Goal: Transaction & Acquisition: Purchase product/service

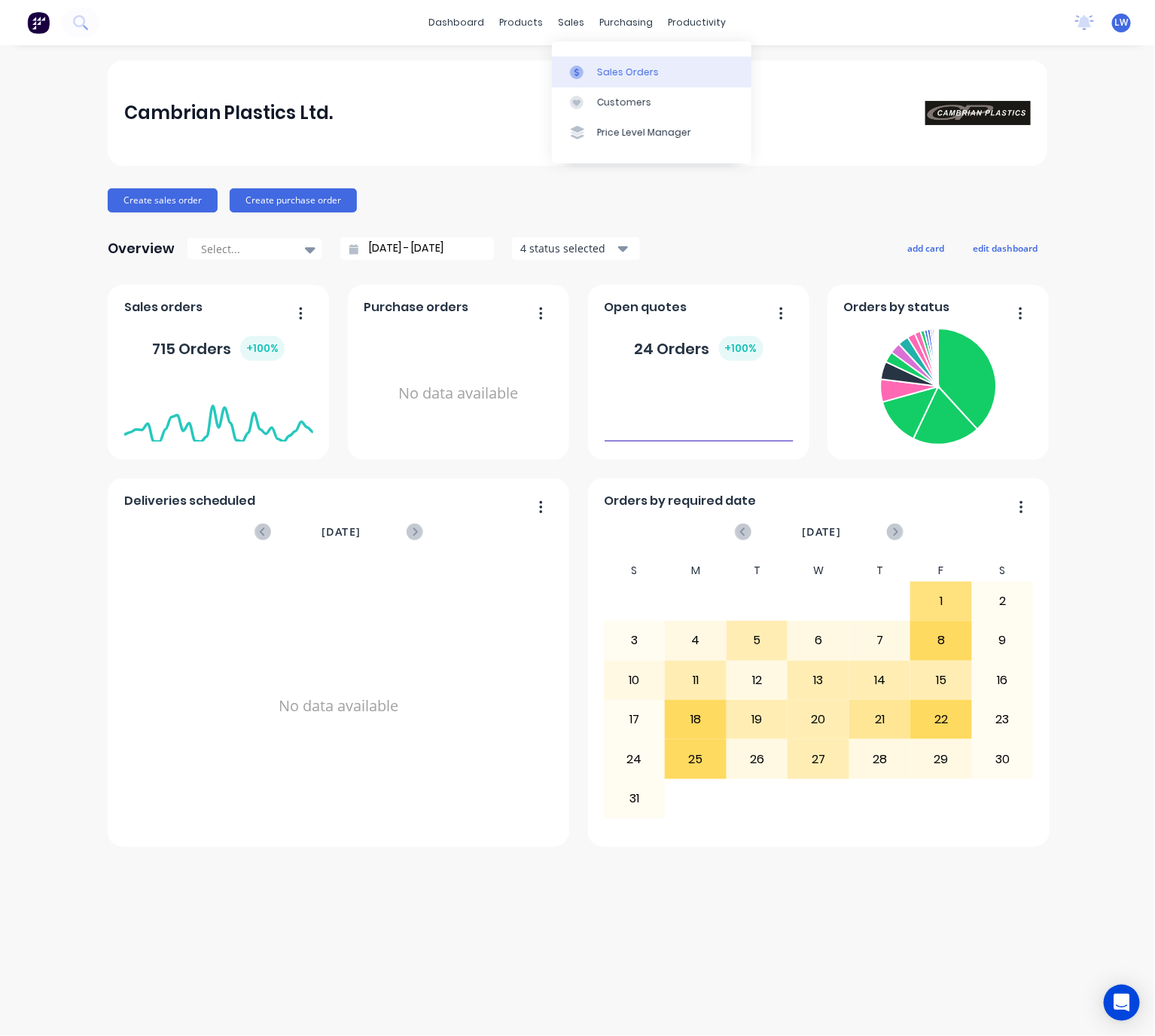
click at [598, 71] on div "Sales Orders" at bounding box center [628, 72] width 62 height 13
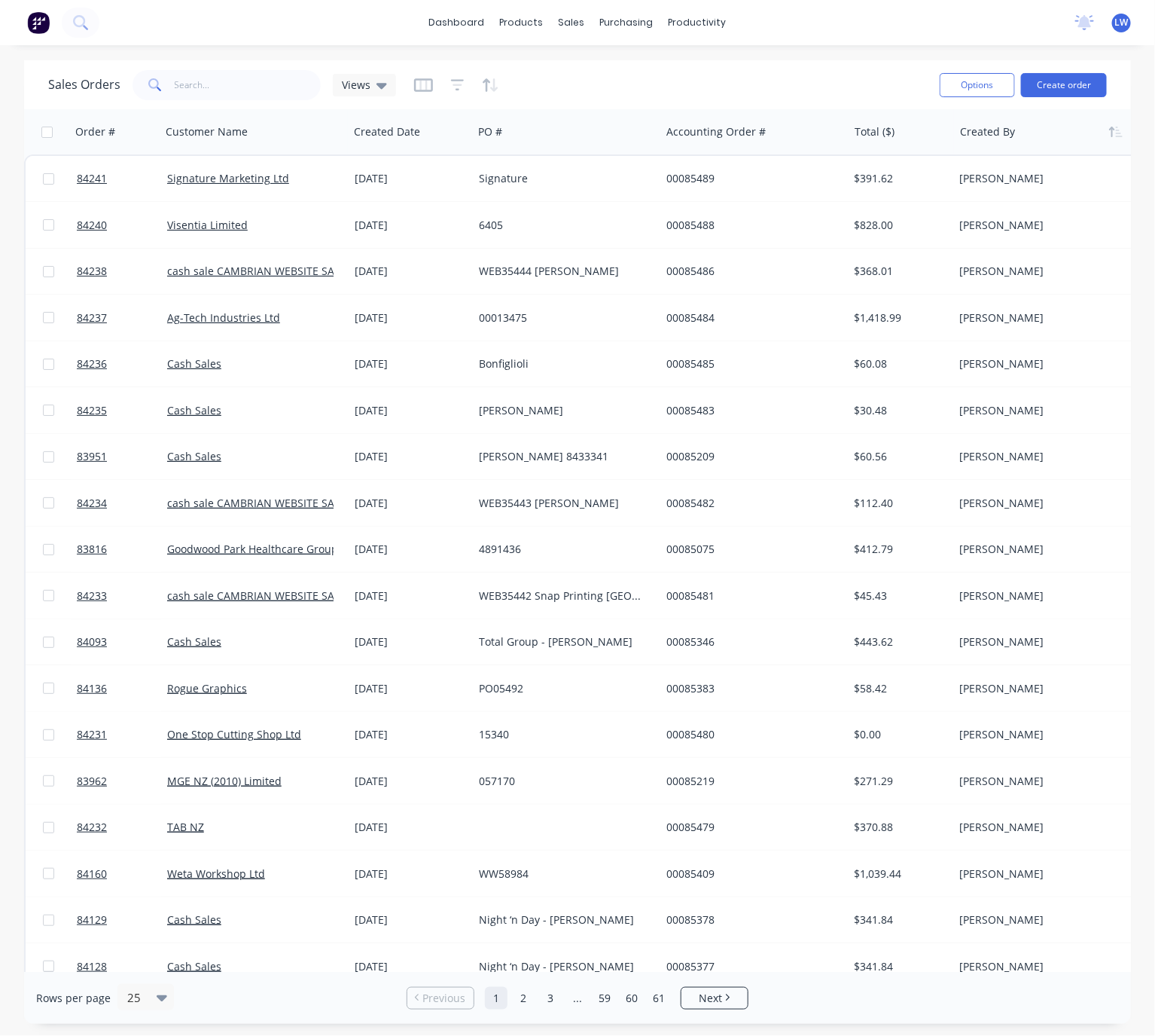
drag, startPoint x: 1078, startPoint y: 86, endPoint x: 1066, endPoint y: 124, distance: 39.8
click at [1066, 124] on div "Sales Orders Views Options Create order Order # Customer Name Created Date PO #…" at bounding box center [577, 542] width 1107 height 963
click at [1044, 100] on div "Options Create order" at bounding box center [1020, 85] width 173 height 37
click at [1053, 89] on button "Create order" at bounding box center [1063, 85] width 86 height 24
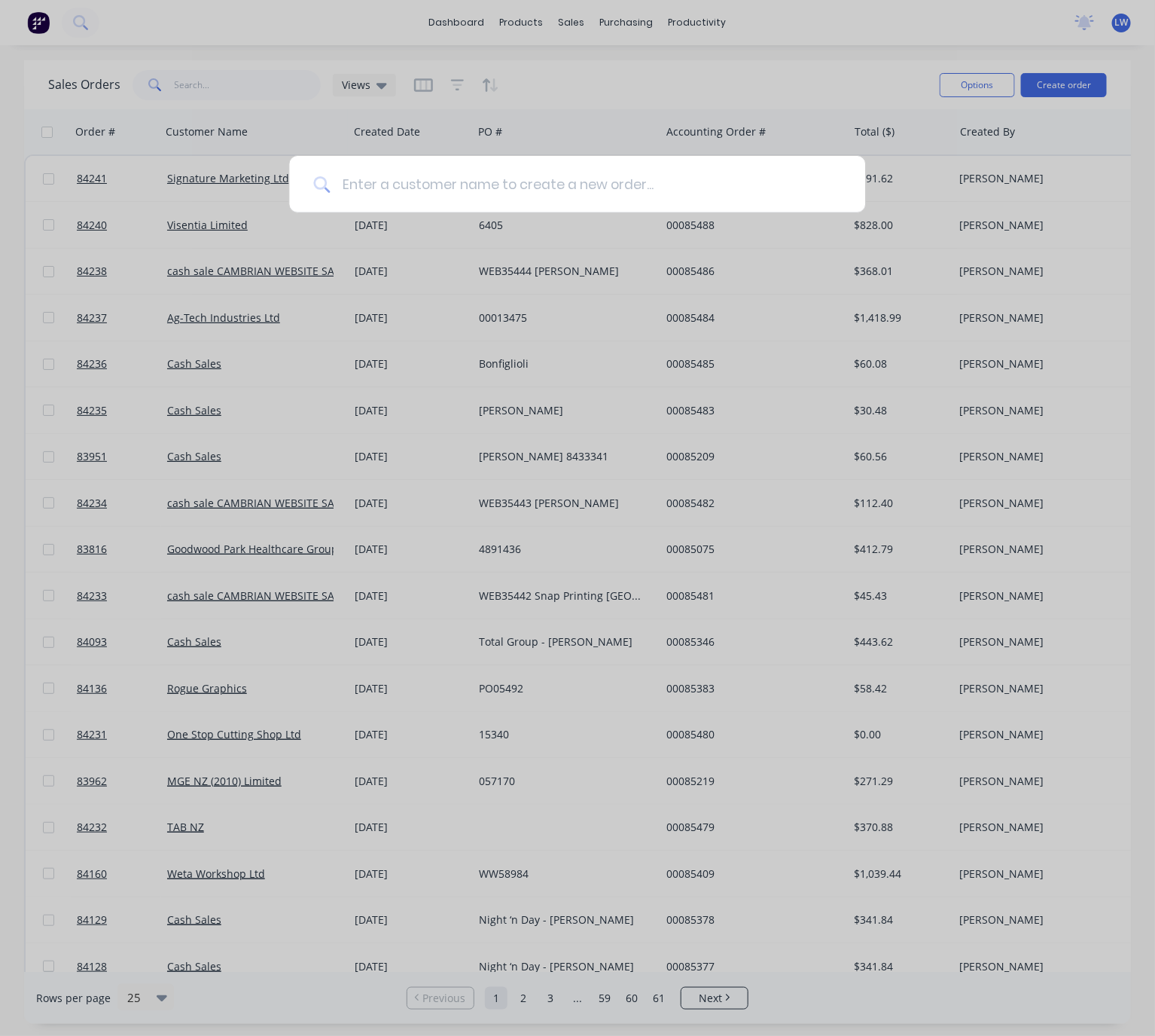
click at [457, 183] on input at bounding box center [585, 183] width 511 height 56
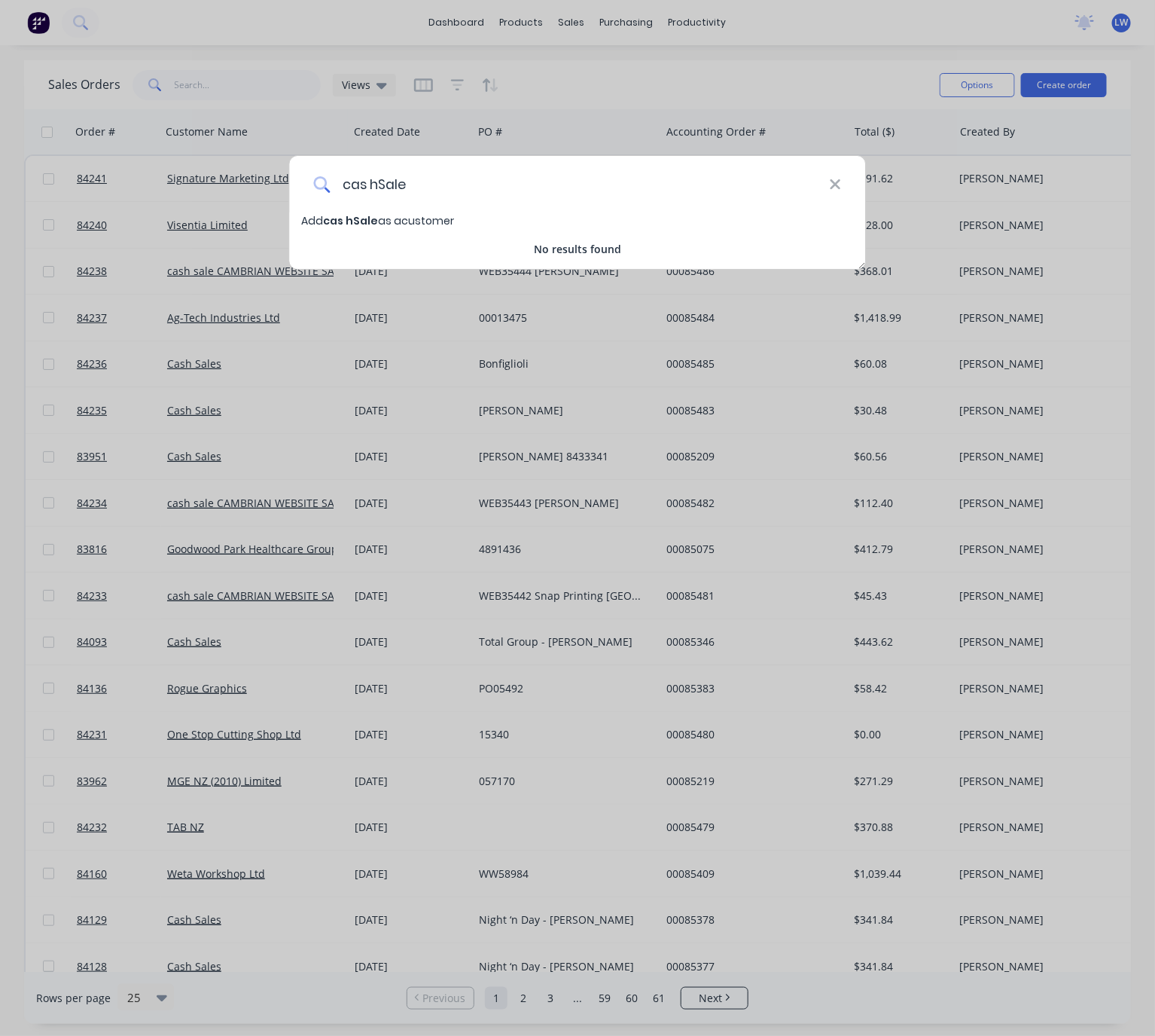
click at [383, 192] on input "cas hSale" at bounding box center [579, 183] width 499 height 56
click at [377, 183] on input "cashSale" at bounding box center [579, 183] width 499 height 56
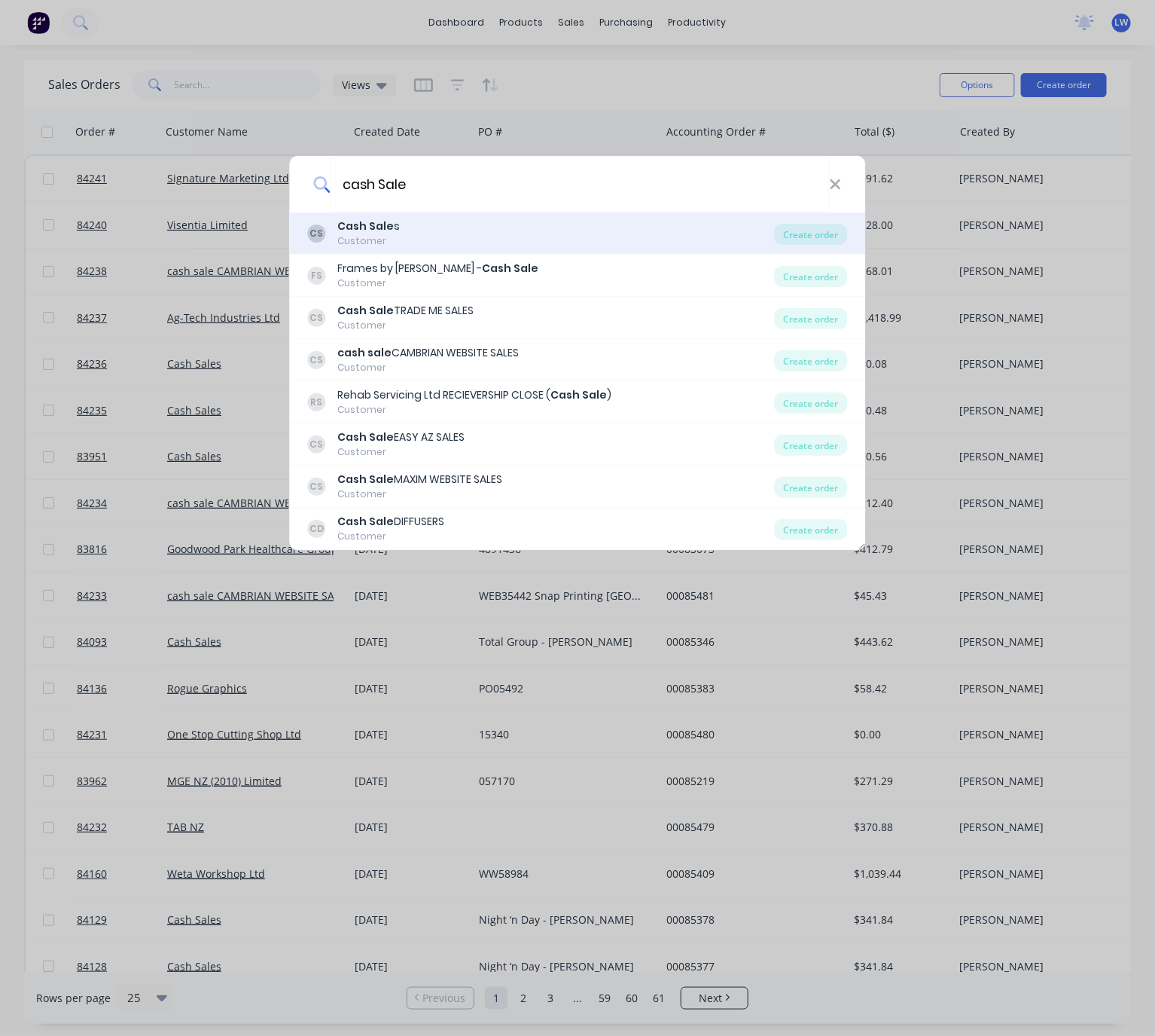
type input "cash Sale"
click at [457, 240] on div "CS Cash Sale s Customer" at bounding box center [542, 233] width 466 height 29
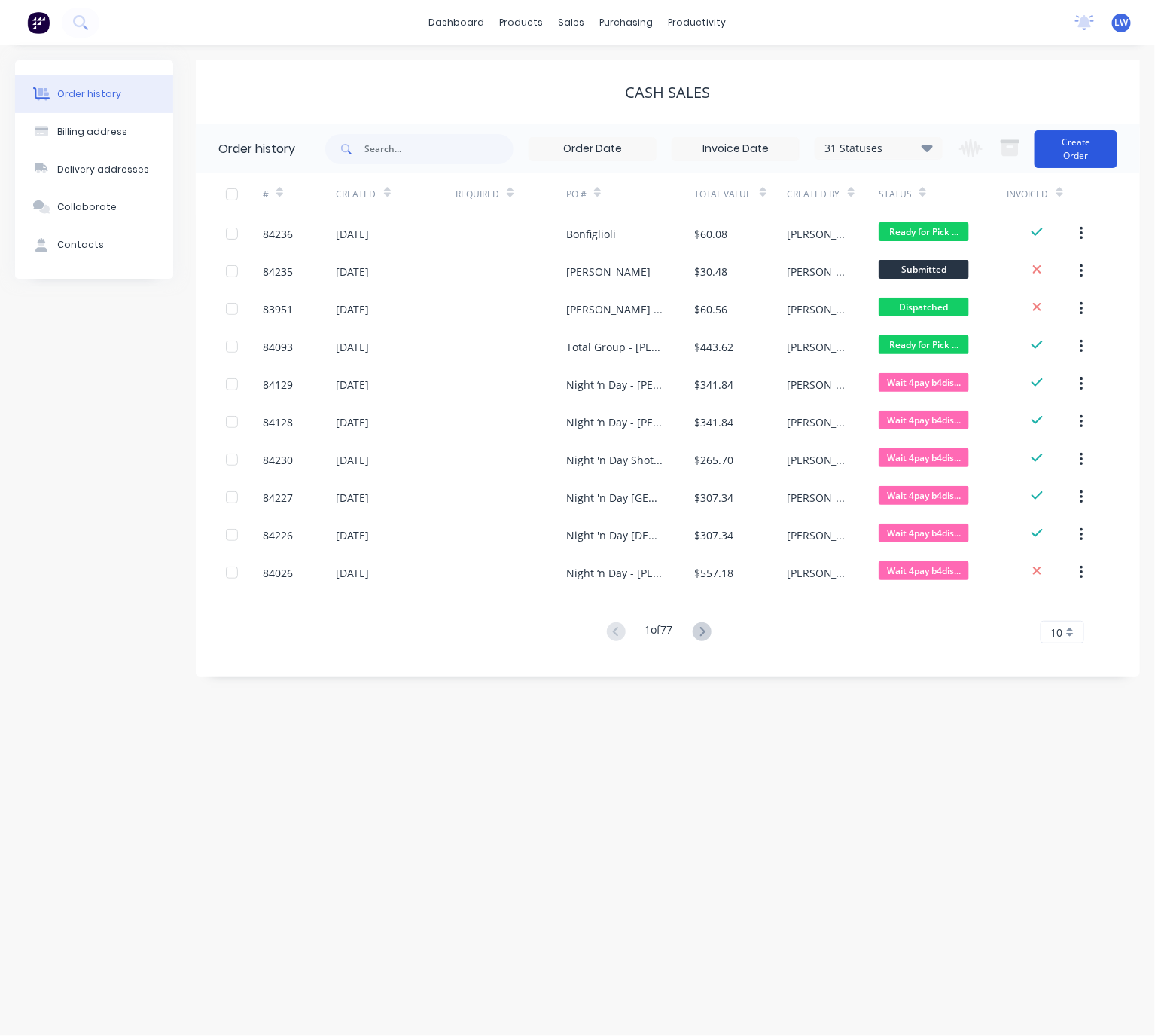
click at [1057, 164] on button "Create Order" at bounding box center [1076, 149] width 83 height 38
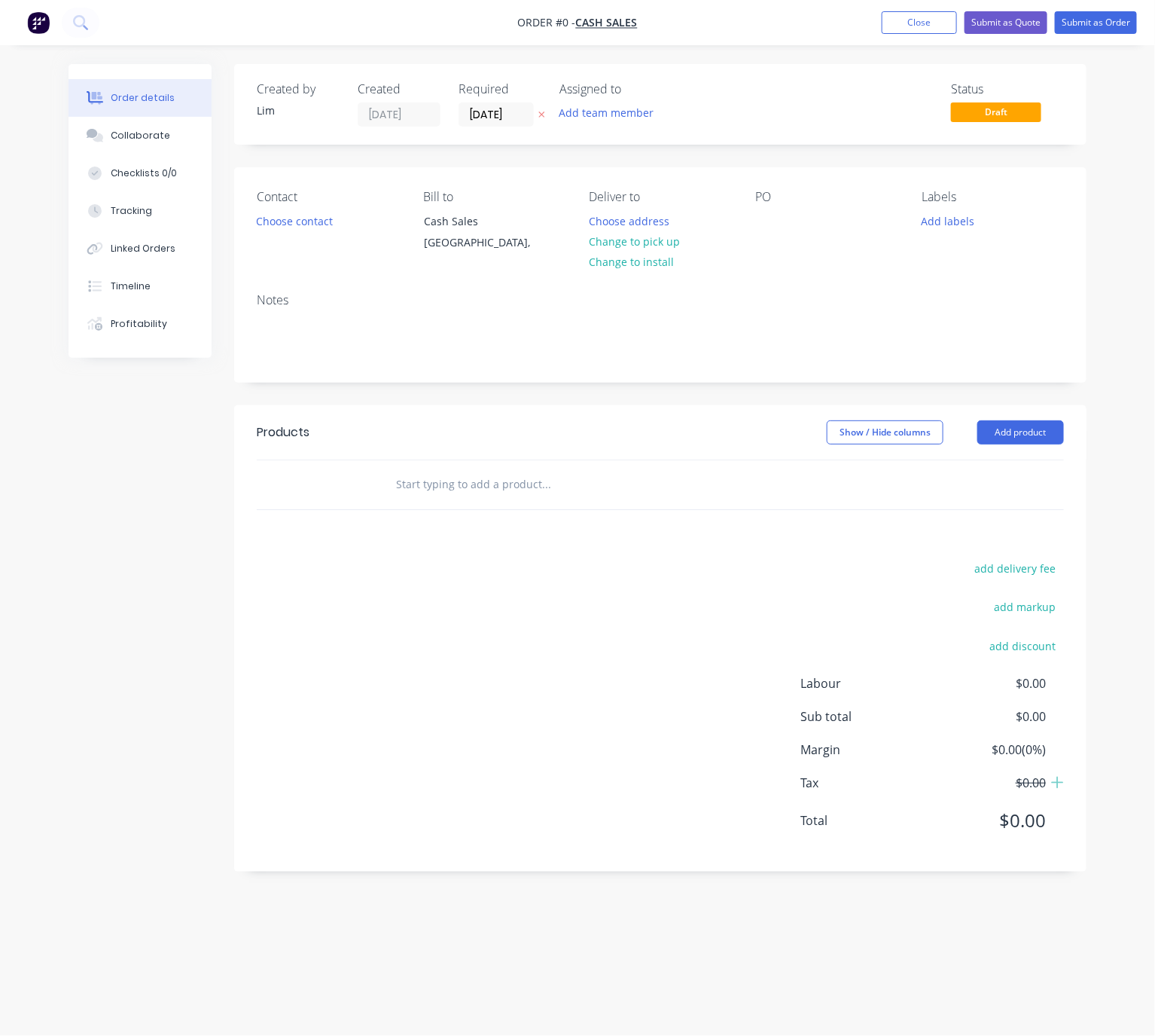
click at [546, 119] on button at bounding box center [542, 115] width 16 height 17
click at [288, 227] on button "Choose contact" at bounding box center [294, 221] width 92 height 21
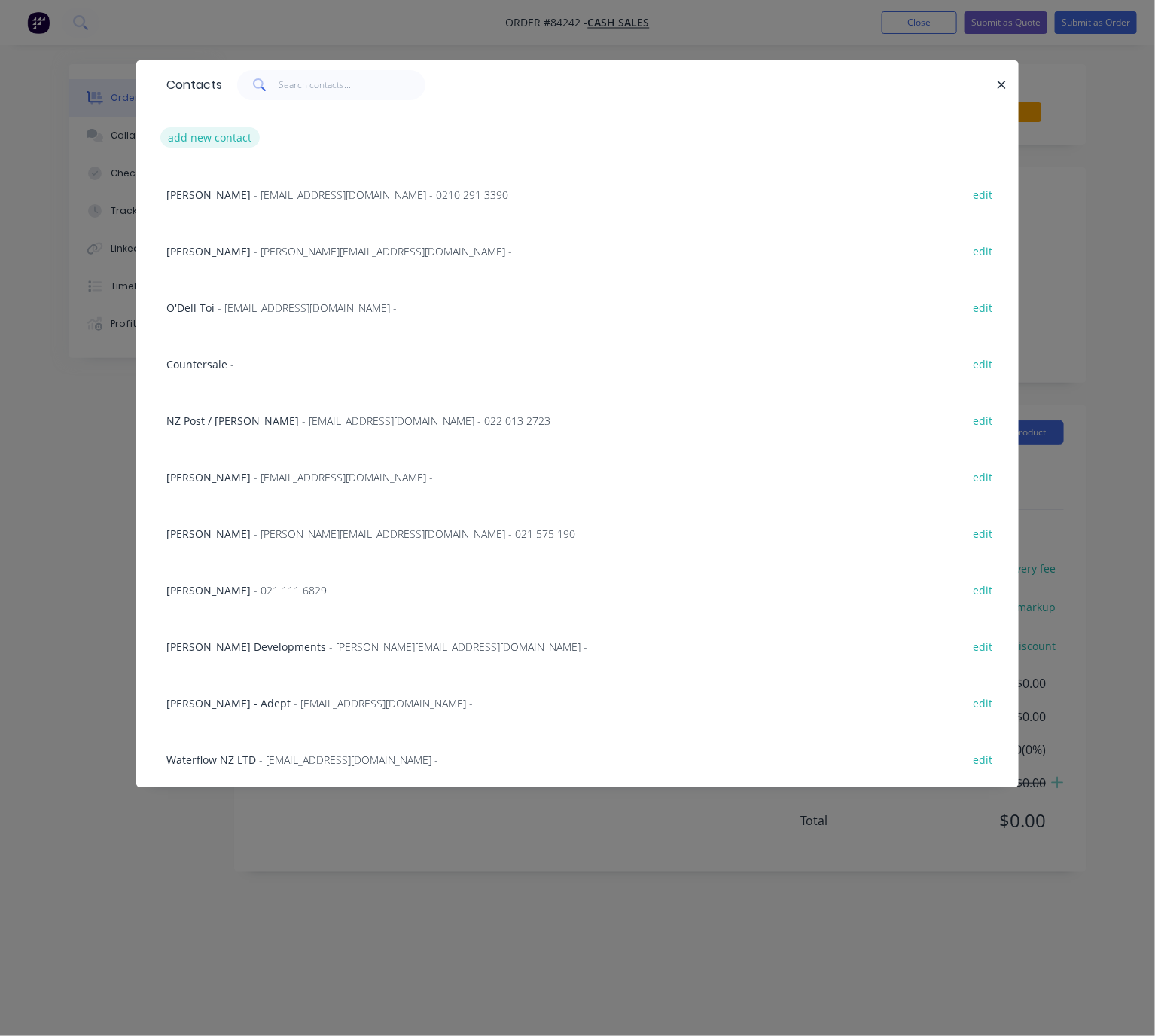
click at [226, 140] on button "add new contact" at bounding box center [210, 138] width 100 height 21
select select "NZ"
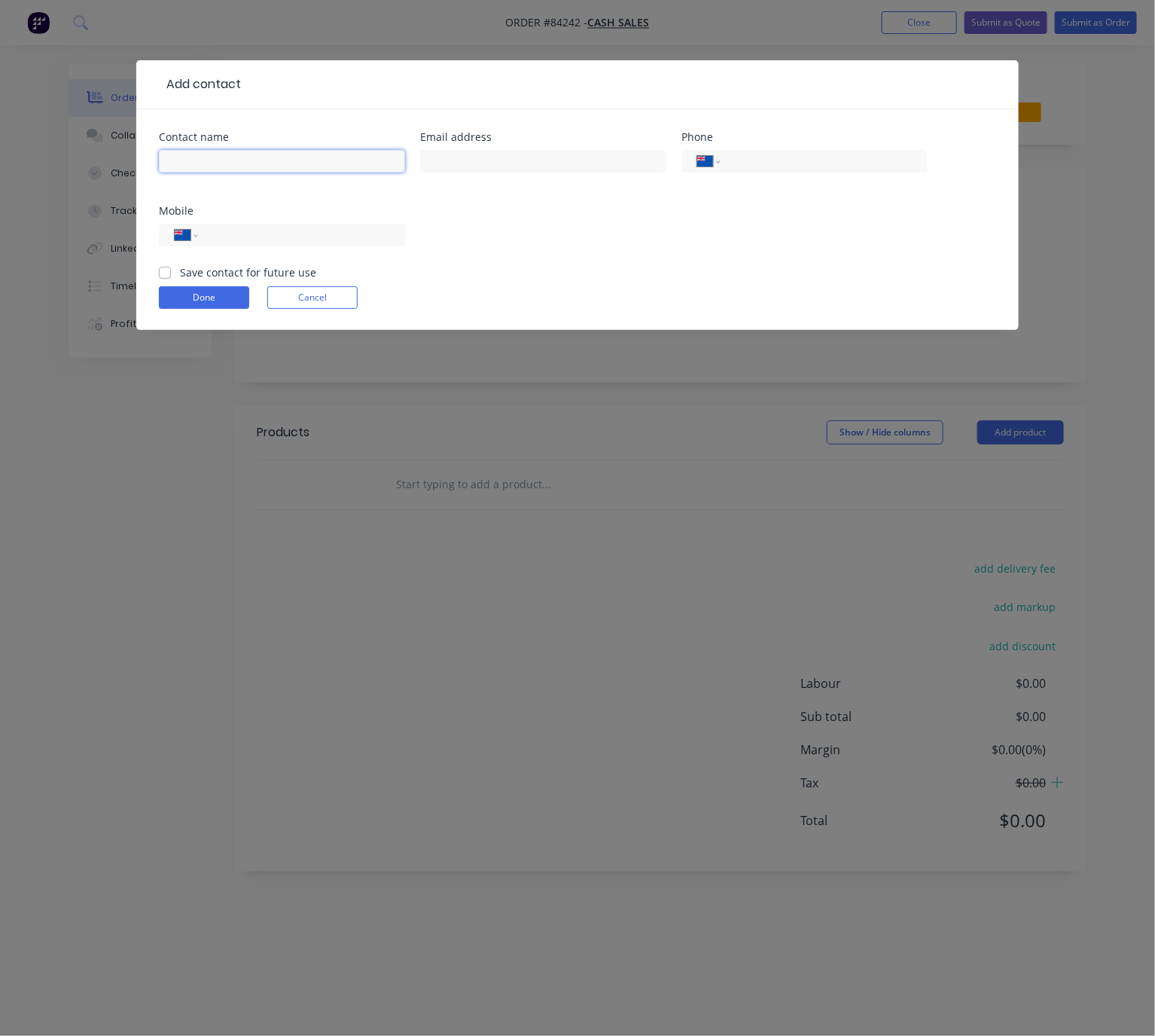
click at [220, 158] on input "text" at bounding box center [281, 161] width 246 height 23
paste input "Carolyn Gibson"
type input "Carolyn Gibson"
click at [553, 154] on input "text" at bounding box center [542, 161] width 246 height 23
paste input "appletart@xtra.co.nz>"
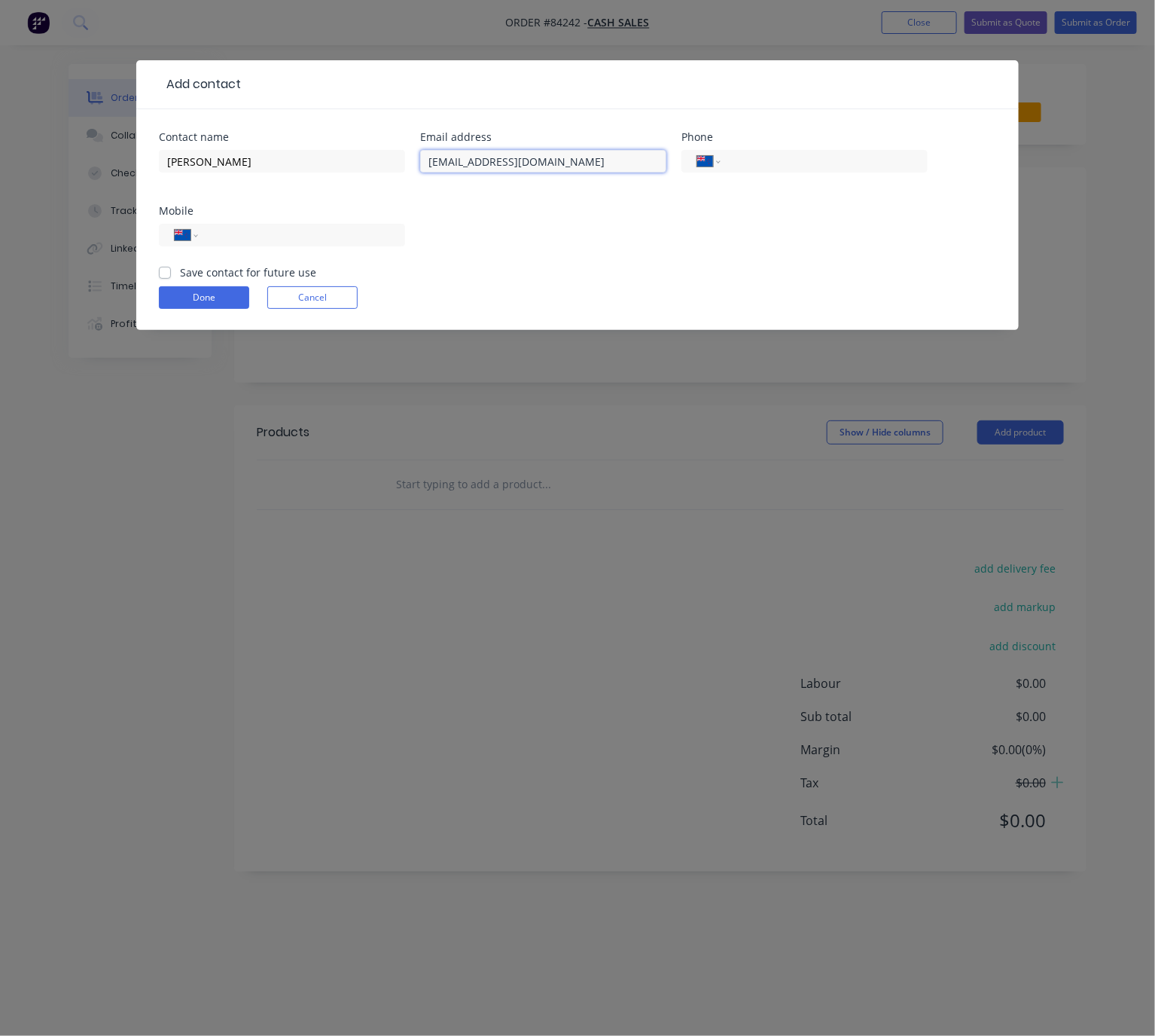
type input "appletart@xtra.co.nz"
click at [289, 236] on input "tel" at bounding box center [299, 236] width 181 height 17
paste input "021 231 1581"
type input "021 231 1581"
click at [180, 265] on label "Save contact for future use" at bounding box center [248, 272] width 136 height 16
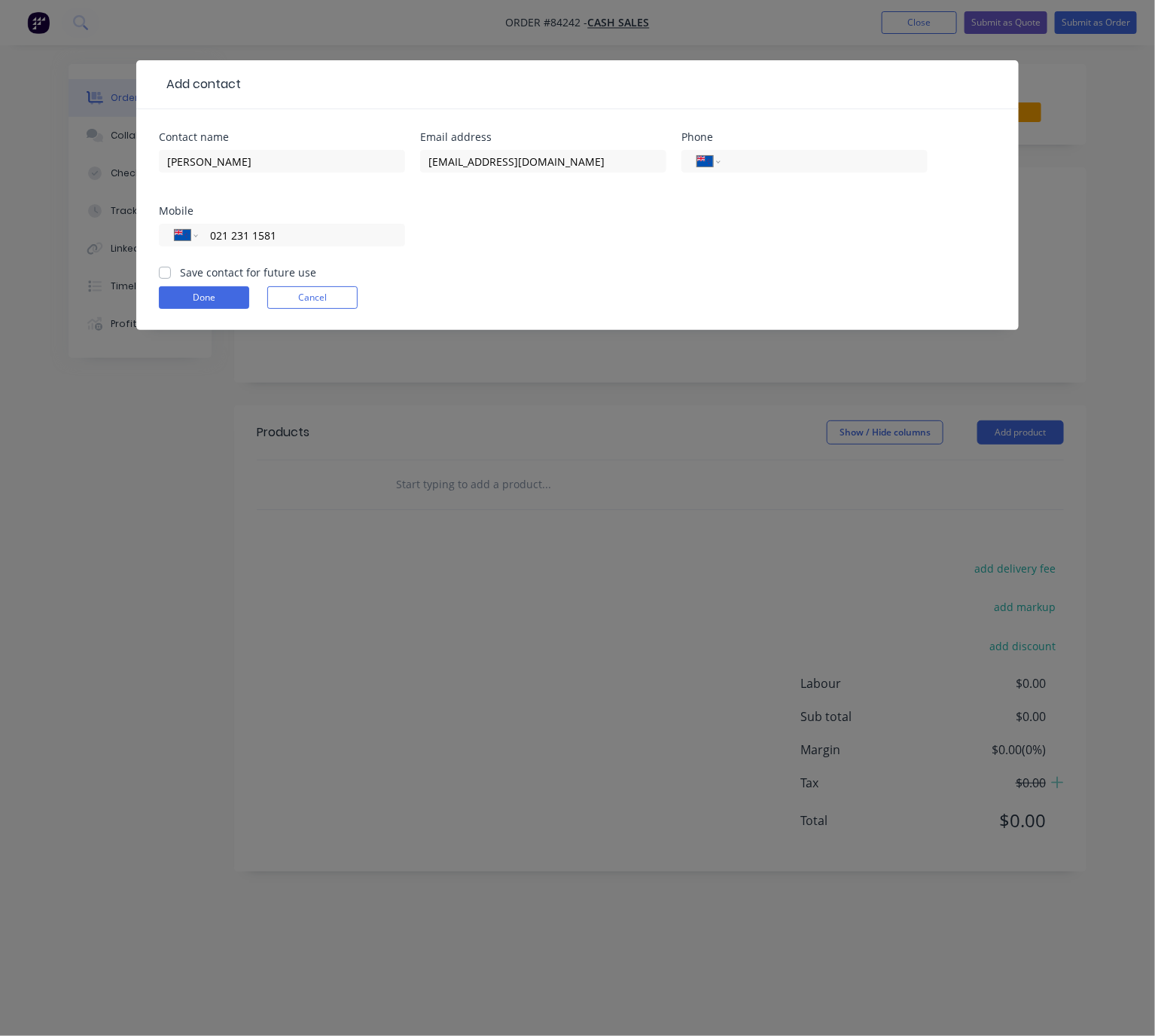
click at [166, 265] on input "Save contact for future use" at bounding box center [164, 271] width 12 height 14
checkbox input "true"
click at [183, 293] on button "Done" at bounding box center [204, 297] width 90 height 23
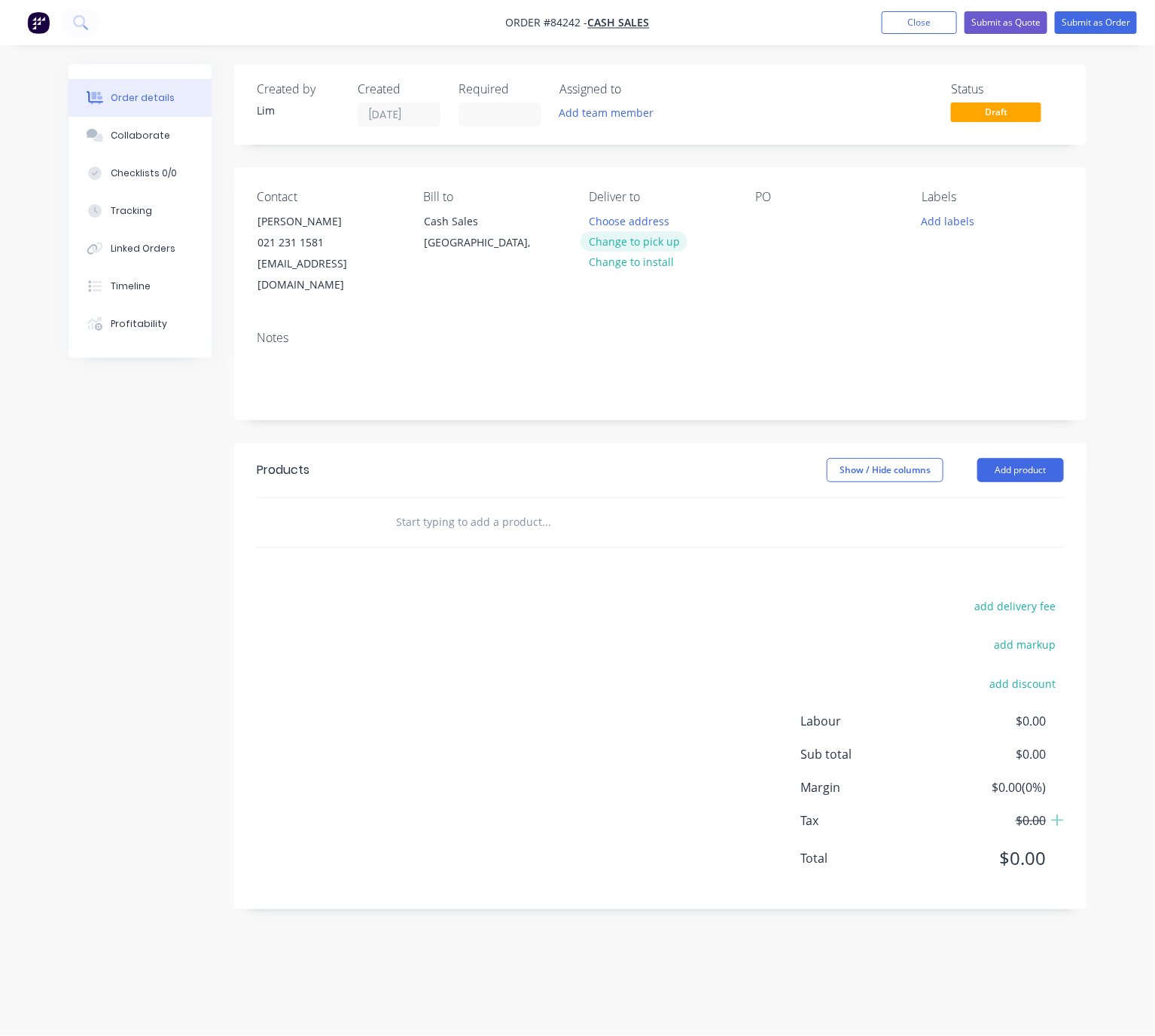
click at [654, 245] on button "Change to pick up" at bounding box center [633, 241] width 107 height 21
click at [766, 213] on div at bounding box center [767, 221] width 24 height 22
click at [956, 219] on button "Add labels" at bounding box center [948, 221] width 70 height 21
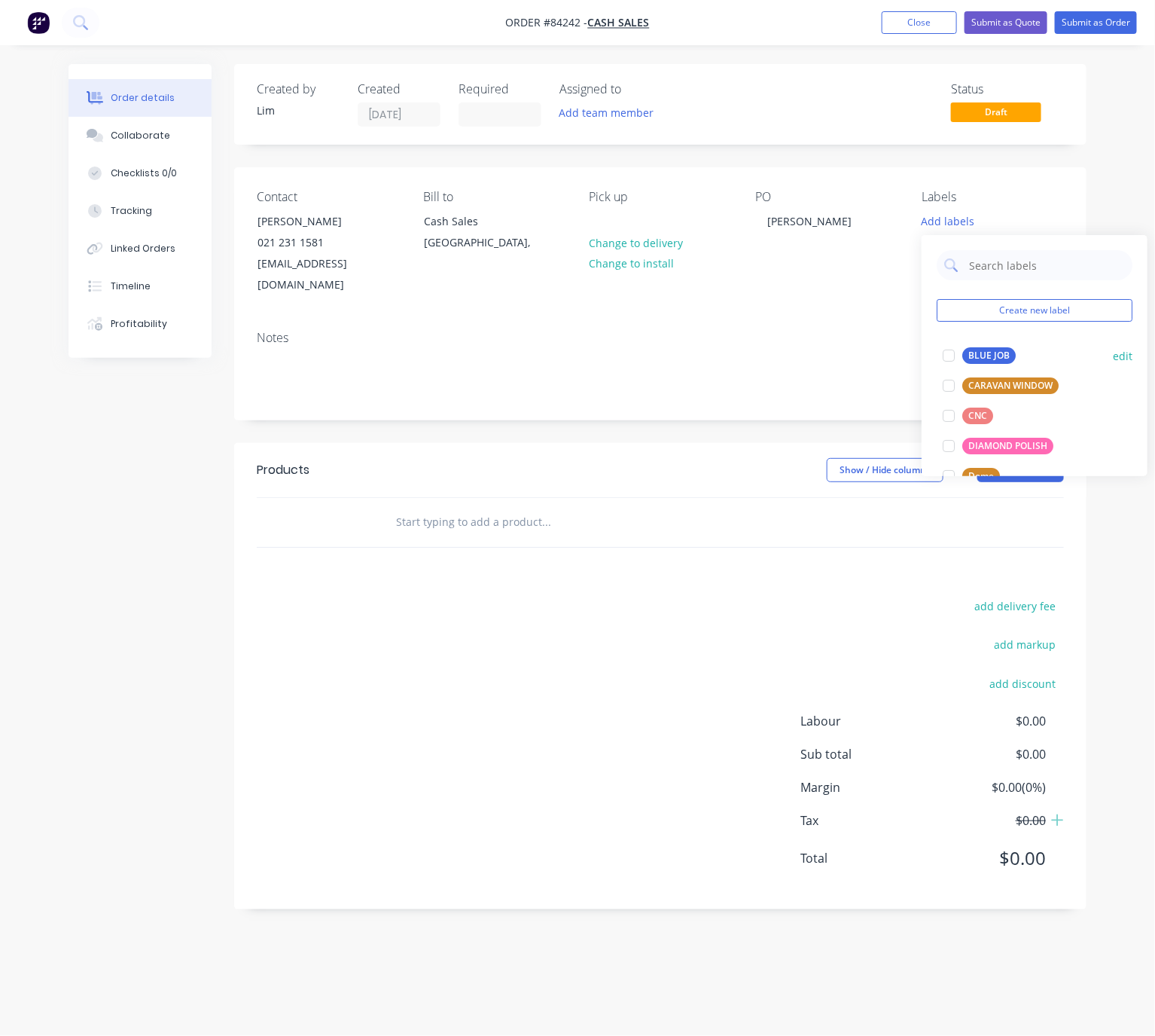
click at [997, 355] on div "BLUE JOB" at bounding box center [989, 355] width 54 height 17
click at [662, 417] on div "Created by Lim Created 28/08/25 Required Assigned to Add team member Status Dra…" at bounding box center [660, 486] width 852 height 845
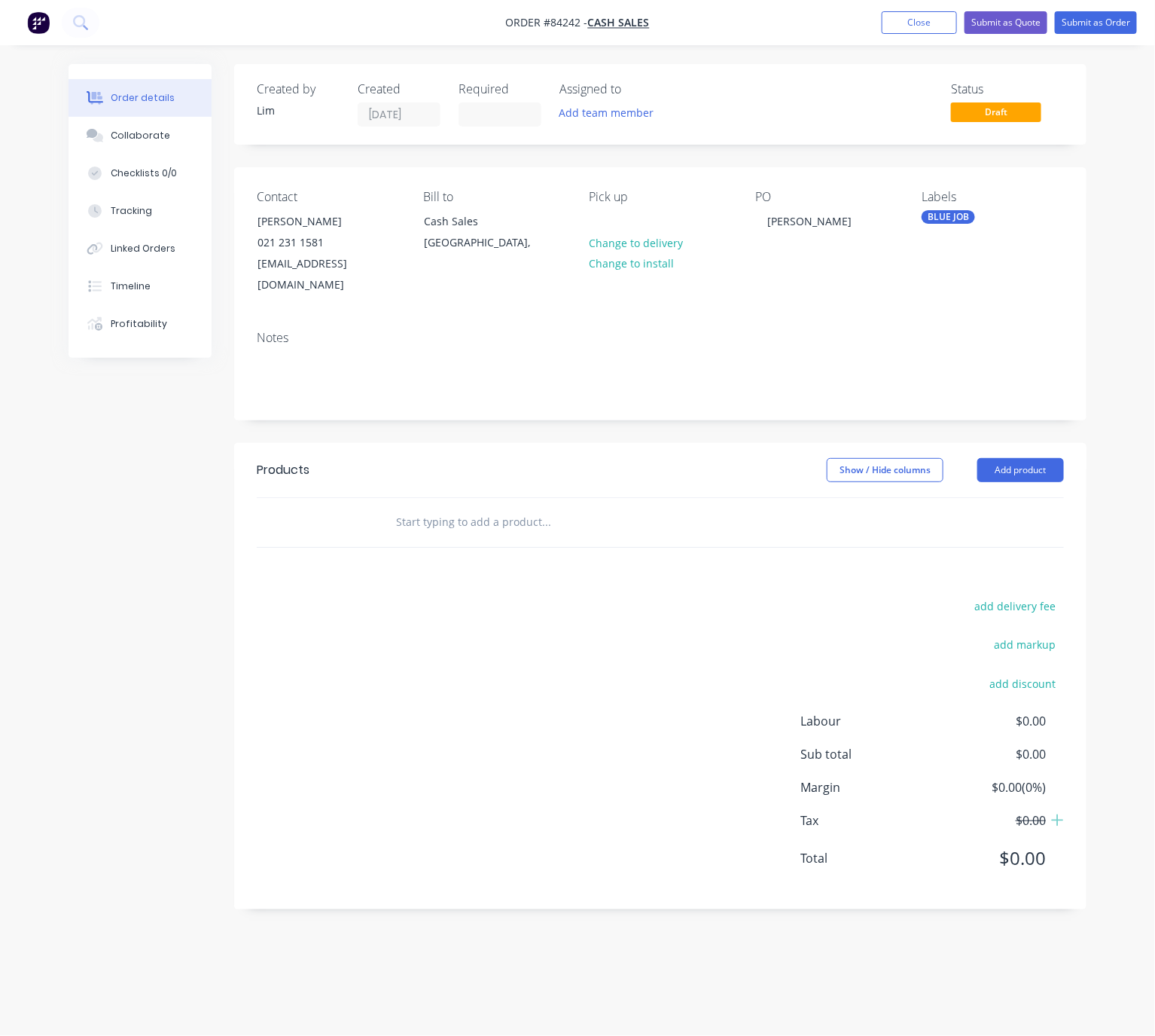
click at [443, 507] on input "text" at bounding box center [545, 522] width 301 height 30
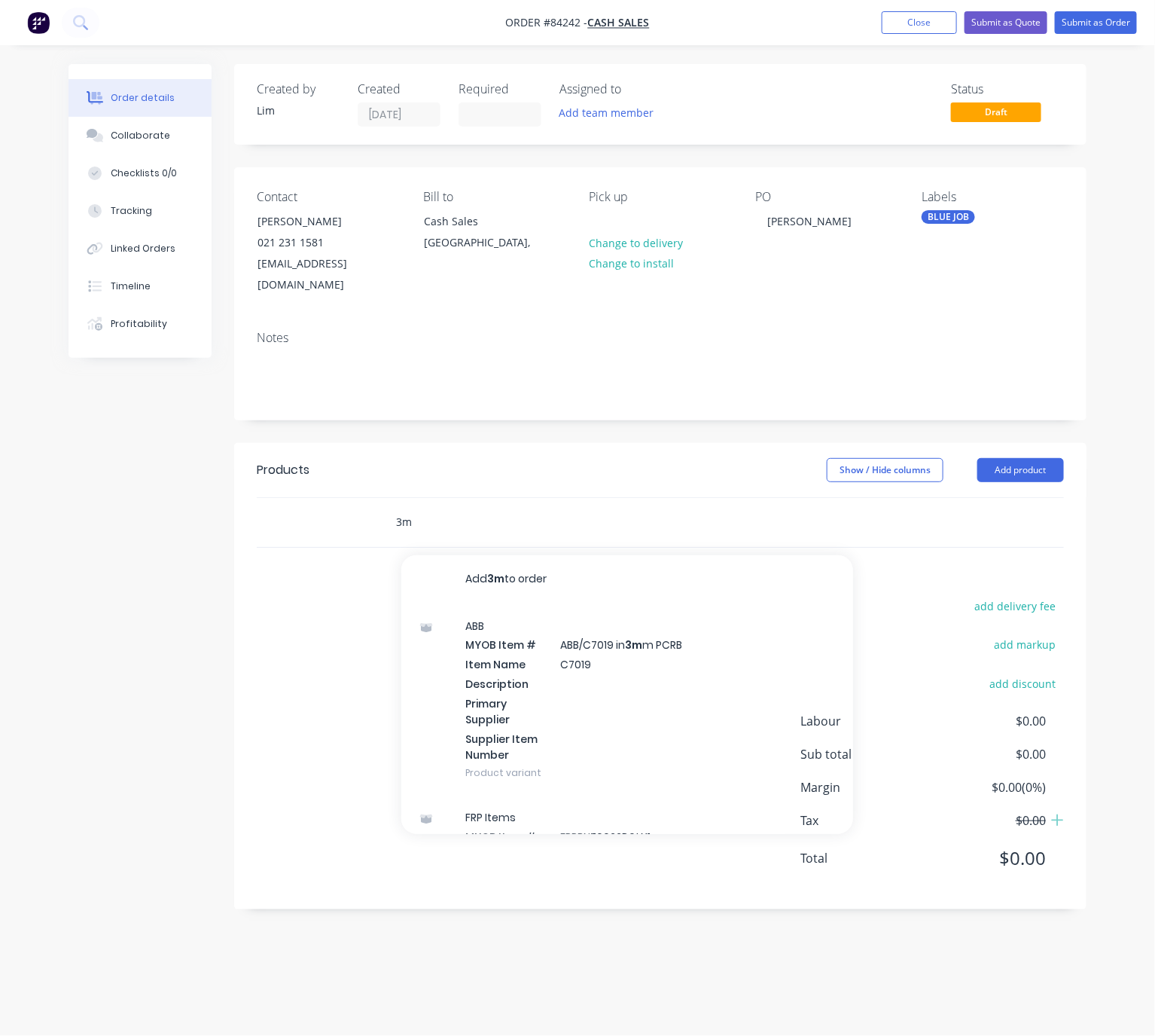
type input "3"
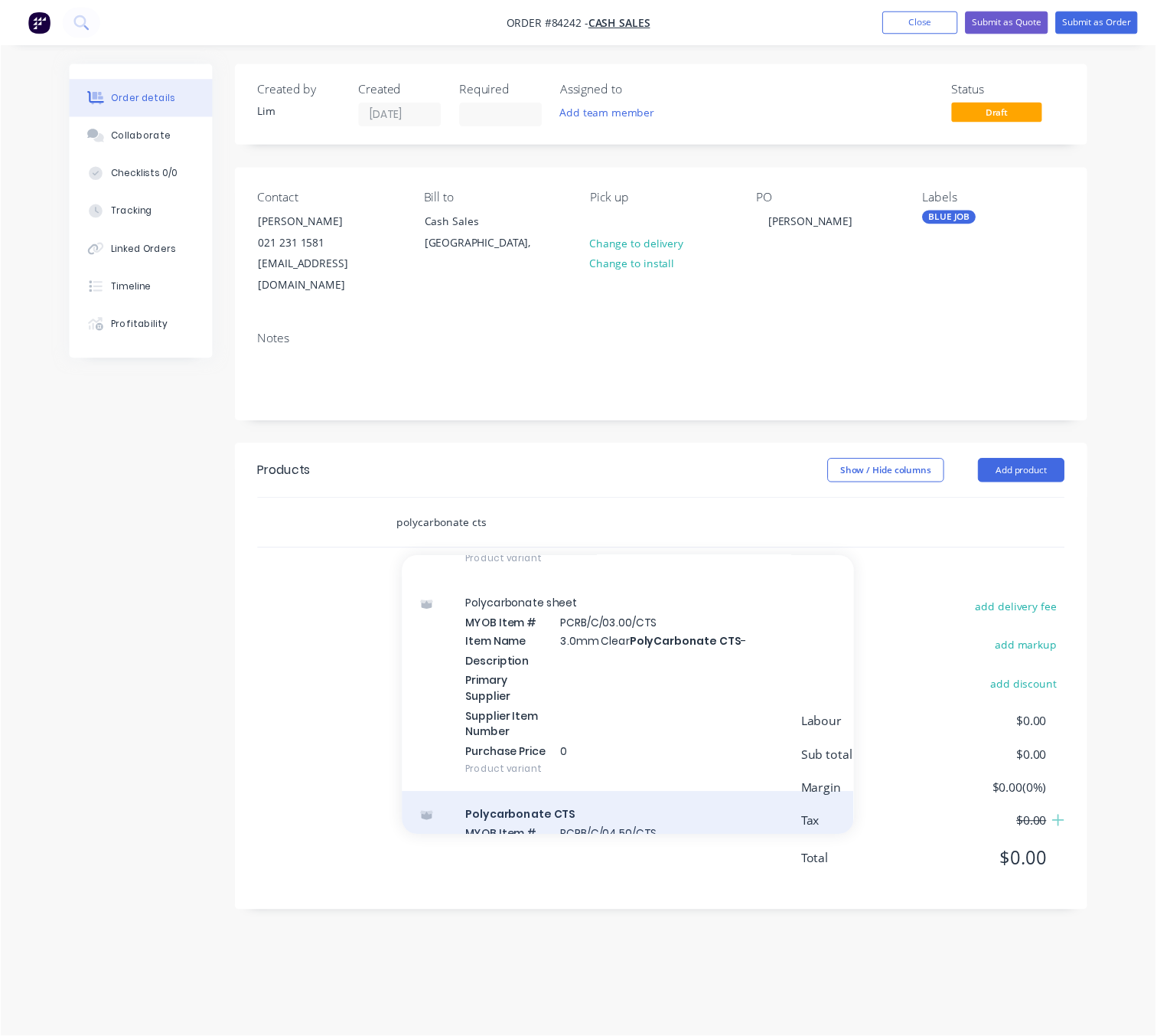
scroll to position [689, 0]
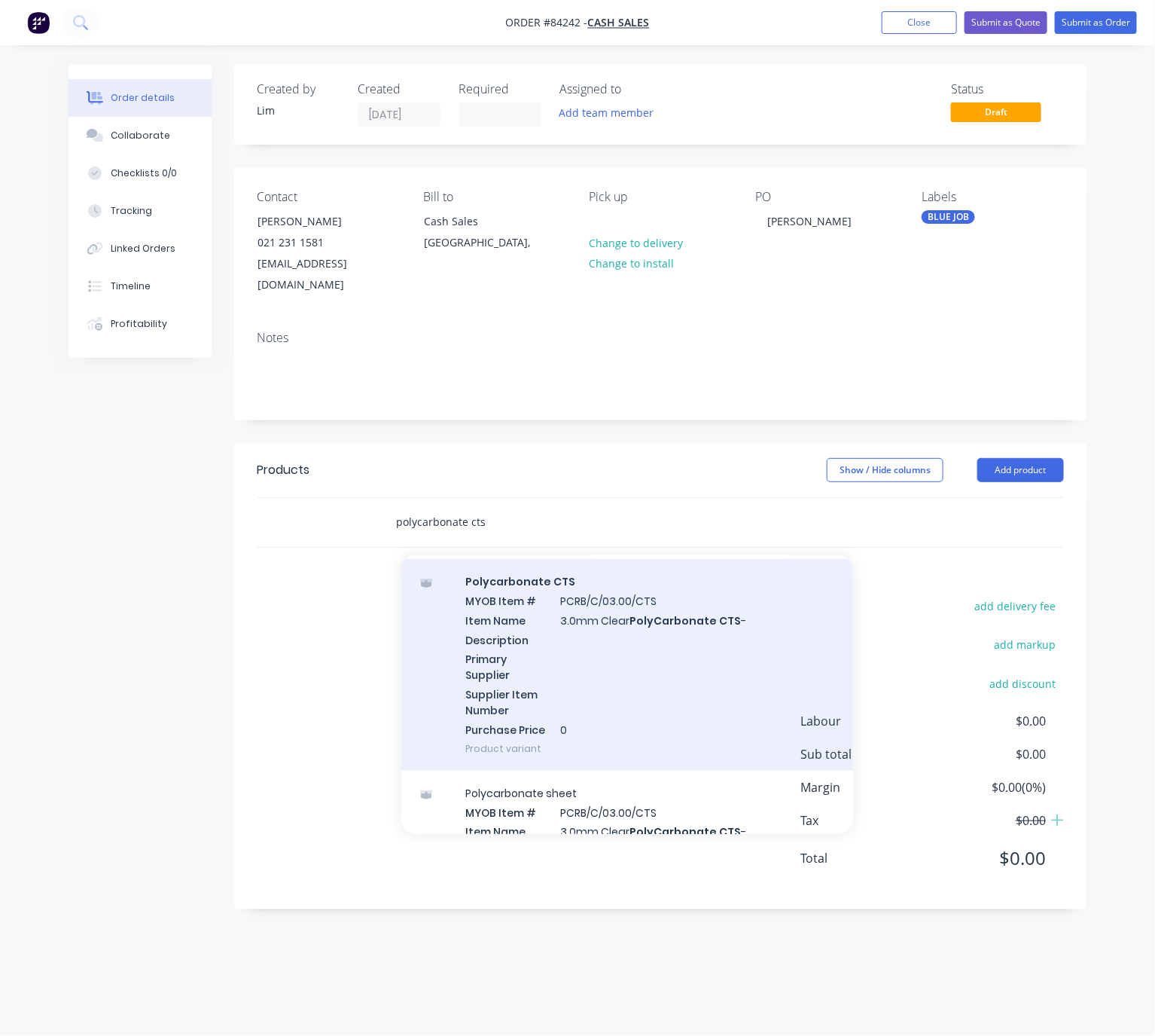
type input "polycarbonate cts"
click at [703, 667] on div "Polycarbonate CTS MYOB Item # PCRB/C/03.00/CTS Item Name 3.0mm Clear PolyCarbon…" at bounding box center [627, 665] width 451 height 212
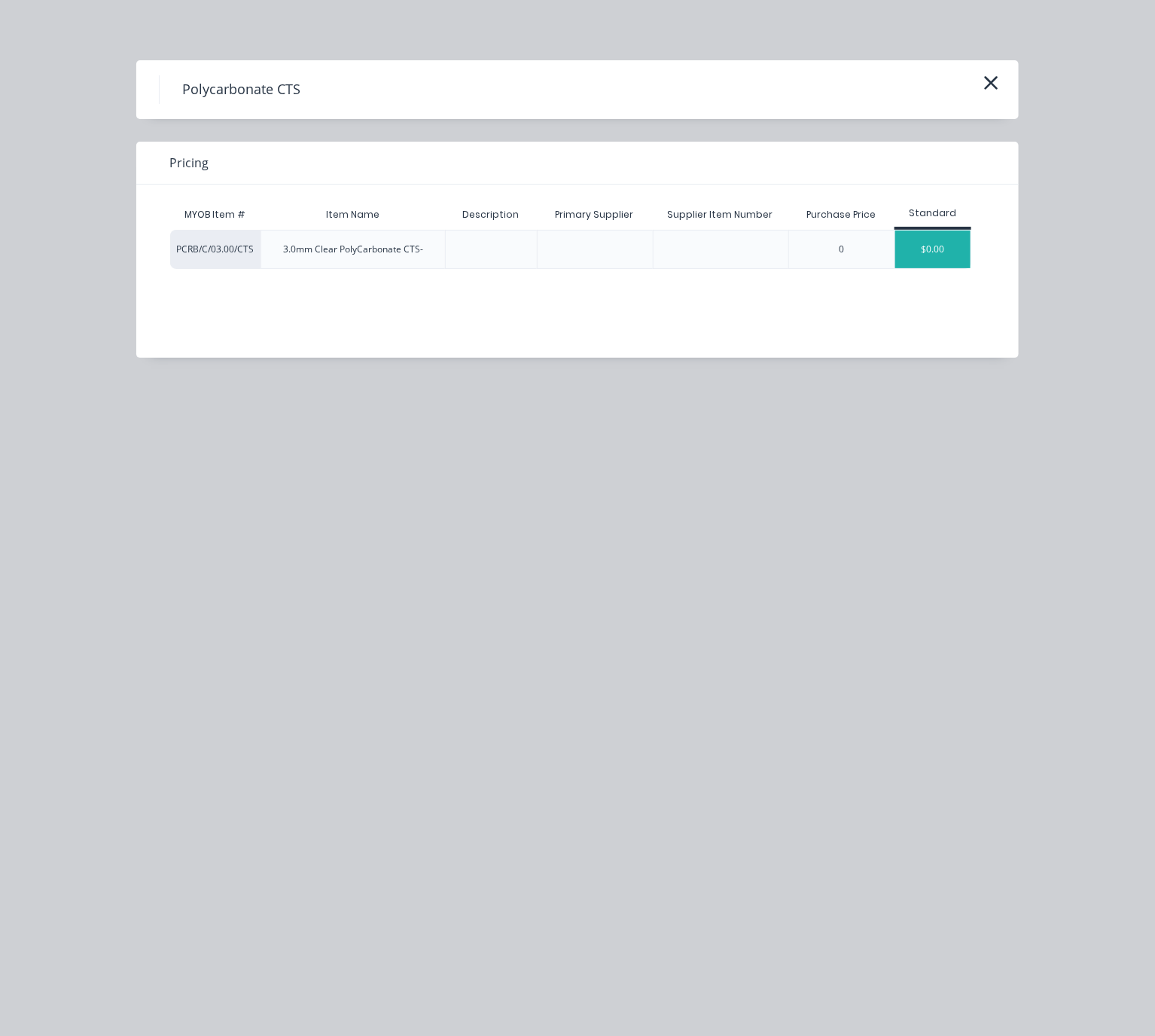
click at [942, 254] on div "$0.00" at bounding box center [932, 249] width 75 height 38
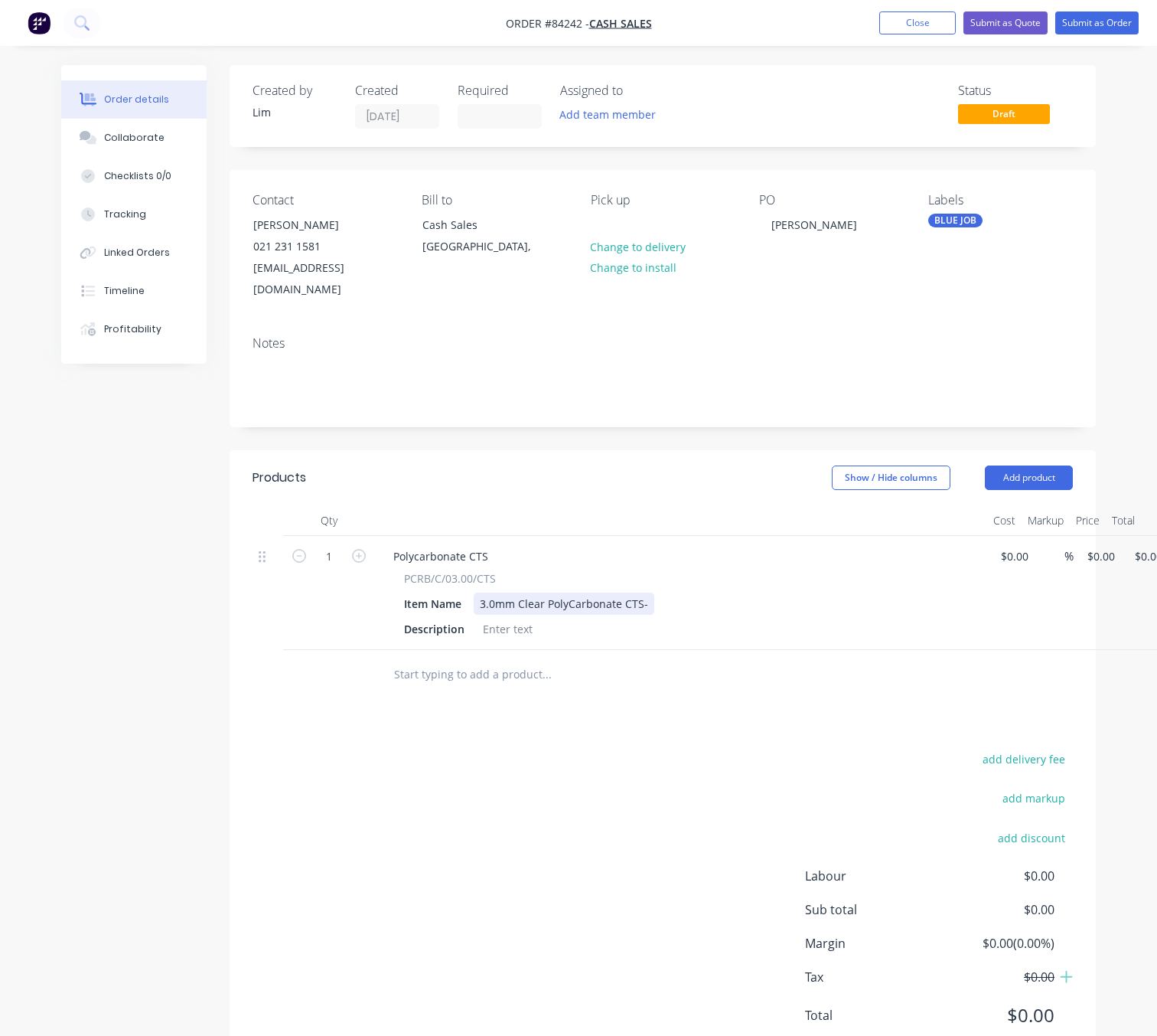
click at [636, 592] on div "3.0mm Clear PolyCarbonate CTS-" at bounding box center [564, 604] width 181 height 23
click at [643, 592] on div "3.0mm Clear PolyCarbonate CTS-" at bounding box center [564, 604] width 181 height 23
click at [650, 592] on div "3.0mm Clear PolyCarbonate CTS -" at bounding box center [566, 604] width 184 height 23
click at [513, 618] on div at bounding box center [507, 629] width 62 height 23
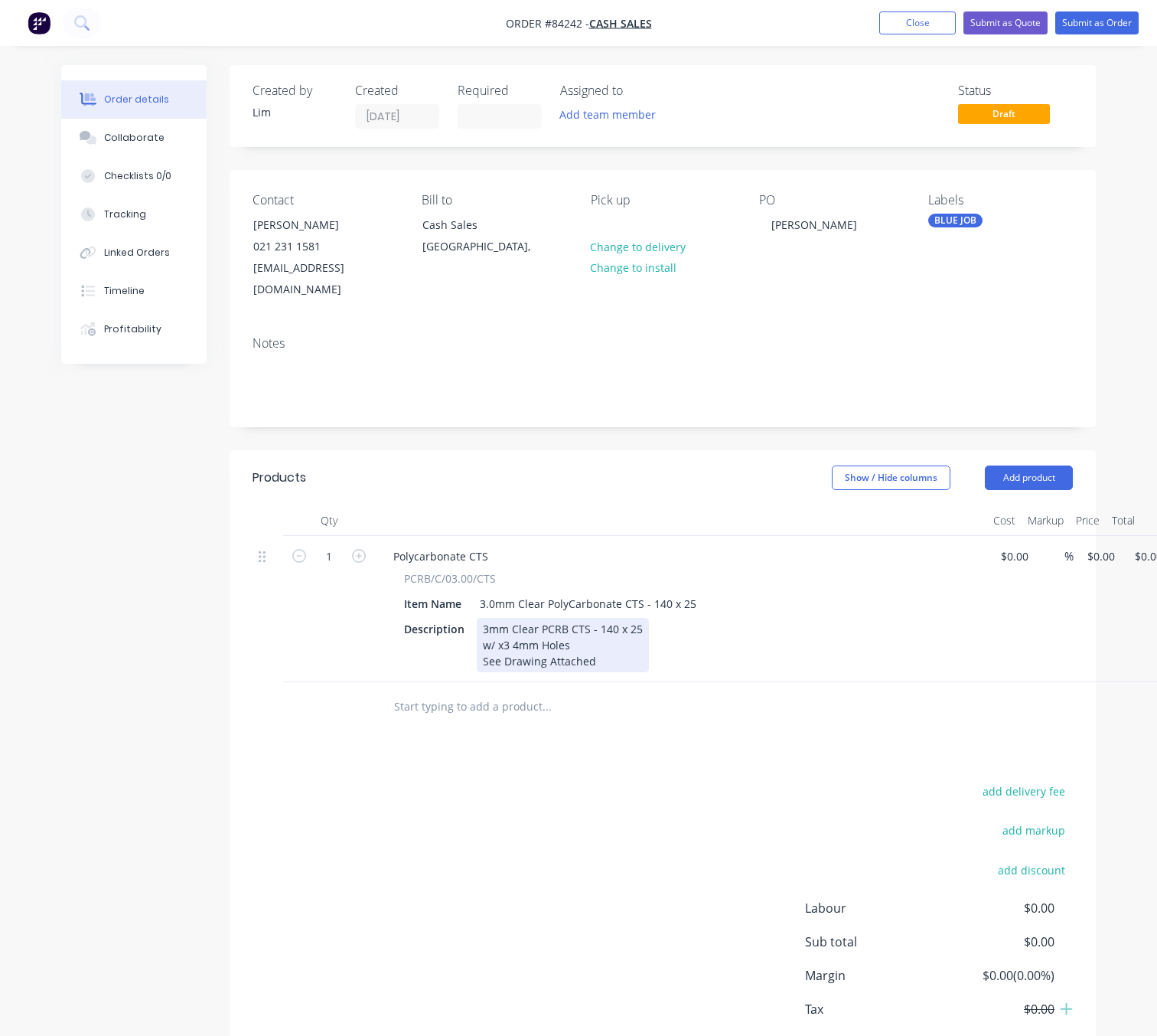
scroll to position [0, 49]
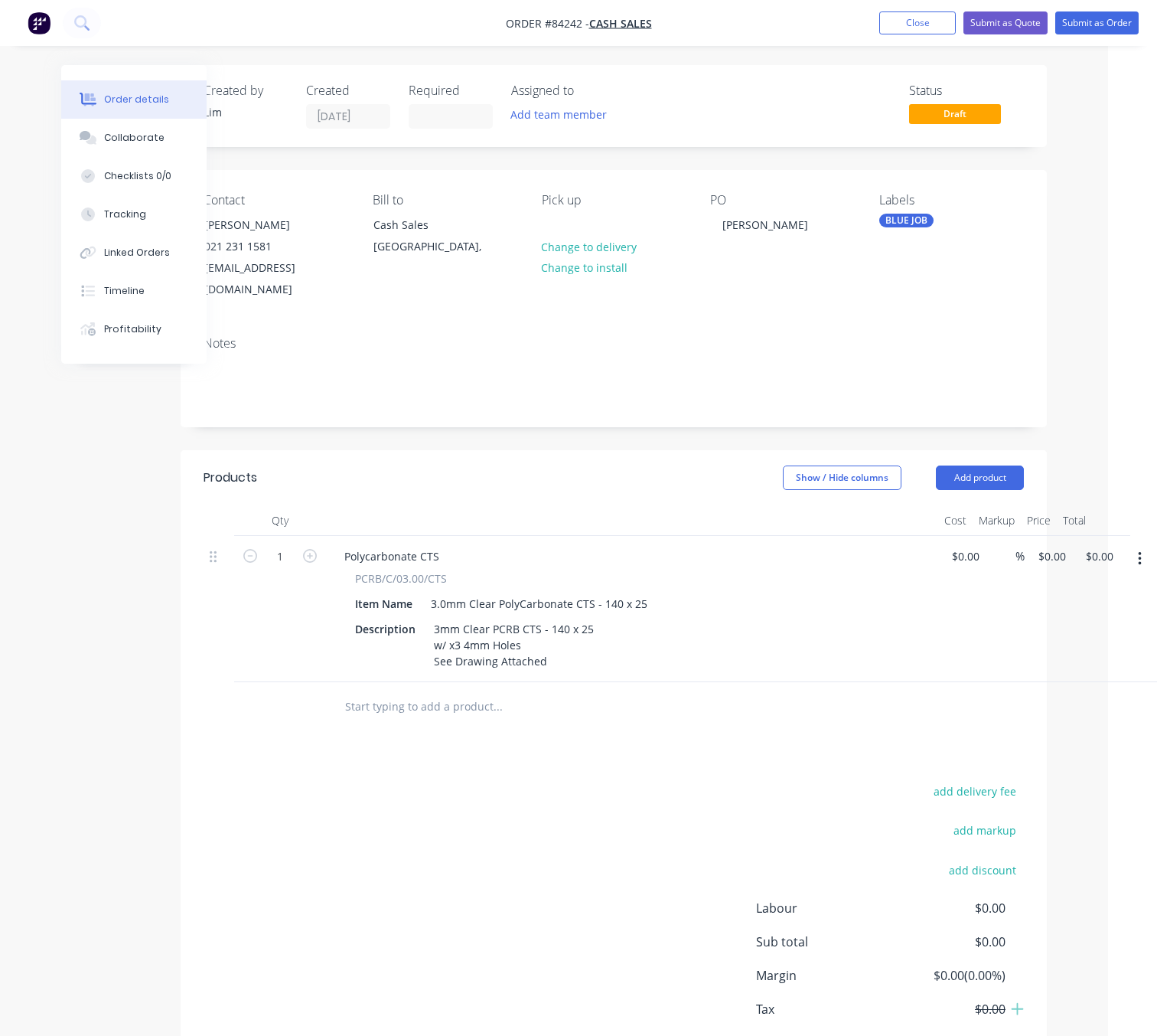
click at [1138, 551] on icon "button" at bounding box center [1139, 559] width 4 height 17
click at [1070, 619] on div "Duplicate" at bounding box center [1085, 630] width 118 height 23
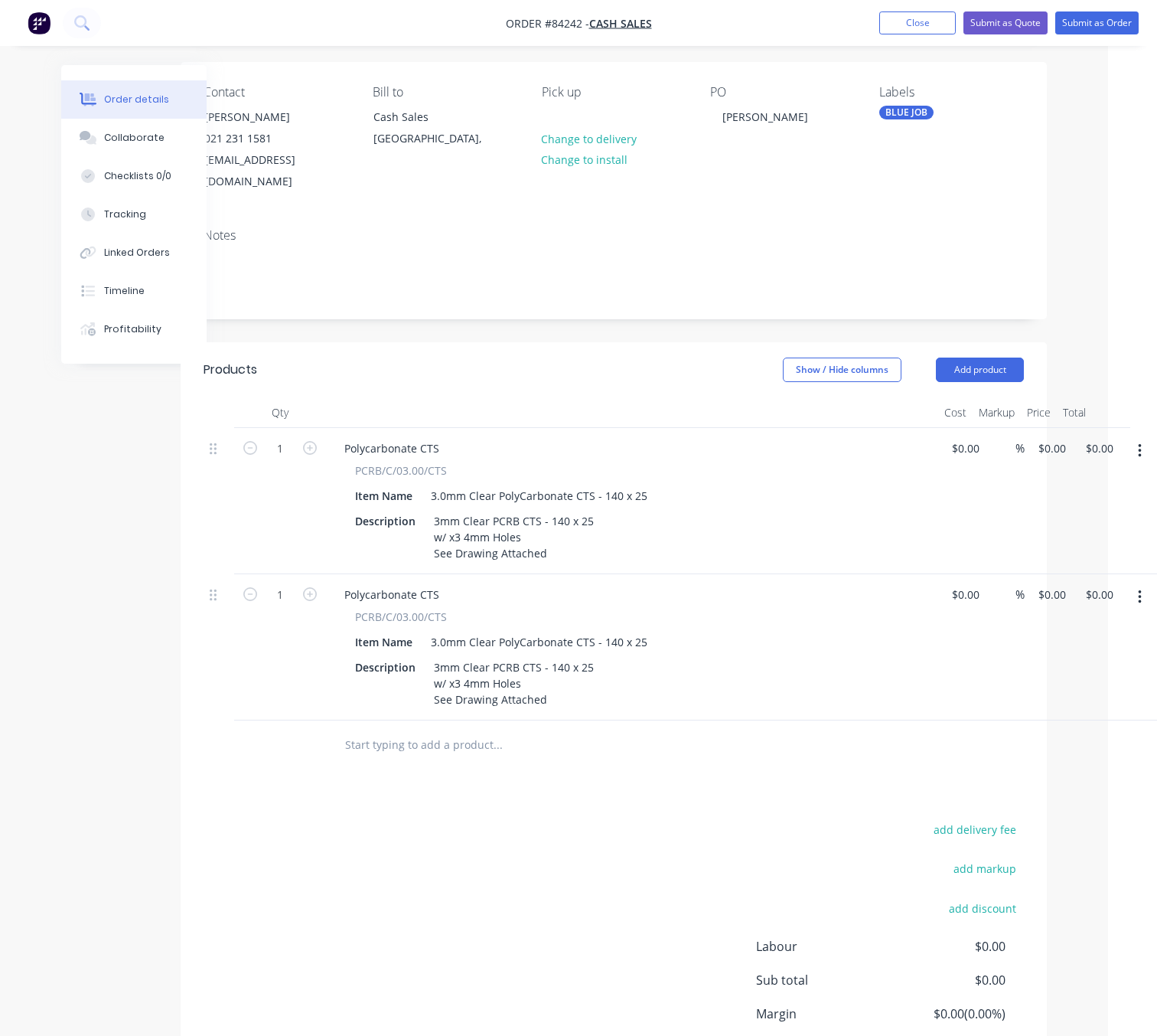
scroll to position [214, 49]
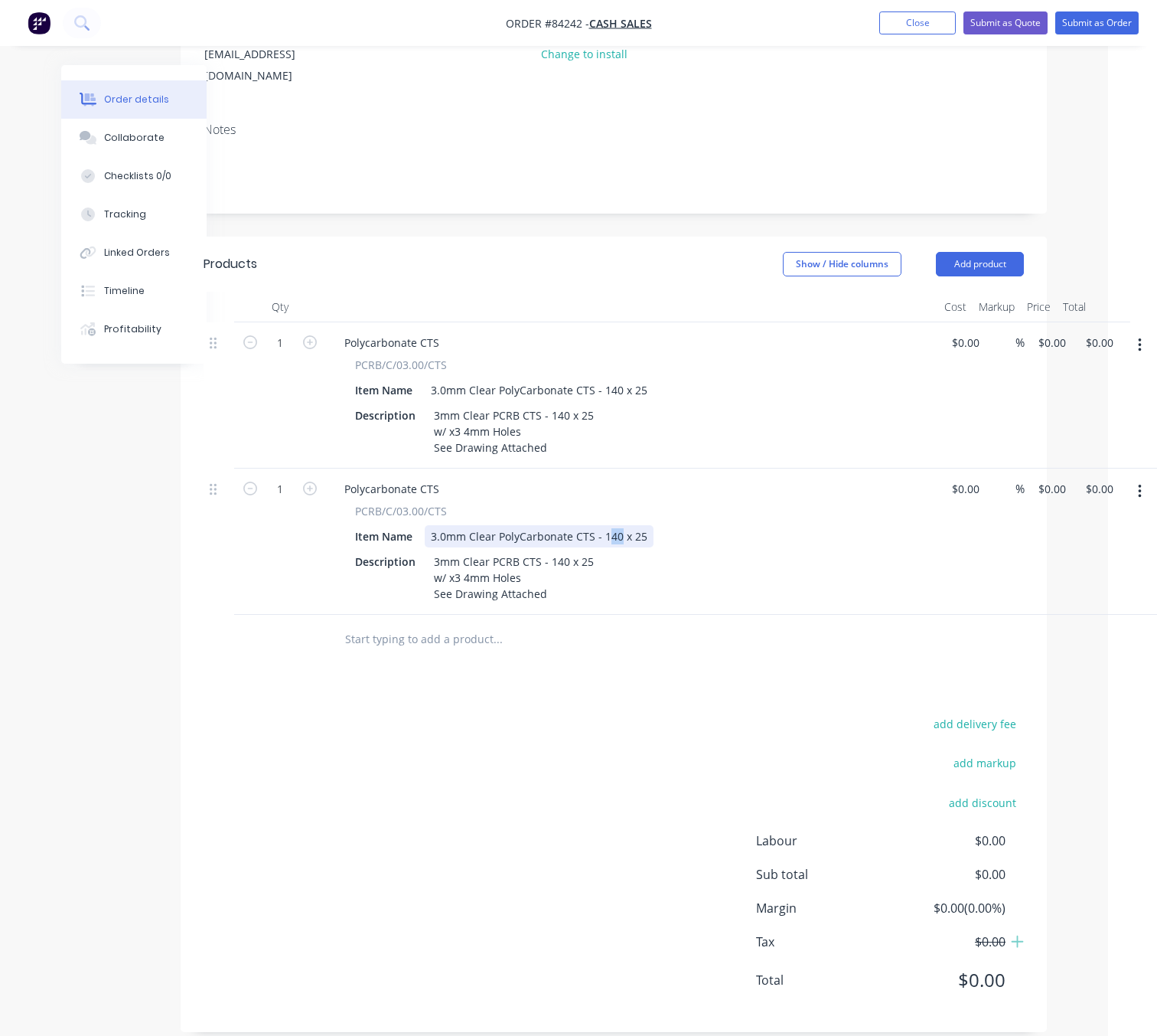
drag, startPoint x: 619, startPoint y: 515, endPoint x: 604, endPoint y: 515, distance: 15.0
click at [604, 525] on div "3.0mm Clear PolyCarbonate CTS - 140 x 25" at bounding box center [539, 536] width 229 height 23
click at [563, 678] on div "Products Show / Hide columns Add product Qty Cost Markup Price Total 1 Polycarb…" at bounding box center [614, 634] width 866 height 796
drag, startPoint x: 561, startPoint y: 540, endPoint x: 554, endPoint y: 542, distance: 7.3
click at [554, 551] on div "3mm Clear PCRB CTS - 140 x 25 w/ x3 4mm Holes See Drawing Attached" at bounding box center [513, 578] width 172 height 55
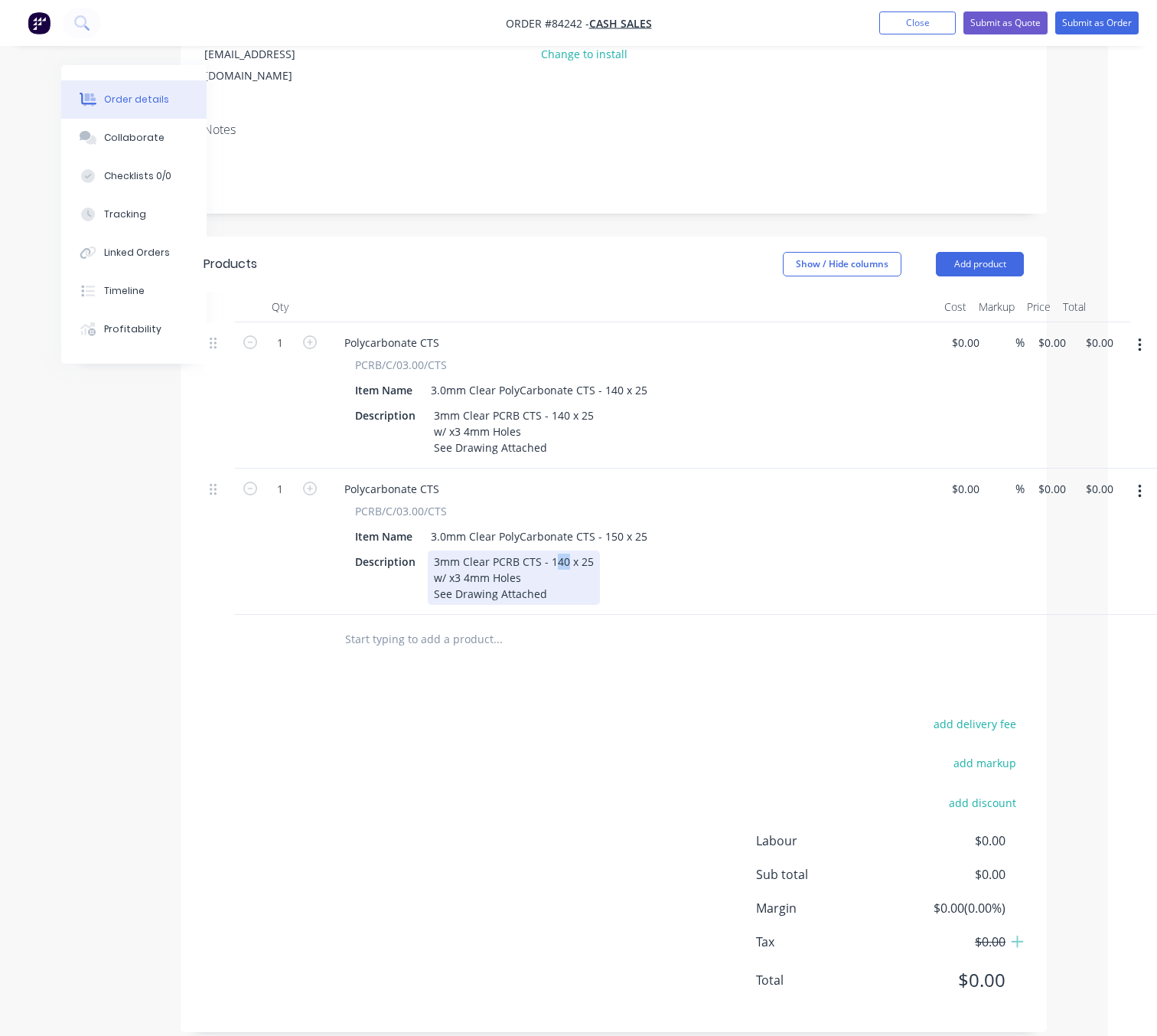
drag, startPoint x: 563, startPoint y: 540, endPoint x: 554, endPoint y: 539, distance: 9.1
click at [554, 551] on div "3mm Clear PCRB CTS - 140 x 25 w/ x3 4mm Holes See Drawing Attached" at bounding box center [513, 578] width 172 height 55
click at [587, 790] on div "add delivery fee add markup add discount Labour $0.00 Sub total $0.00 Margin $0…" at bounding box center [613, 862] width 820 height 296
click at [423, 629] on input "text" at bounding box center [497, 639] width 306 height 31
type input "p"
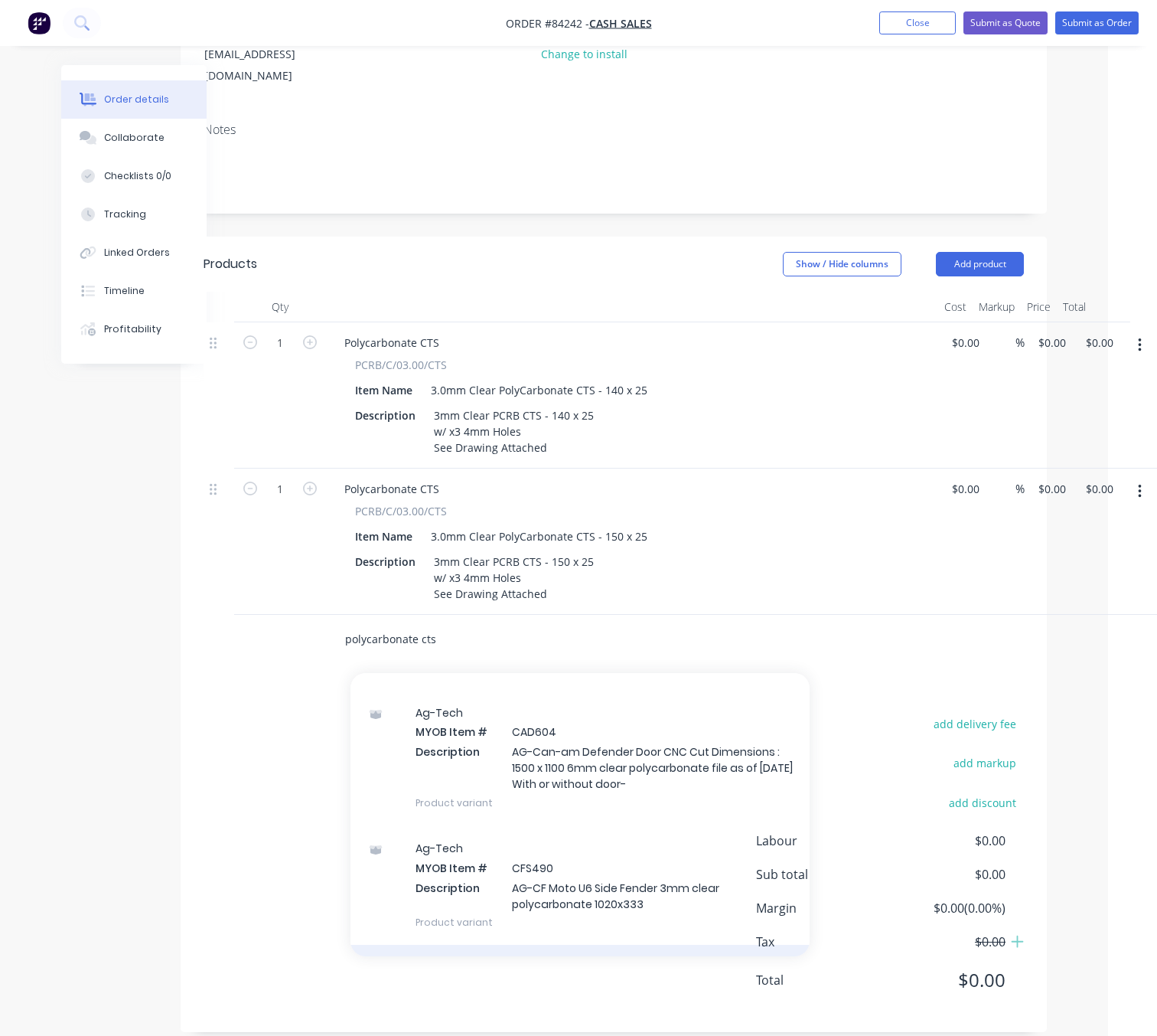
scroll to position [4019, 0]
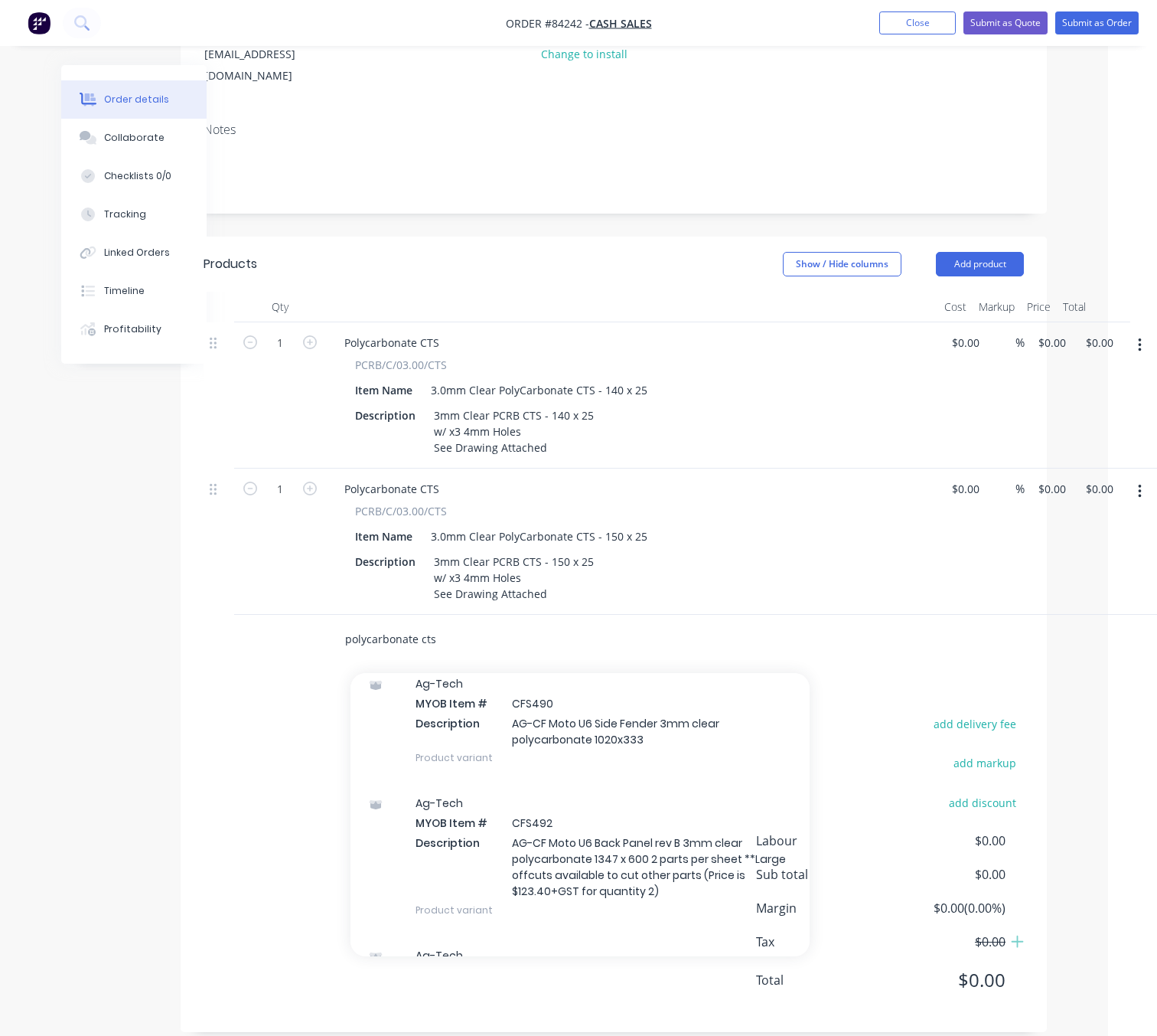
drag, startPoint x: 452, startPoint y: 618, endPoint x: 419, endPoint y: 620, distance: 33.1
click at [419, 624] on input "polycarbonate cts" at bounding box center [497, 639] width 306 height 31
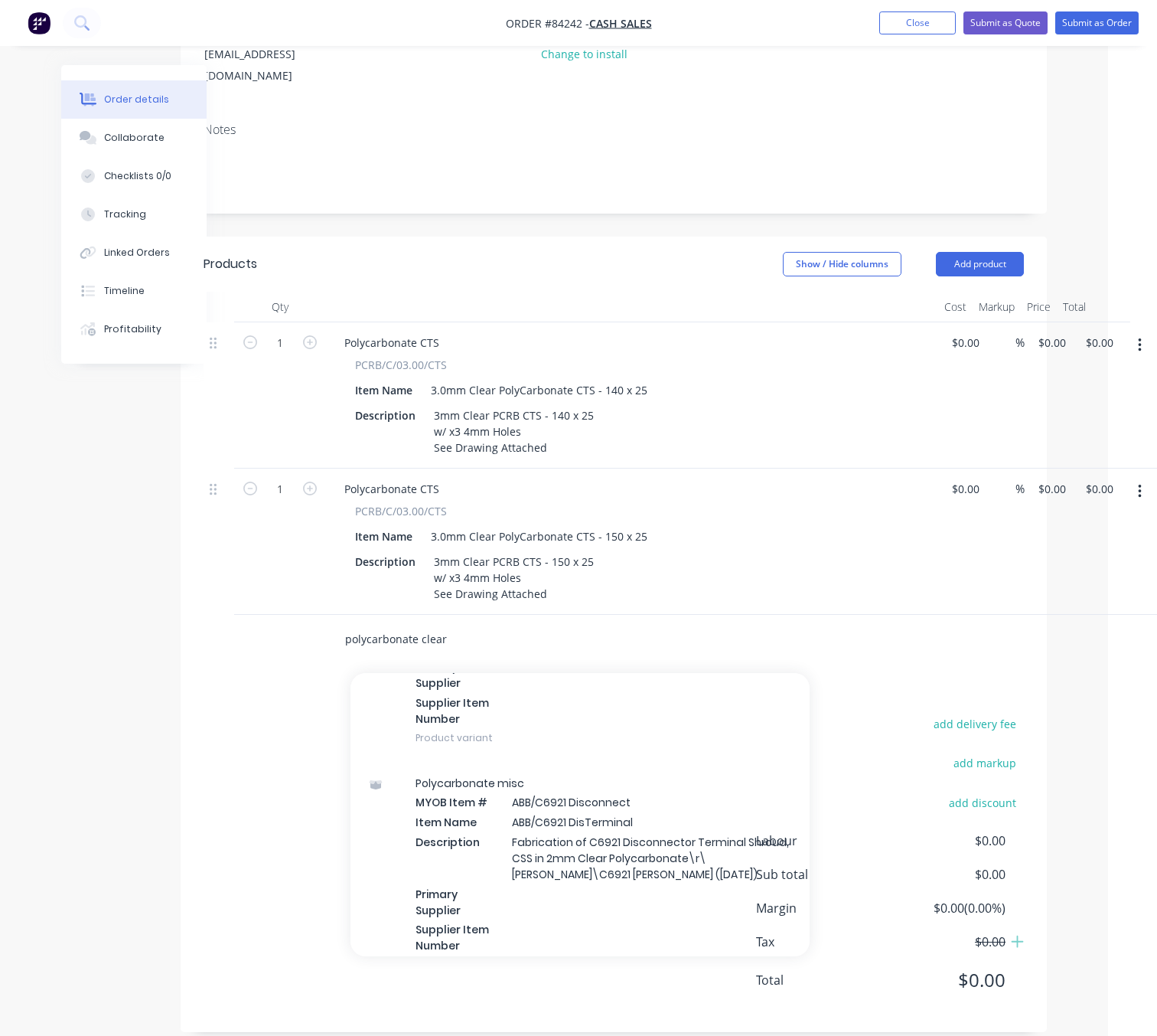
scroll to position [1034, 0]
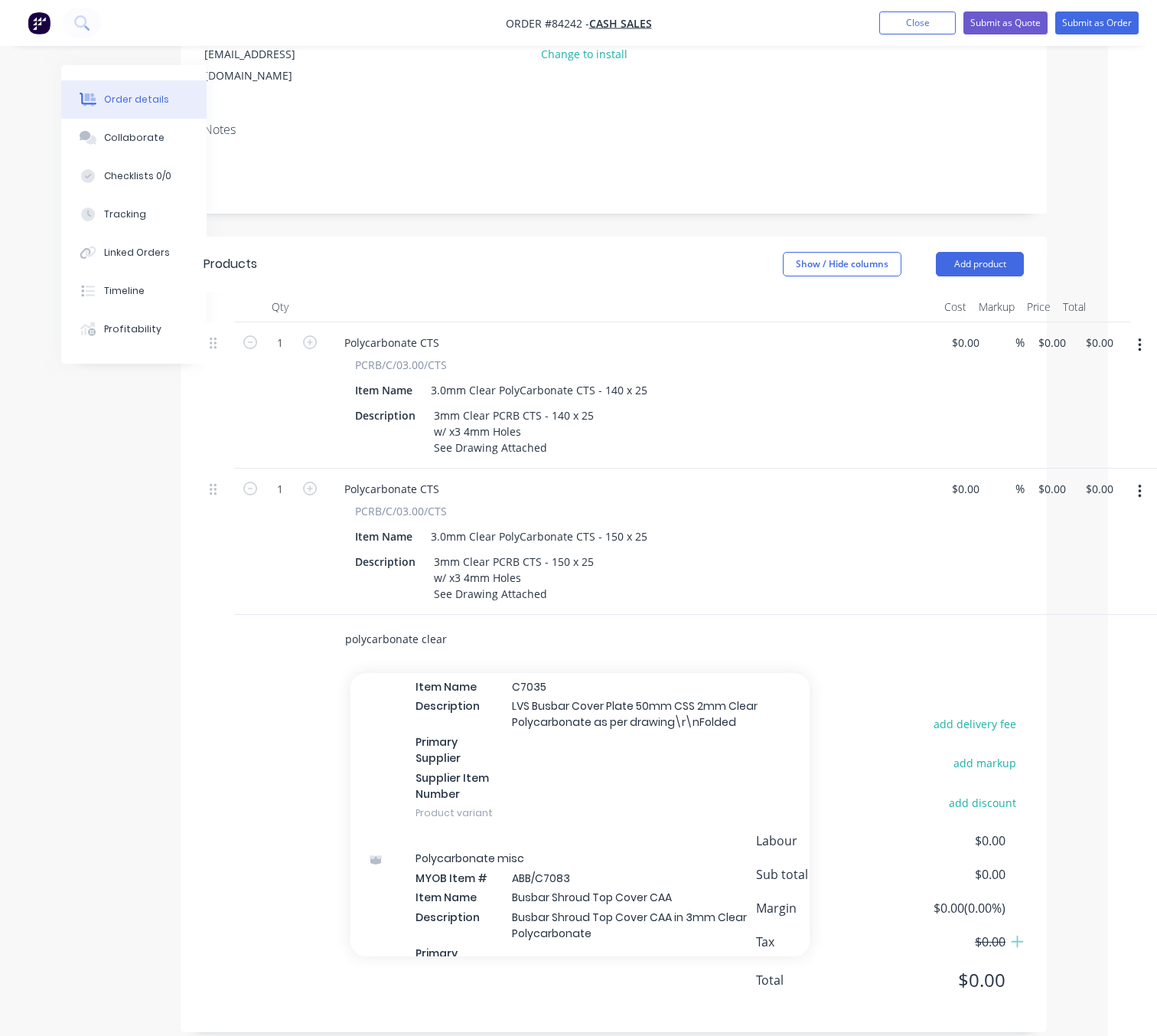
drag, startPoint x: 445, startPoint y: 618, endPoint x: 427, endPoint y: 616, distance: 18.1
click at [427, 624] on input "polycarbonate clear" at bounding box center [497, 639] width 306 height 31
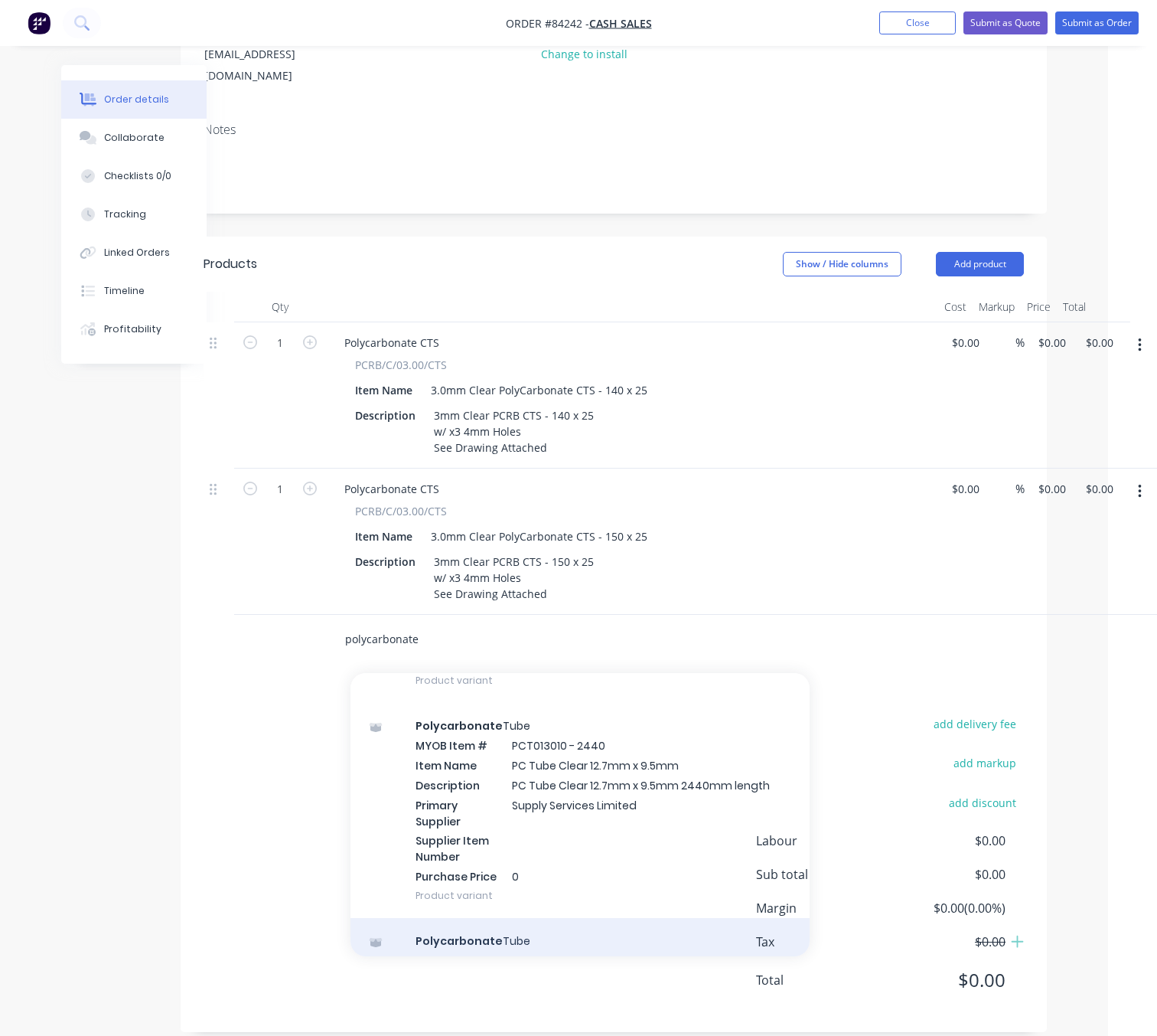
scroll to position [35069, 0]
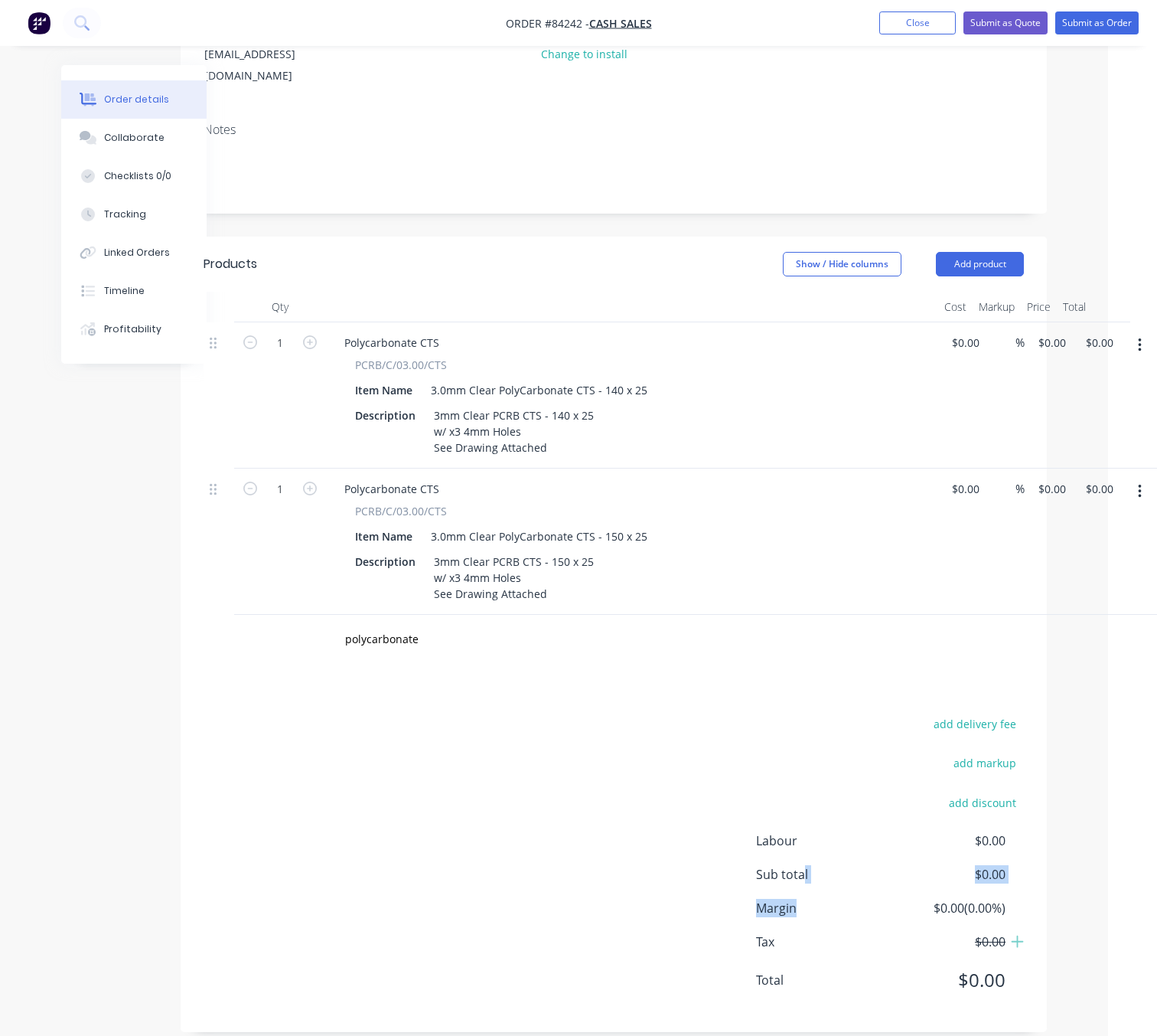
drag, startPoint x: 799, startPoint y: 868, endPoint x: 804, endPoint y: 892, distance: 24.5
click at [802, 893] on div "Labour $0.00 Sub total $0.00 Margin $0.00 ( 0.00 %) Tax $0.00 Total $0.00" at bounding box center [889, 919] width 268 height 178
click at [450, 624] on input "polycarbonate" at bounding box center [497, 639] width 306 height 31
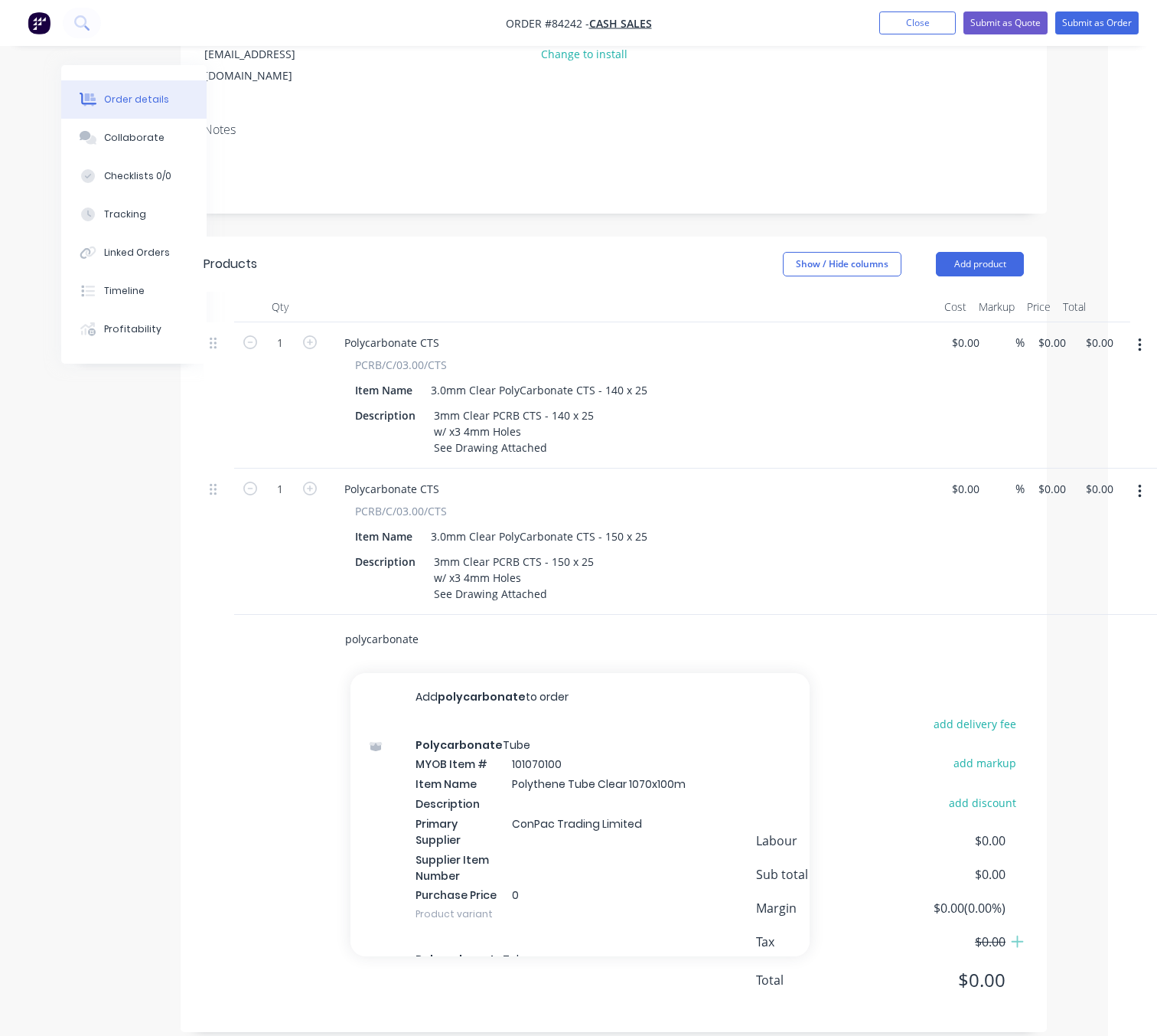
drag, startPoint x: 435, startPoint y: 625, endPoint x: 313, endPoint y: 630, distance: 122.1
click at [313, 630] on div "polycarbonate Add polycarbonate to order Polycarbonate Tube MYOB Item # 1010701…" at bounding box center [613, 640] width 820 height 50
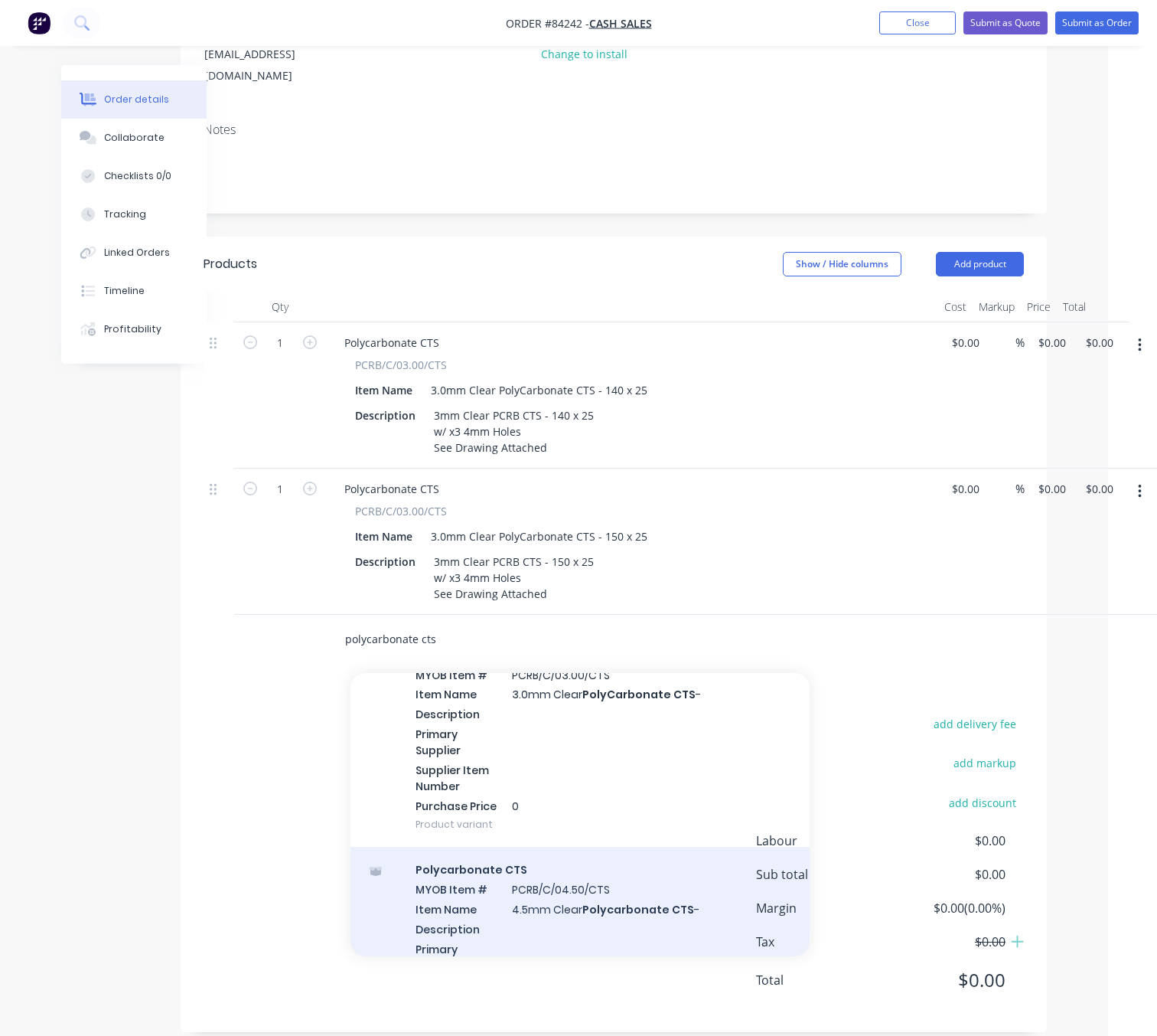
scroll to position [1034, 0]
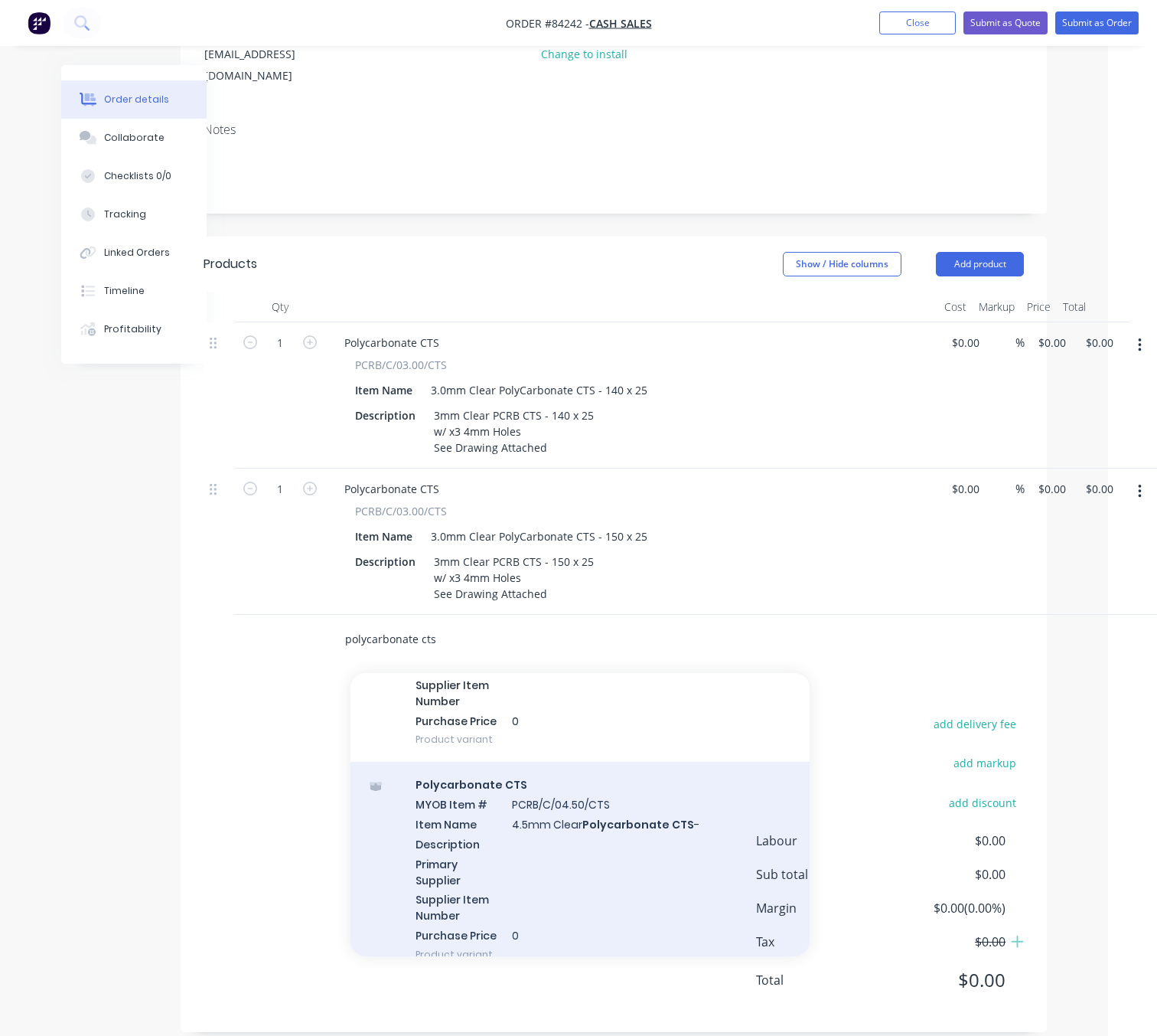
type input "polycarbonate cts"
click at [645, 866] on div "Polycarbonate CTS MYOB Item # PCRB/C/04.50/CTS Item Name 4.5mm Clear Polycarbon…" at bounding box center [579, 870] width 459 height 215
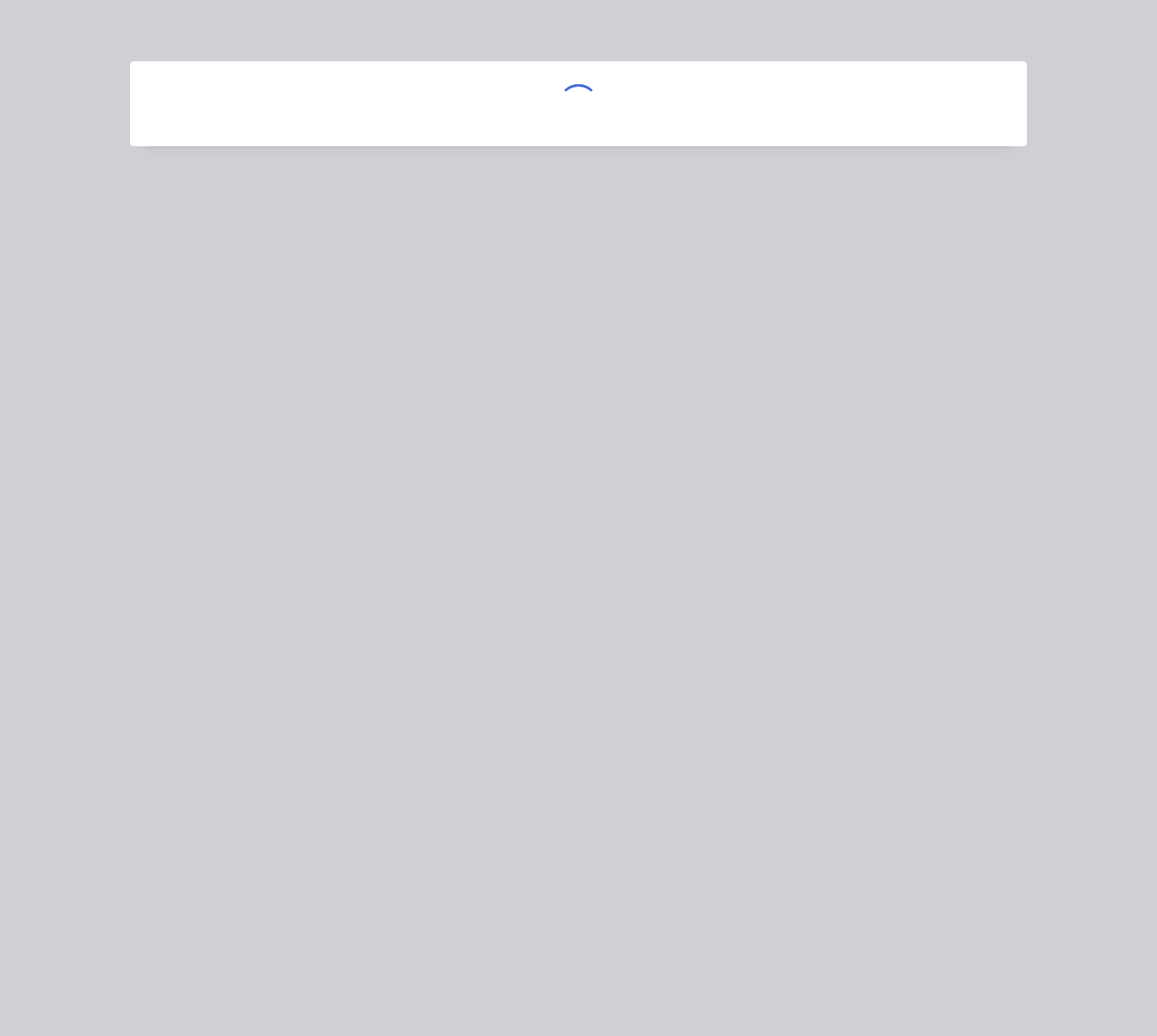
scroll to position [214, 41]
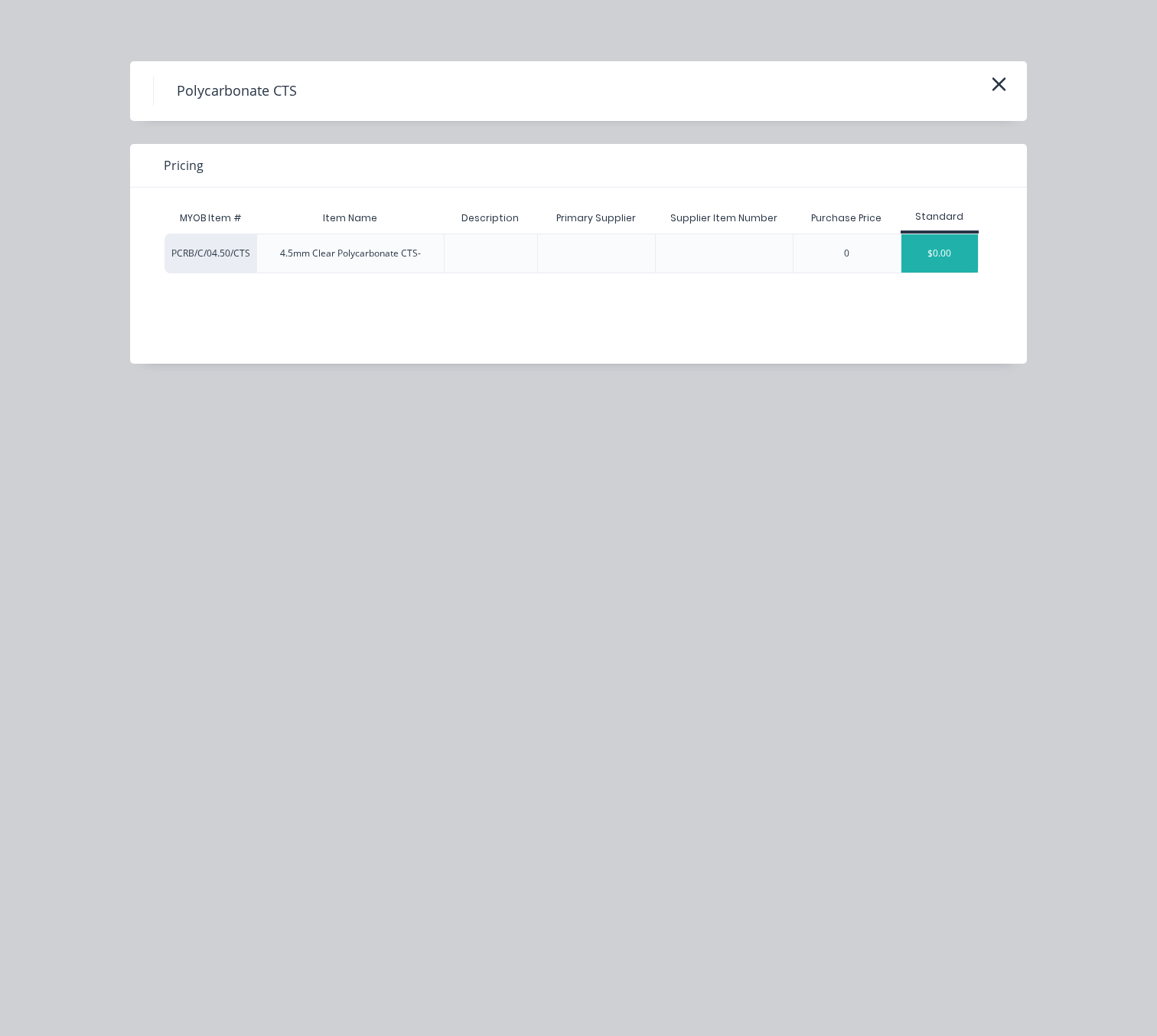
click at [942, 252] on div "$0.00" at bounding box center [939, 253] width 76 height 39
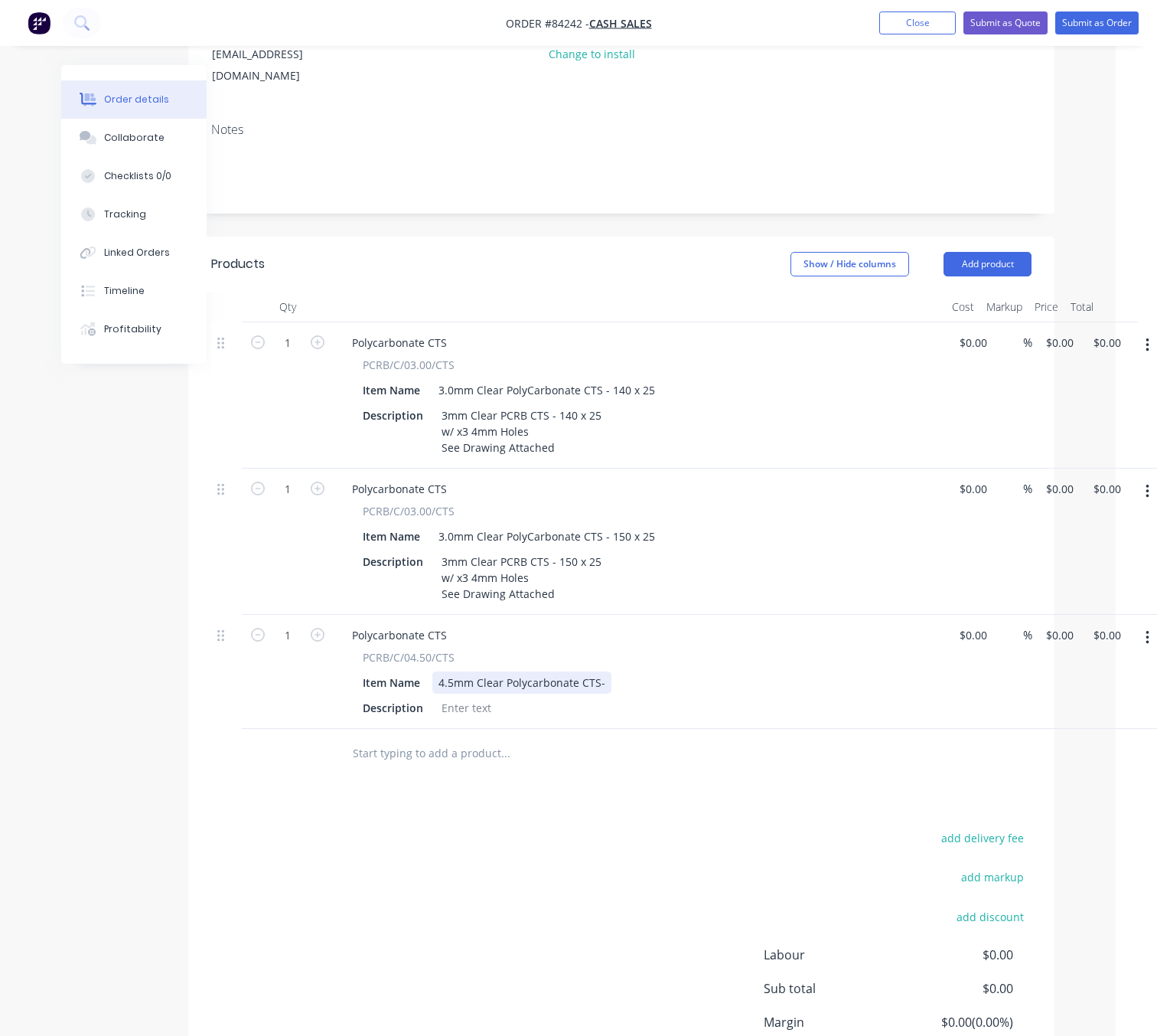
click at [598, 671] on div "4.5mm Clear Polycarbonate CTS-" at bounding box center [521, 682] width 179 height 23
click at [603, 671] on div "4.5mm Clear Polycarbonate CTS -" at bounding box center [523, 682] width 182 height 23
click at [604, 671] on div "4.5mm Clear Polycarbonate CTS -" at bounding box center [523, 682] width 182 height 23
drag, startPoint x: 551, startPoint y: 577, endPoint x: 439, endPoint y: 542, distance: 117.3
click at [439, 551] on div "3mm Clear PCRB CTS - 150 x 25 w/ x3 4mm Holes See Drawing Attached" at bounding box center [521, 578] width 172 height 55
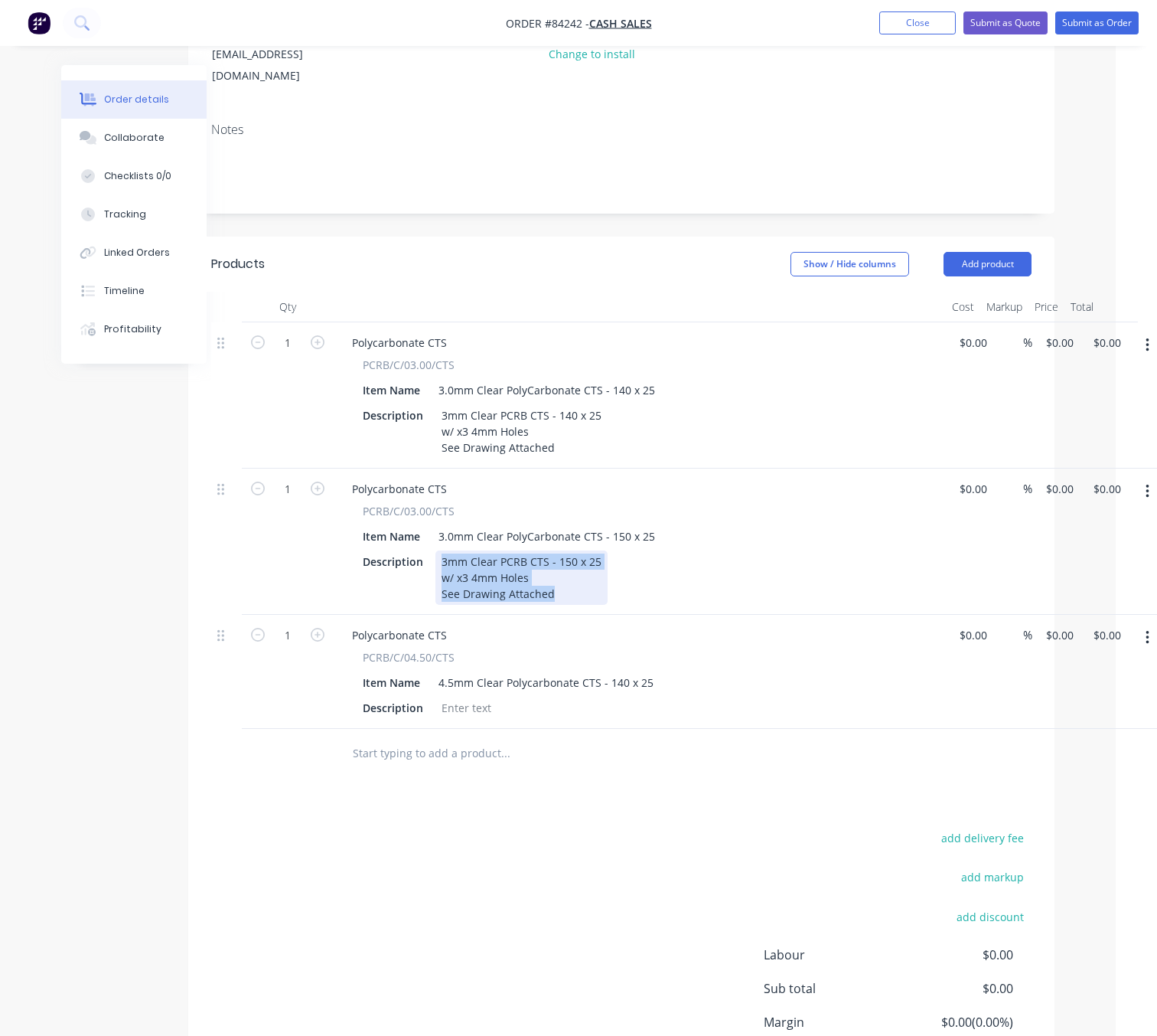
copy div "3mm Clear PCRB CTS - 150 x 25 w/ x3 4mm Holes See Drawing Attached"
click at [478, 697] on div at bounding box center [466, 708] width 62 height 23
paste div
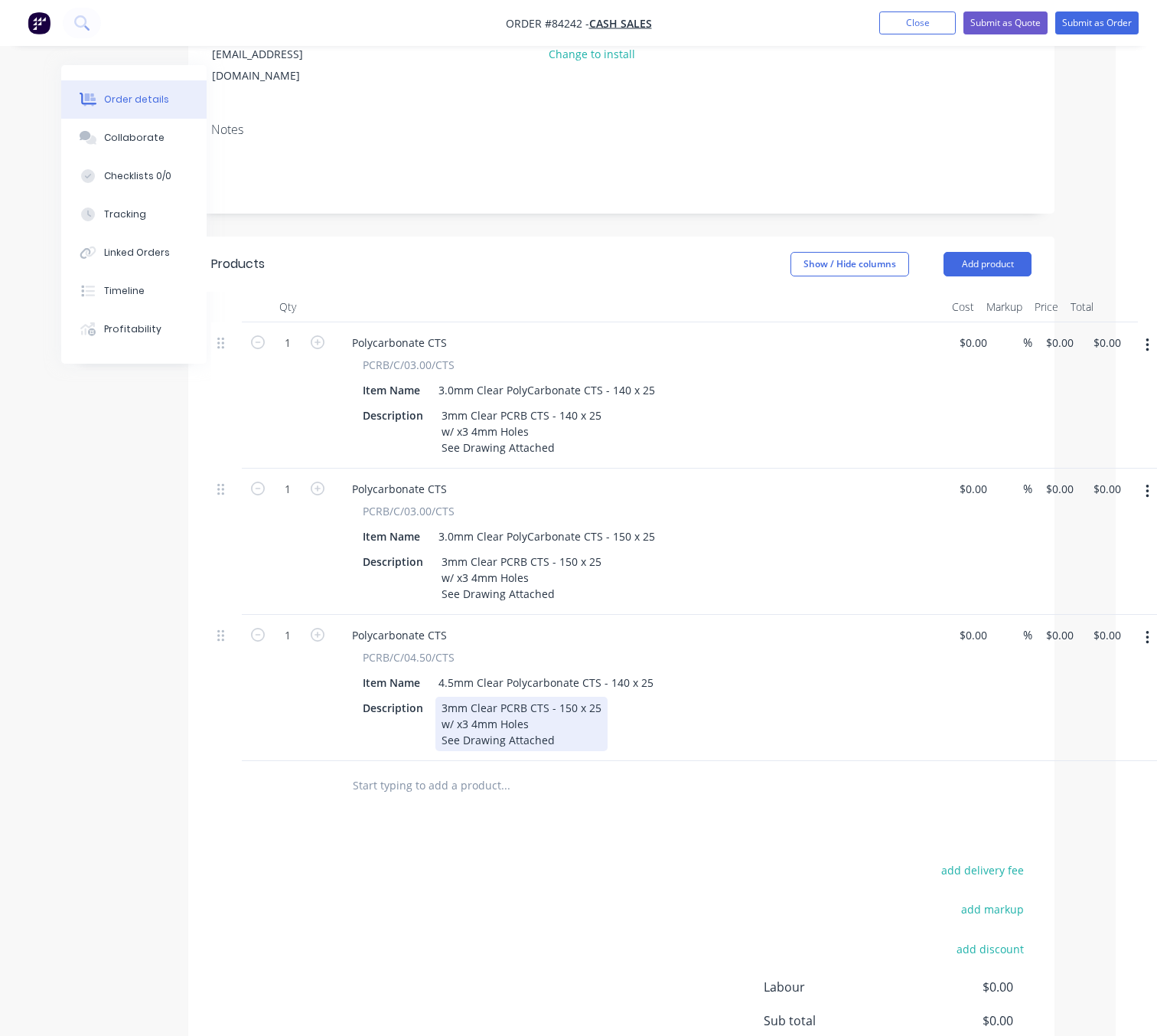
drag, startPoint x: 443, startPoint y: 687, endPoint x: 435, endPoint y: 686, distance: 8.1
click at [435, 697] on div "3mm Clear PCRB CTS - 150 x 25 w/ x3 4mm Holes See Drawing Attached" at bounding box center [521, 724] width 172 height 55
drag, startPoint x: 448, startPoint y: 686, endPoint x: 435, endPoint y: 686, distance: 13.0
click at [435, 697] on div "3mm Clear PCRB CTS - 150 x 25 w/ x3 4mm Holes See Drawing Attached" at bounding box center [521, 724] width 172 height 55
drag, startPoint x: 581, startPoint y: 689, endPoint x: 570, endPoint y: 687, distance: 11.2
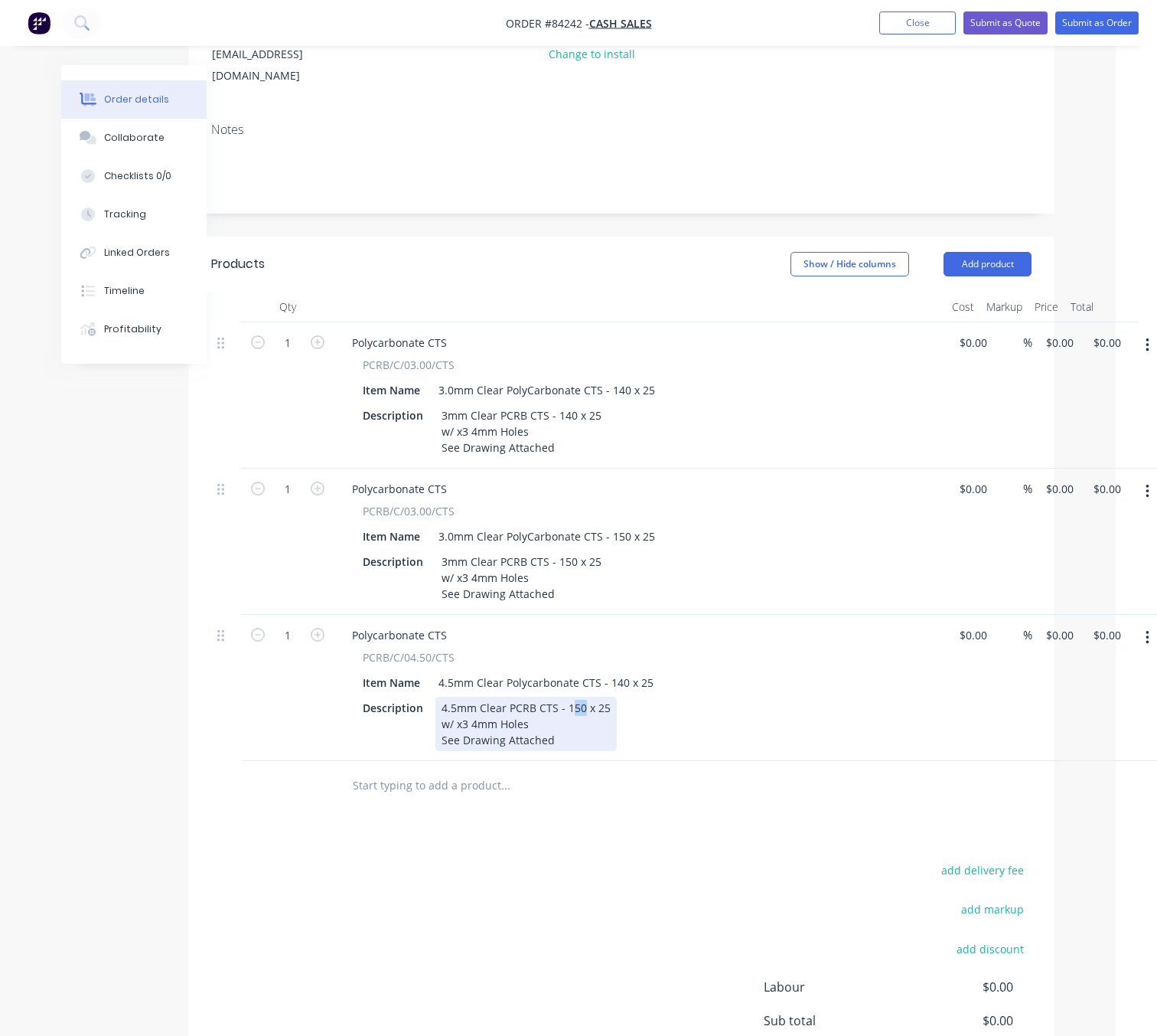
click at [570, 697] on div "4.5mm Clear PCRB CTS - 150 x 25 w/ x3 4mm Holes See Drawing Attached" at bounding box center [526, 724] width 182 height 55
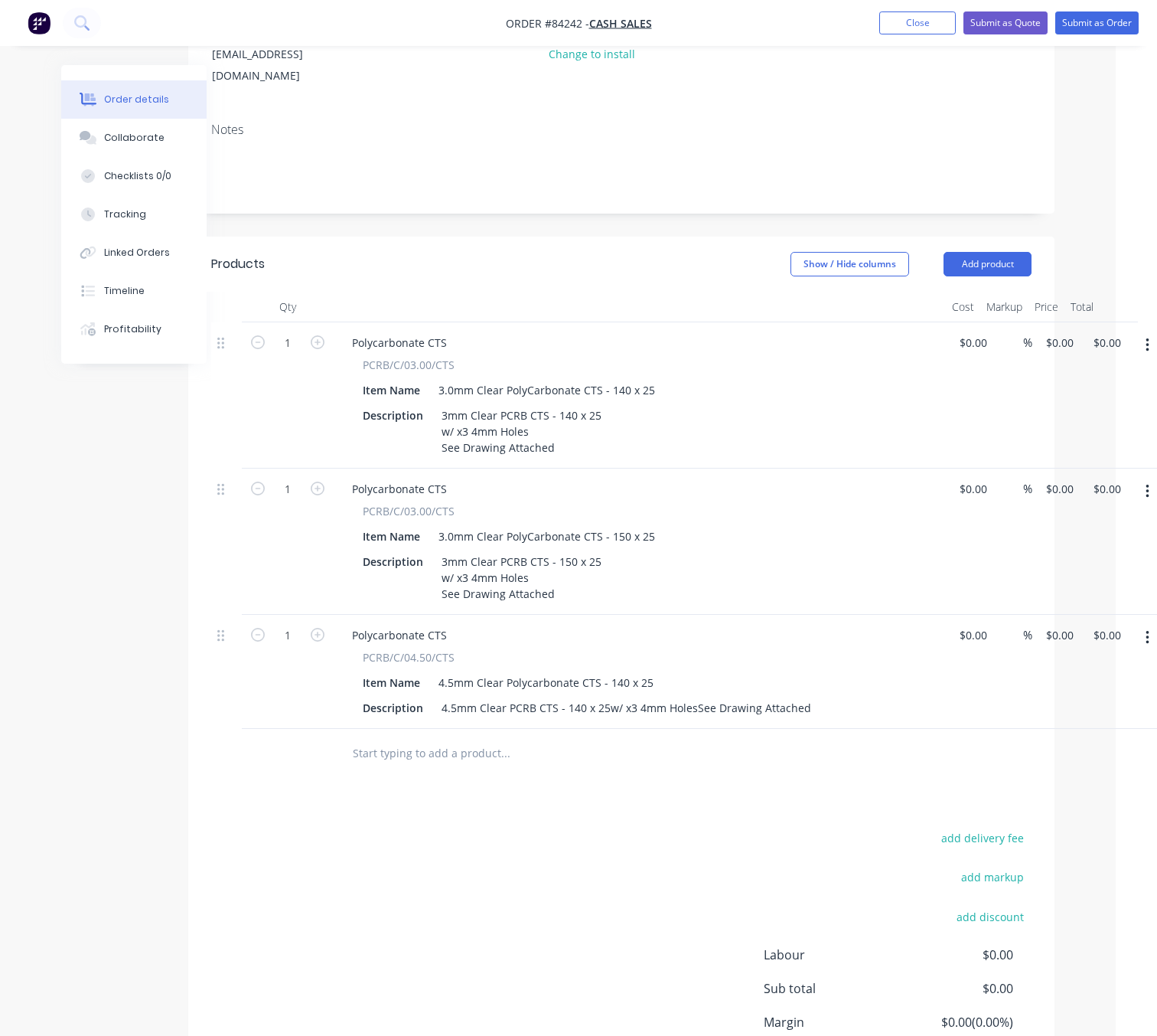
click at [542, 813] on div "Products Show / Hide columns Add product Qty Cost Markup Price Total 1 Polycarb…" at bounding box center [621, 690] width 866 height 909
drag, startPoint x: 1150, startPoint y: 620, endPoint x: 1146, endPoint y: 633, distance: 13.6
click at [1151, 624] on button "button" at bounding box center [1147, 637] width 36 height 27
click at [1091, 698] on div "Duplicate" at bounding box center [1093, 709] width 118 height 23
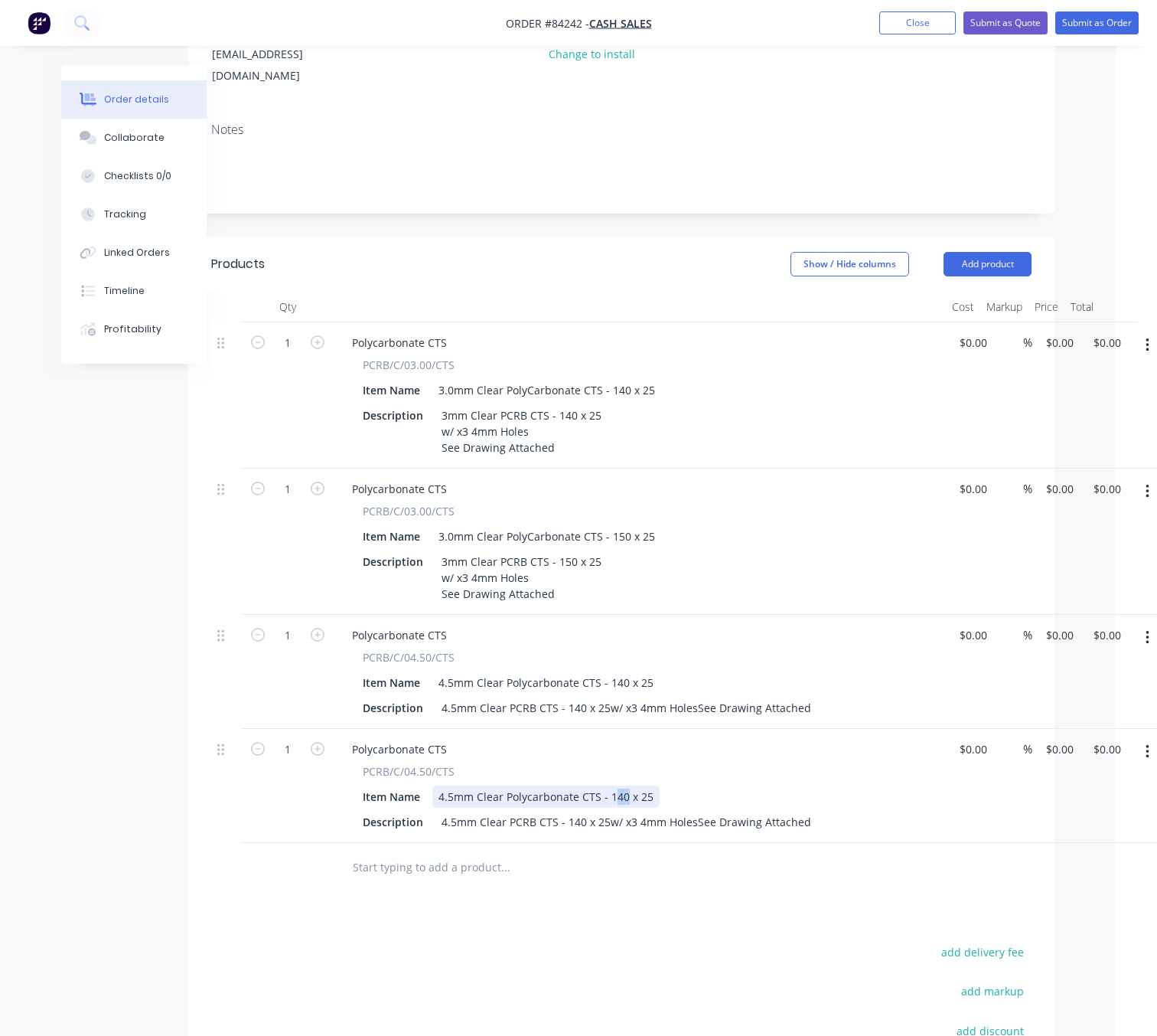
click at [615, 785] on div "4.5mm Clear Polycarbonate CTS - 140 x 25" at bounding box center [546, 796] width 227 height 23
drag, startPoint x: 582, startPoint y: 802, endPoint x: 570, endPoint y: 802, distance: 12.0
click at [570, 811] on div "4.5mm Clear PCRB CTS - 140 x 25w/ x3 4mm HolesSee Drawing Attached" at bounding box center [626, 822] width 382 height 23
click at [694, 811] on div "4.5mm Clear PCRB CTS - 150 x 25w/ x3 4mm HolesSee Drawing Attached" at bounding box center [626, 822] width 382 height 23
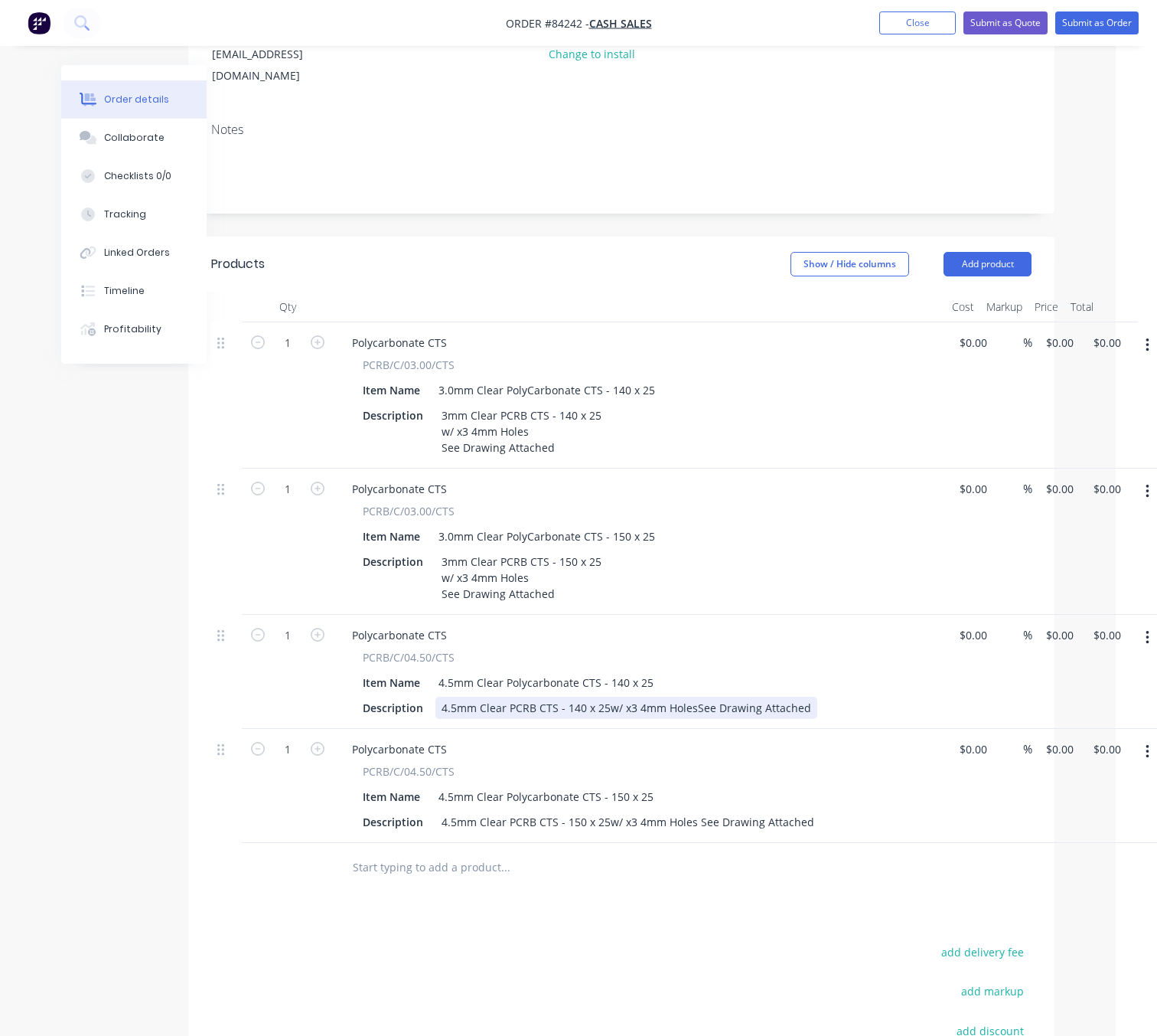
click at [694, 697] on div "4.5mm Clear PCRB CTS - 140 x 25w/ x3 4mm HolesSee Drawing Attached" at bounding box center [626, 708] width 382 height 23
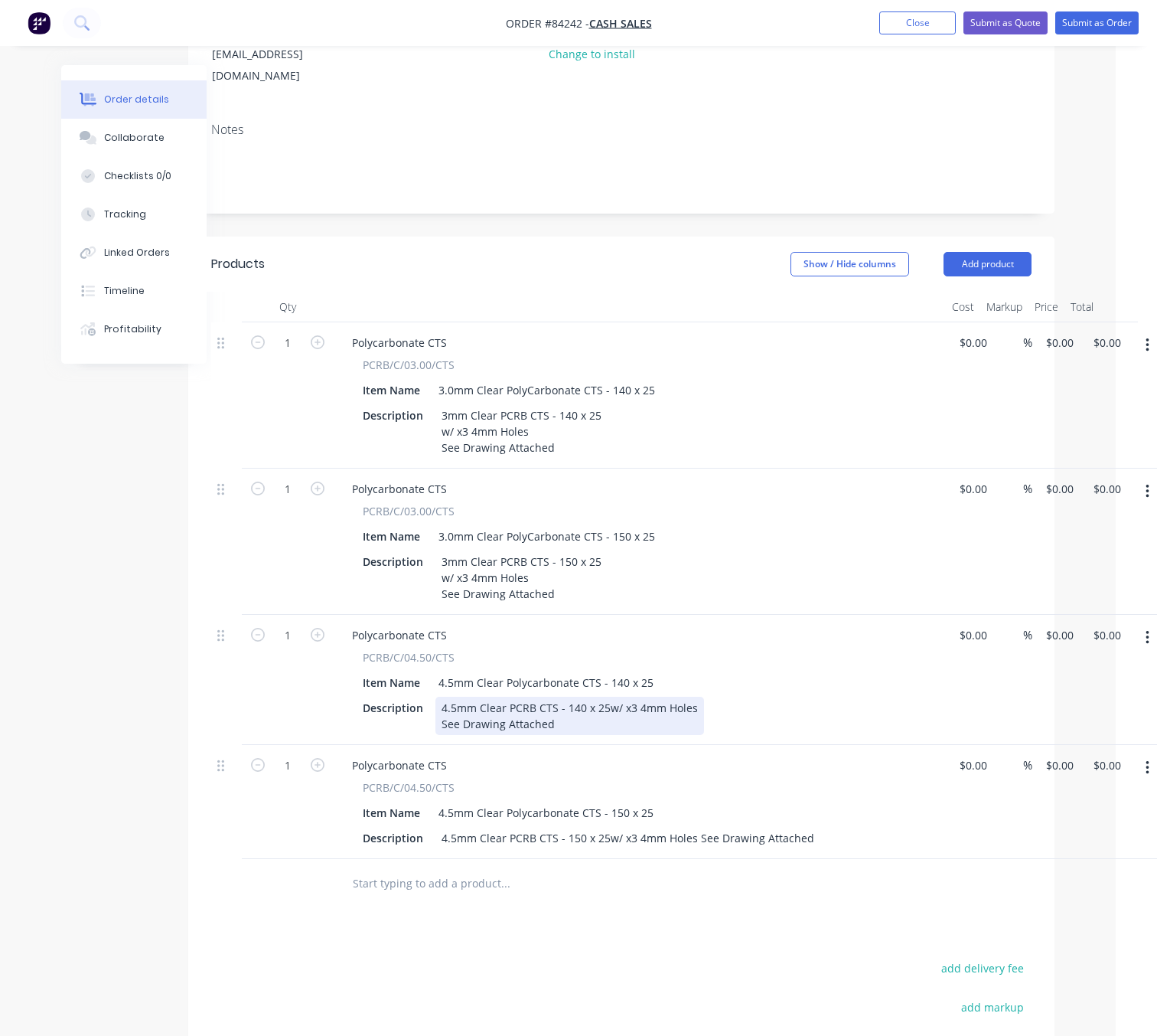
click at [604, 697] on div "4.5mm Clear PCRB CTS - 140 x 25w/ x3 4mm Holes See Drawing Attached" at bounding box center [570, 716] width 268 height 39
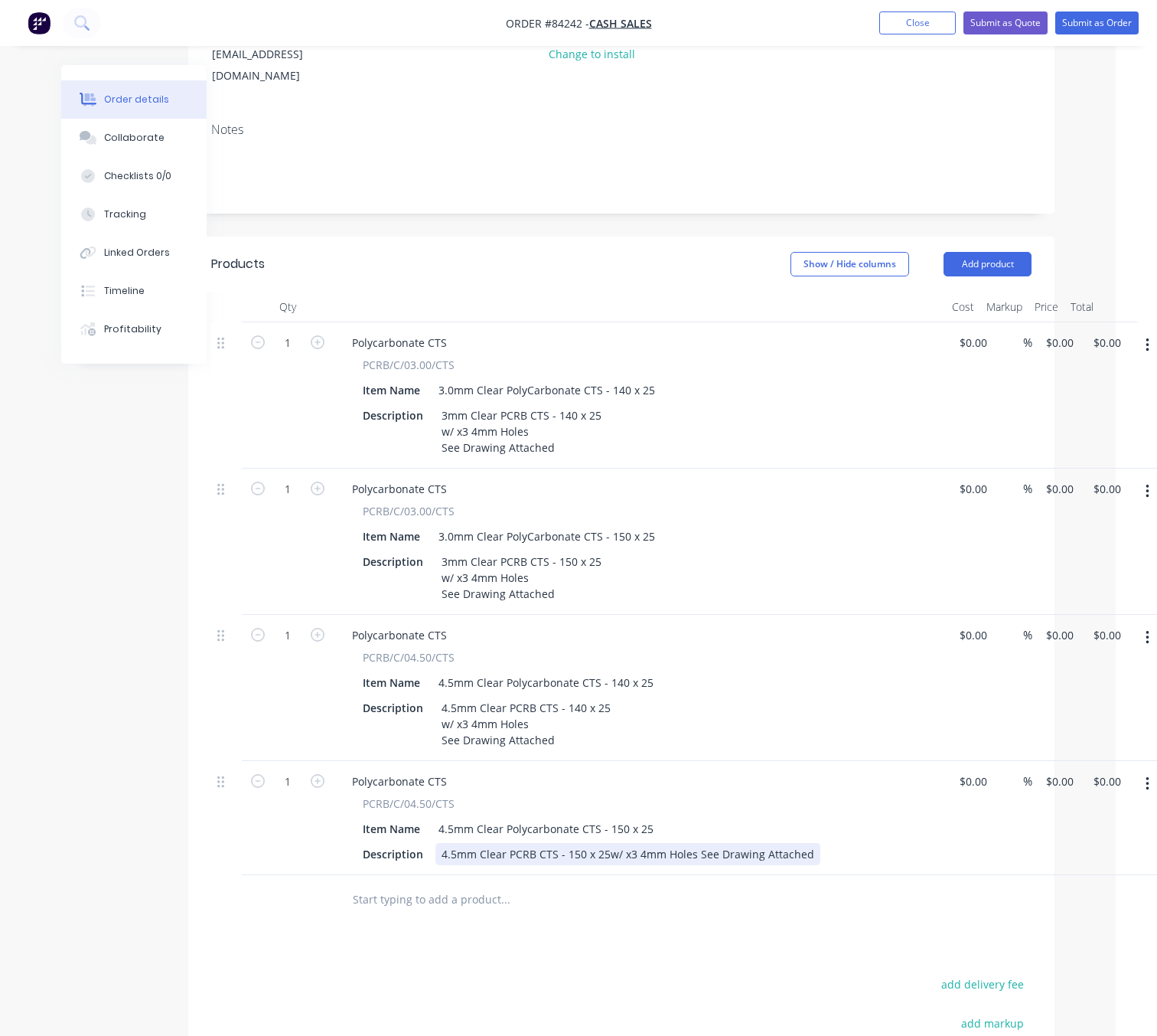
click at [603, 843] on div "4.5mm Clear PCRB CTS - 150 x 25w/ x3 4mm Holes See Drawing Attached" at bounding box center [628, 854] width 385 height 23
click at [603, 843] on div "4.5mm Clear PCRB CTS - 150 x 25w/ x3 4mm Holes See Drawing Attached" at bounding box center [628, 854] width 385 height 23
click at [608, 843] on div "4.5mm Clear PCRB CTS - 150 x 25w/ x3 4mm Holes See Drawing Attached" at bounding box center [628, 854] width 385 height 23
click at [529, 850] on div "4.5mm Clear PCRB CTS - 150 x 25 w/ x3 4mm Holes See Drawing Attached" at bounding box center [543, 862] width 216 height 39
click at [645, 925] on input "text" at bounding box center [505, 932] width 306 height 31
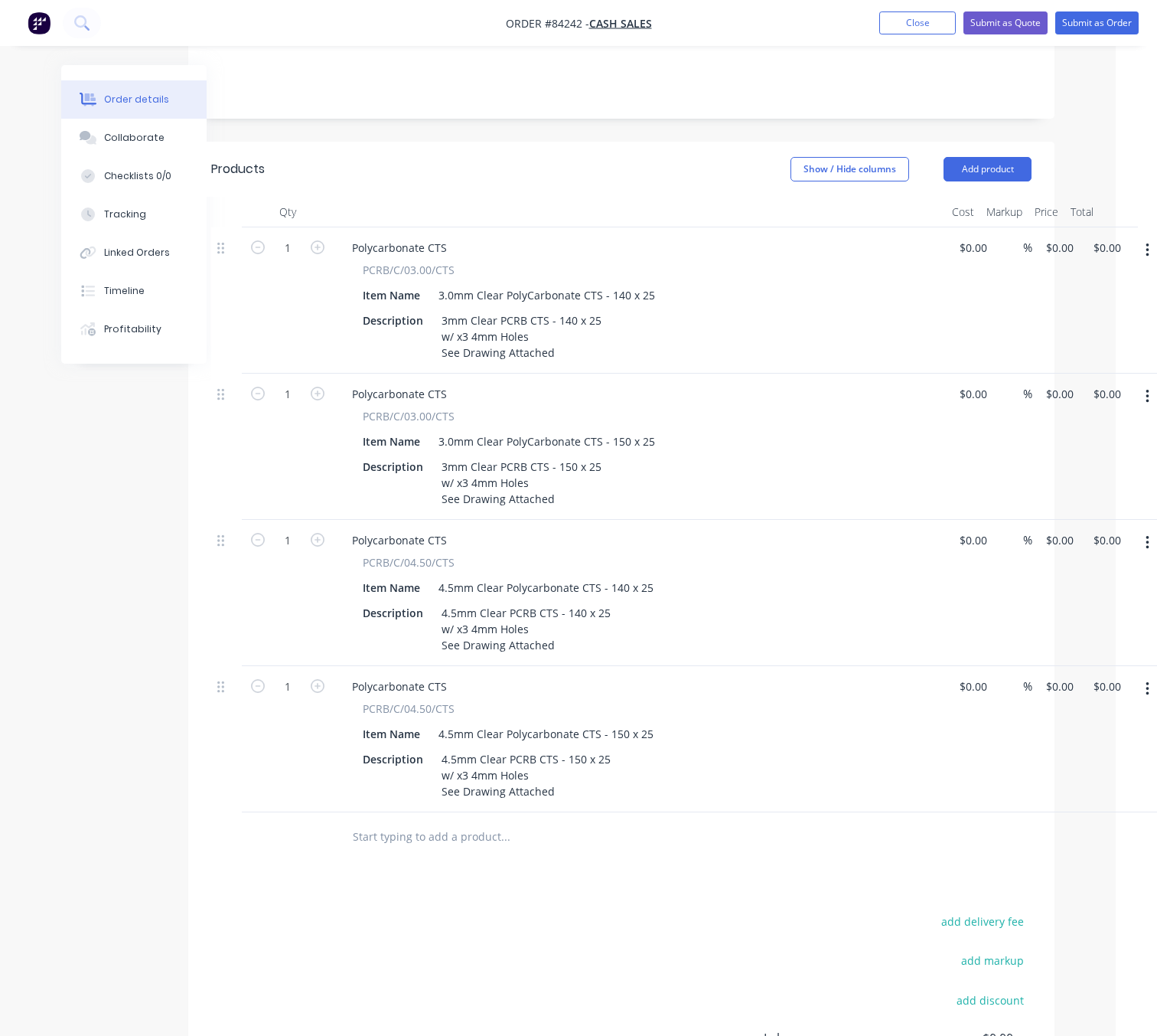
scroll to position [391, 41]
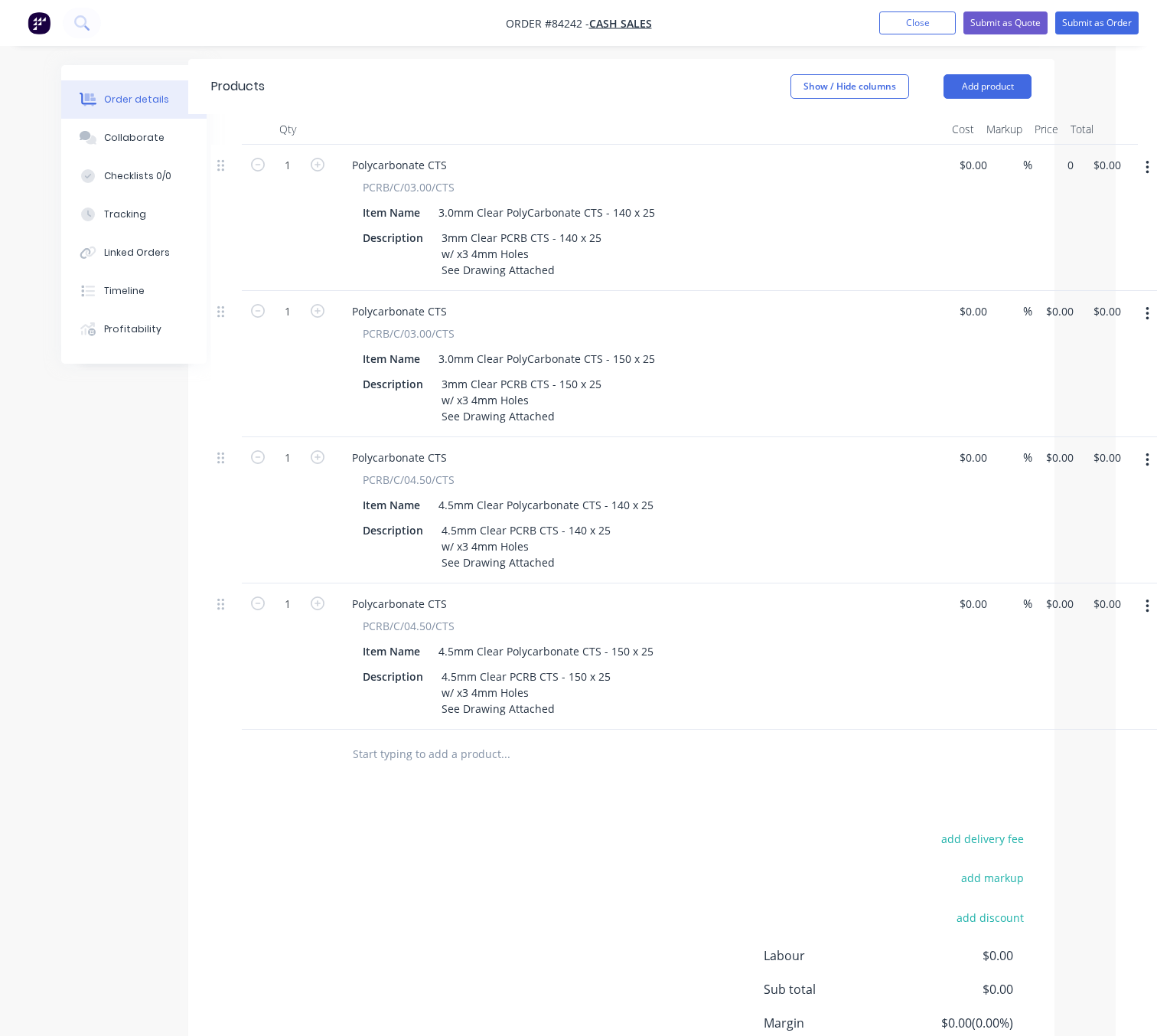
click at [1032, 145] on div "1 Polycarbonate CTS PCRB/C/03.00/CTS Item Name 3.0mm Clear PolyCarbonate CTS - …" at bounding box center [621, 218] width 820 height 146
type input "$4.32"
click at [1032, 437] on div "1 Polycarbonate CTS PCRB/C/04.50/CTS Item Name 4.5mm Clear Polycarbonate CTS - …" at bounding box center [621, 510] width 820 height 146
type input "$9.35"
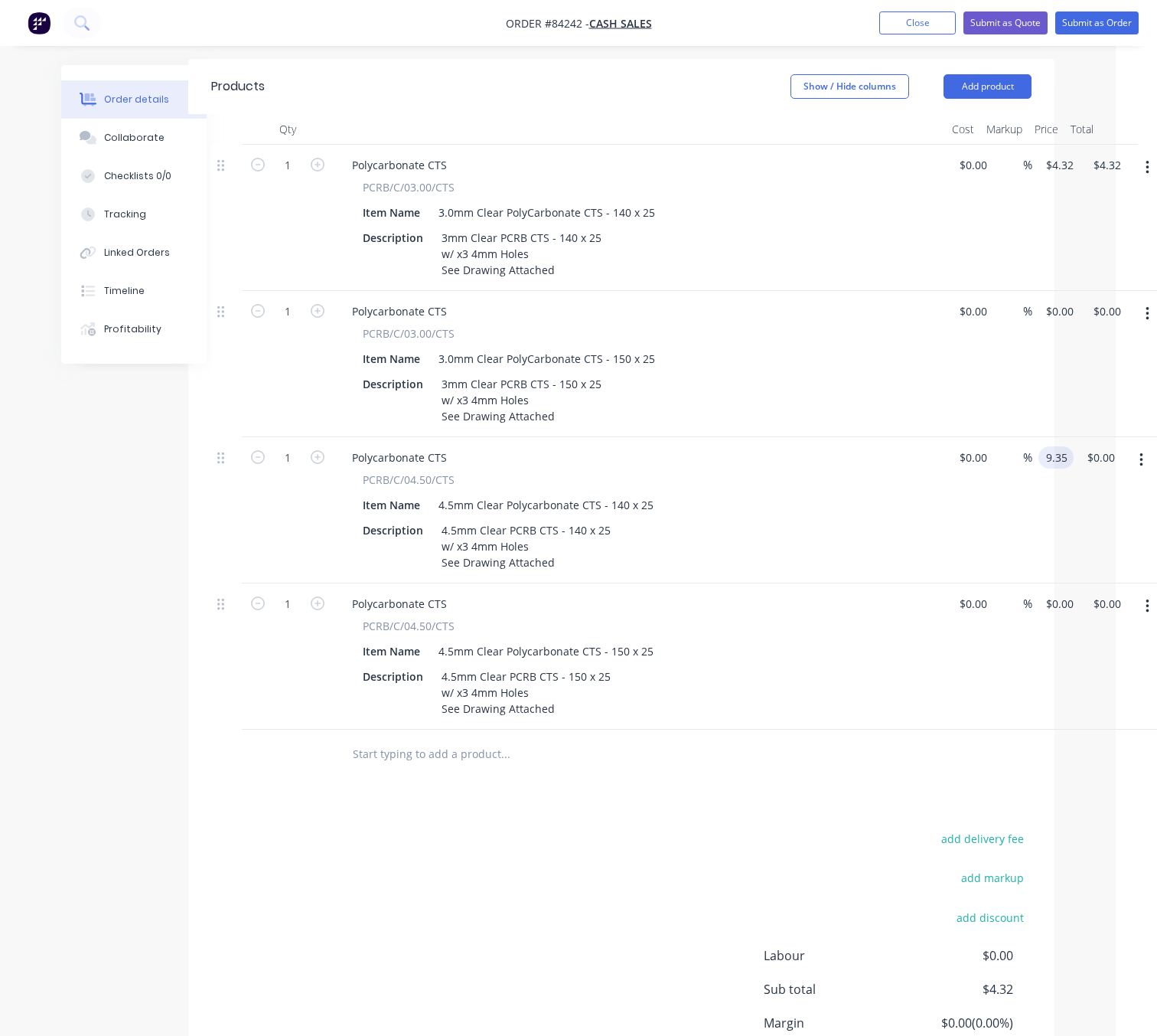
type input "$9.35"
drag, startPoint x: 654, startPoint y: 788, endPoint x: 937, endPoint y: 634, distance: 322.2
click at [657, 788] on div "Products Show / Hide columns Add product Qty Cost Markup Price Total 1 Polycarb…" at bounding box center [621, 602] width 866 height 1087
click at [1056, 300] on input "0" at bounding box center [1062, 311] width 35 height 23
type input "$0.00"
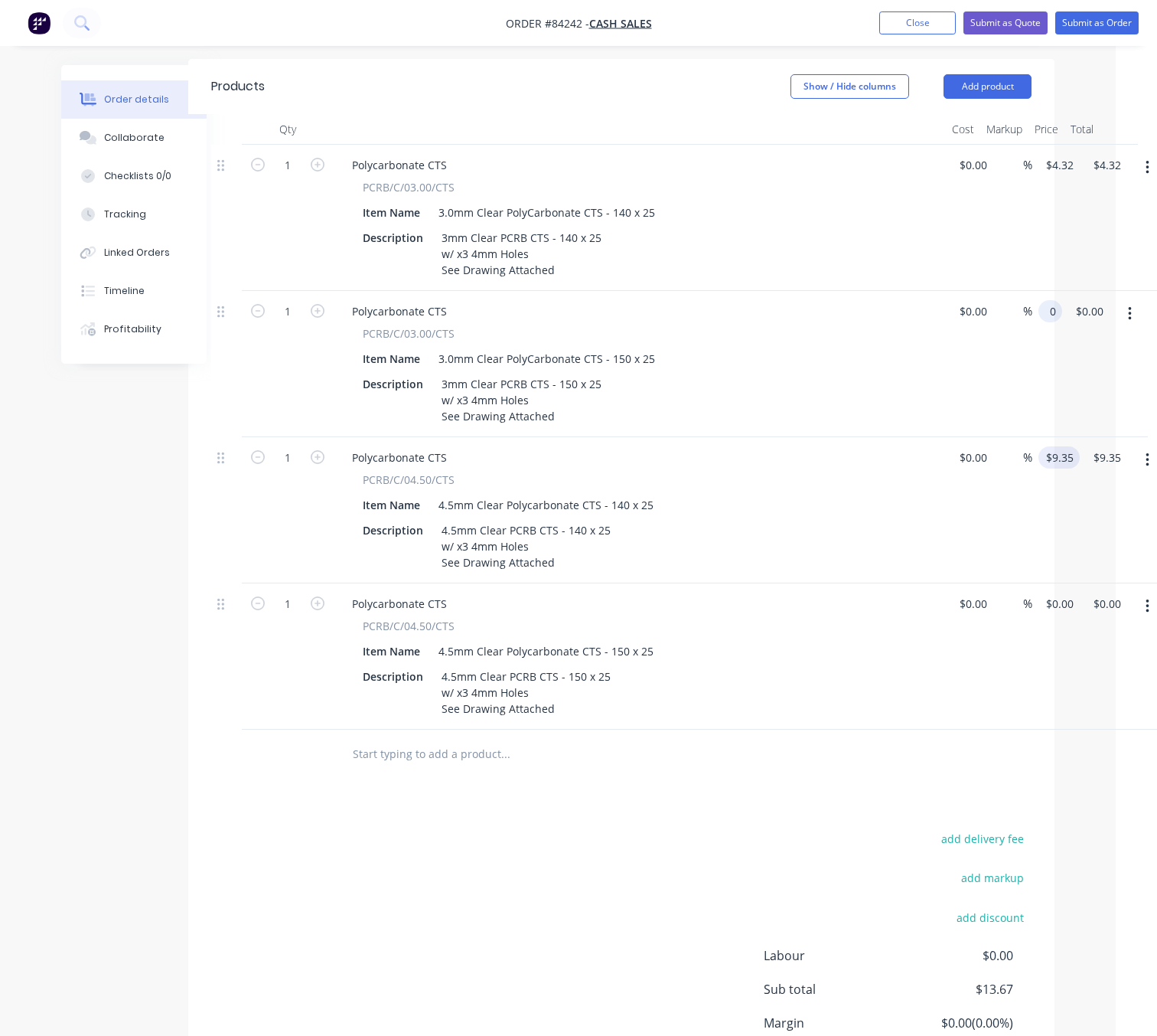
type input "9.35"
click at [1063, 446] on input "9.35" at bounding box center [1062, 457] width 35 height 23
type input "0"
type input "$9.35"
click at [1061, 300] on input "0" at bounding box center [1062, 311] width 35 height 23
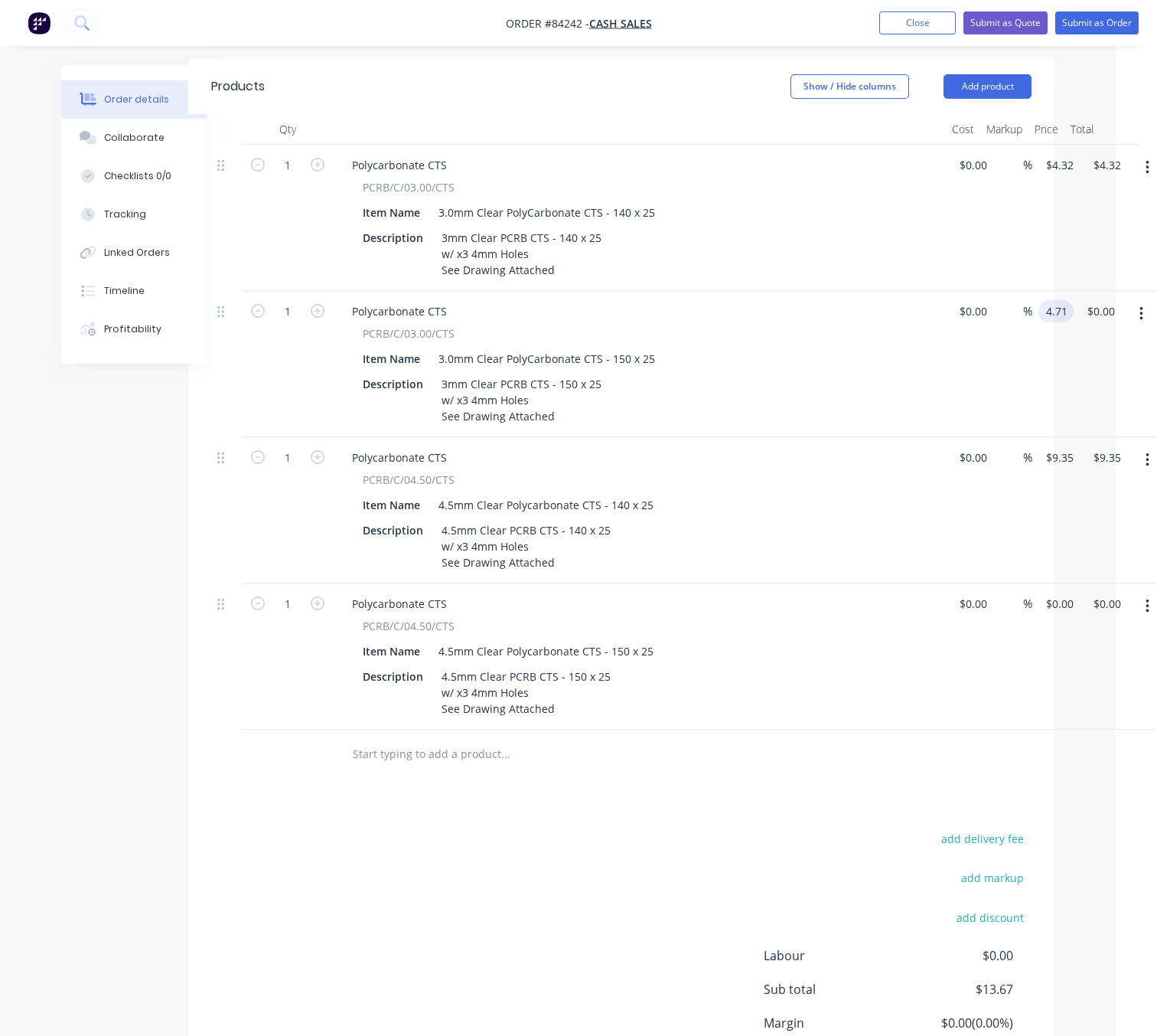
type input "$4.71"
drag, startPoint x: 1053, startPoint y: 584, endPoint x: 1068, endPoint y: 596, distance: 19.2
click at [1053, 592] on input "0" at bounding box center [1062, 604] width 35 height 23
type input "$11.24"
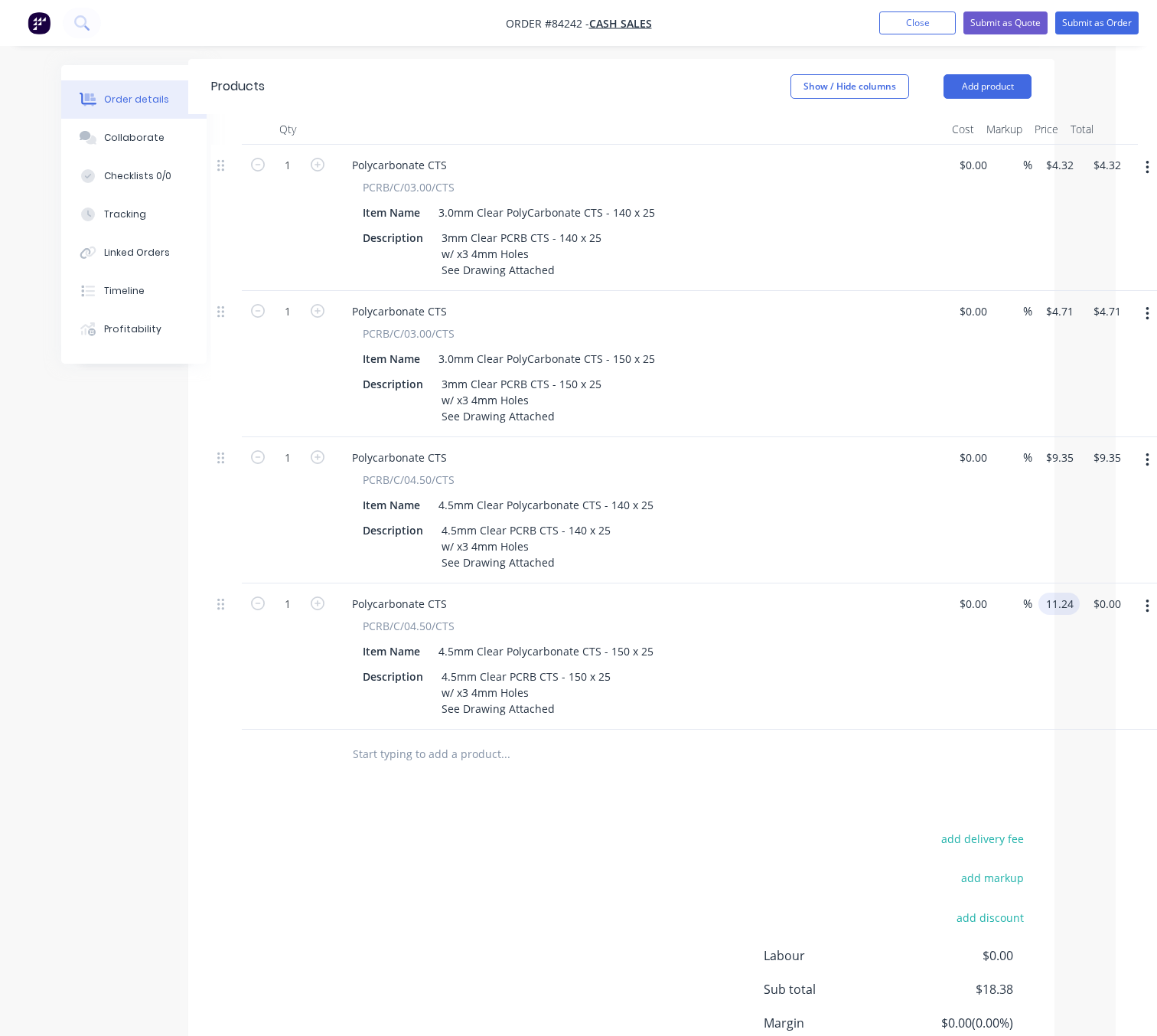
type input "$11.24"
click at [681, 857] on div "add delivery fee add markup add discount Labour $0.00 Sub total $18.38 Margin $…" at bounding box center [621, 977] width 820 height 296
click at [317, 158] on icon "button" at bounding box center [317, 164] width 14 height 14
type input "2"
type input "$8.64"
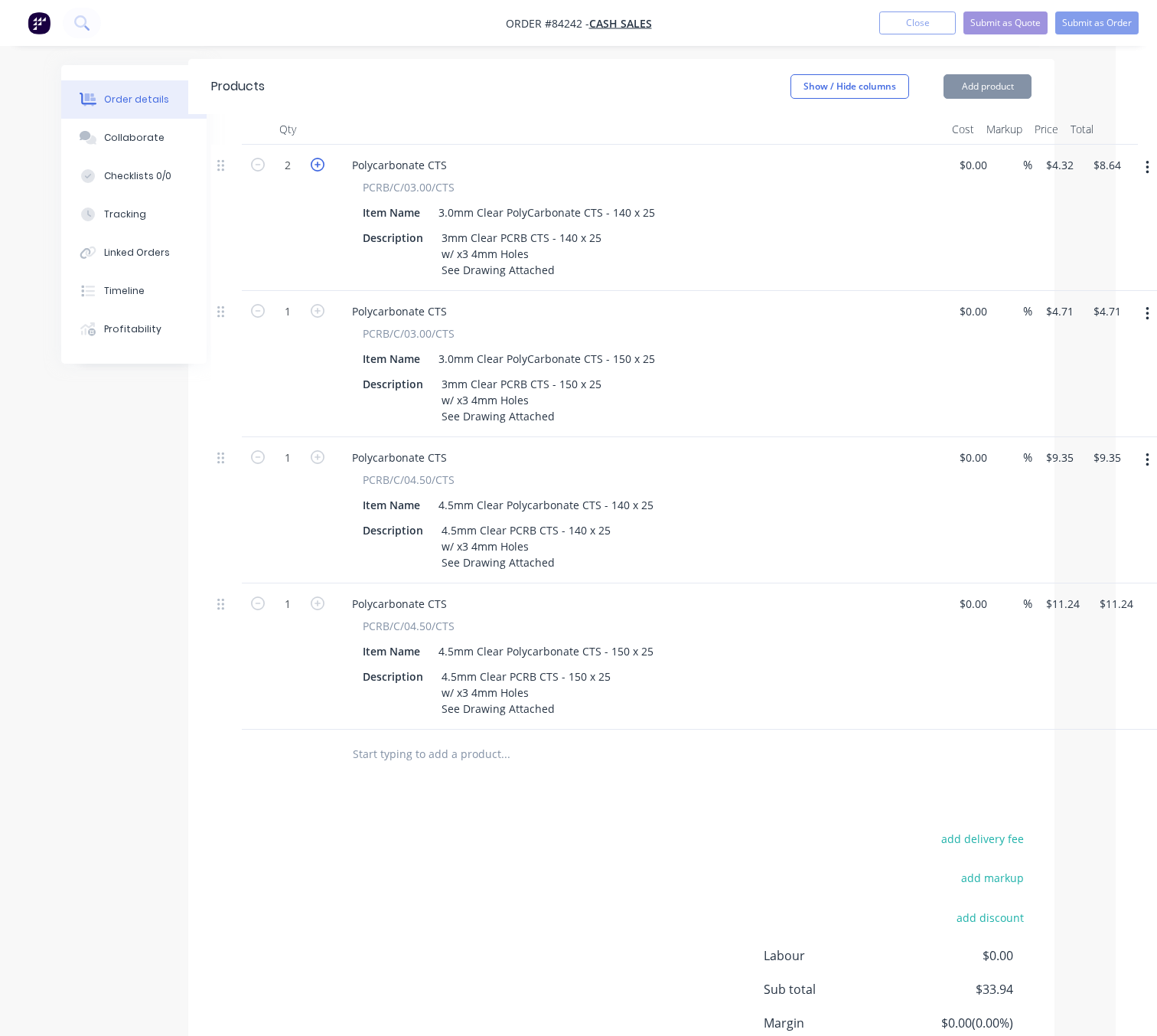
click at [317, 158] on icon "button" at bounding box center [317, 164] width 14 height 14
type input "3"
type input "$12.96"
click at [317, 158] on icon "button" at bounding box center [317, 164] width 14 height 14
type input "4"
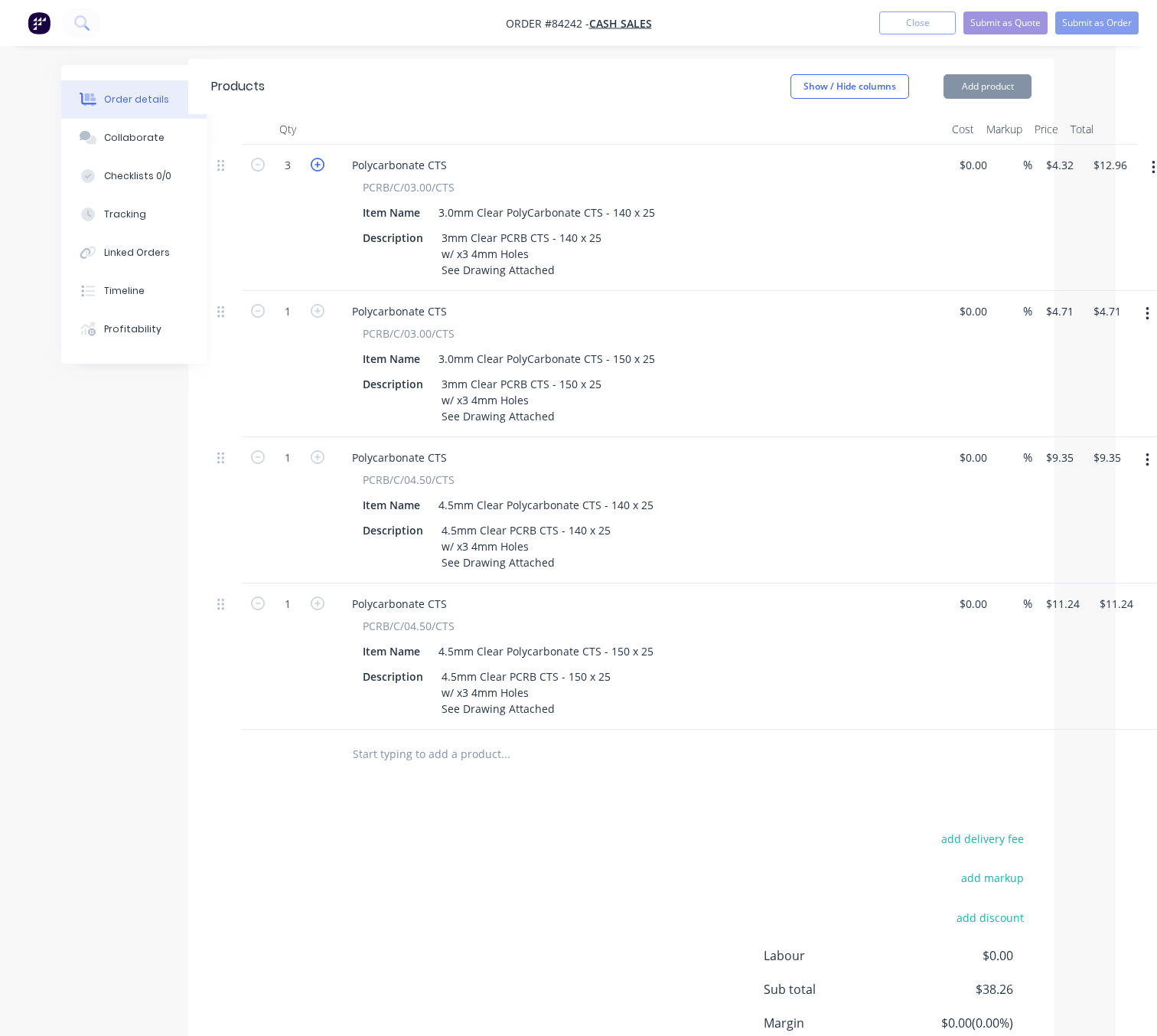
type input "$17.28"
click at [317, 158] on icon "button" at bounding box center [317, 164] width 14 height 14
type input "5"
type input "$21.60"
click at [251, 158] on icon "button" at bounding box center [257, 164] width 14 height 14
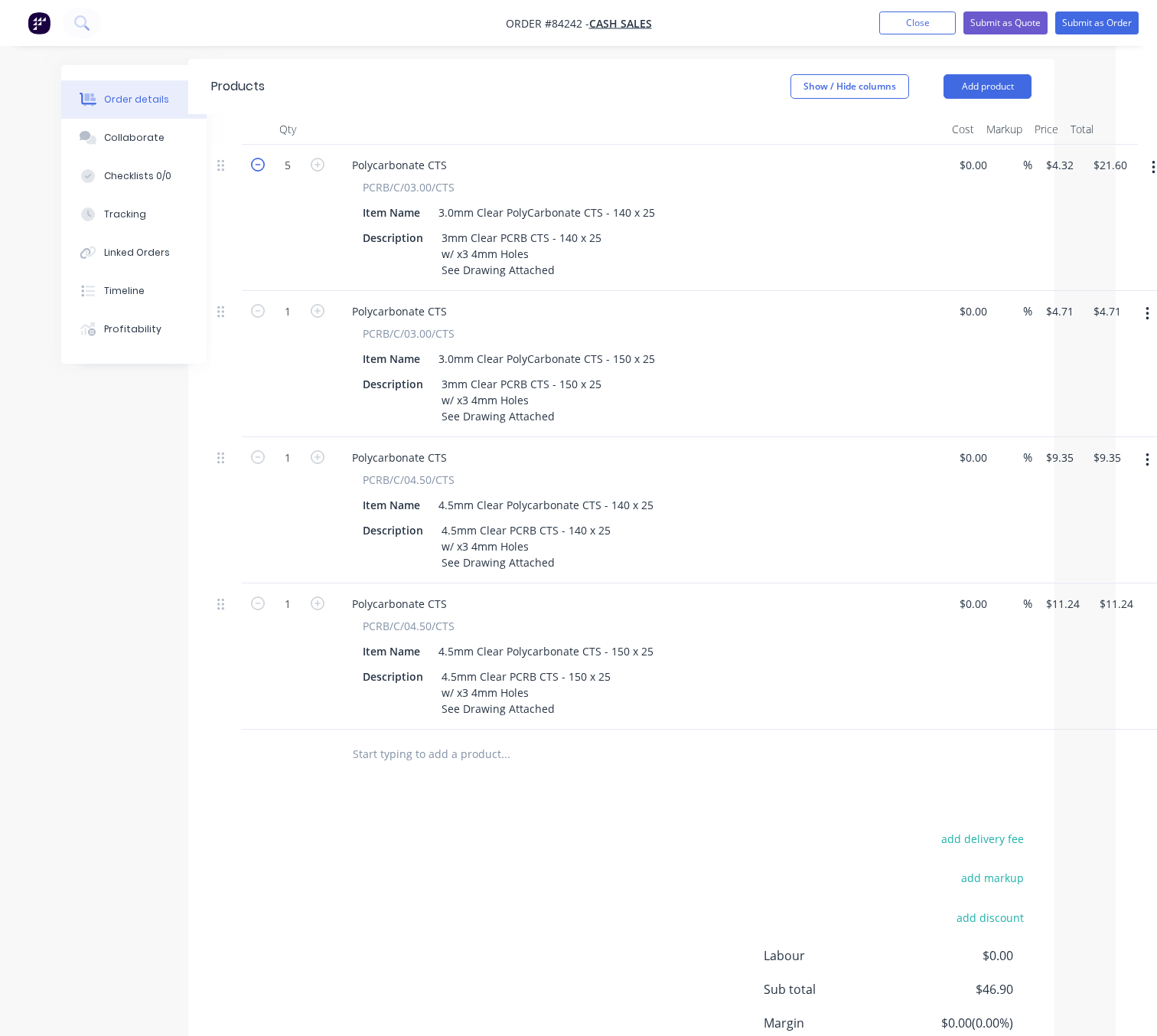
type input "4"
type input "$17.28"
click at [325, 301] on button "button" at bounding box center [317, 309] width 20 height 16
type input "2"
type input "$9.42"
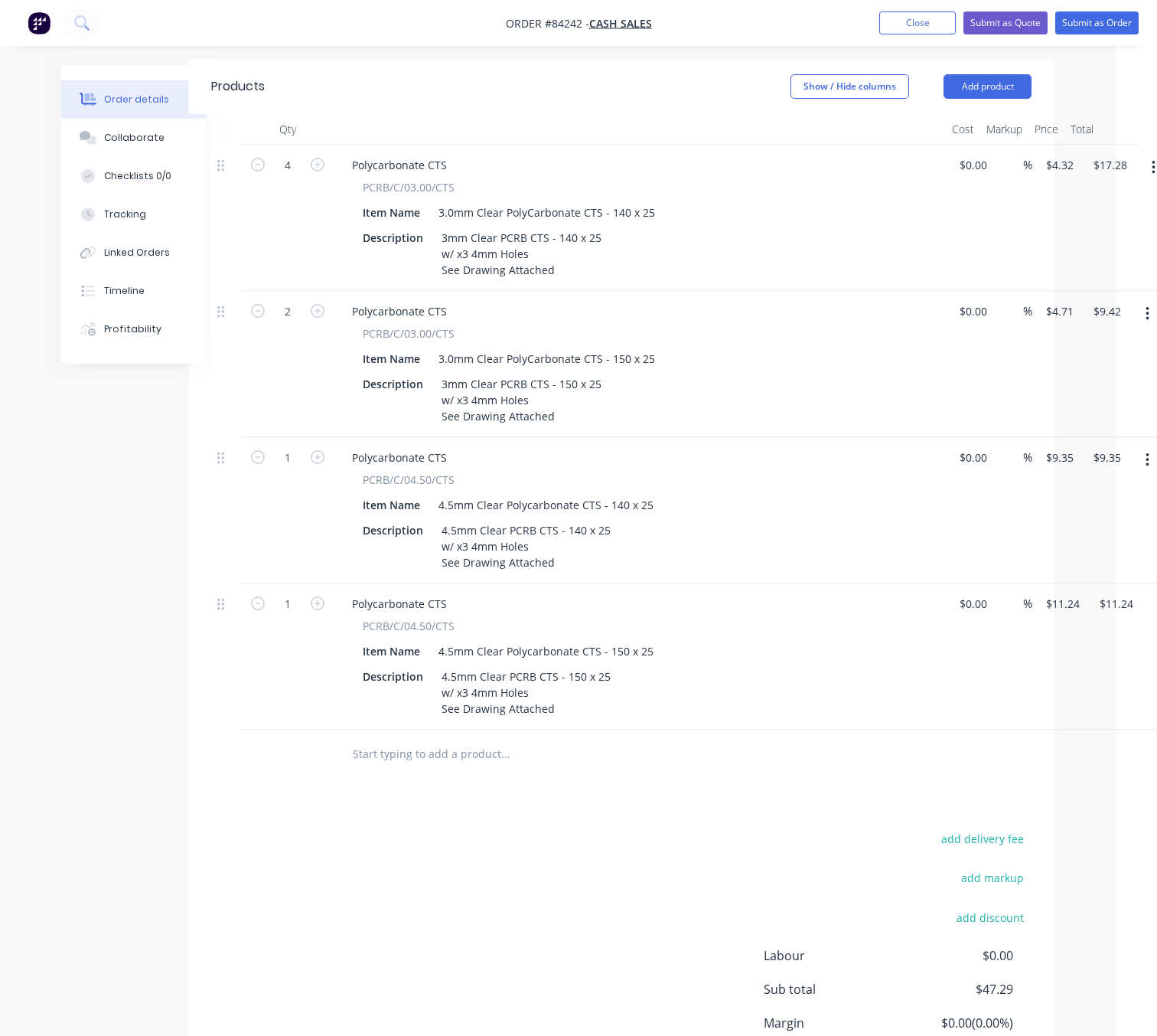
click at [325, 301] on button "button" at bounding box center [317, 309] width 20 height 16
type input "3"
type input "$14.13"
drag, startPoint x: 258, startPoint y: 288, endPoint x: 274, endPoint y: 308, distance: 25.6
click at [258, 304] on icon "button" at bounding box center [257, 310] width 14 height 14
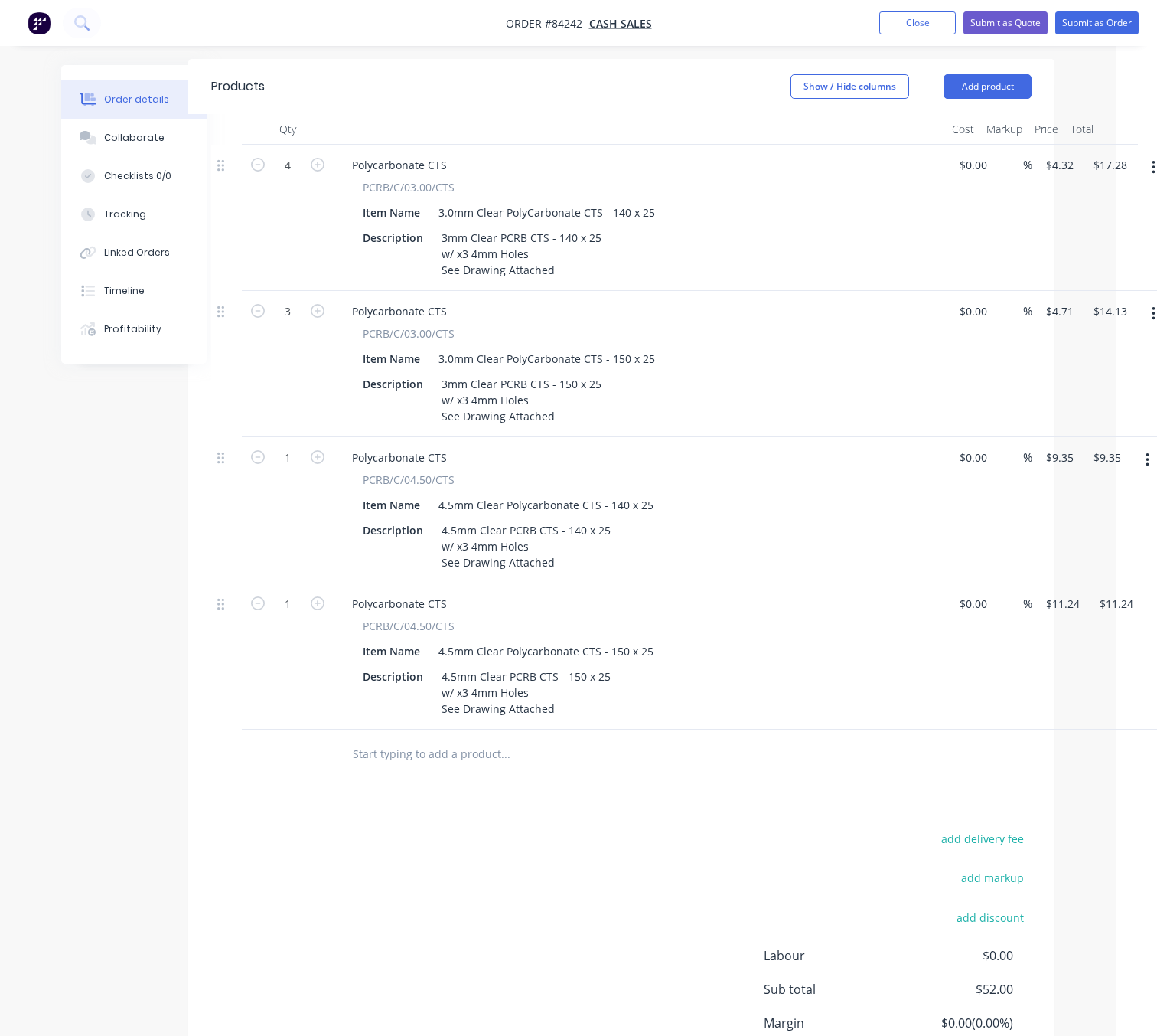
type input "2"
type input "$9.42"
click at [317, 450] on icon "button" at bounding box center [317, 457] width 14 height 14
type input "2"
type input "$18.70"
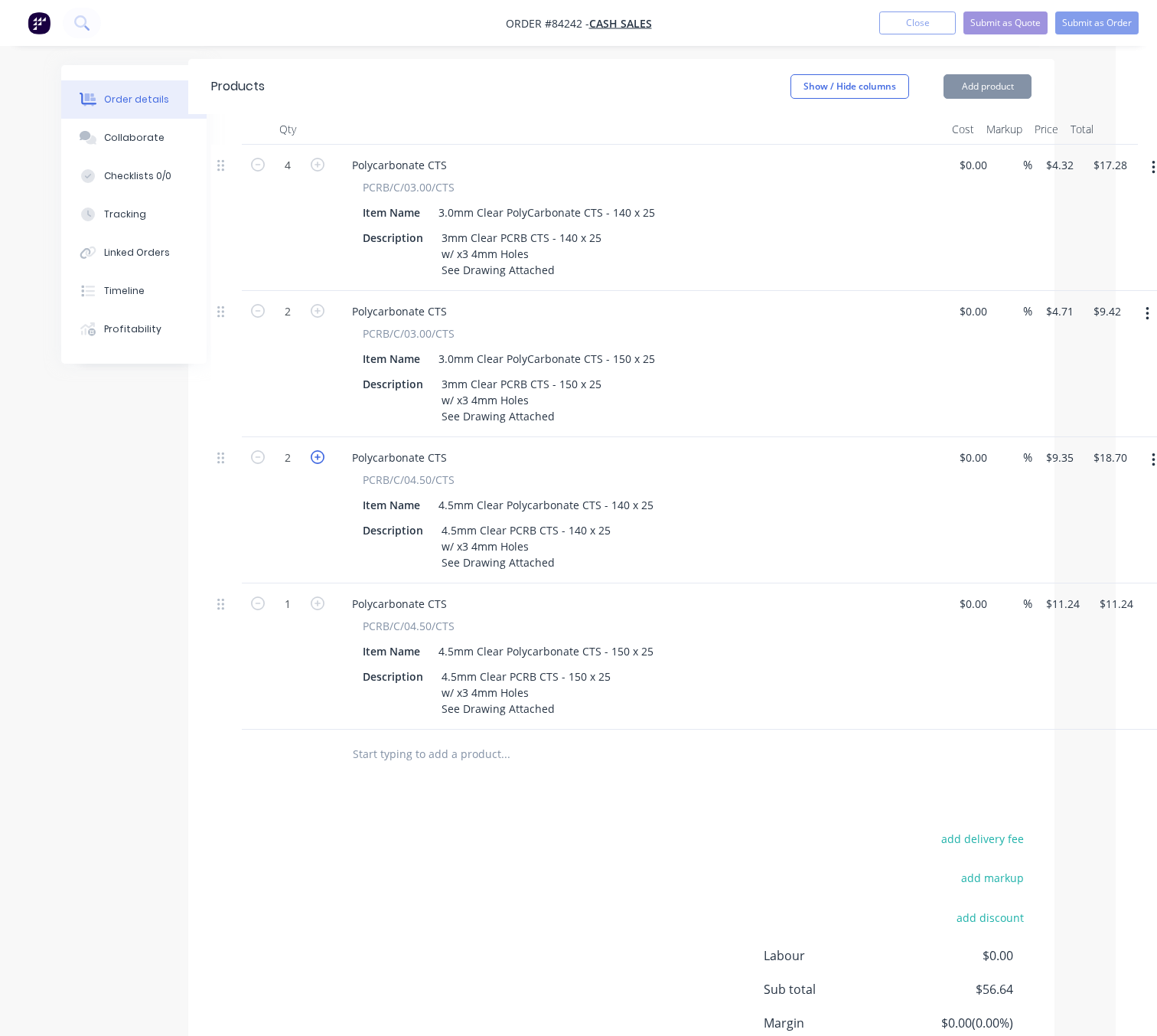
click at [317, 450] on icon "button" at bounding box center [317, 457] width 14 height 14
type input "3"
type input "$28.05"
click at [317, 450] on icon "button" at bounding box center [317, 457] width 14 height 14
type input "4"
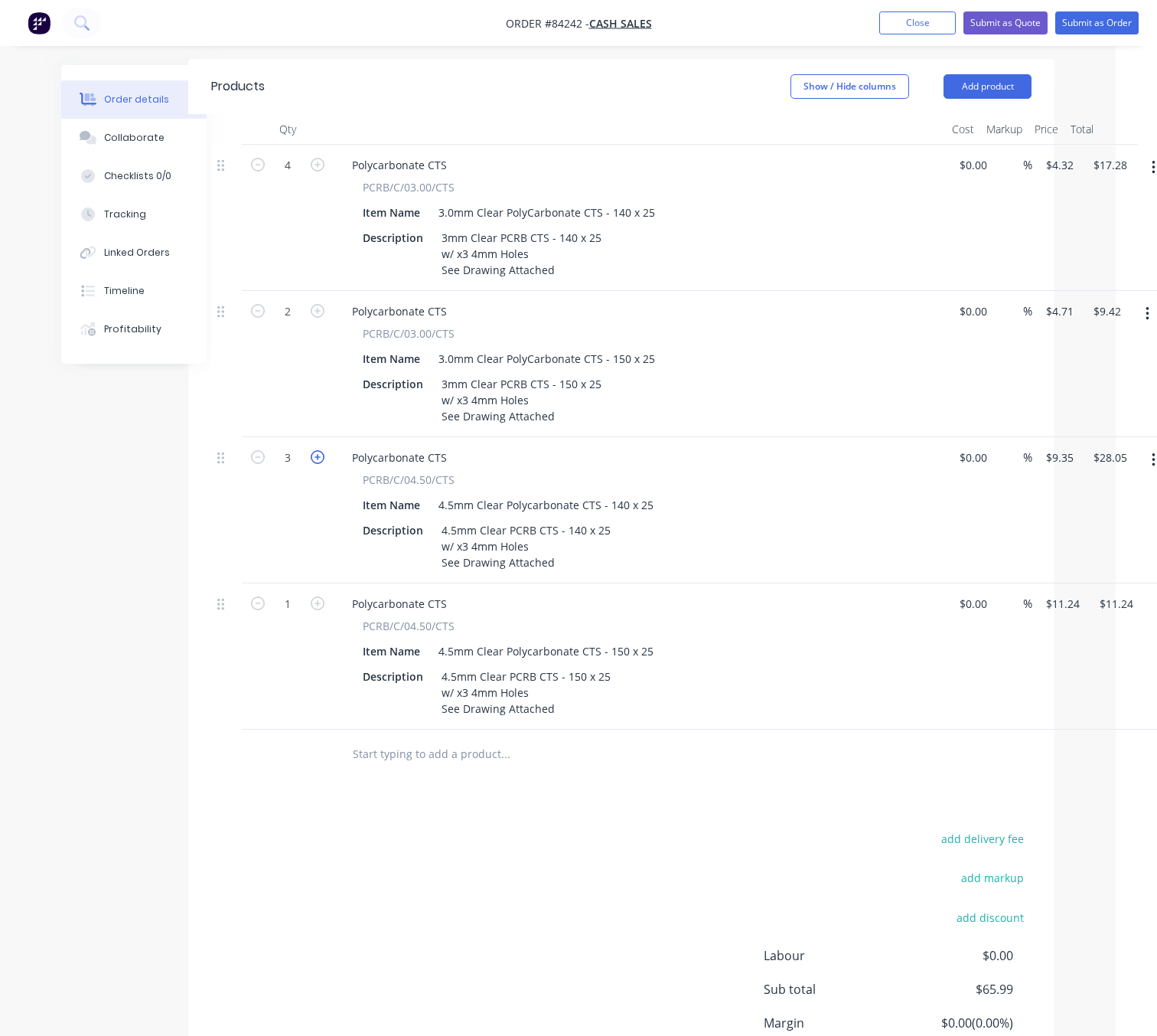
type input "$37.40"
click at [317, 596] on icon "button" at bounding box center [317, 603] width 14 height 14
type input "2"
type input "$22.48"
click at [535, 852] on div "add delivery fee add markup add discount Labour $0.00 Sub total $86.58 Margin $…" at bounding box center [621, 977] width 820 height 296
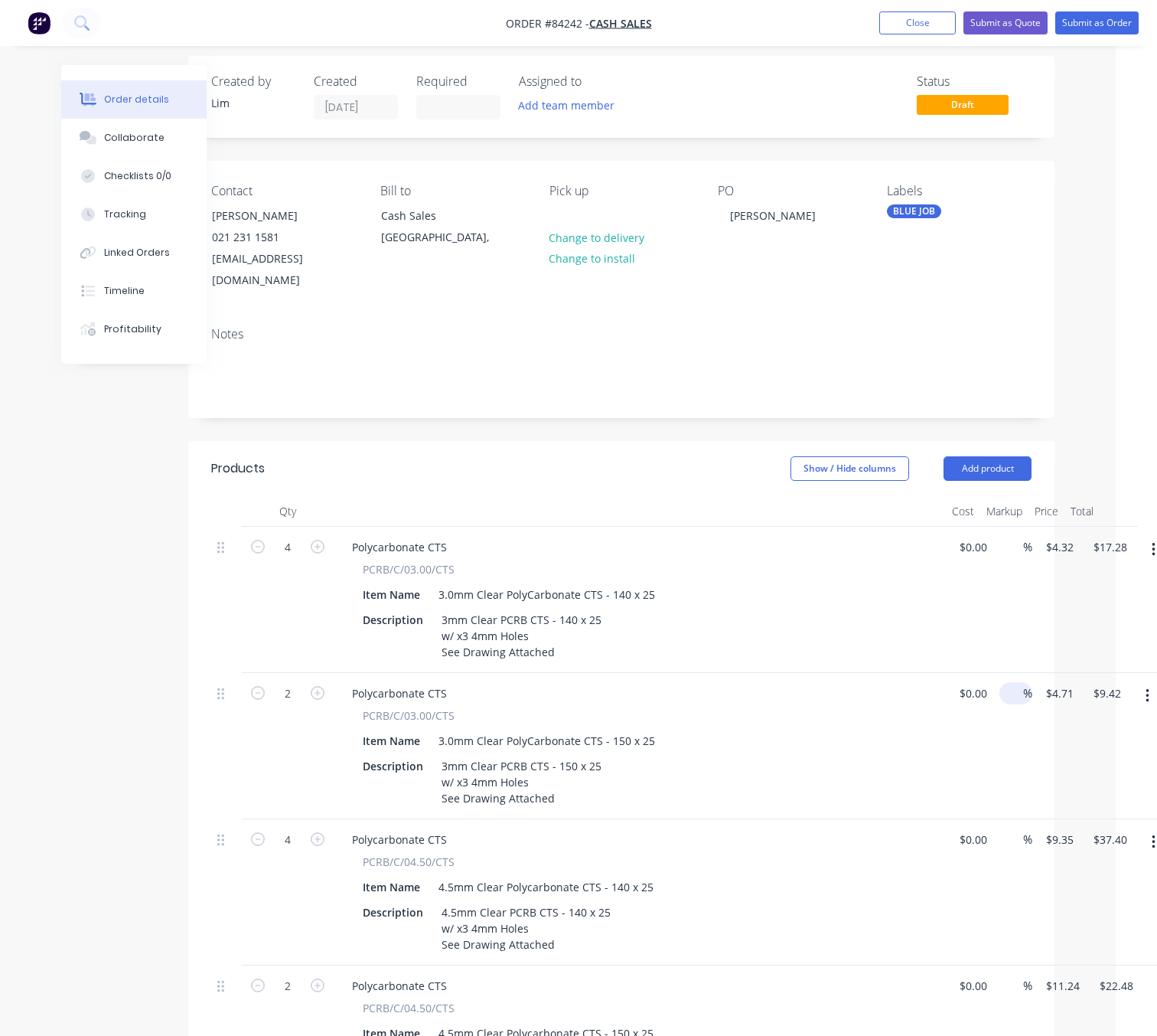
scroll to position [0, 41]
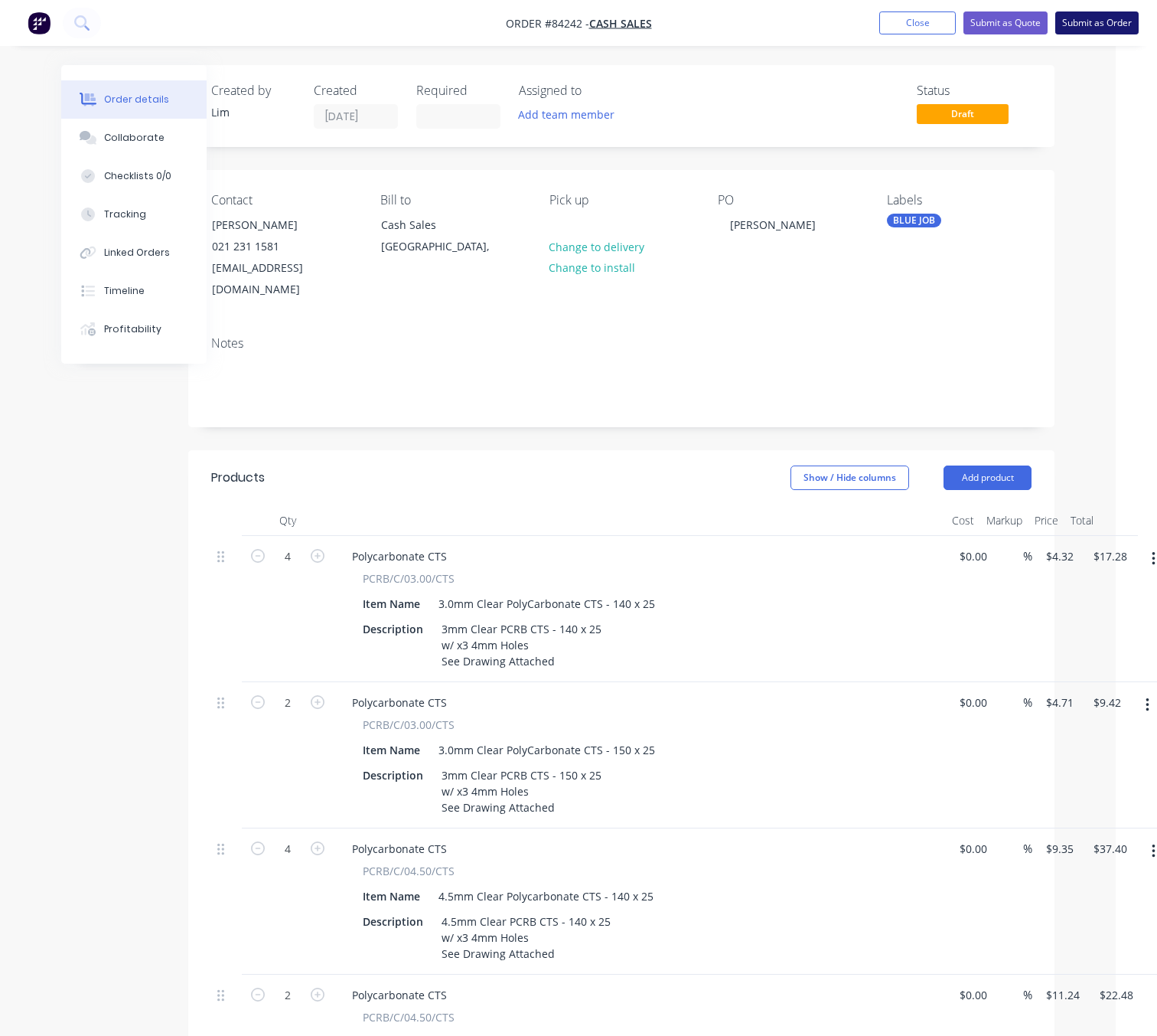
click at [1117, 22] on button "Submit as Order" at bounding box center [1097, 23] width 84 height 23
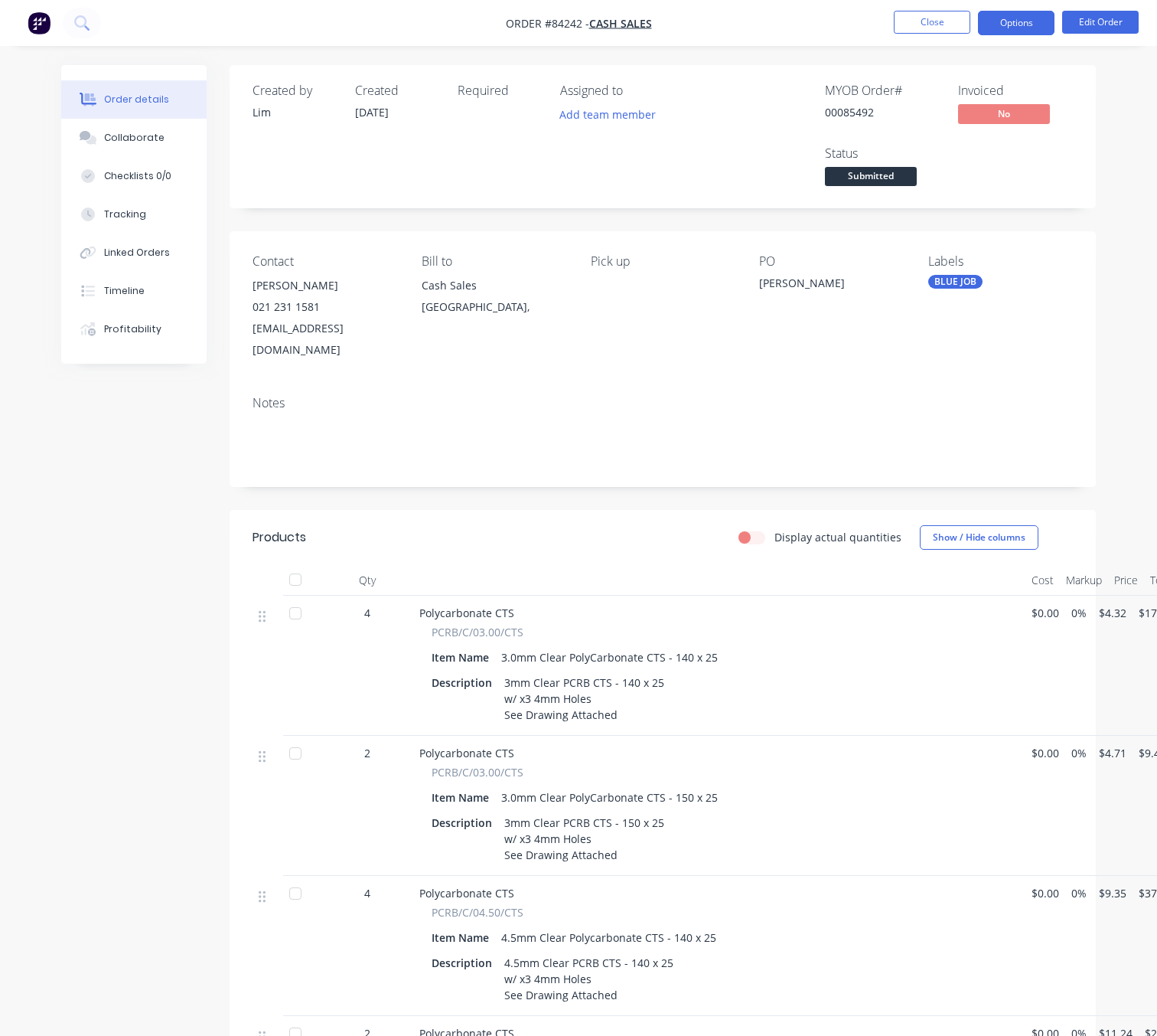
click at [1018, 30] on button "Options" at bounding box center [1016, 23] width 76 height 24
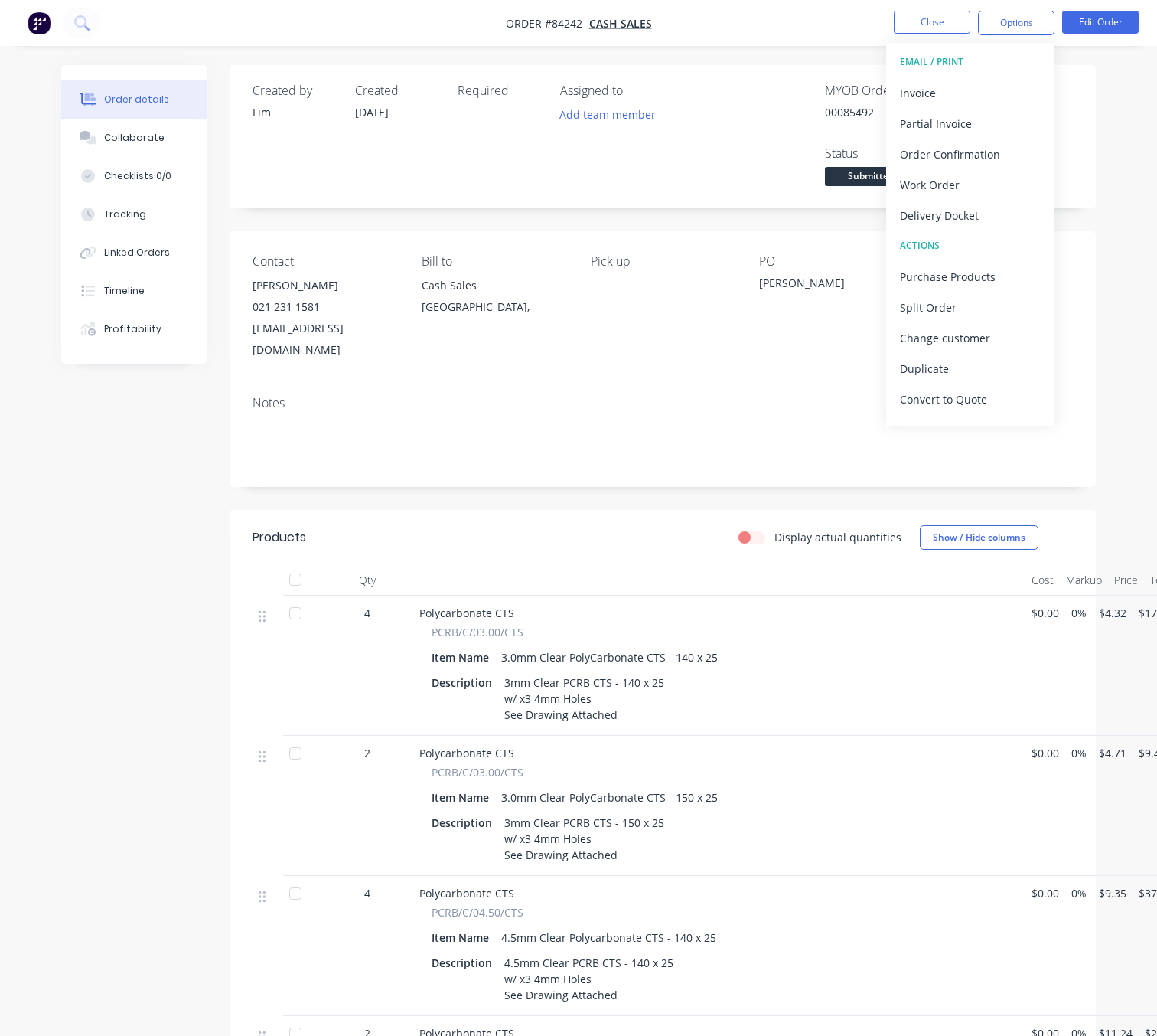
click at [191, 560] on div "Created by Lim Created 28/08/25 Required Assigned to Add team member MYOB Order…" at bounding box center [578, 747] width 1035 height 1363
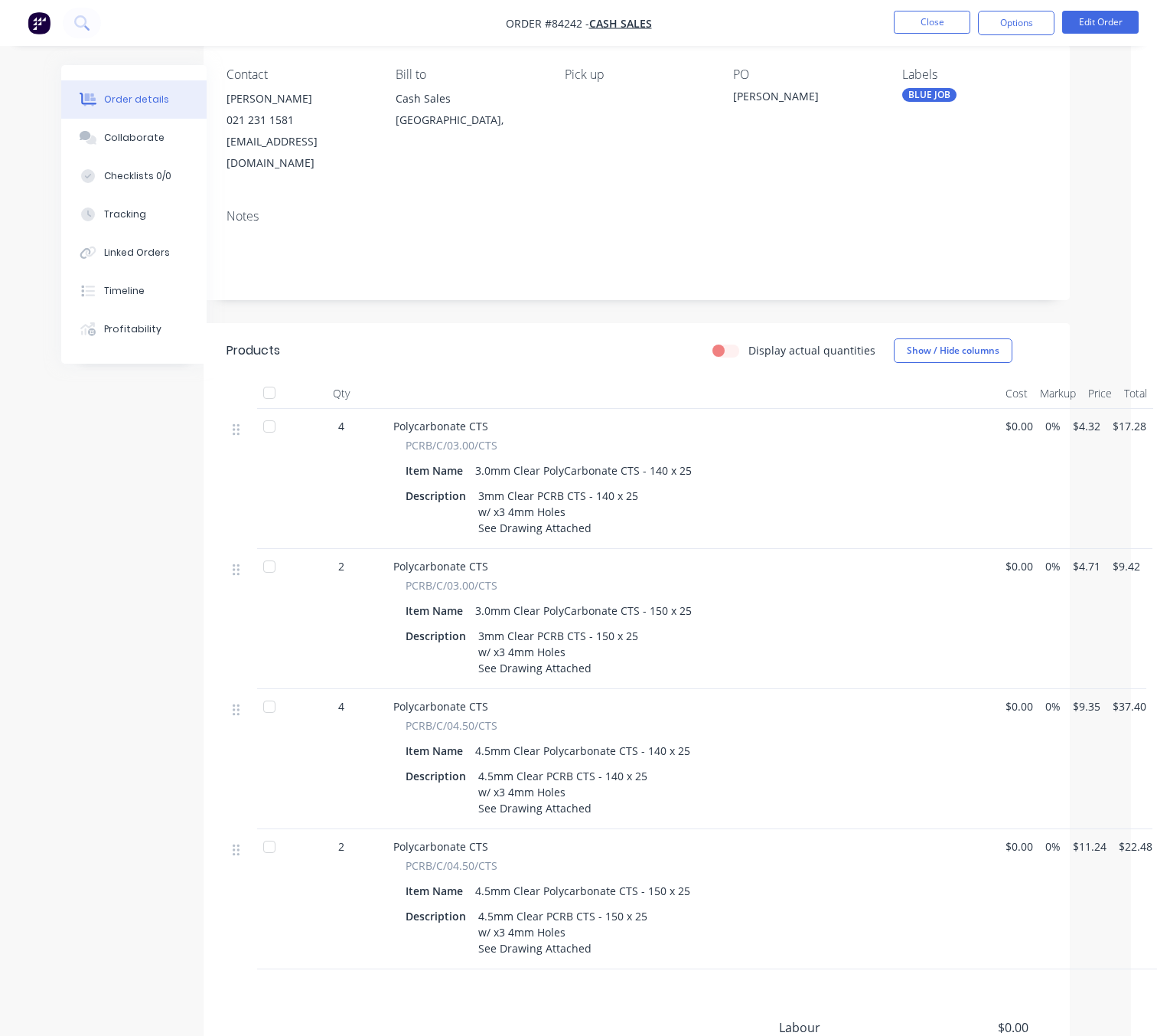
scroll to position [0, 26]
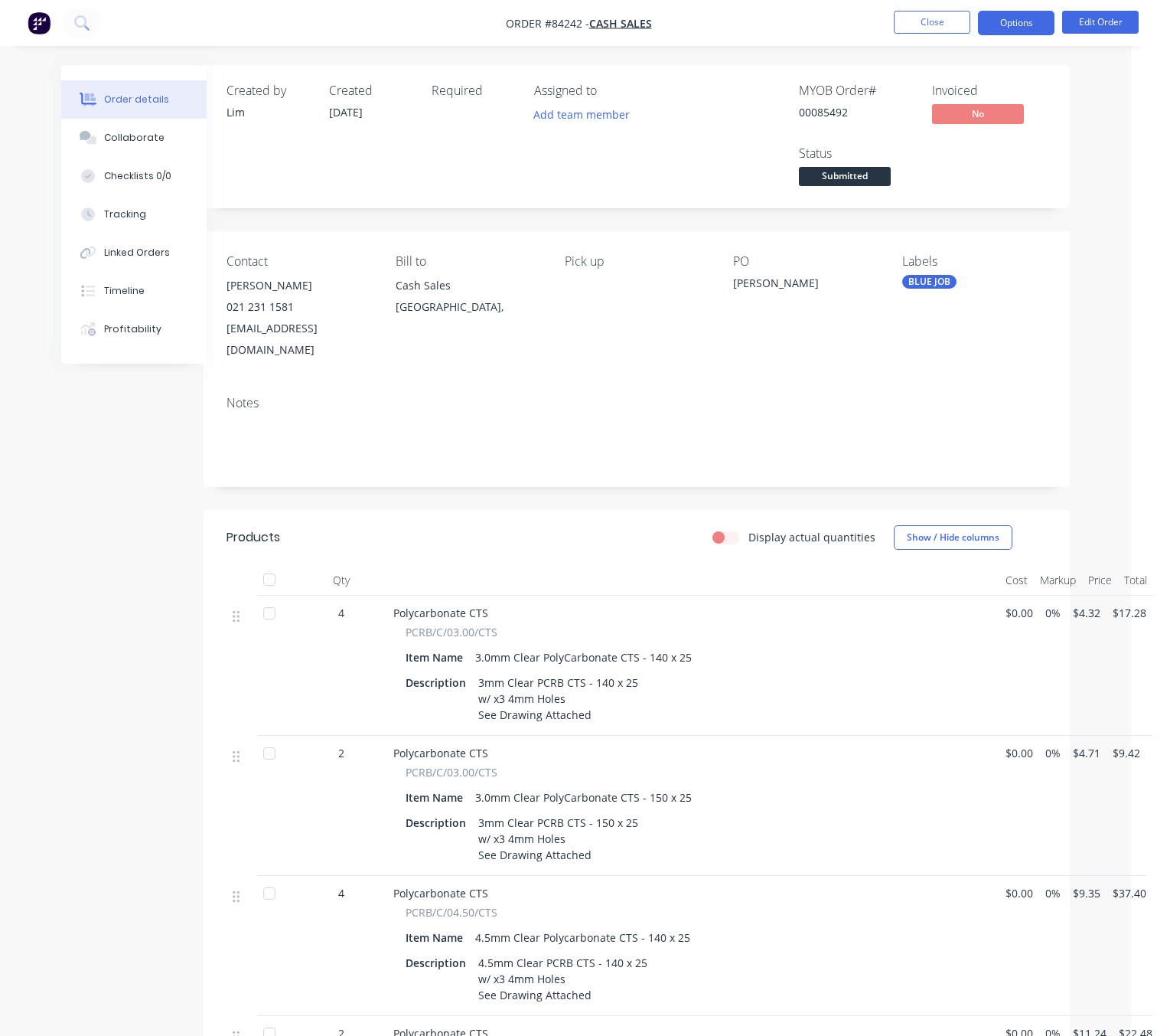
click at [1038, 30] on button "Options" at bounding box center [1016, 23] width 76 height 24
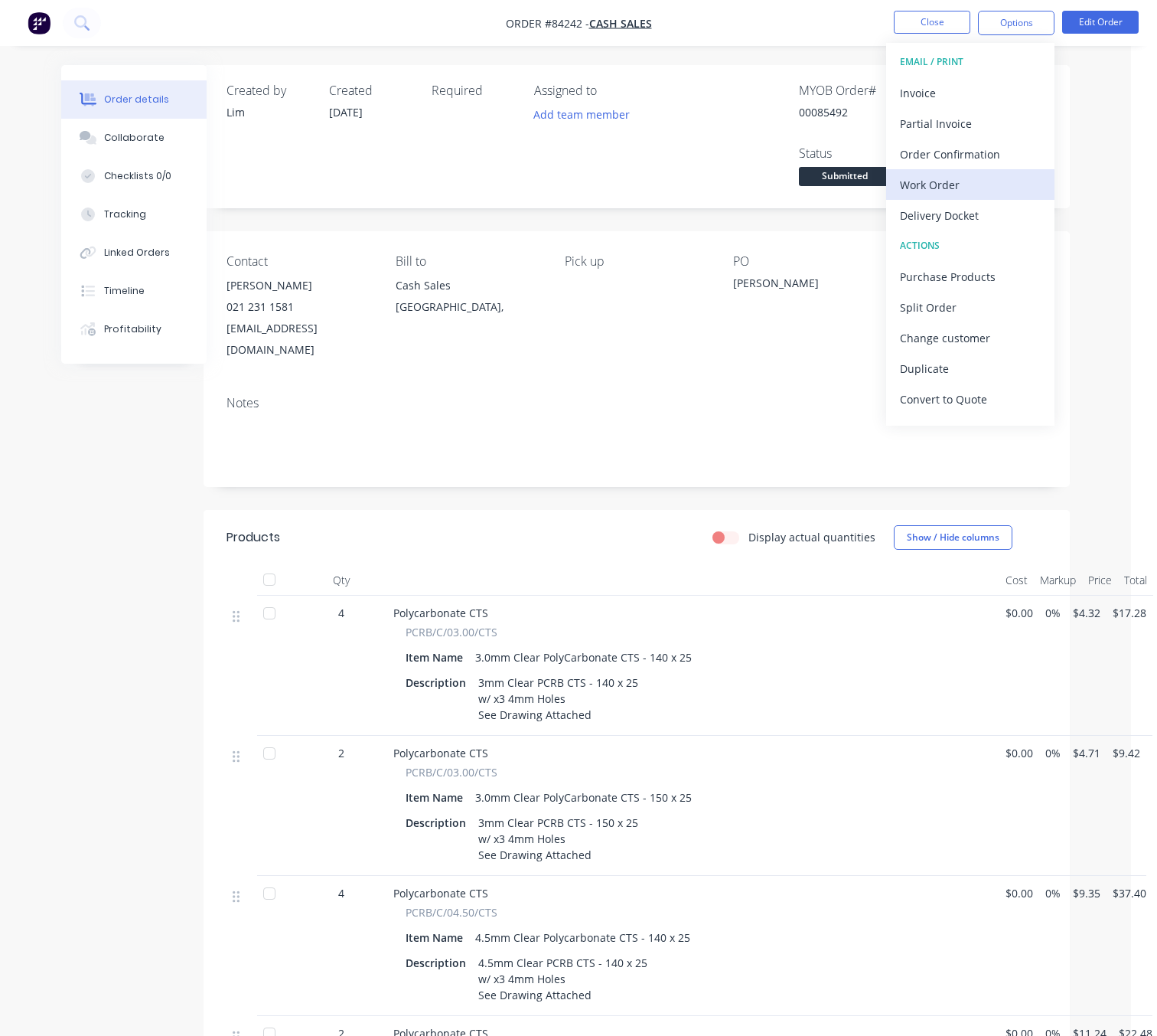
click at [983, 188] on div "Work Order" at bounding box center [970, 185] width 141 height 23
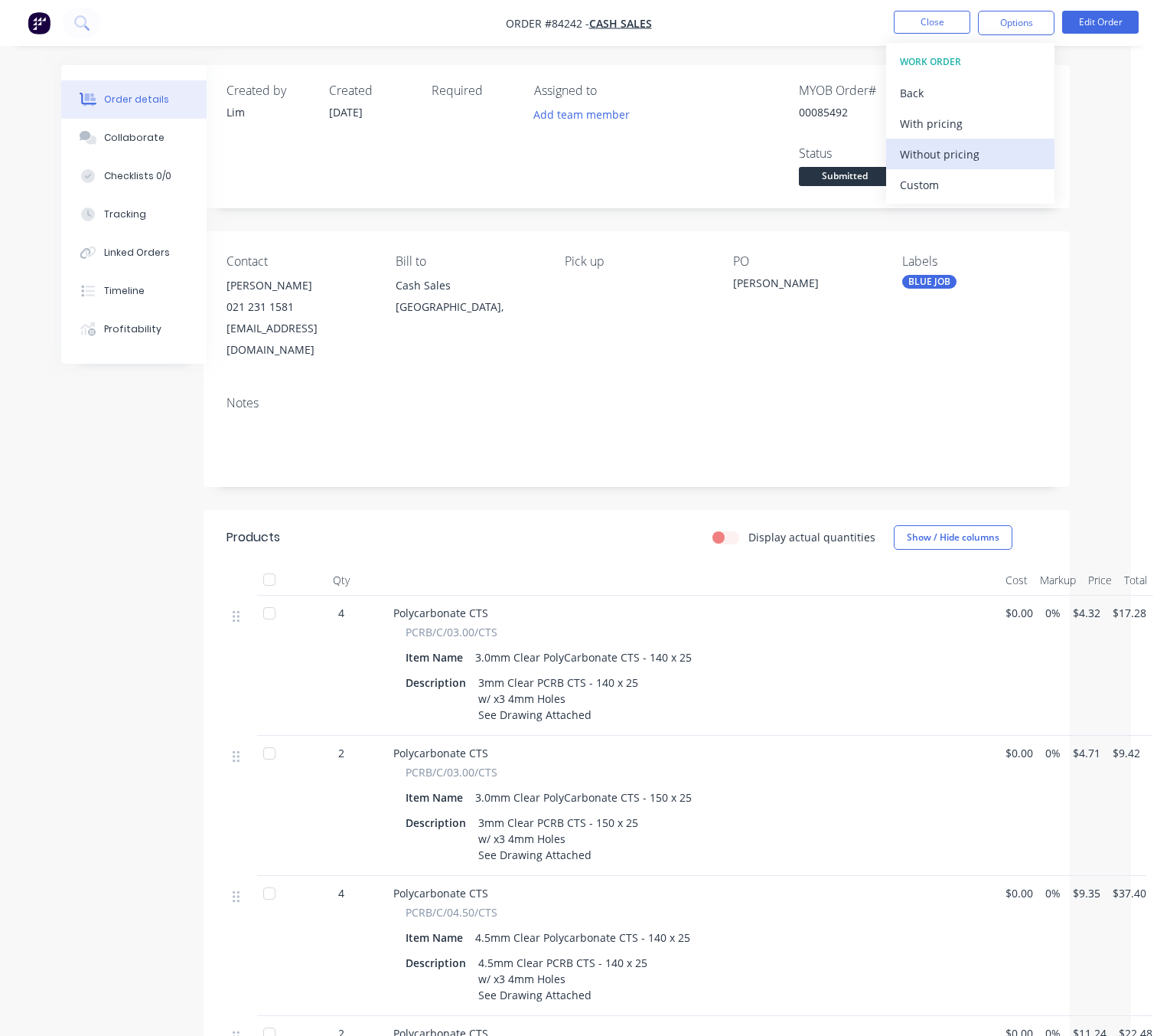
click at [991, 147] on div "Without pricing" at bounding box center [970, 154] width 141 height 23
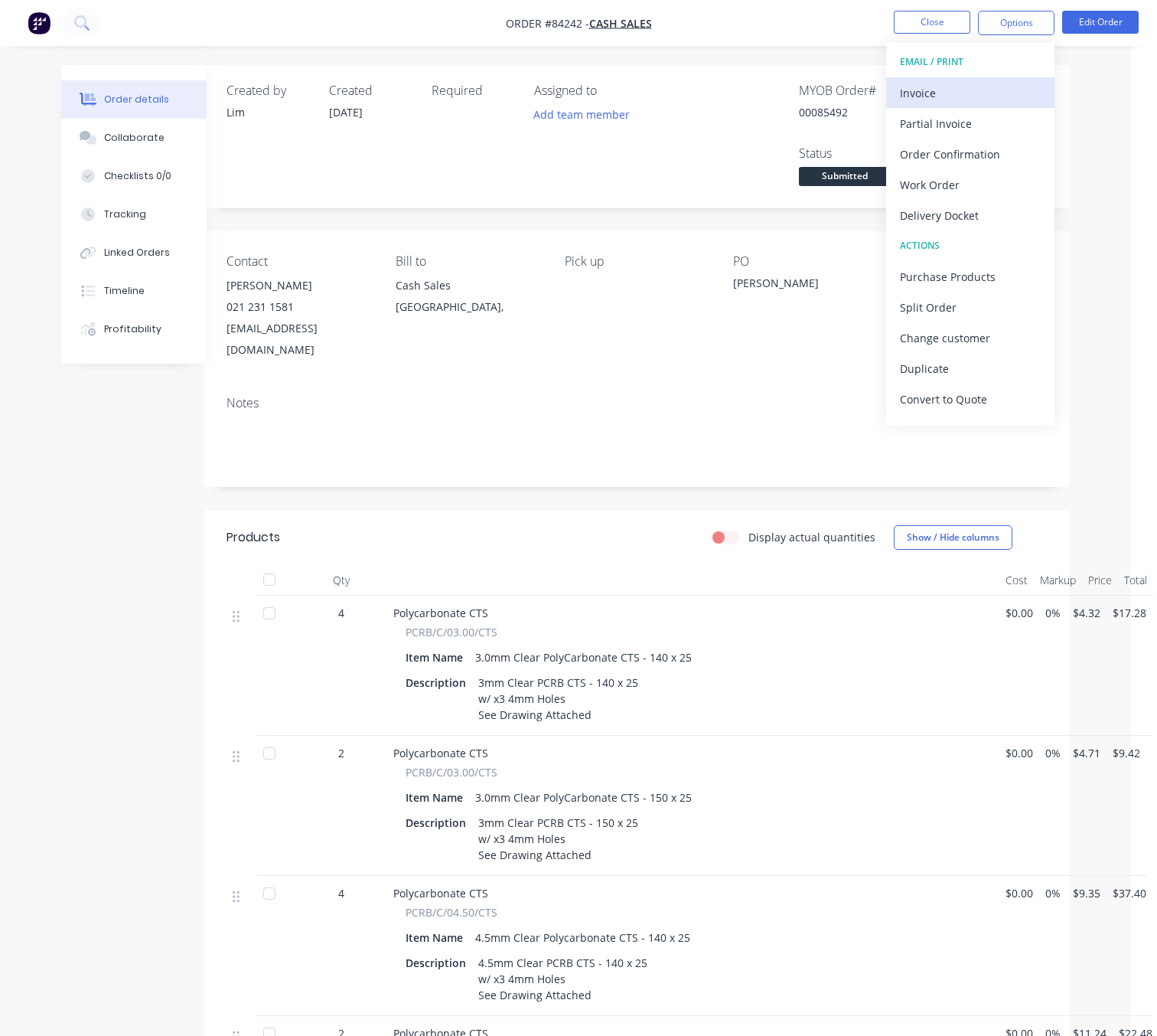
click at [983, 88] on div "Invoice" at bounding box center [970, 93] width 141 height 23
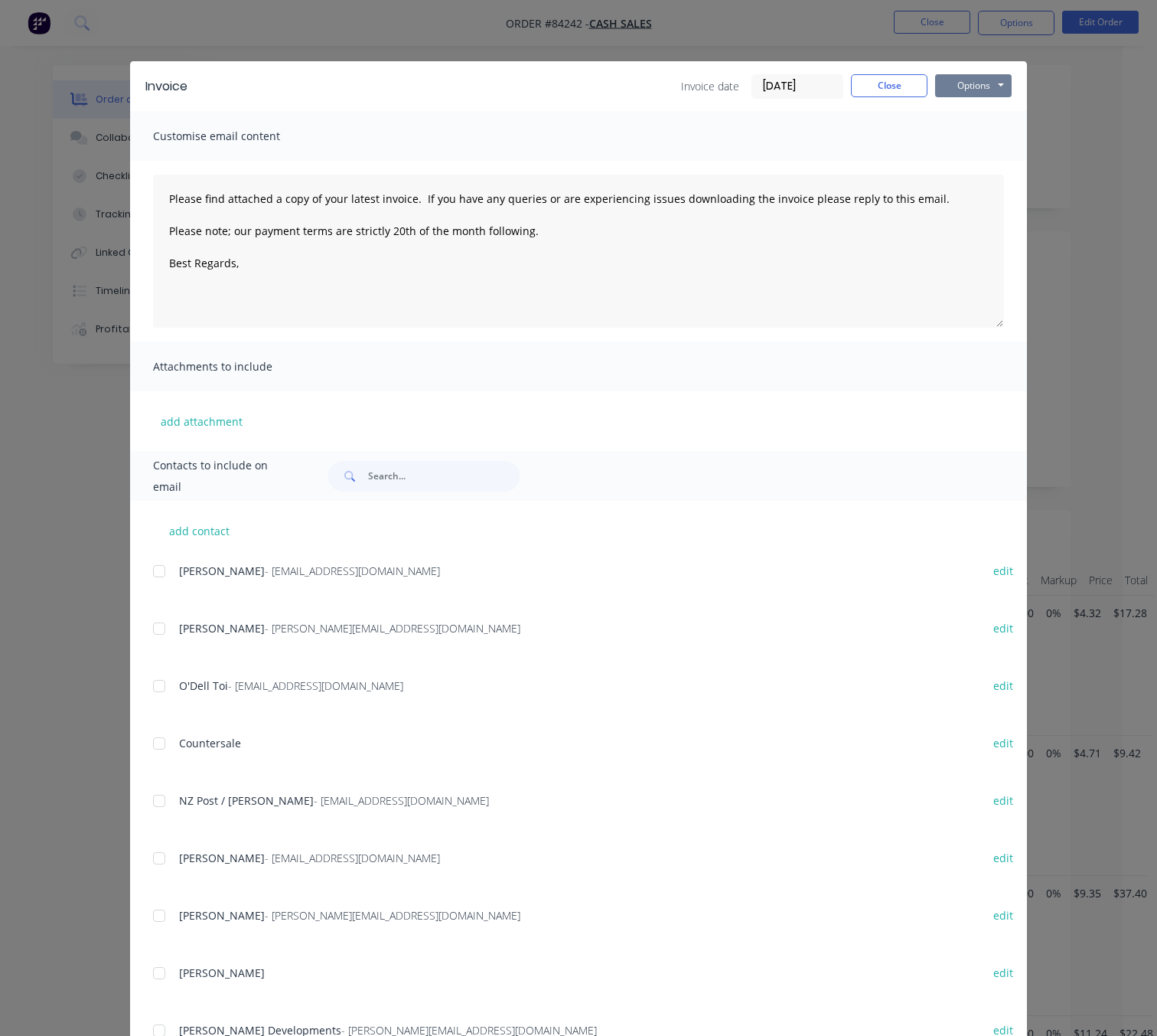
click at [989, 88] on button "Options" at bounding box center [973, 85] width 76 height 23
click at [986, 116] on button "Preview" at bounding box center [984, 113] width 98 height 25
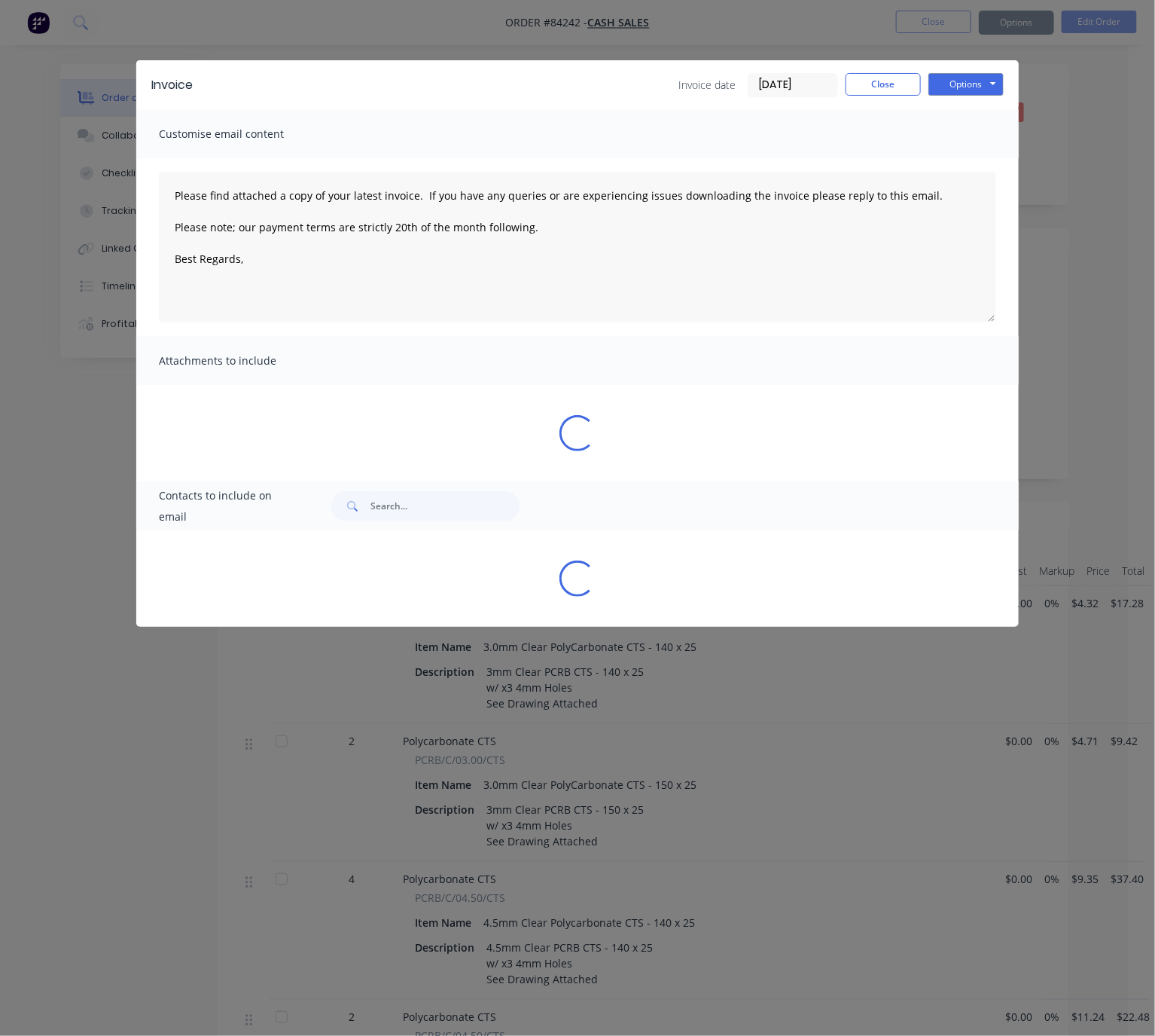
type textarea "Please find attached a copy of your latest invoice. If you have any queries or …"
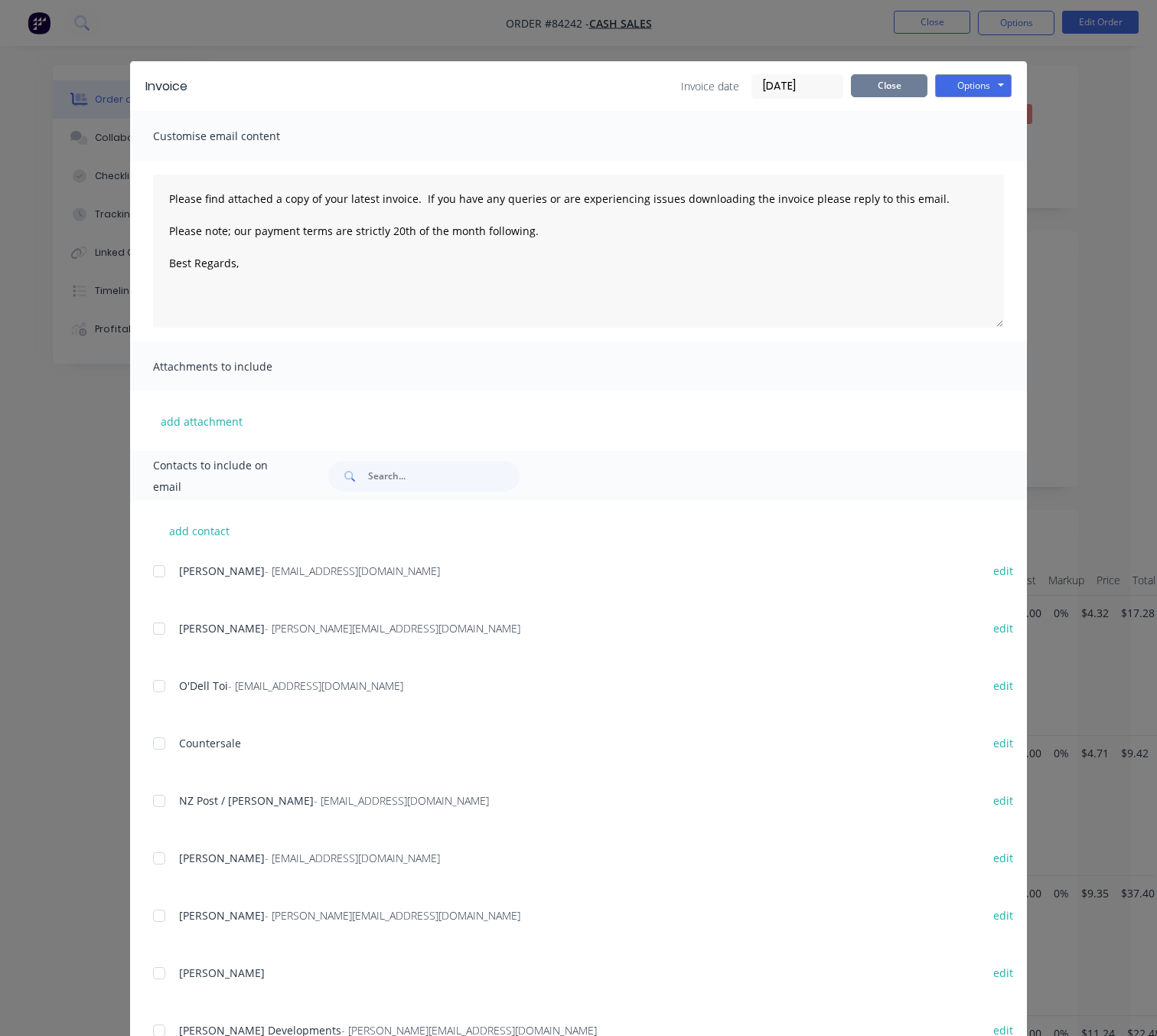
click at [891, 92] on button "Close" at bounding box center [889, 85] width 76 height 23
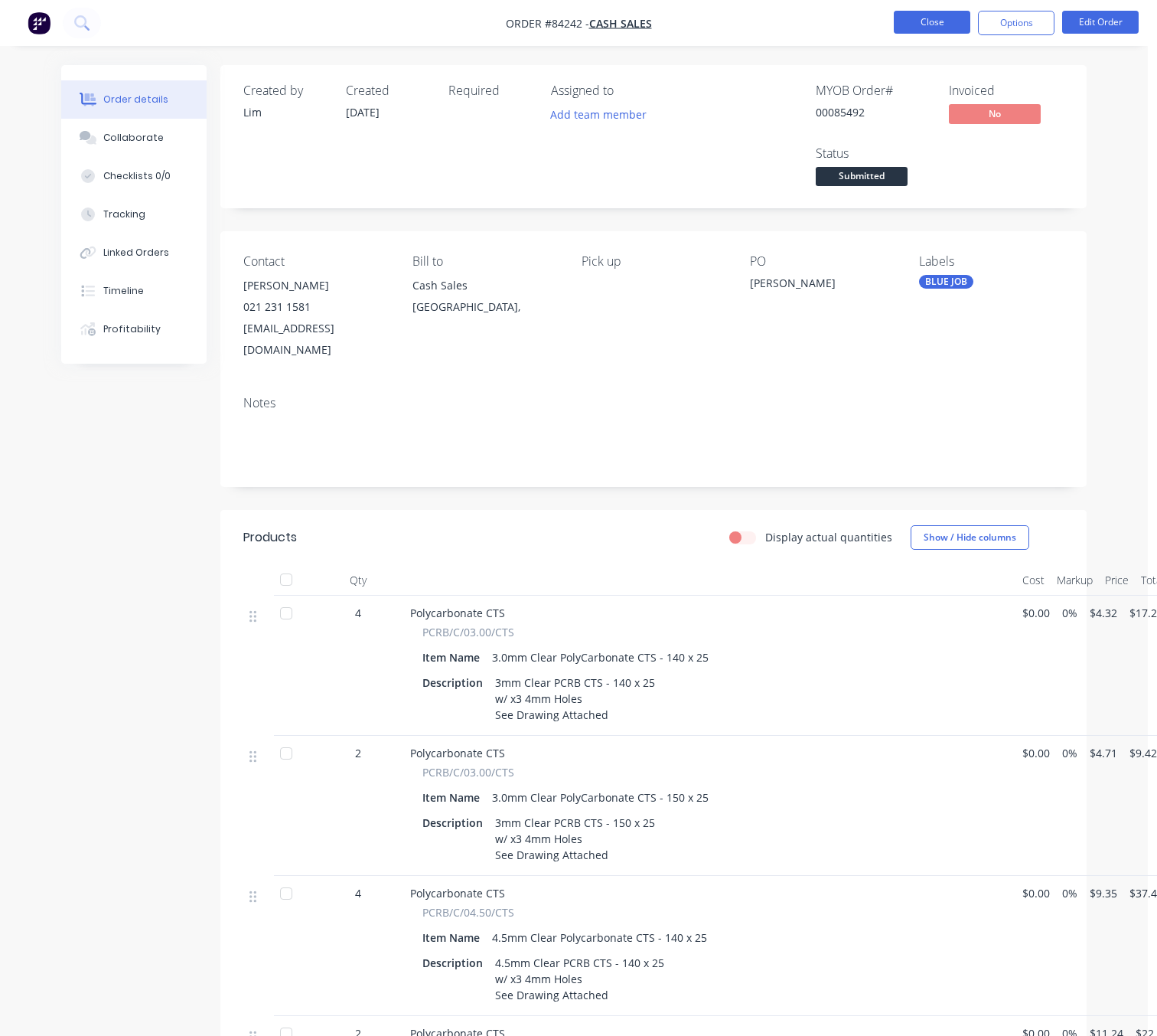
click at [930, 31] on button "Close" at bounding box center [931, 22] width 76 height 23
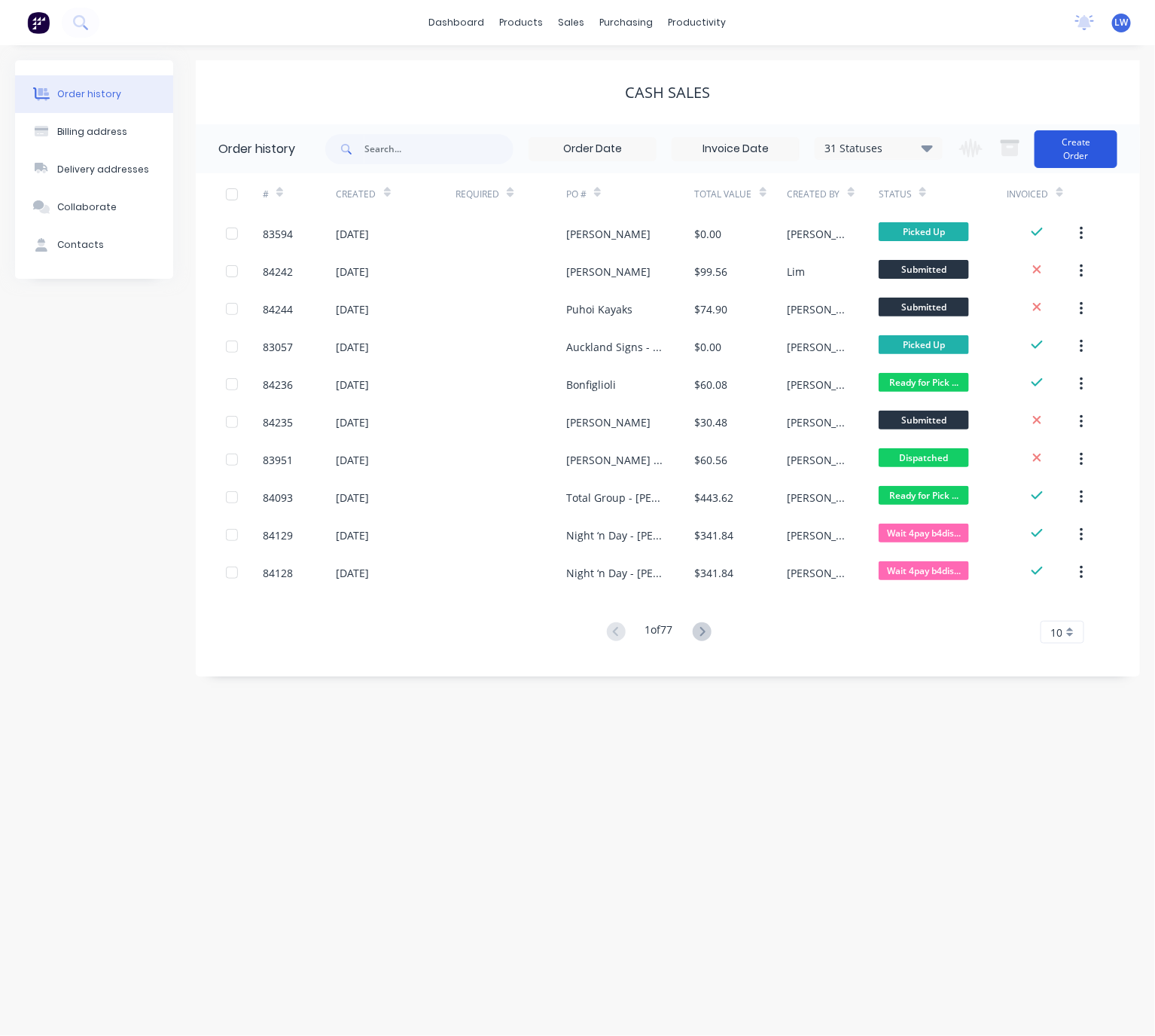
click at [1080, 147] on button "Create Order" at bounding box center [1076, 149] width 83 height 38
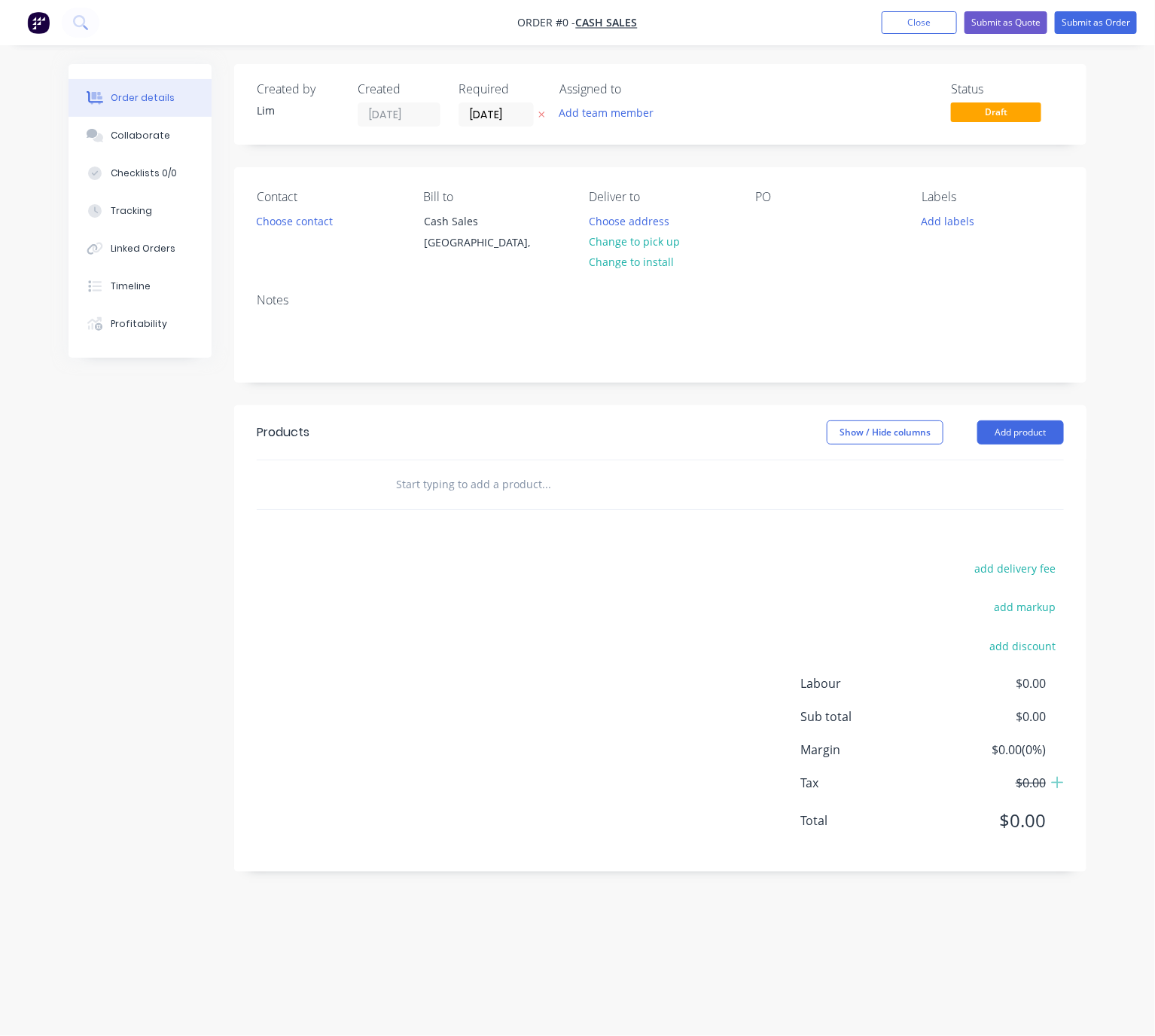
click at [542, 118] on icon at bounding box center [542, 114] width 7 height 9
click at [304, 229] on button "Choose contact" at bounding box center [294, 221] width 92 height 21
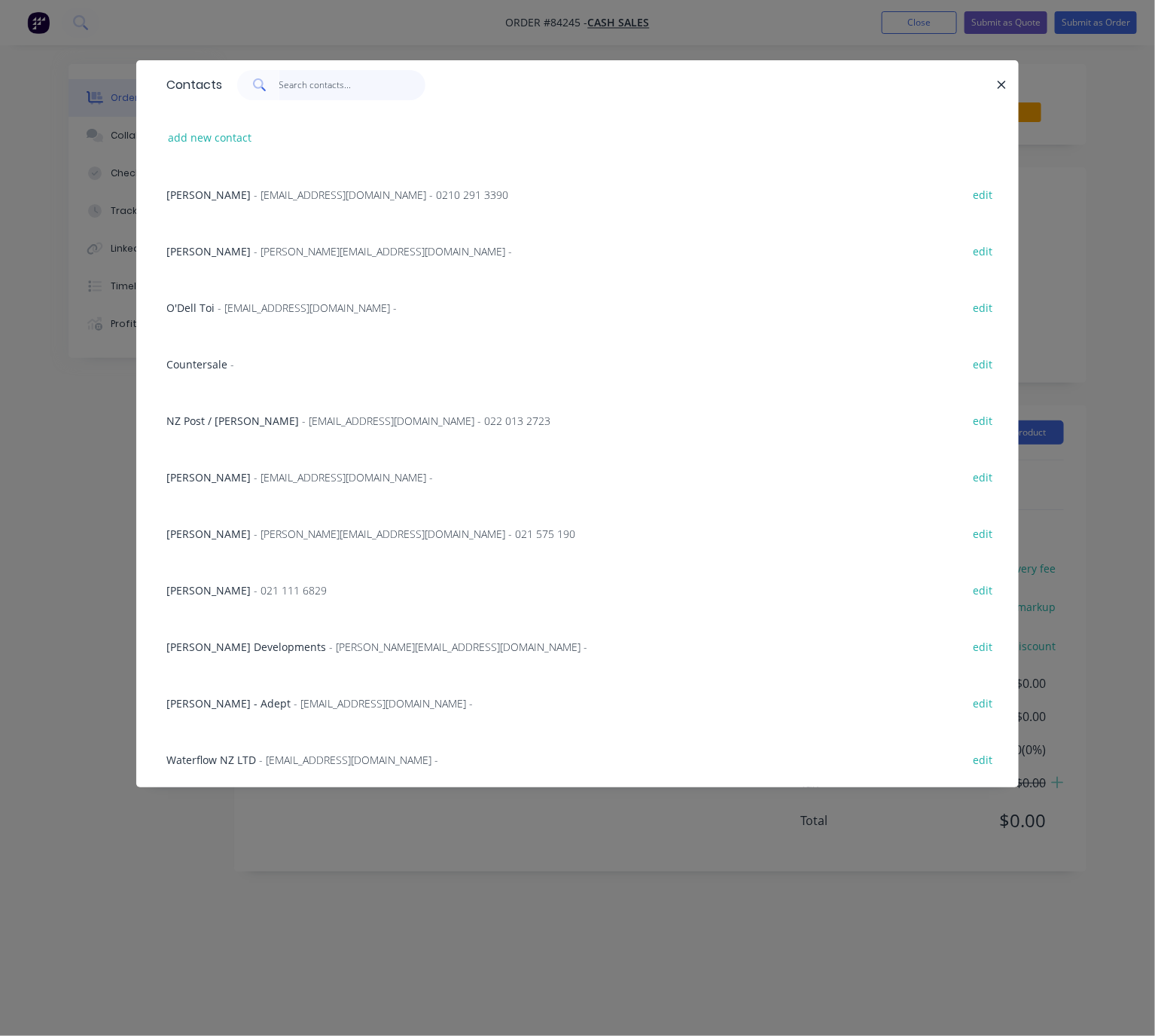
click at [324, 89] on input "text" at bounding box center [353, 85] width 147 height 30
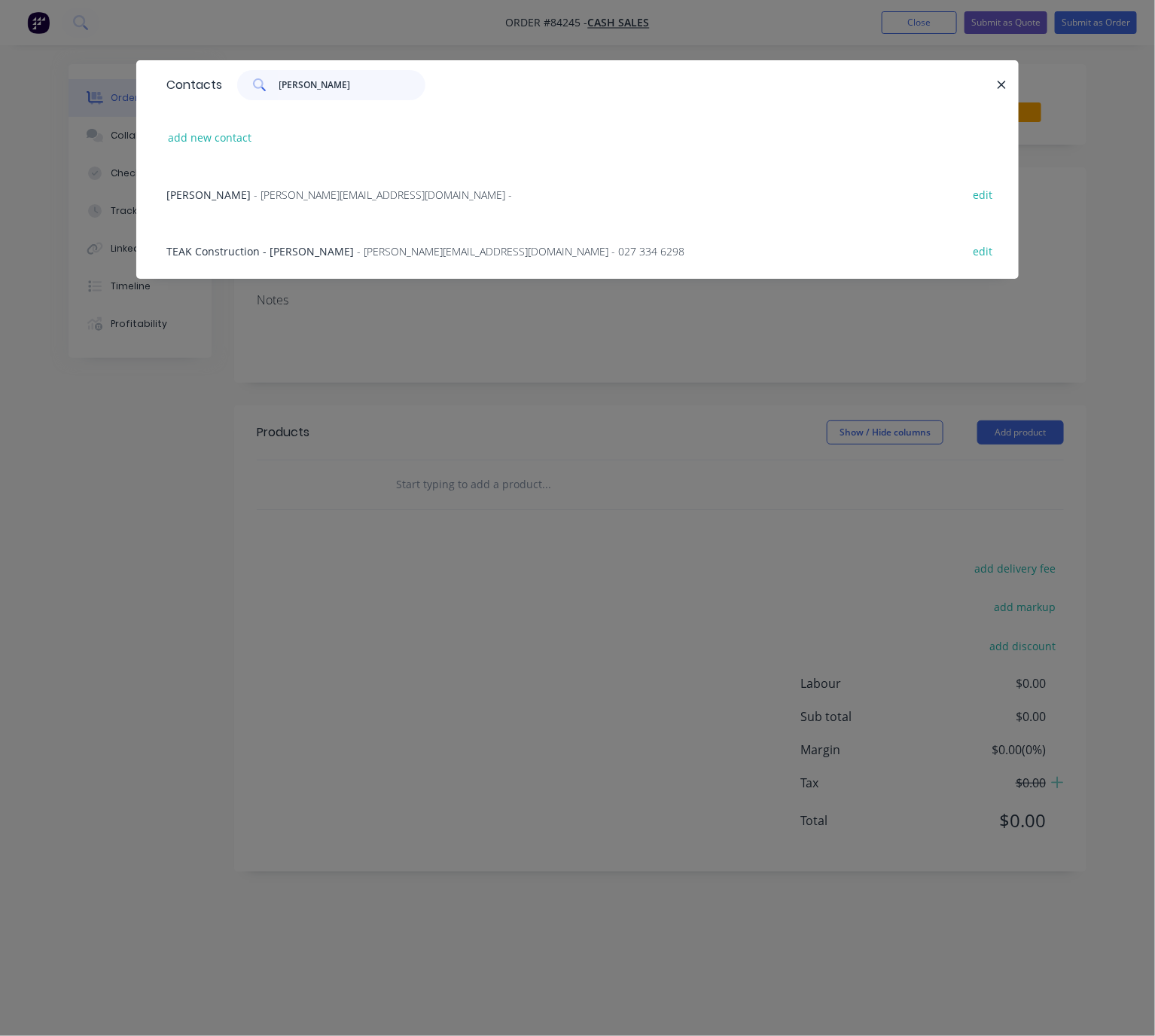
type input "joe b"
click at [398, 253] on span "- buley@teak.co.nz - 027 334 6298" at bounding box center [520, 251] width 327 height 14
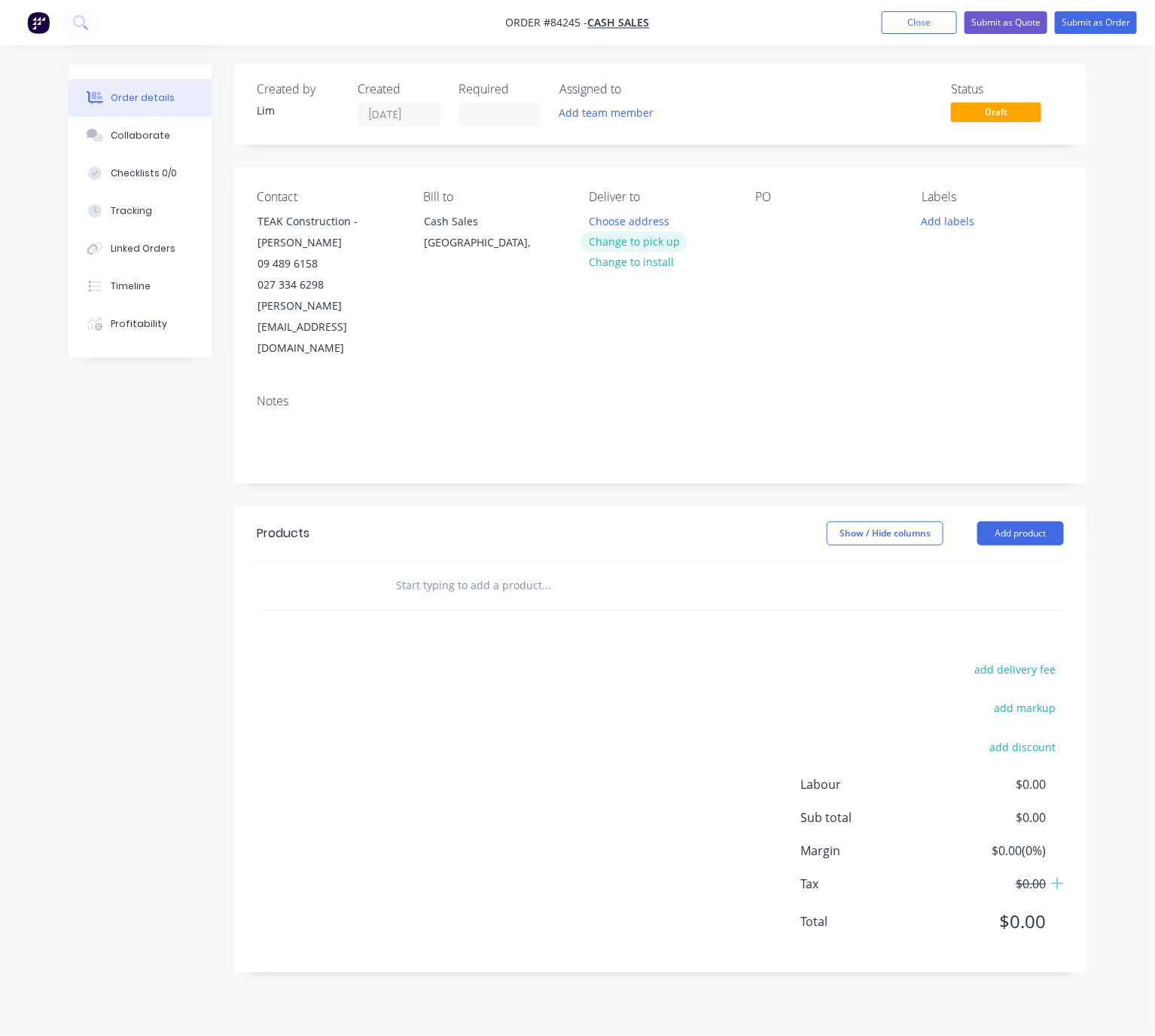
click at [666, 235] on button "Change to pick up" at bounding box center [633, 241] width 107 height 21
drag, startPoint x: 760, startPoint y: 220, endPoint x: 822, endPoint y: 242, distance: 65.8
click at [760, 219] on div at bounding box center [767, 221] width 24 height 22
click at [771, 219] on div at bounding box center [767, 221] width 24 height 22
click at [941, 226] on button "Add labels" at bounding box center [948, 221] width 70 height 21
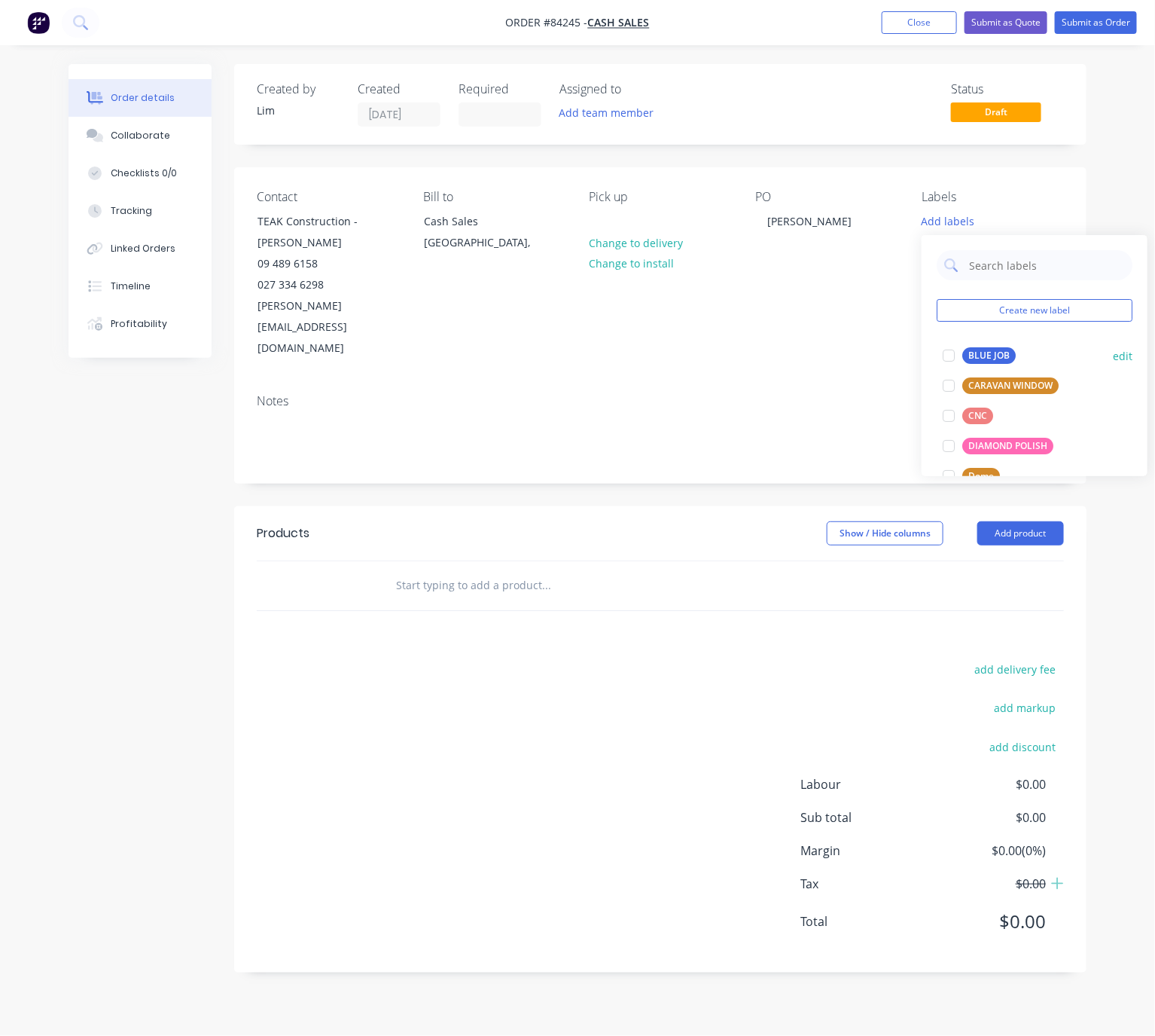
click at [998, 355] on div "BLUE JOB" at bounding box center [989, 355] width 54 height 17
drag, startPoint x: 672, startPoint y: 486, endPoint x: 891, endPoint y: 478, distance: 219.1
click at [673, 521] on div "Show / Hide columns Add product" at bounding box center [746, 533] width 636 height 24
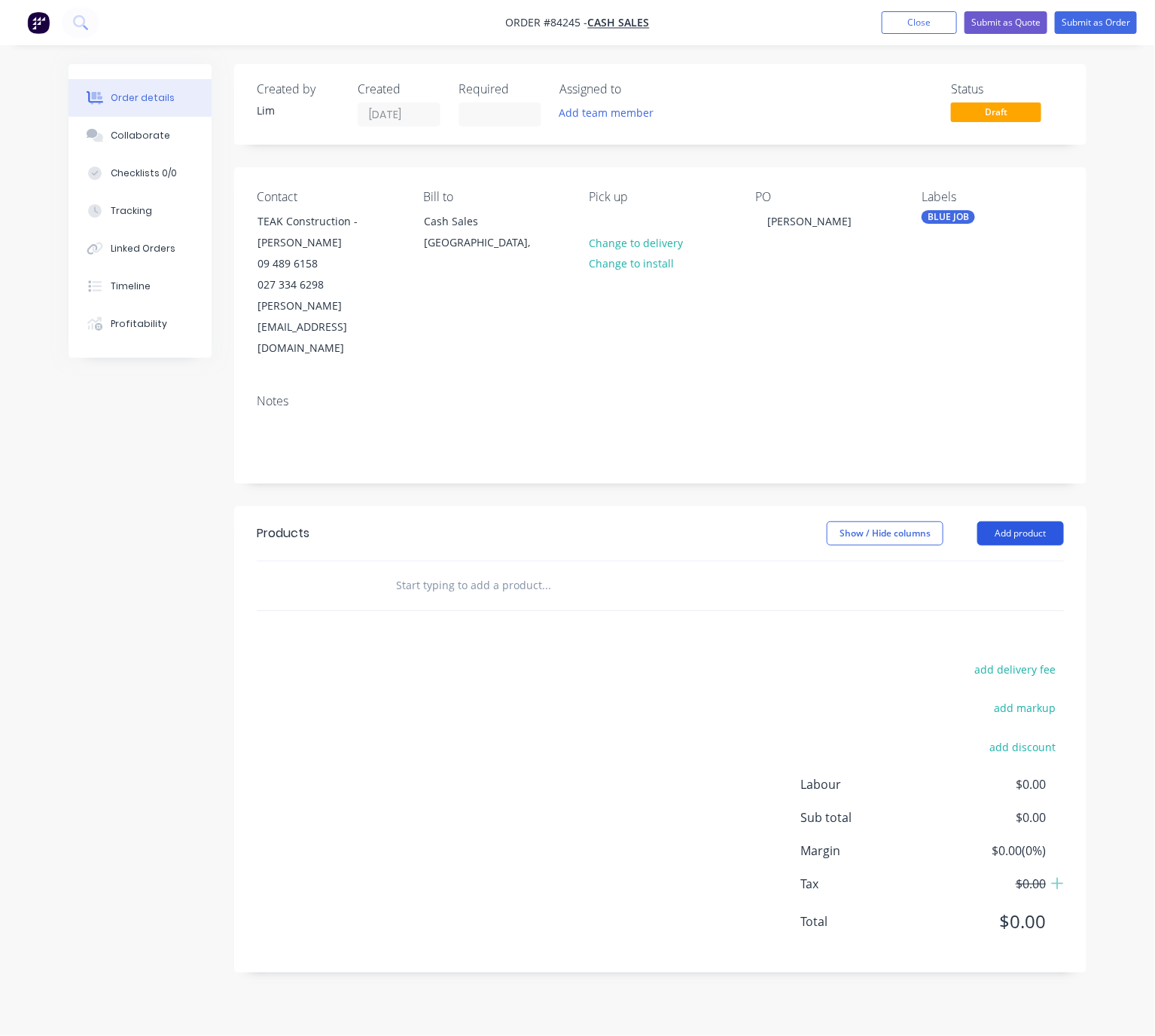
click at [1035, 521] on button "Add product" at bounding box center [1021, 533] width 87 height 24
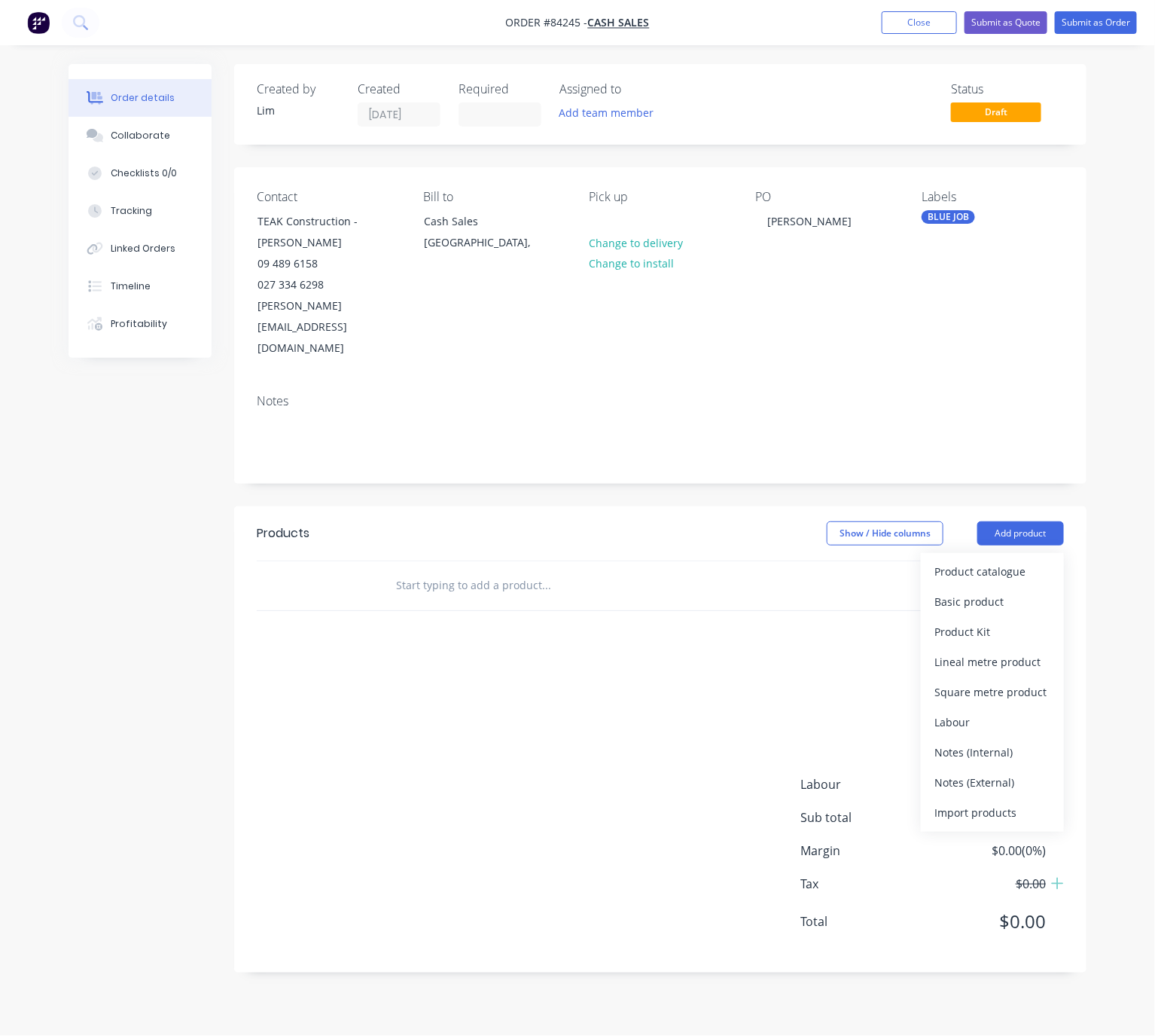
click at [545, 570] on input "text" at bounding box center [545, 585] width 301 height 30
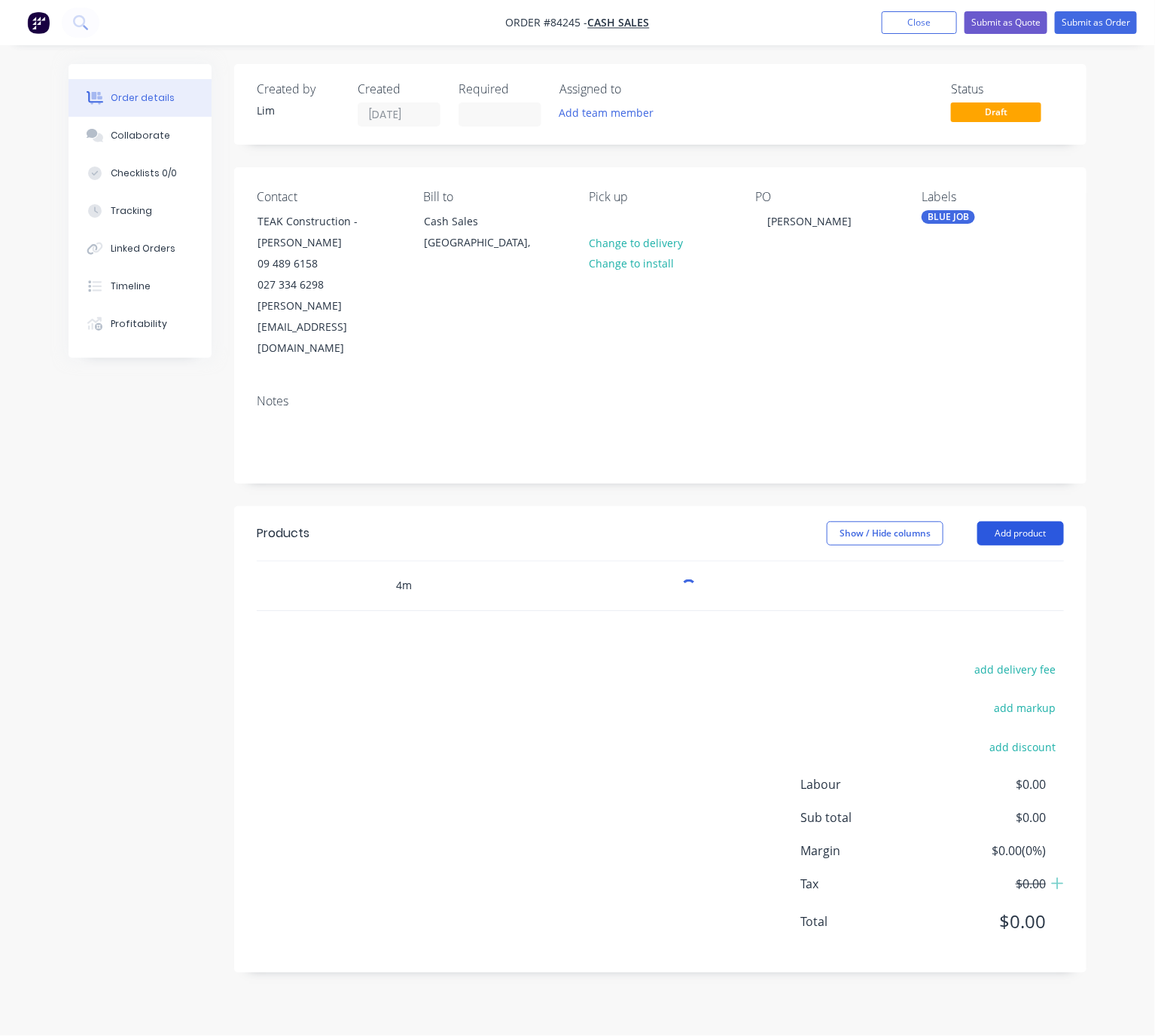
type input "4"
type input "p"
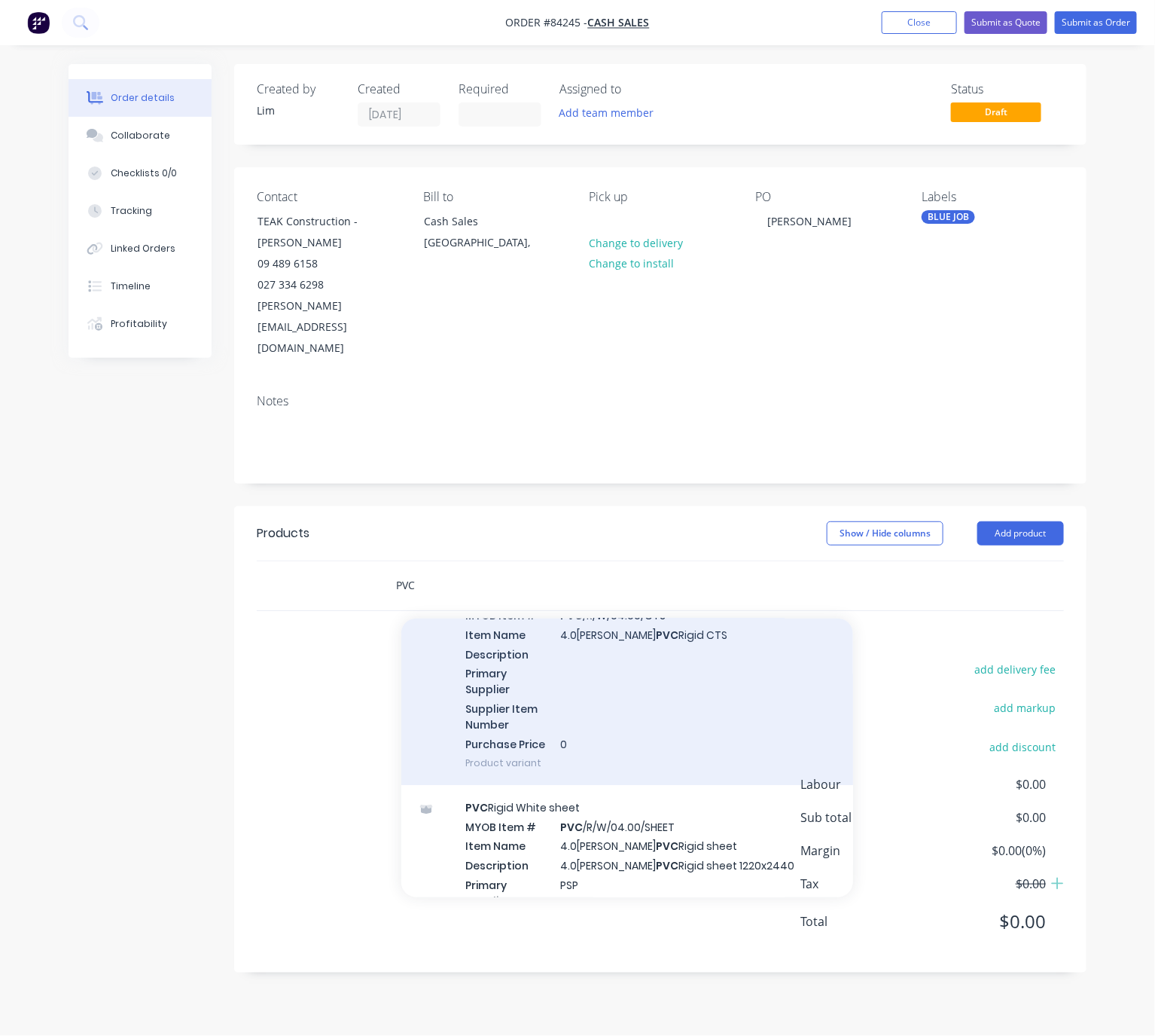
scroll to position [22926, 0]
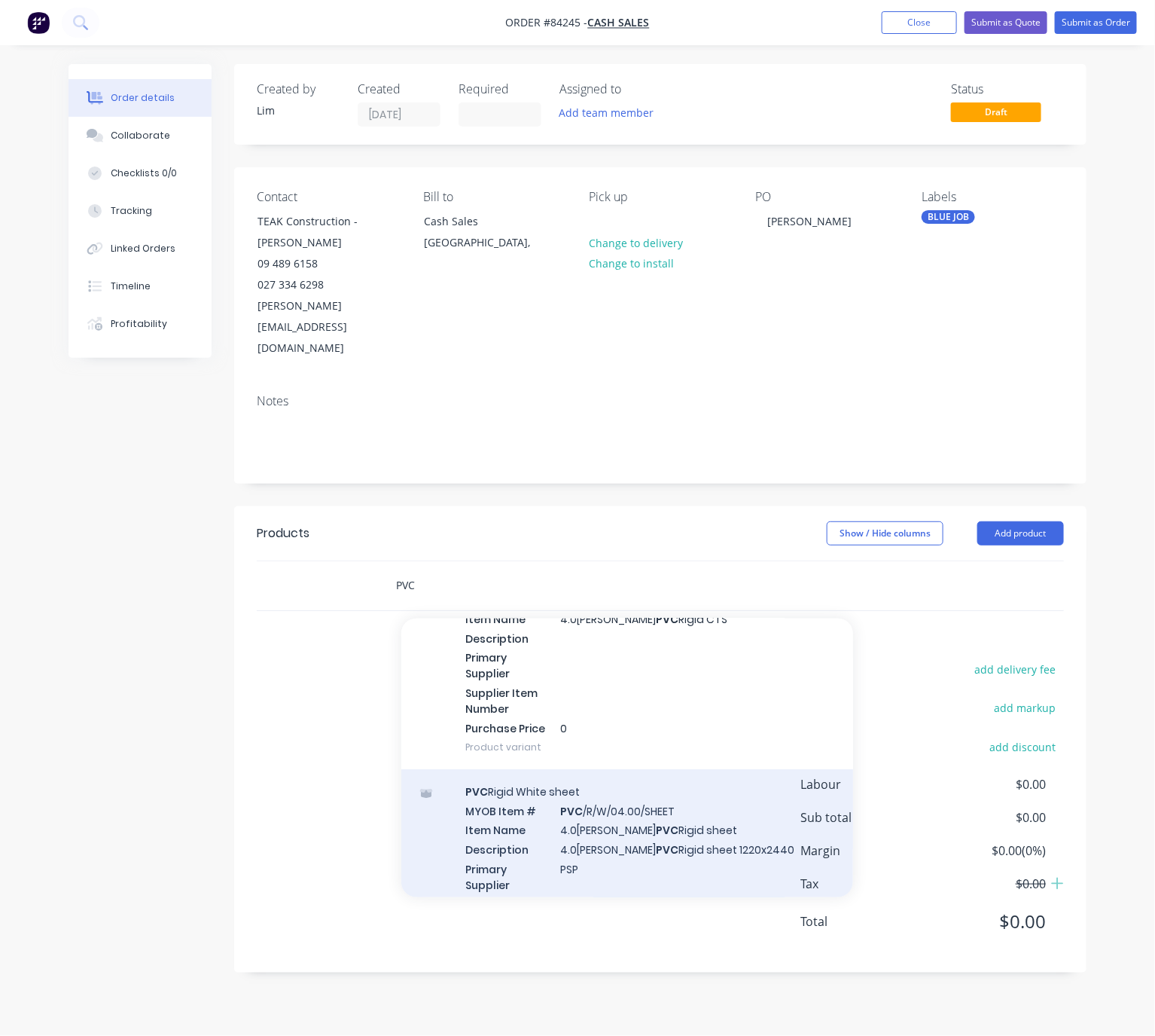
type input "PVC"
click at [692, 788] on div "PVC Rigid White sheet MYOB Item # PVC /R/W/04.00/SHEET Item Name 4.0mm White PV…" at bounding box center [627, 875] width 451 height 212
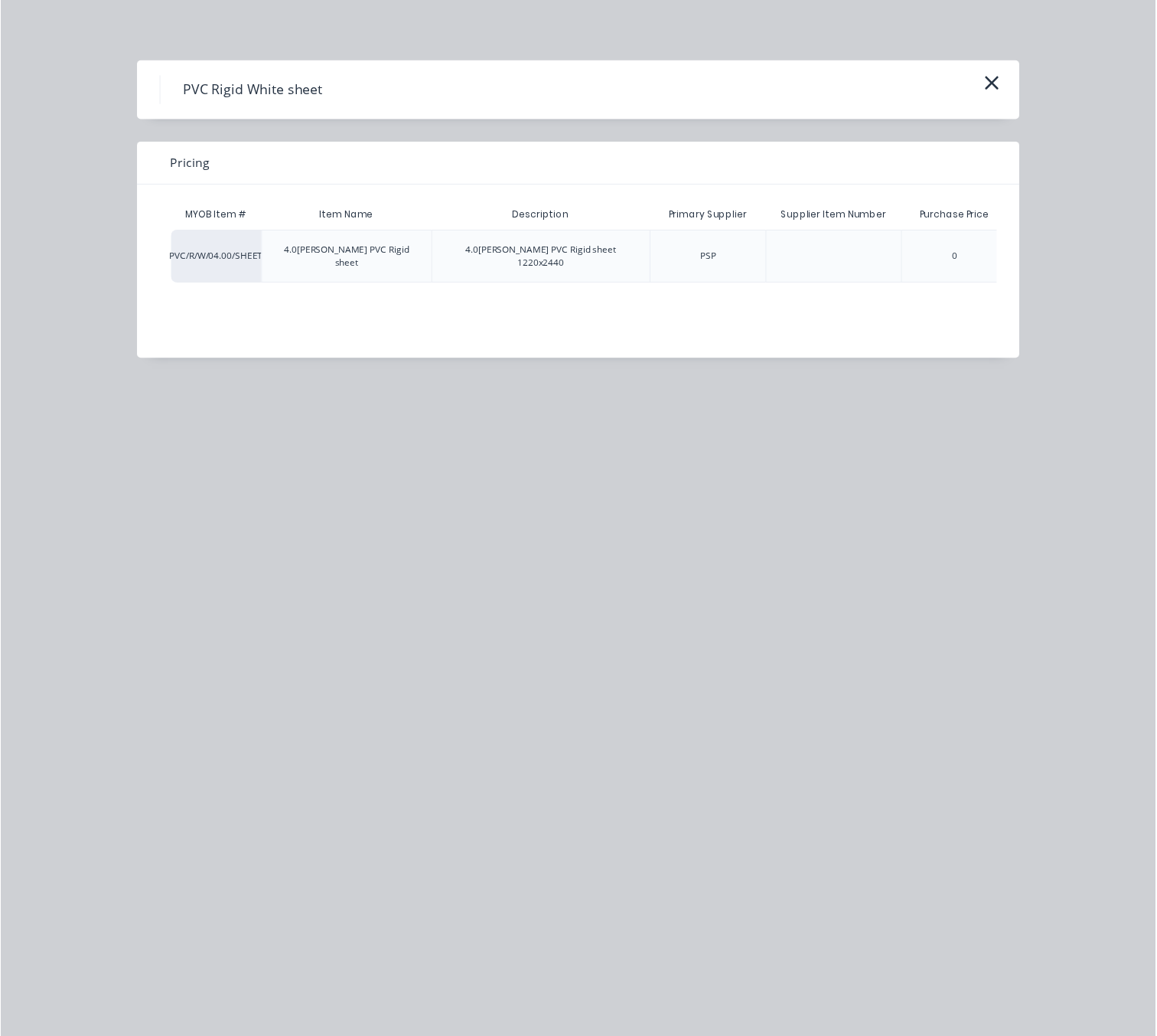
scroll to position [0, 99]
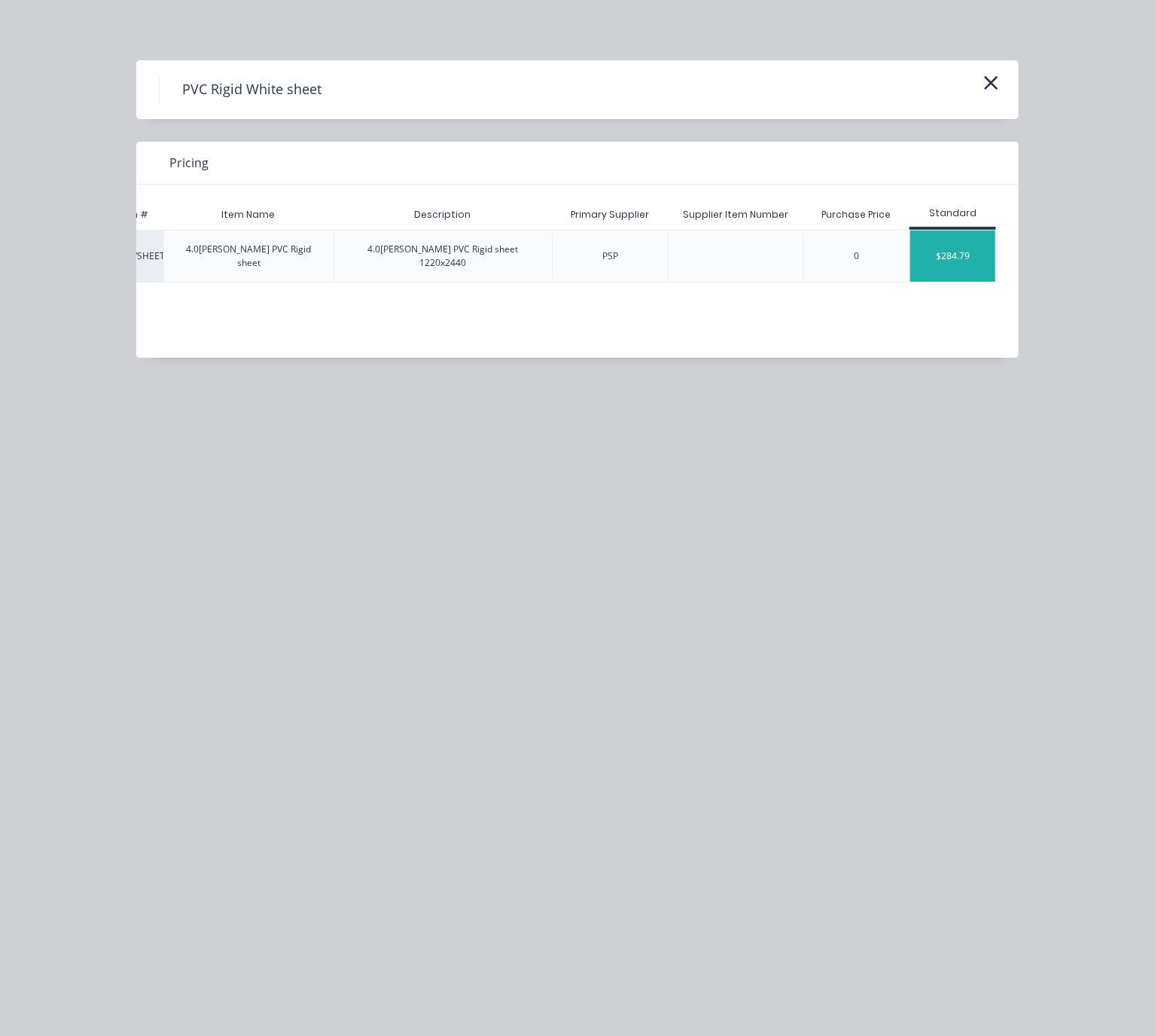
click at [972, 236] on div "$284.79" at bounding box center [953, 255] width 85 height 51
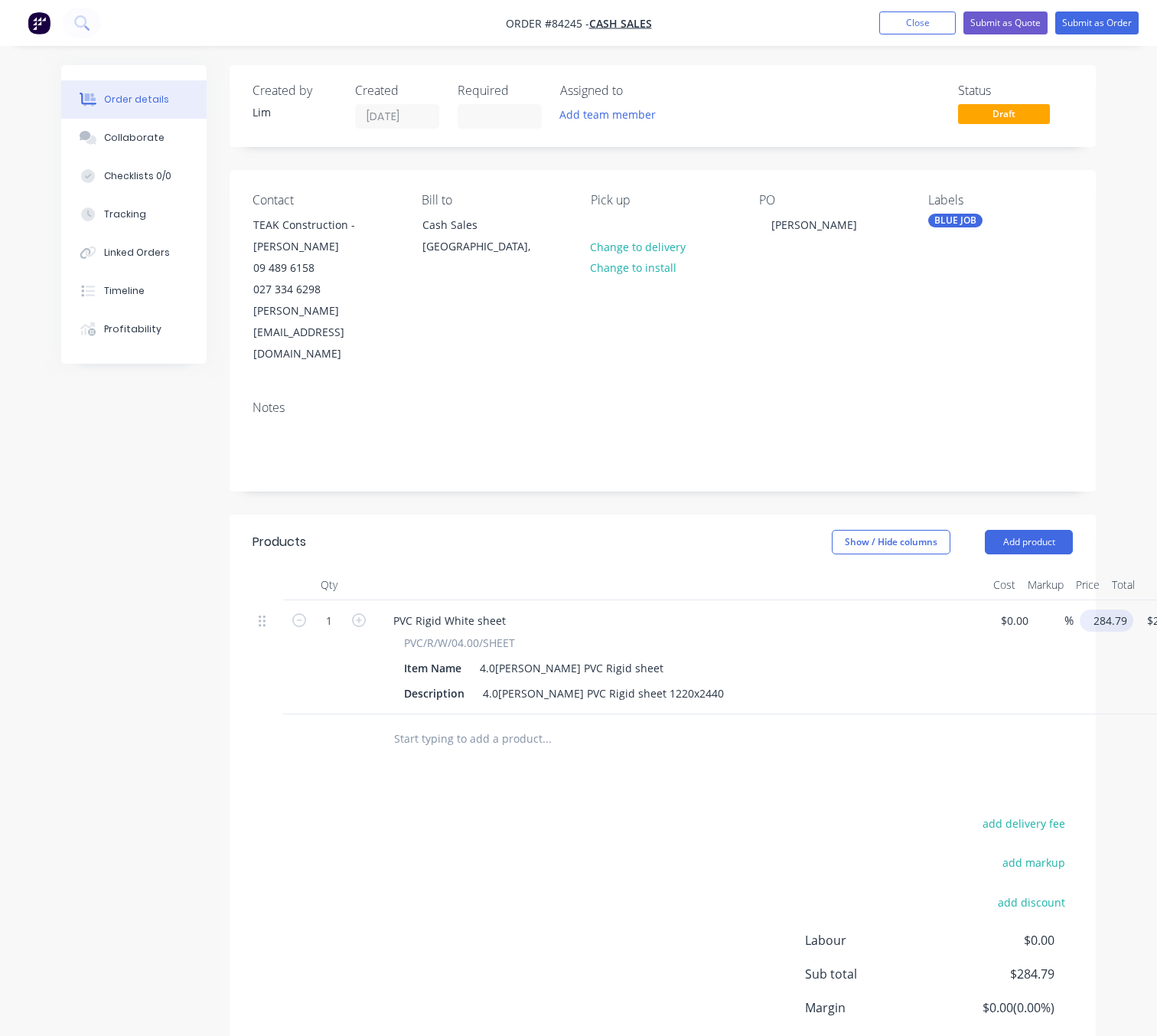
drag, startPoint x: 1109, startPoint y: 584, endPoint x: 1120, endPoint y: 582, distance: 11.2
click at [1109, 609] on input "284.79" at bounding box center [1109, 620] width 47 height 23
type input "$274.78"
click at [591, 818] on div "add delivery fee add markup add discount Labour $0.00 Sub total $284.79 Margin …" at bounding box center [662, 960] width 820 height 296
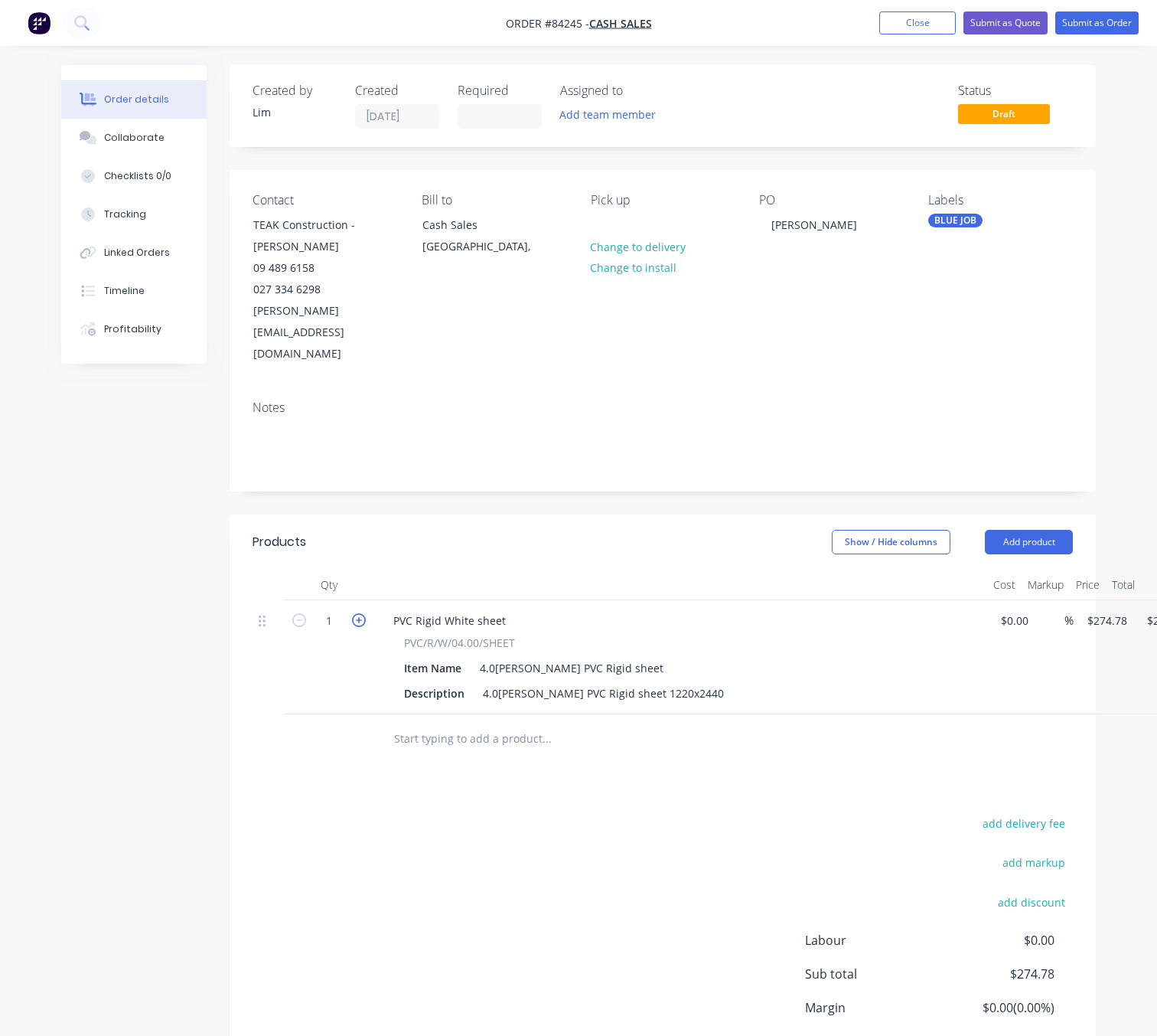
click at [354, 613] on icon "button" at bounding box center [358, 620] width 14 height 14
type input "2"
type input "$549.56"
click at [533, 813] on div "add delivery fee add markup add discount Labour $0.00 Sub total $549.56 Margin …" at bounding box center [662, 960] width 820 height 296
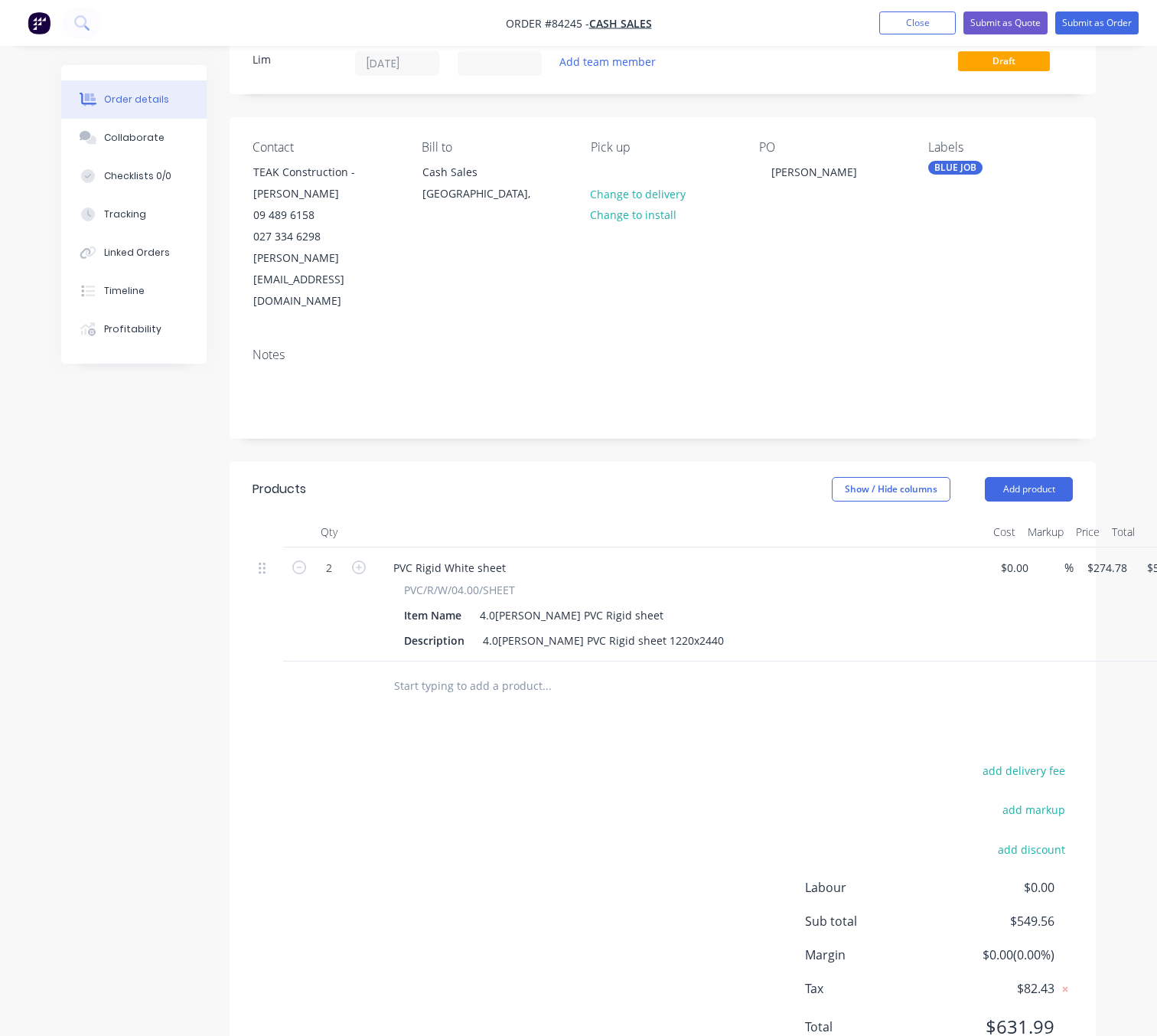
scroll to position [78, 0]
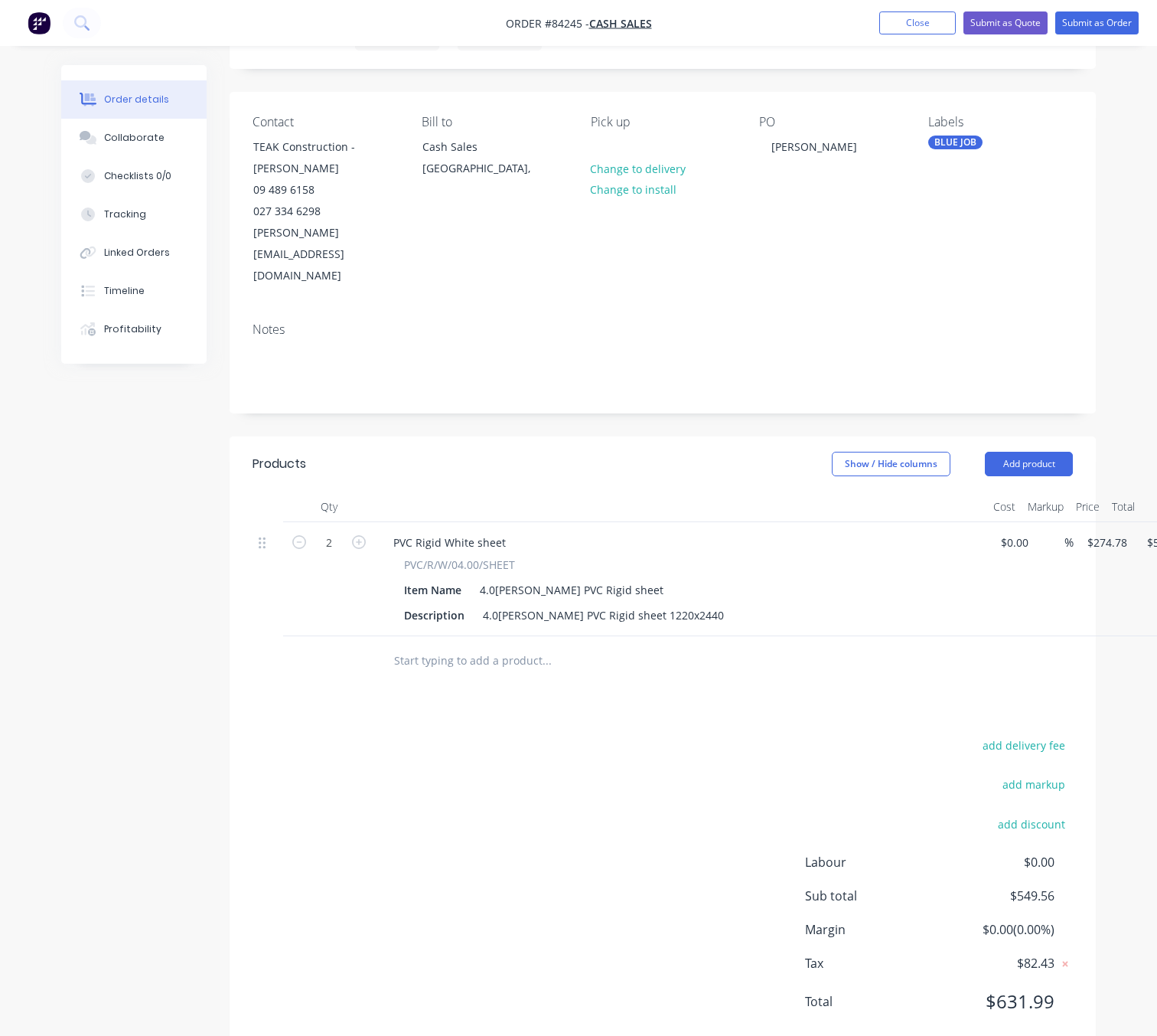
click at [490, 645] on input "text" at bounding box center [546, 661] width 306 height 31
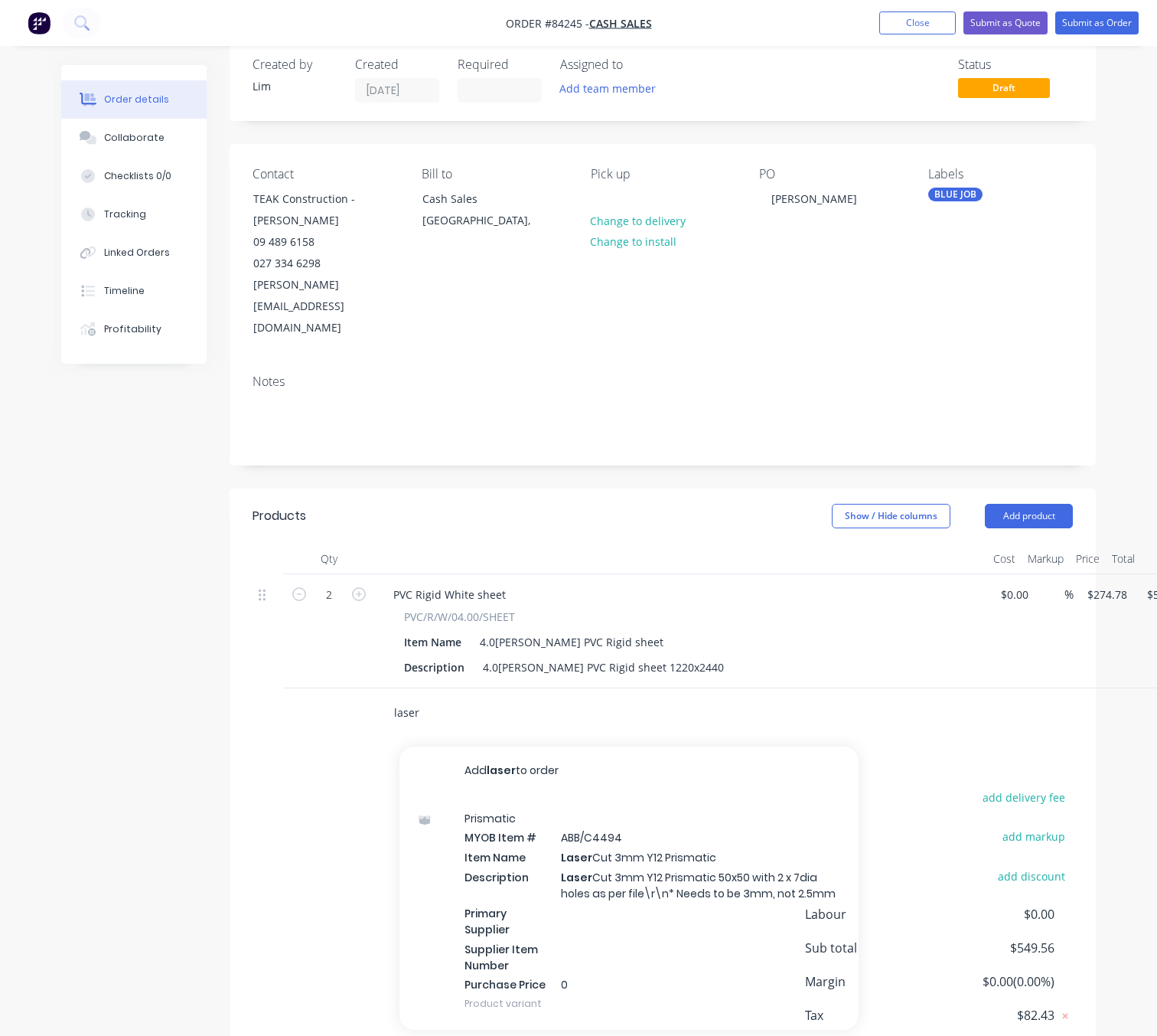
scroll to position [0, 0]
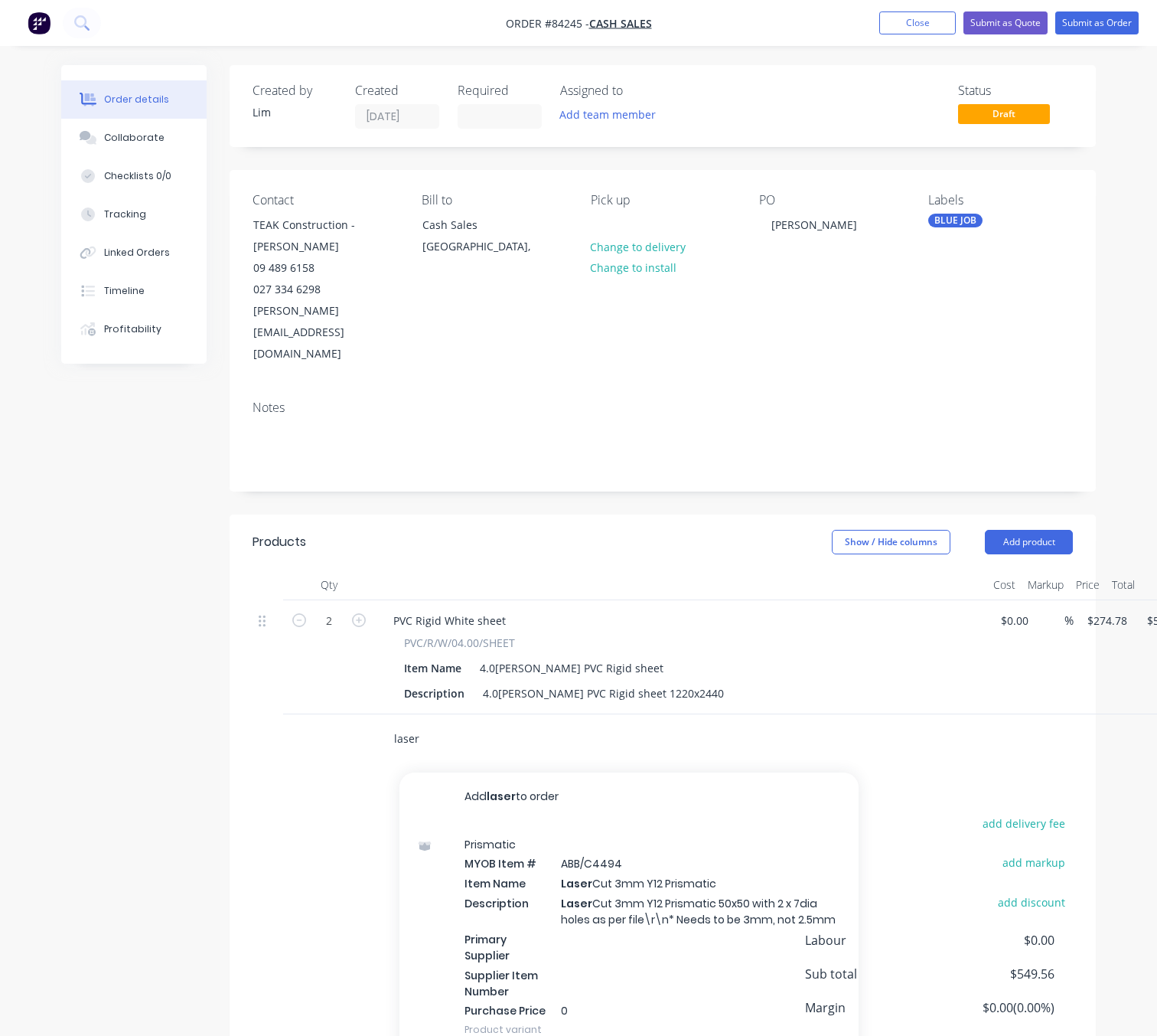
type input "laser"
click at [276, 854] on div "add delivery fee add markup add discount Labour $0.00 Sub total $549.56 Margin …" at bounding box center [662, 960] width 820 height 296
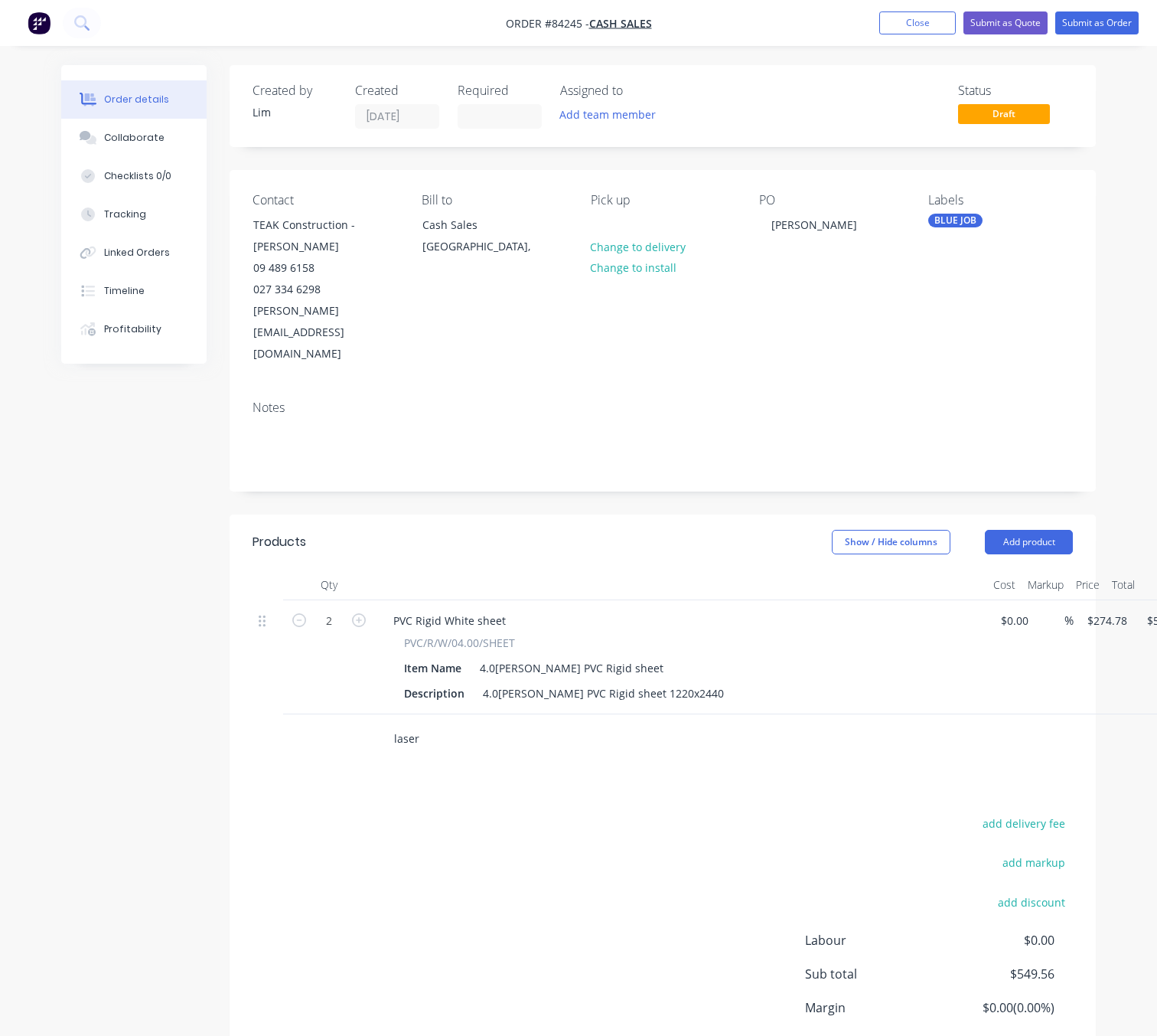
click at [362, 715] on div "laser" at bounding box center [662, 739] width 820 height 50
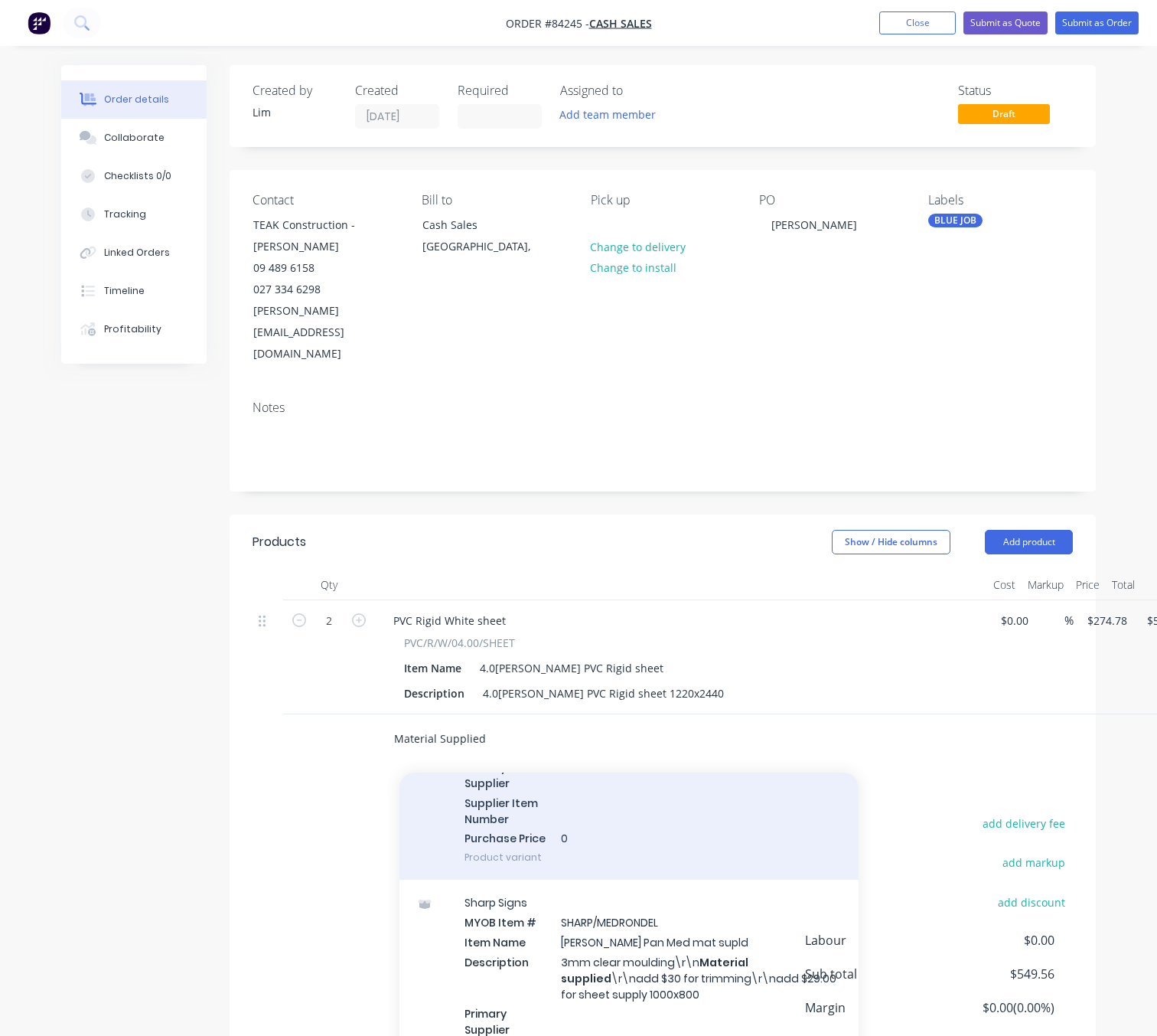
scroll to position [115, 0]
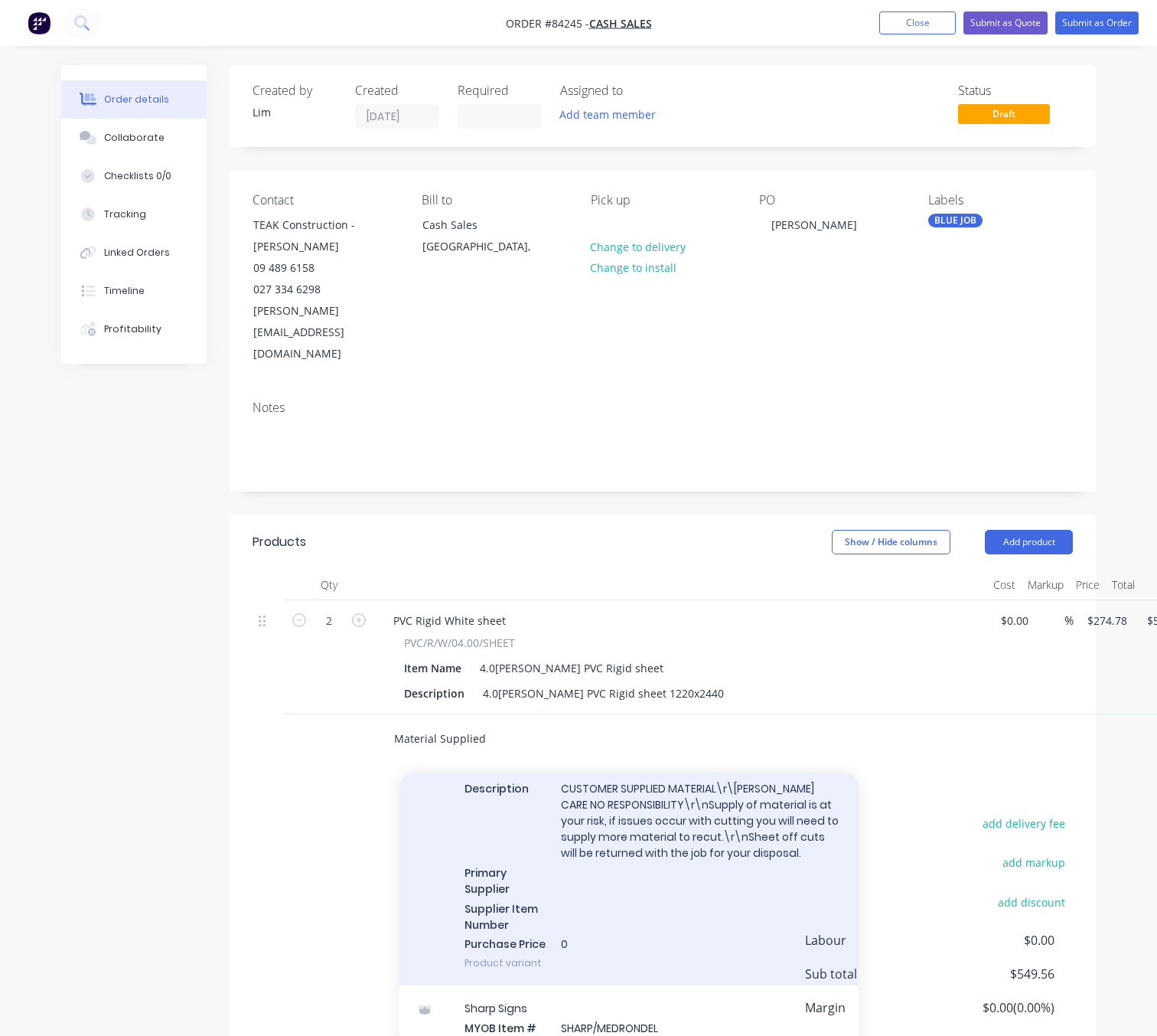
type input "Material Supplied"
click at [673, 862] on div "Custom MYOB Item # CUSTOMER SUPPLIED MATERIAL Item Name Customer material Descr…" at bounding box center [628, 846] width 459 height 280
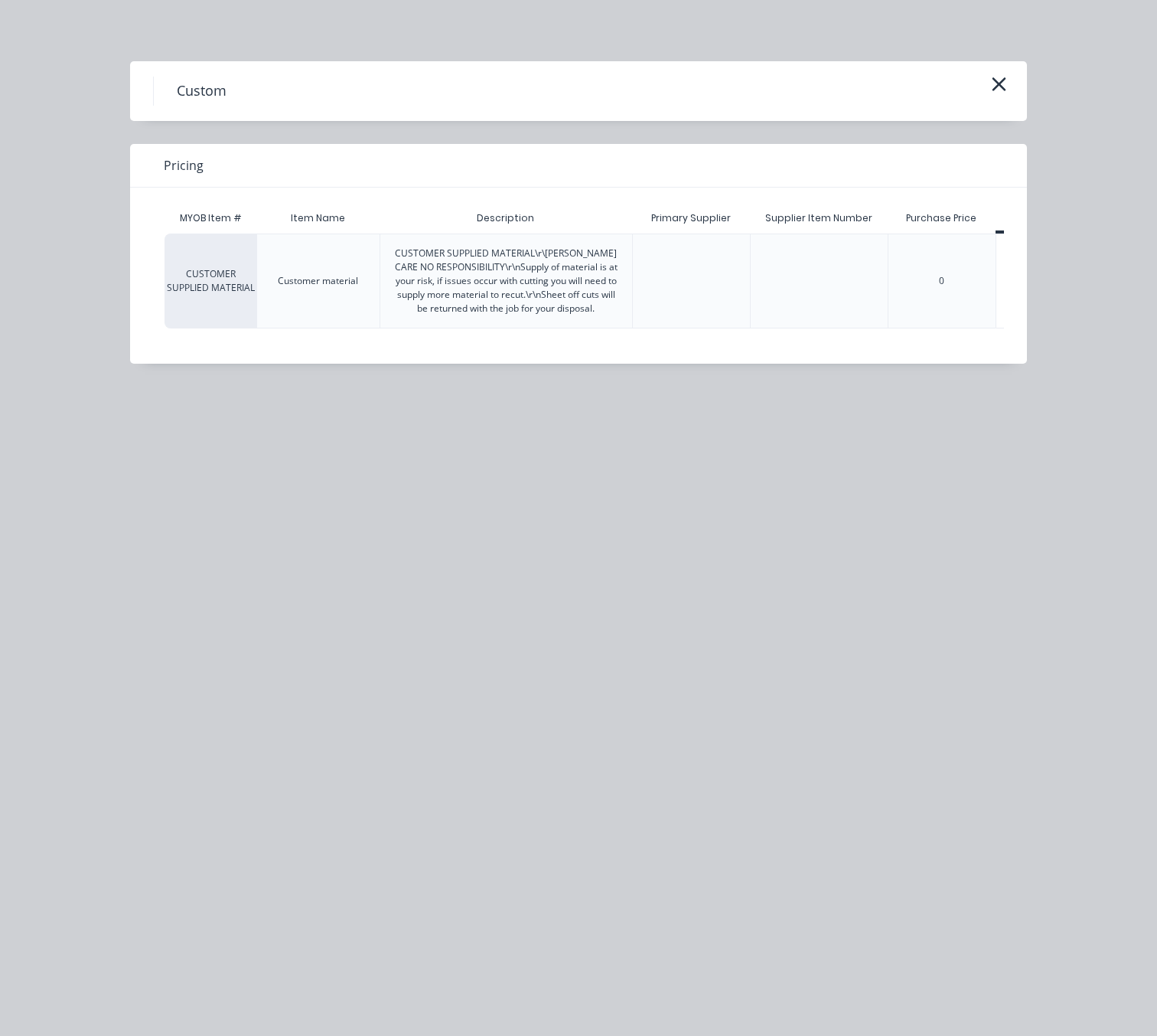
scroll to position [0, 69]
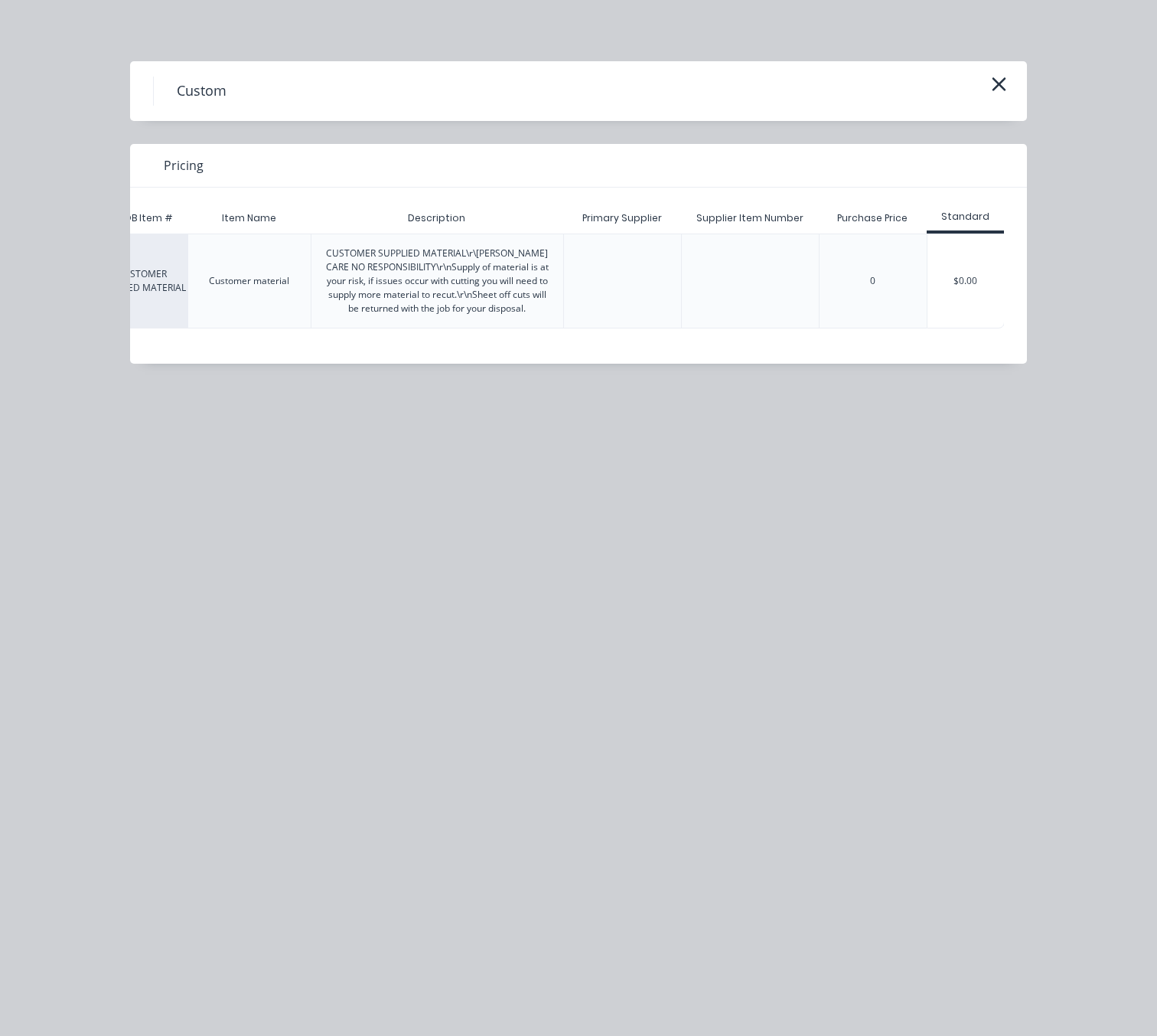
click at [981, 282] on div "$0.00" at bounding box center [965, 280] width 76 height 93
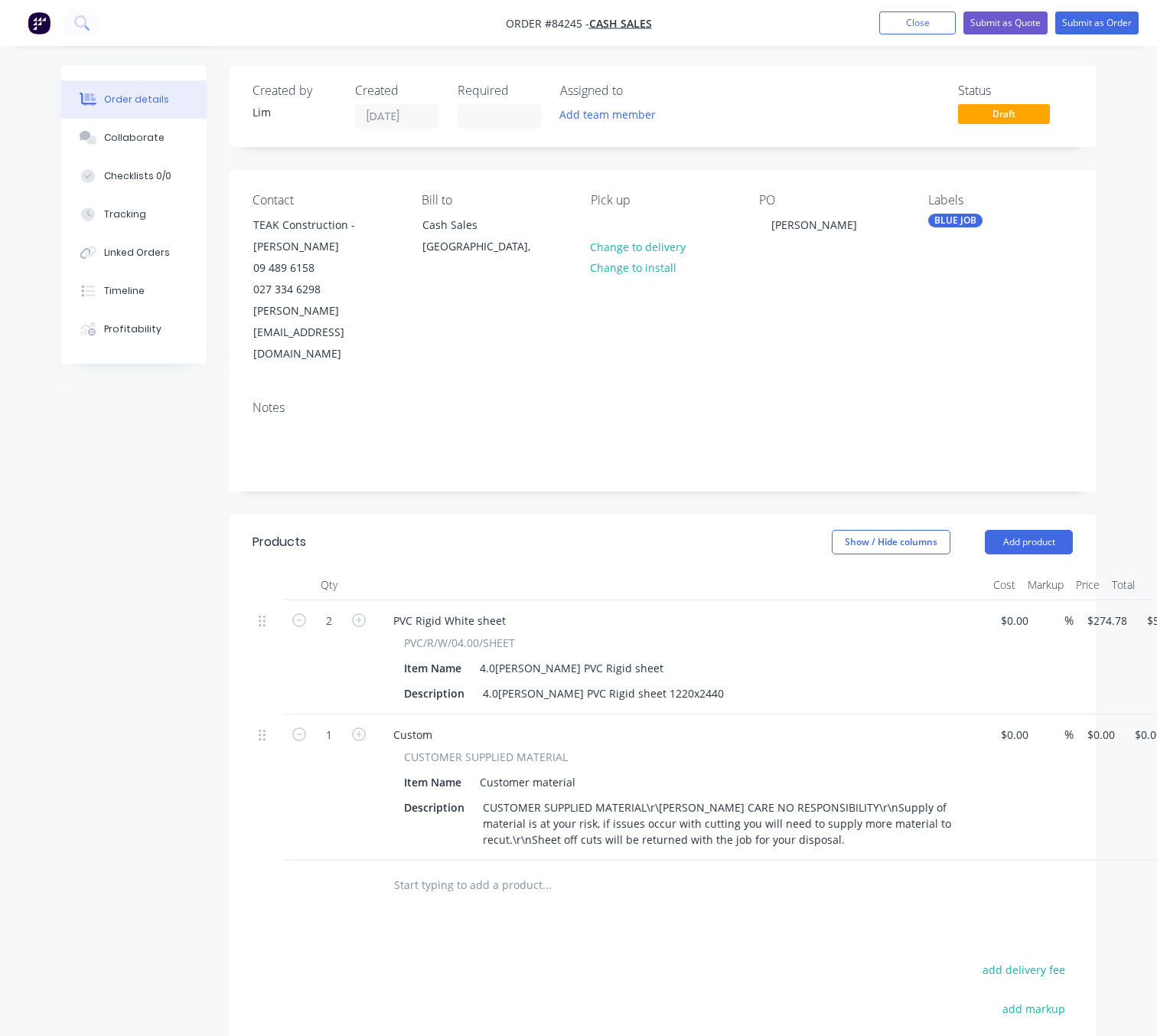
scroll to position [0, 74]
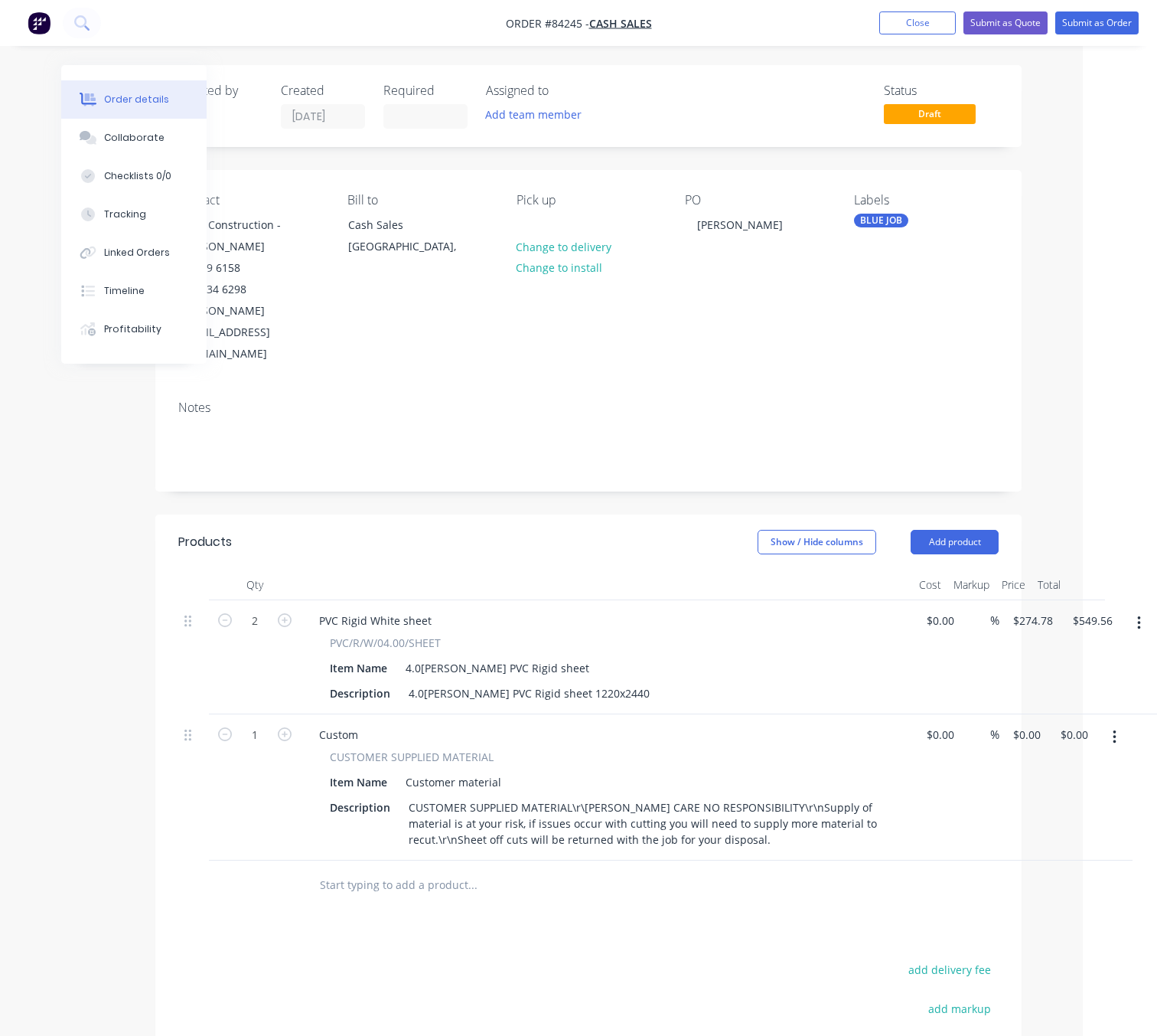
click at [1109, 723] on button "button" at bounding box center [1114, 737] width 36 height 27
click at [1090, 858] on div "Delete" at bounding box center [1060, 870] width 118 height 23
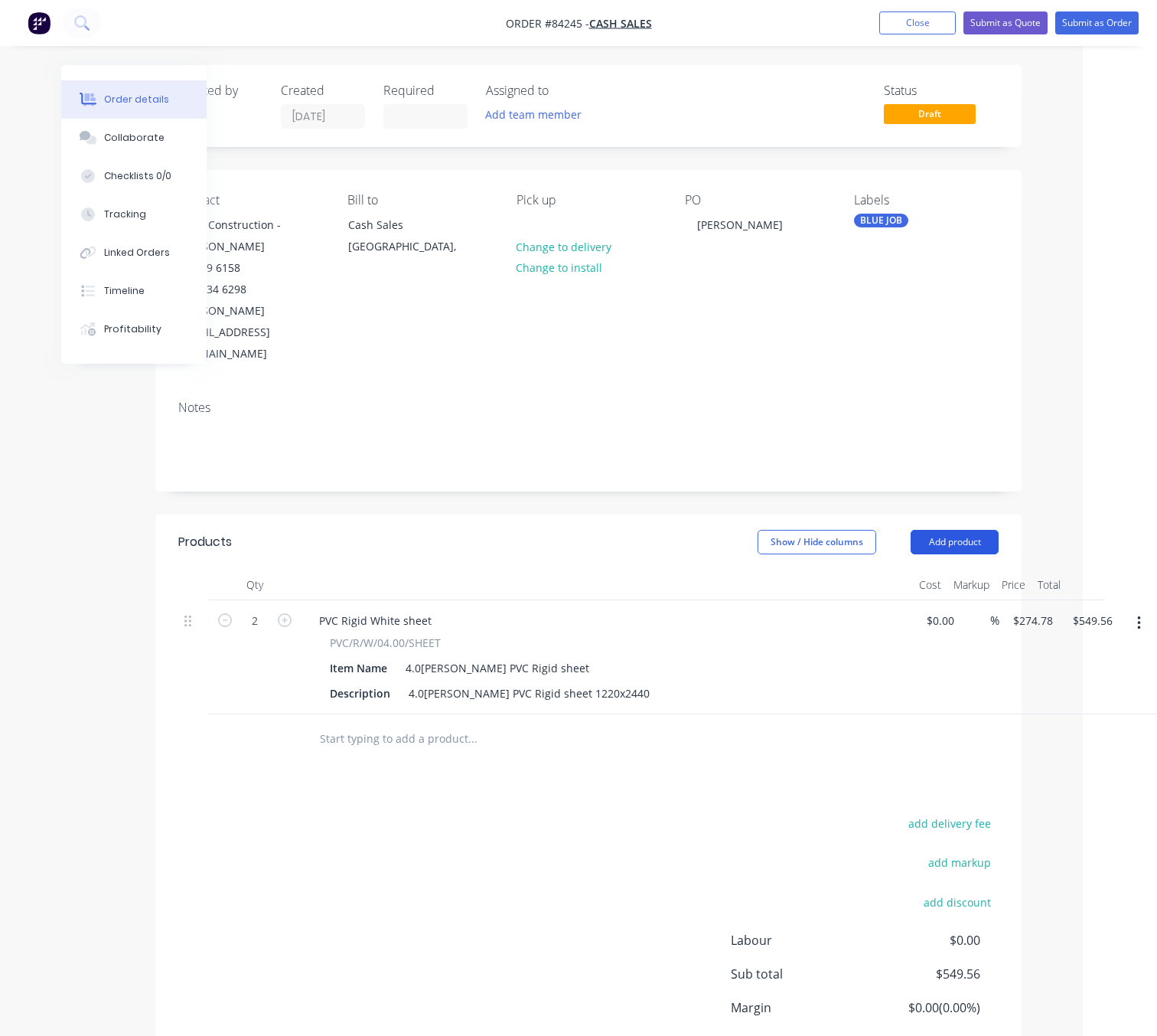
click at [970, 530] on button "Add product" at bounding box center [955, 542] width 88 height 24
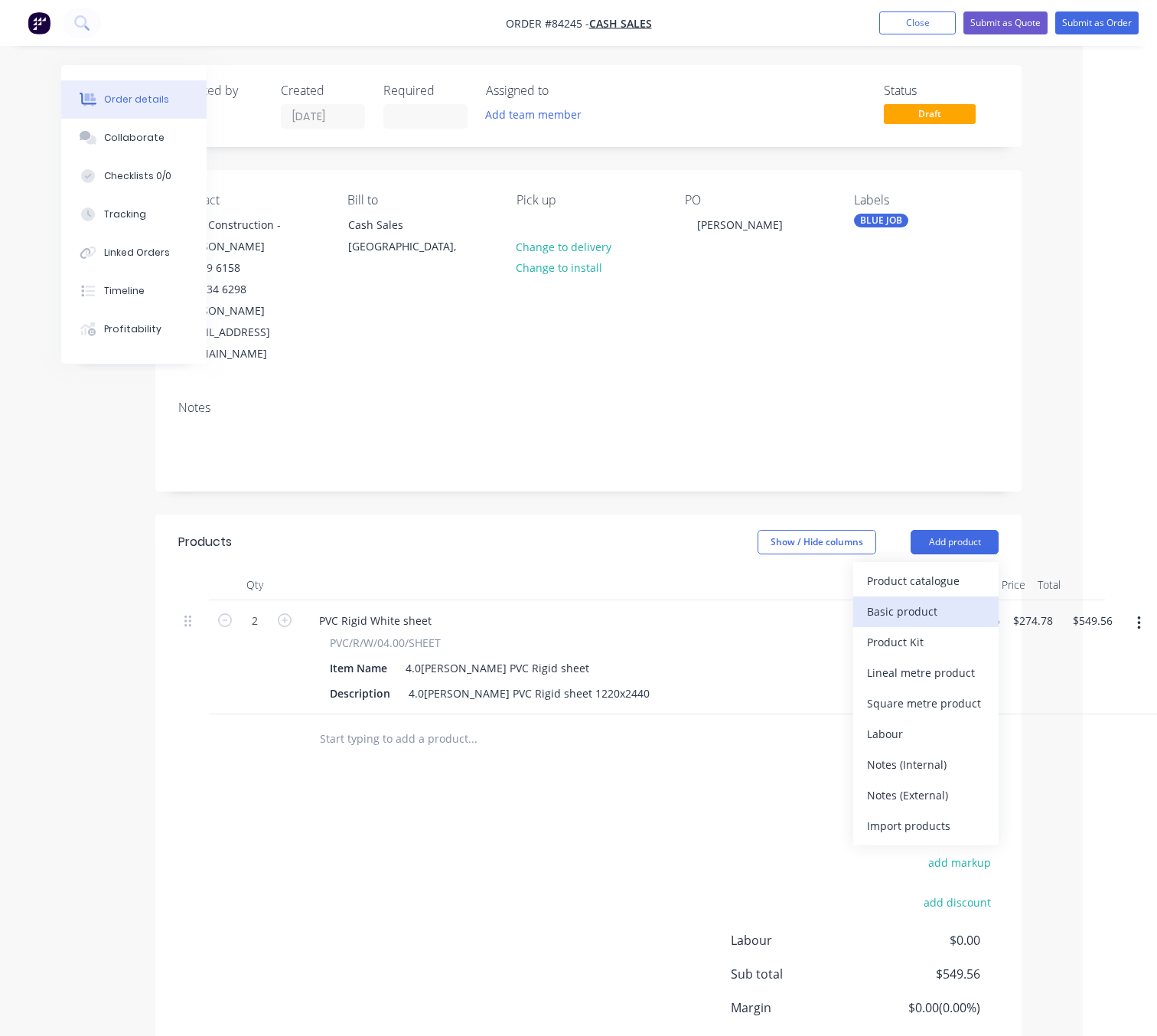
click at [963, 600] on div "Basic product" at bounding box center [926, 612] width 118 height 23
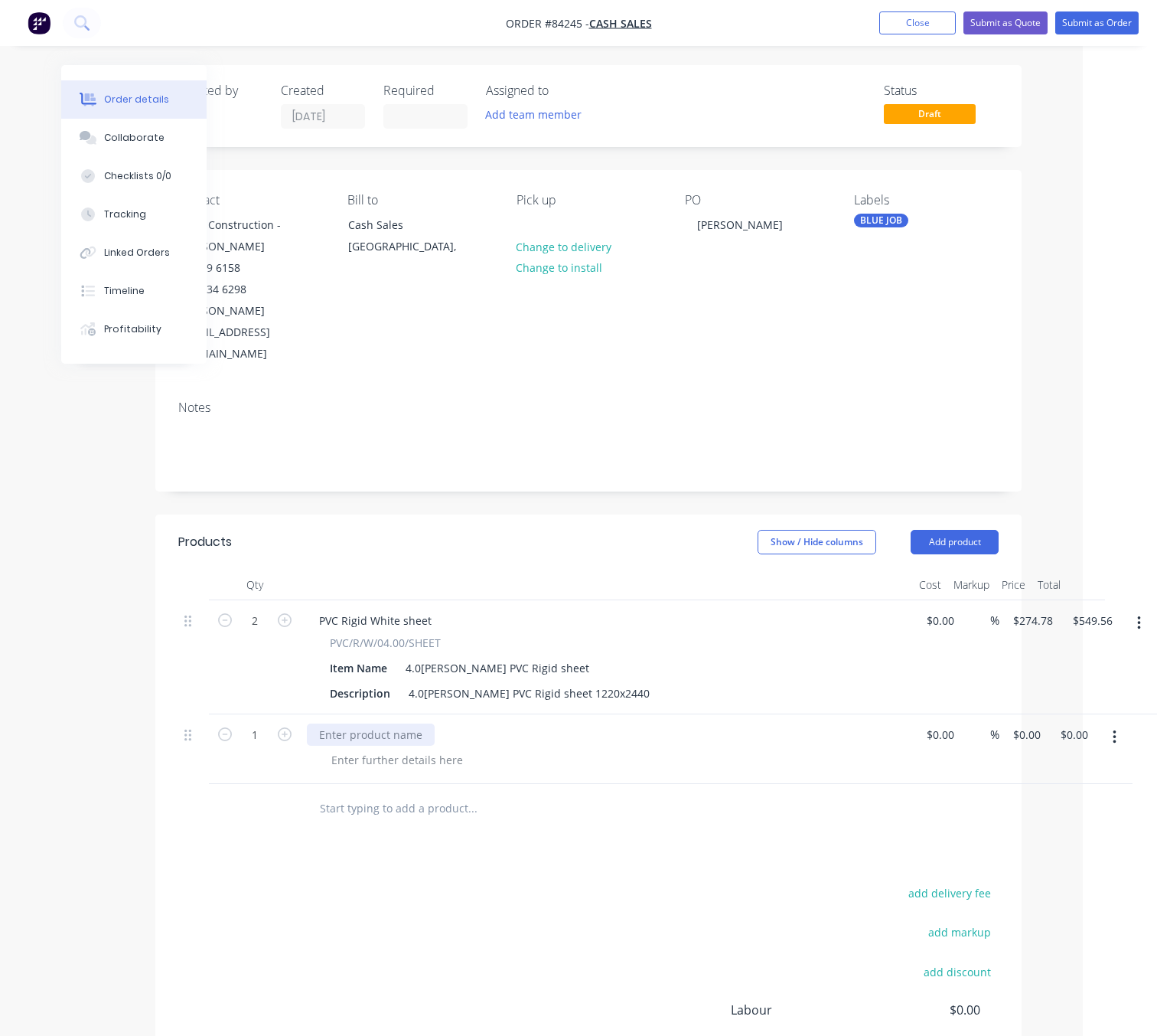
click at [372, 723] on div at bounding box center [370, 735] width 128 height 23
click at [609, 682] on div "4.0mm White PVC Rigid sheet 1220x2440" at bounding box center [529, 694] width 253 height 23
click at [614, 682] on div "4.0mm White PVC Rigid sheet 1220x2440" at bounding box center [529, 694] width 253 height 23
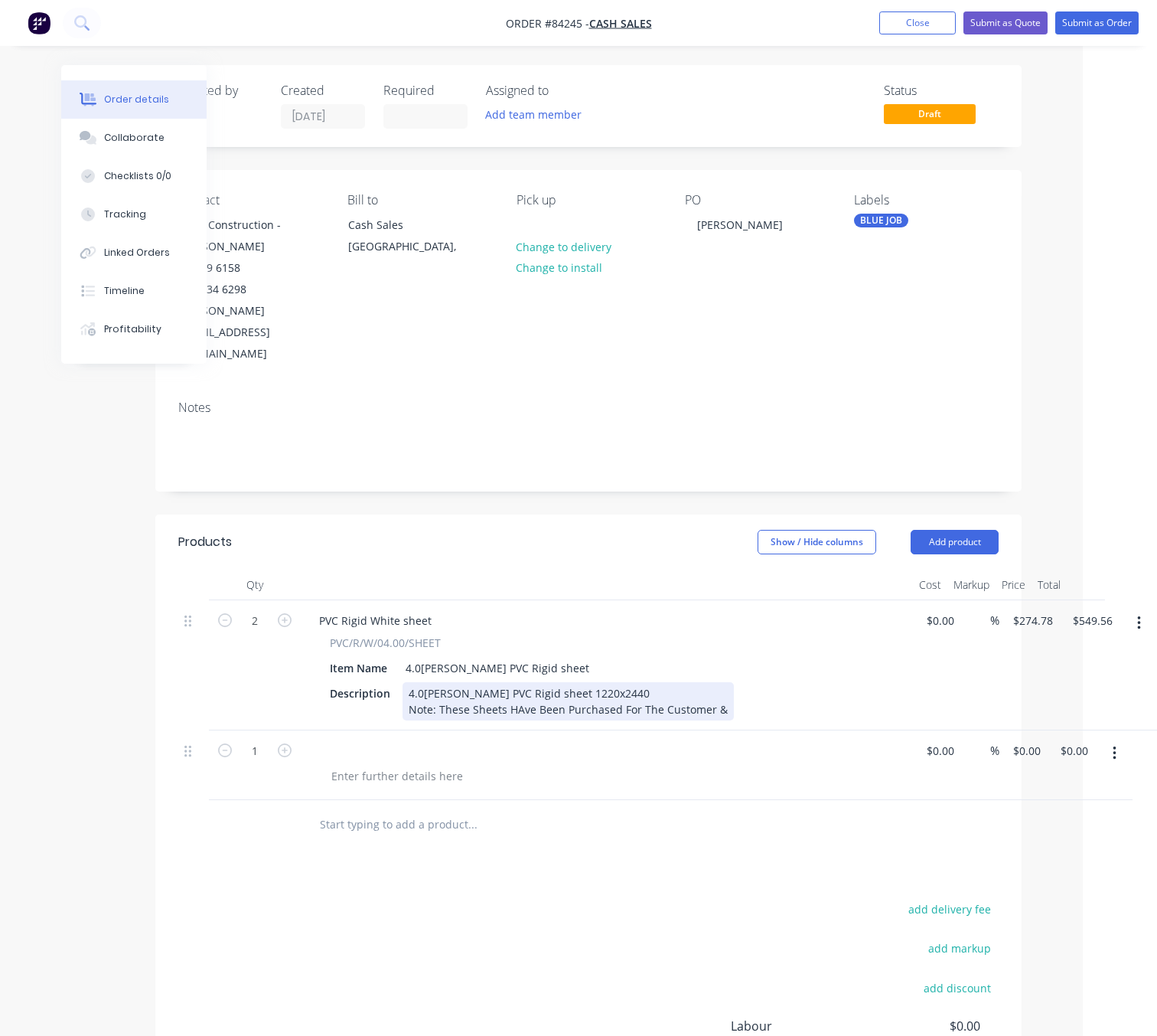
click at [521, 682] on div "4.0mm White PVC Rigid sheet 1220x2440 Note: These Sheets HAve Been Purchased Fo…" at bounding box center [568, 702] width 331 height 39
drag, startPoint x: 632, startPoint y: 668, endPoint x: 619, endPoint y: 669, distance: 13.0
click at [619, 682] on div "4.0mm White PVC Rigid sheet 1220x2440 Note: These Sheets Have Been Purchased Fo…" at bounding box center [567, 702] width 330 height 39
click at [712, 682] on div "4.0mm White PVC Rigid sheet 1220x2440 Note: These Sheets Have Been Purchased By…" at bounding box center [566, 702] width 327 height 39
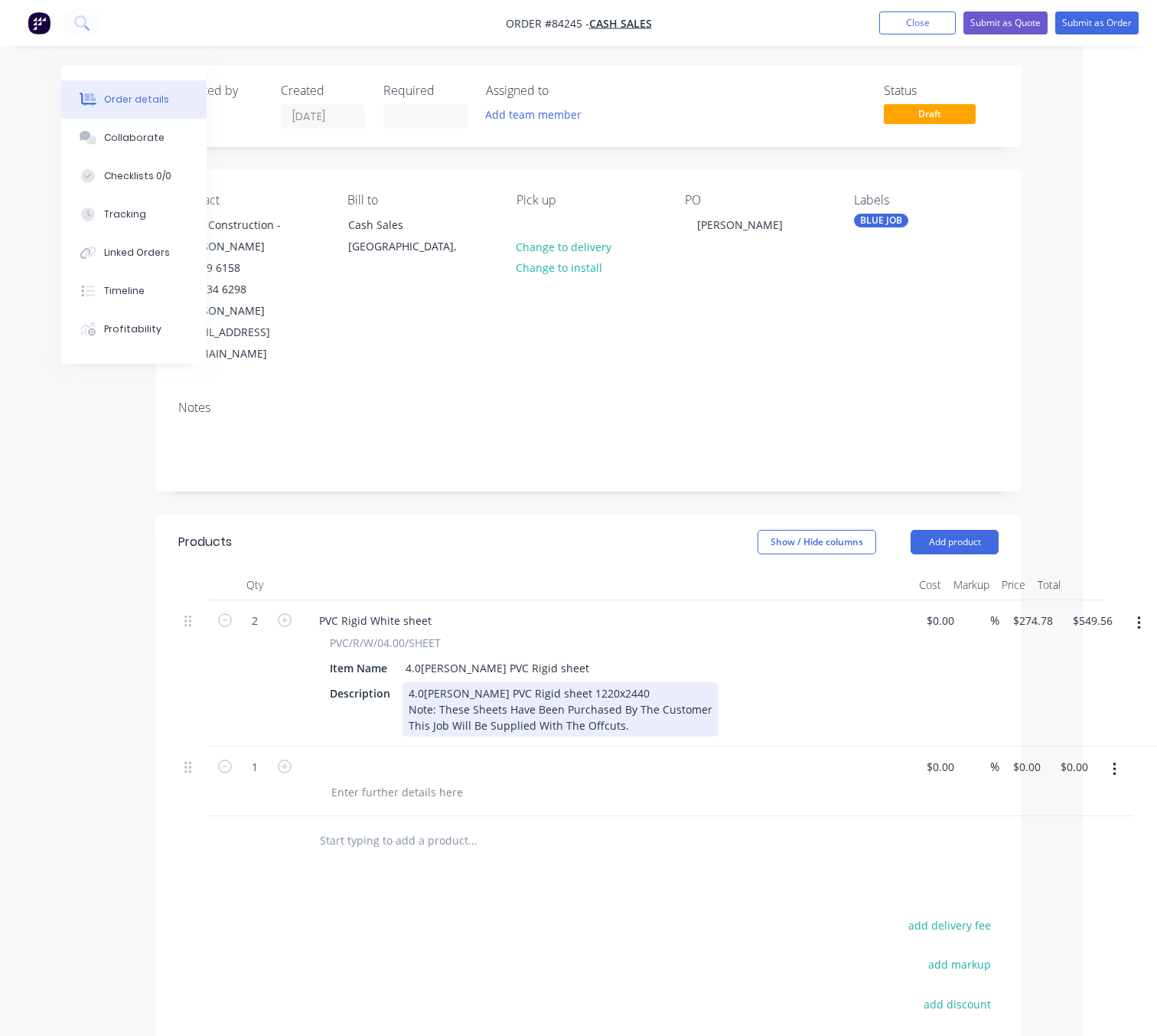
click at [632, 682] on div "4.0mm White PVC Rigid sheet 1220x2440 Note: These Sheets Have Been Purchased By…" at bounding box center [560, 710] width 316 height 55
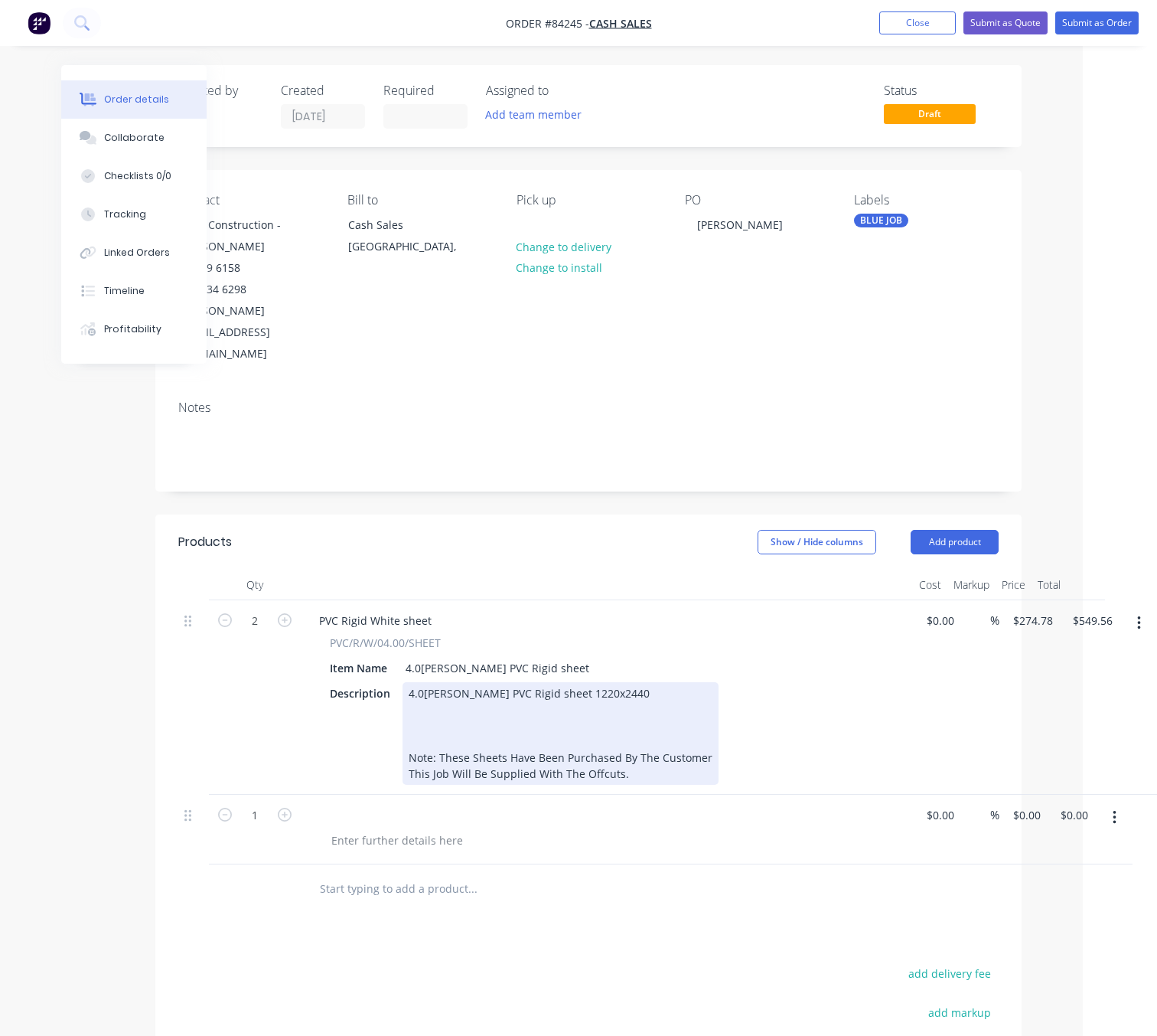
click at [427, 682] on div "4.0mm White PVC Rigid sheet 1220x2440 Note: These Sheets Have Been Purchased By…" at bounding box center [560, 734] width 316 height 103
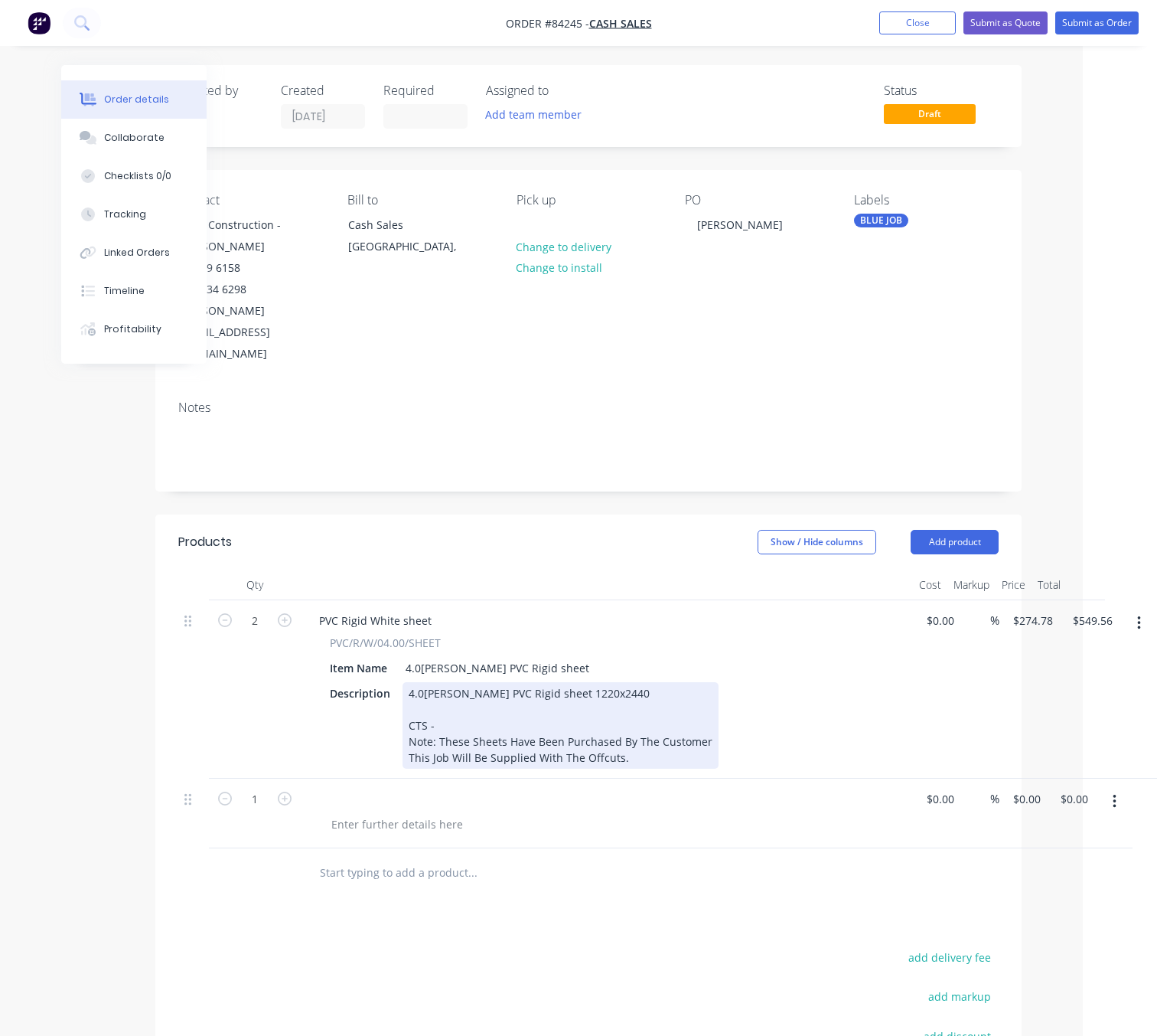
click at [453, 685] on div "4.0mm White PVC Rigid sheet 1220x2440 CTS - Note: These Sheets Have Been Purcha…" at bounding box center [560, 726] width 316 height 87
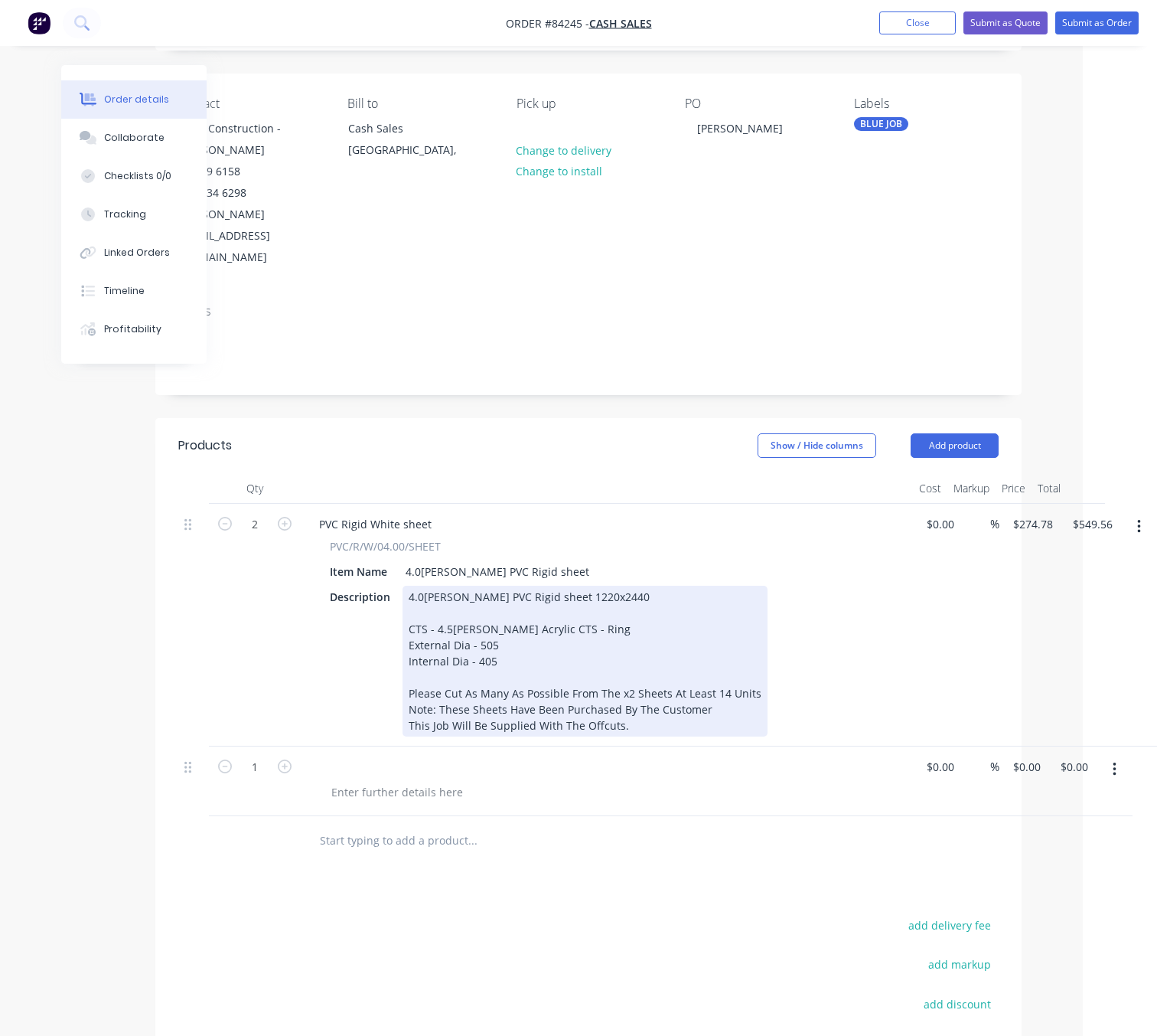
scroll to position [293, 74]
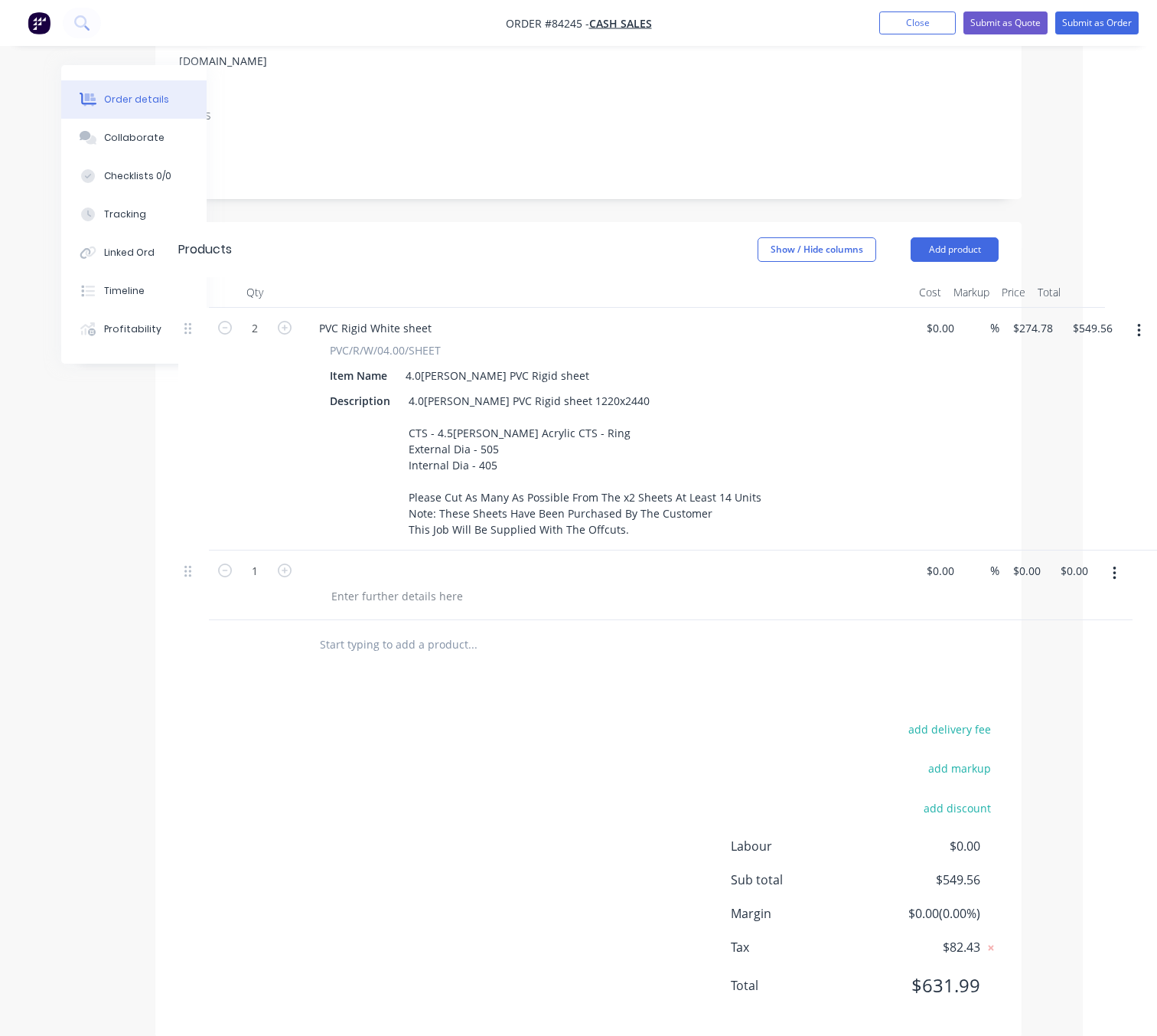
click at [1118, 559] on button "button" at bounding box center [1114, 573] width 36 height 27
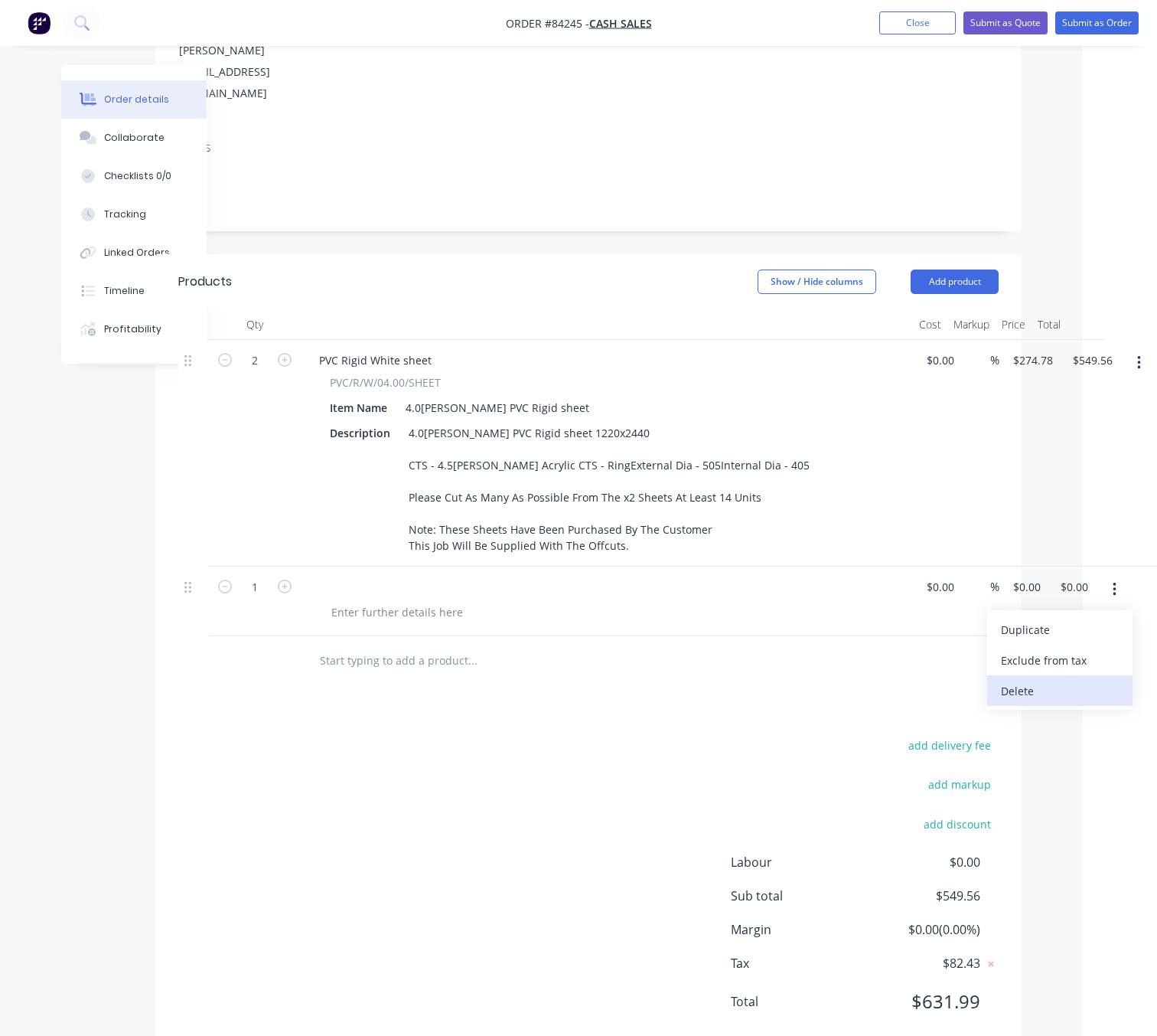
click at [1040, 680] on div "Delete" at bounding box center [1060, 691] width 118 height 23
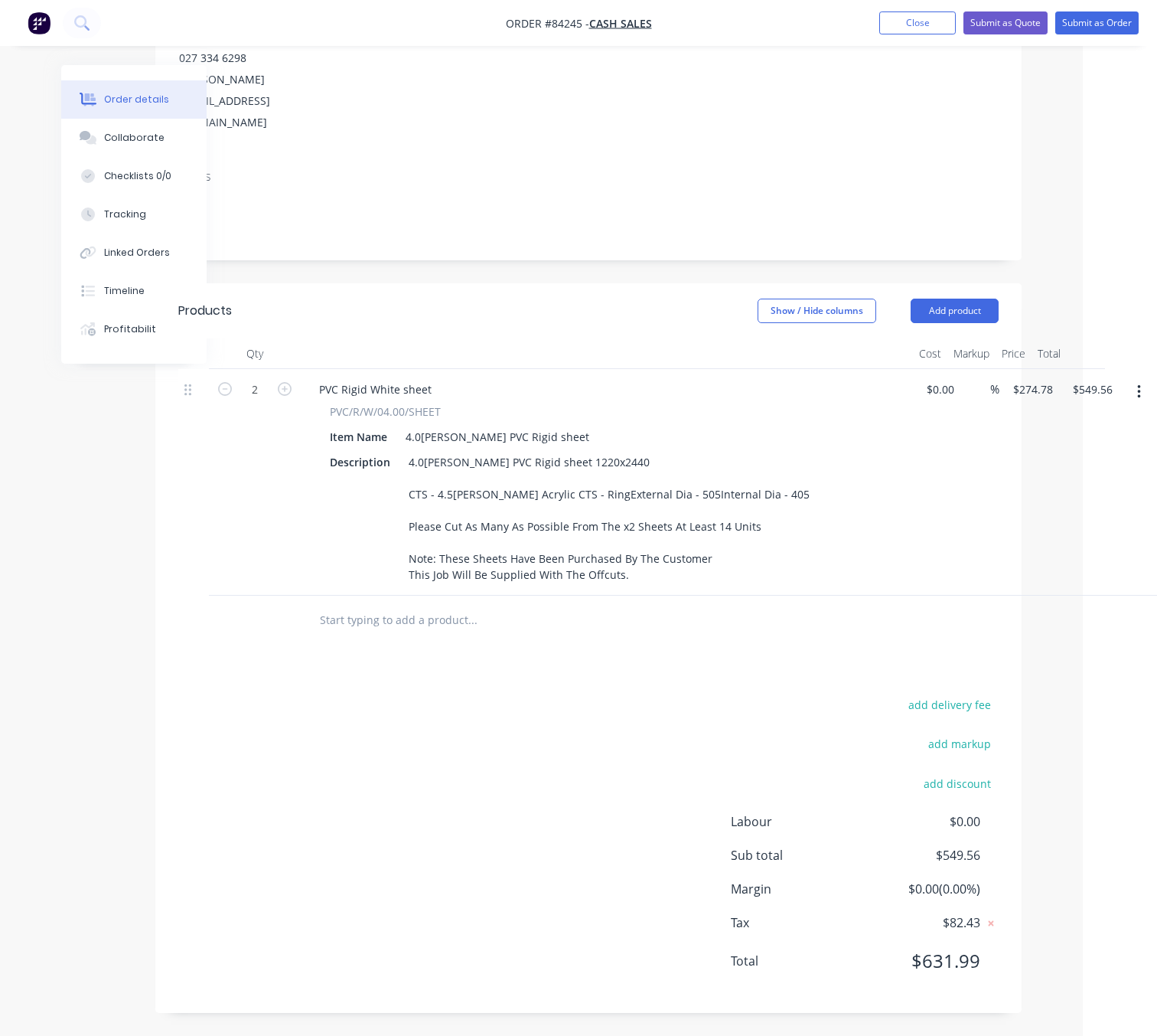
scroll to position [190, 74]
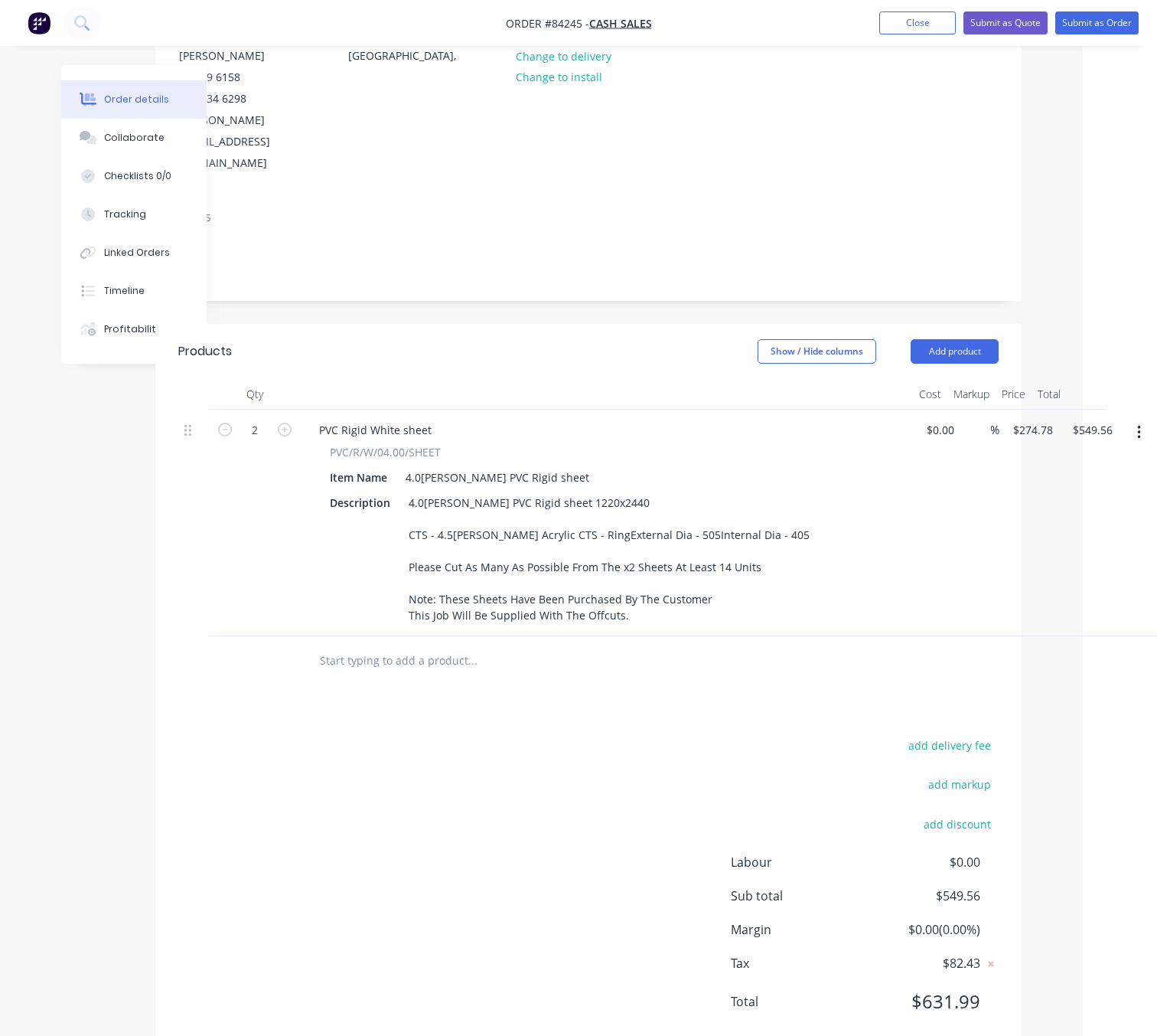
click at [432, 645] on input "text" at bounding box center [472, 661] width 306 height 31
type input "3"
click at [439, 645] on input "text" at bounding box center [472, 661] width 306 height 31
drag, startPoint x: 346, startPoint y: 620, endPoint x: 296, endPoint y: 620, distance: 50.0
click at [297, 636] on div "dark opal acrylic Add dark opal acrylic to order No results found" at bounding box center [588, 661] width 820 height 50
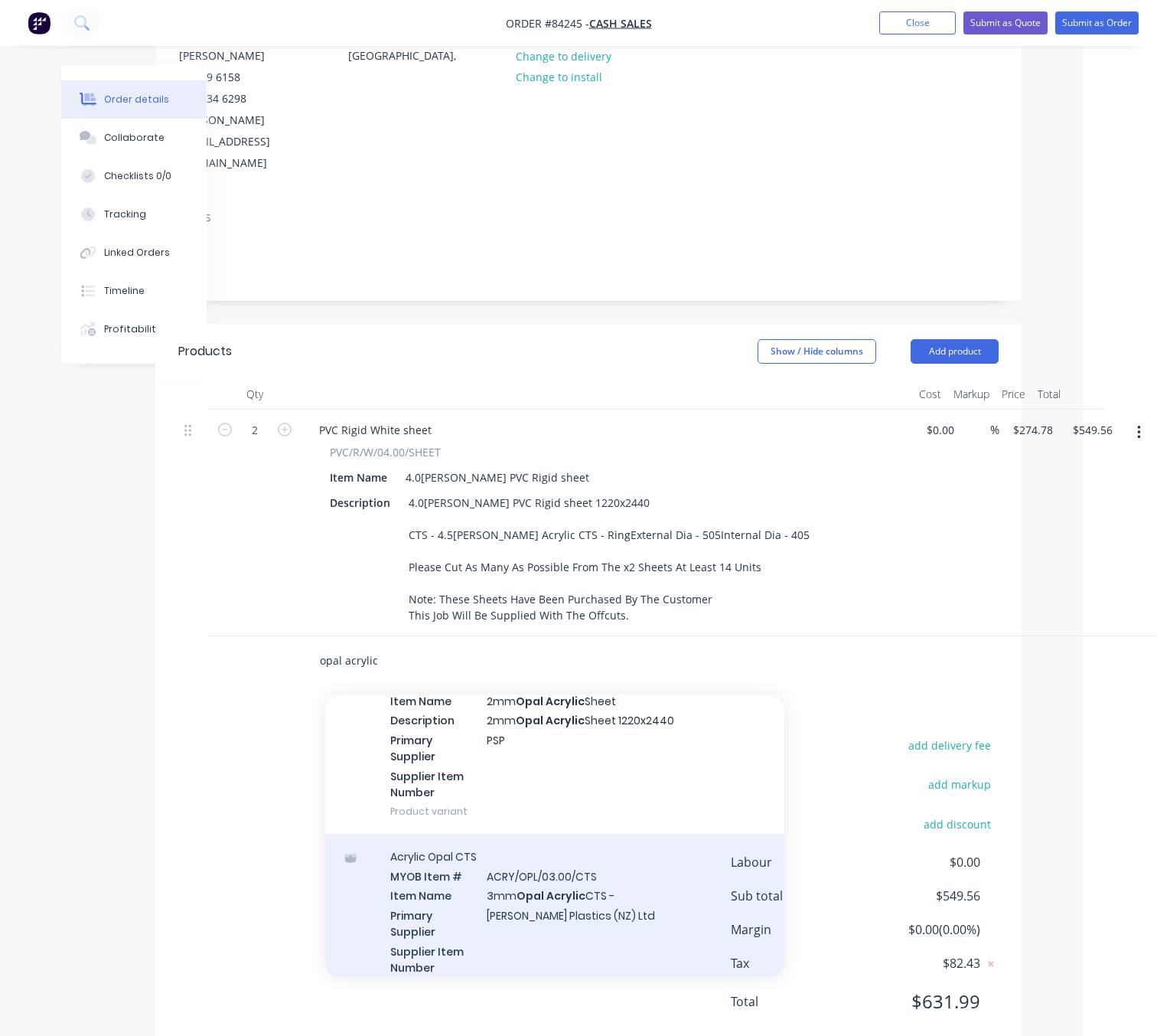
scroll to position [1149, 0]
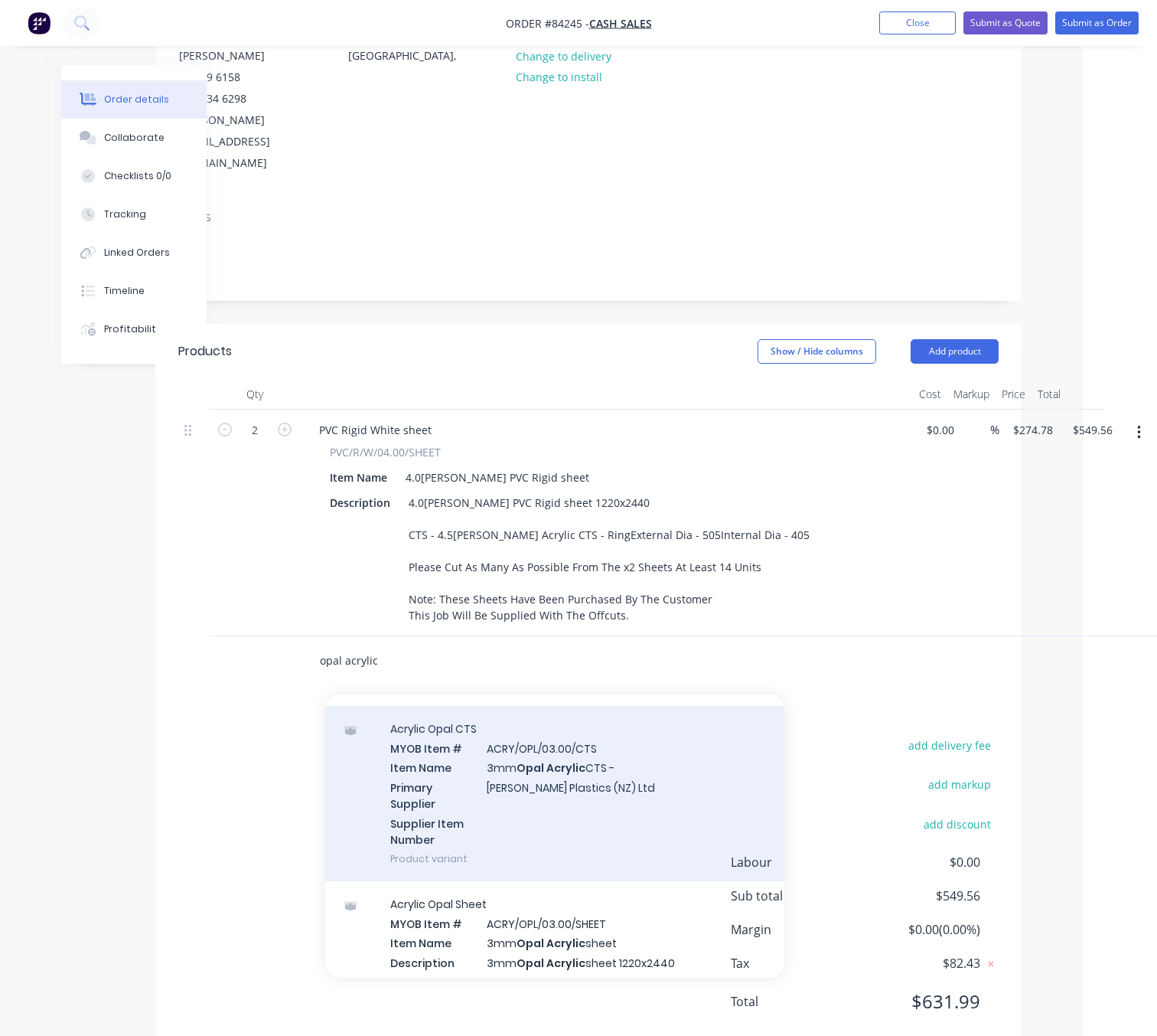
type input "opal acrylic"
click at [627, 768] on div "Acrylic Opal CTS MYOB Item # ACRY/OPL/03.00/CTS Item Name 3mm Opal Acrylic CTS …" at bounding box center [554, 793] width 459 height 175
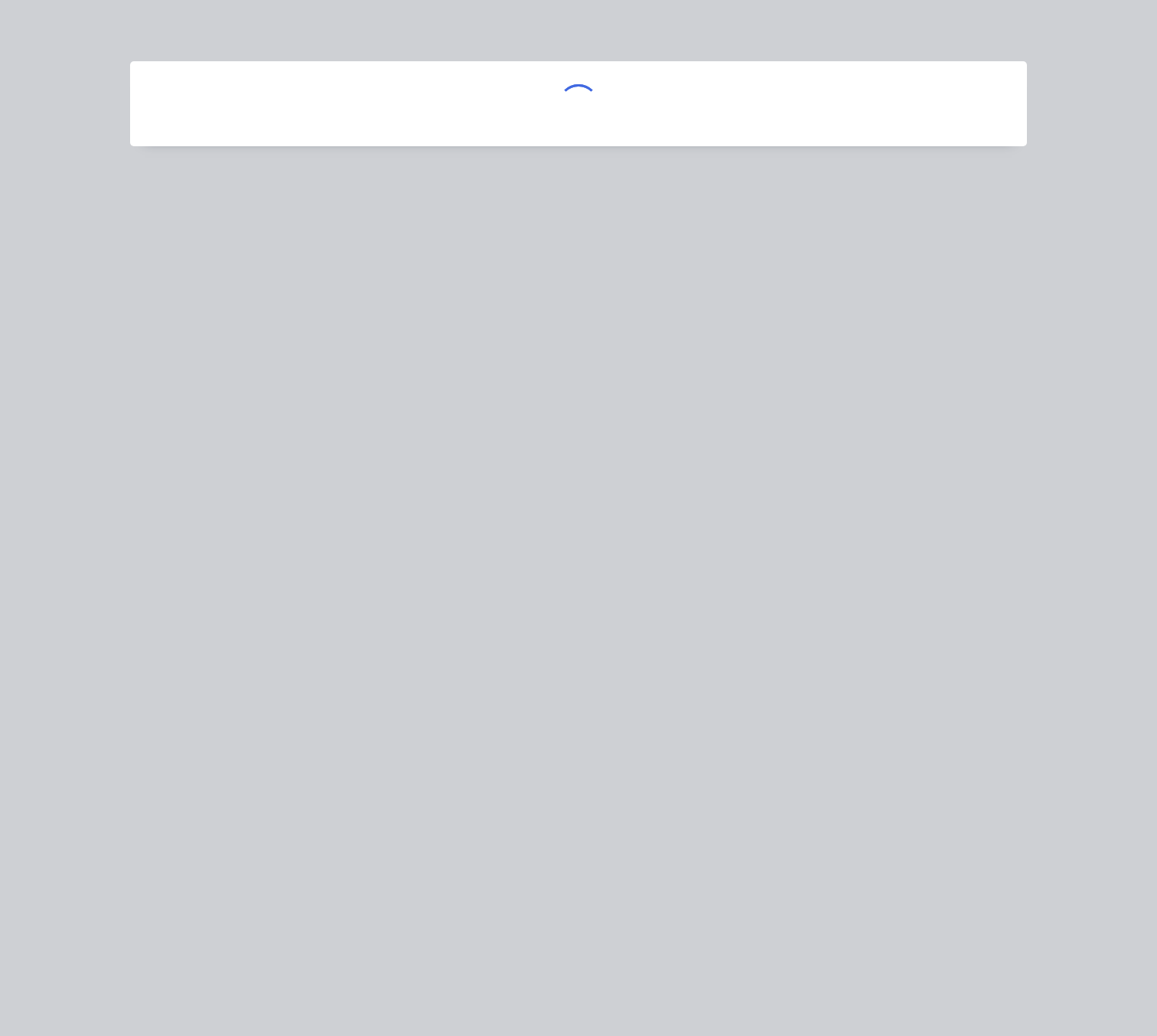
scroll to position [190, 65]
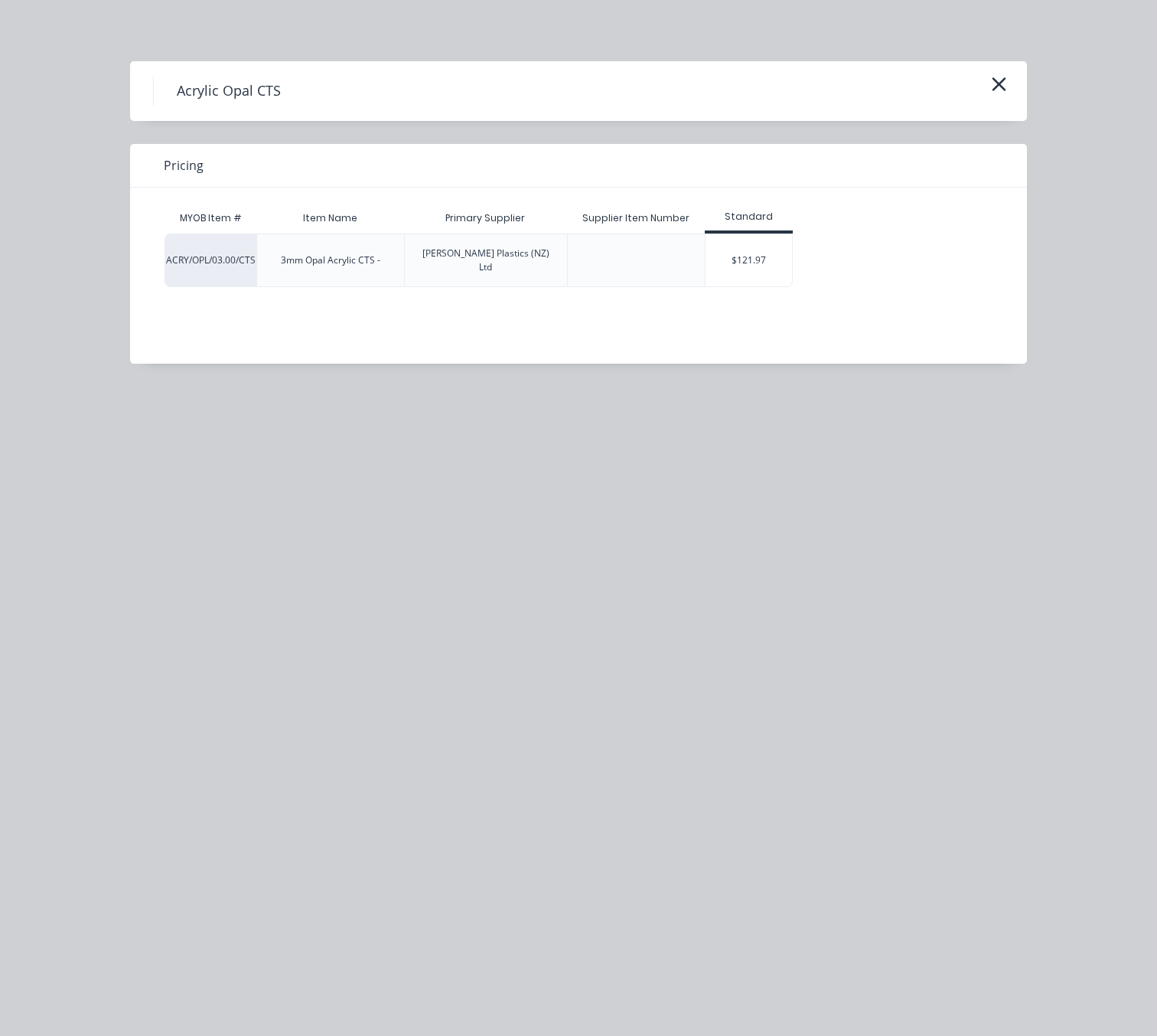
click at [724, 264] on div "$121.97" at bounding box center [749, 260] width 87 height 52
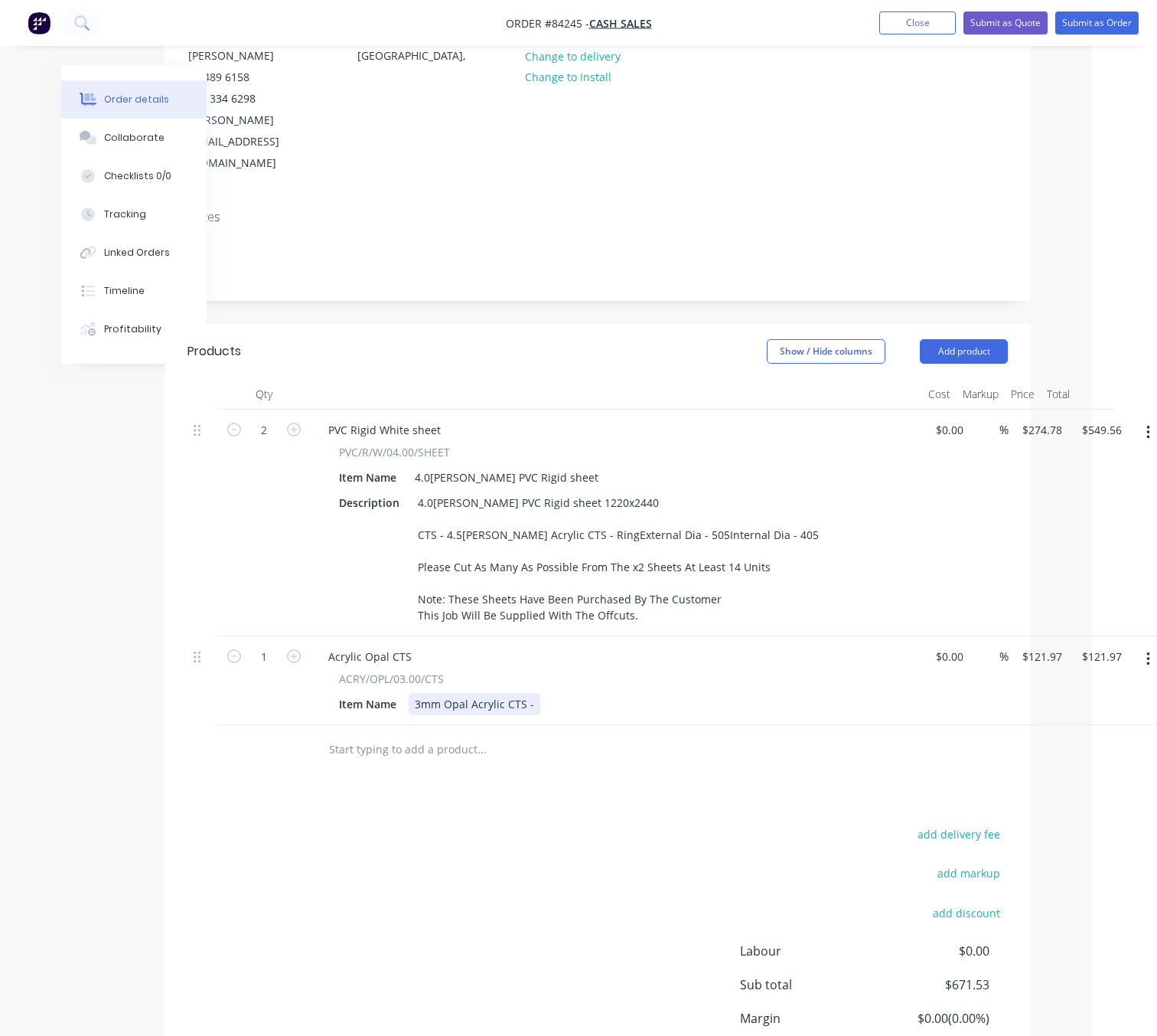
click at [526, 693] on div "3mm Opal Acrylic CTS -" at bounding box center [475, 704] width 132 height 23
click at [529, 693] on div "3mm Opal Acrylic CTS -" at bounding box center [475, 704] width 132 height 23
click at [1153, 645] on button "button" at bounding box center [1148, 659] width 36 height 27
click at [1093, 780] on div "Delete" at bounding box center [1094, 792] width 118 height 23
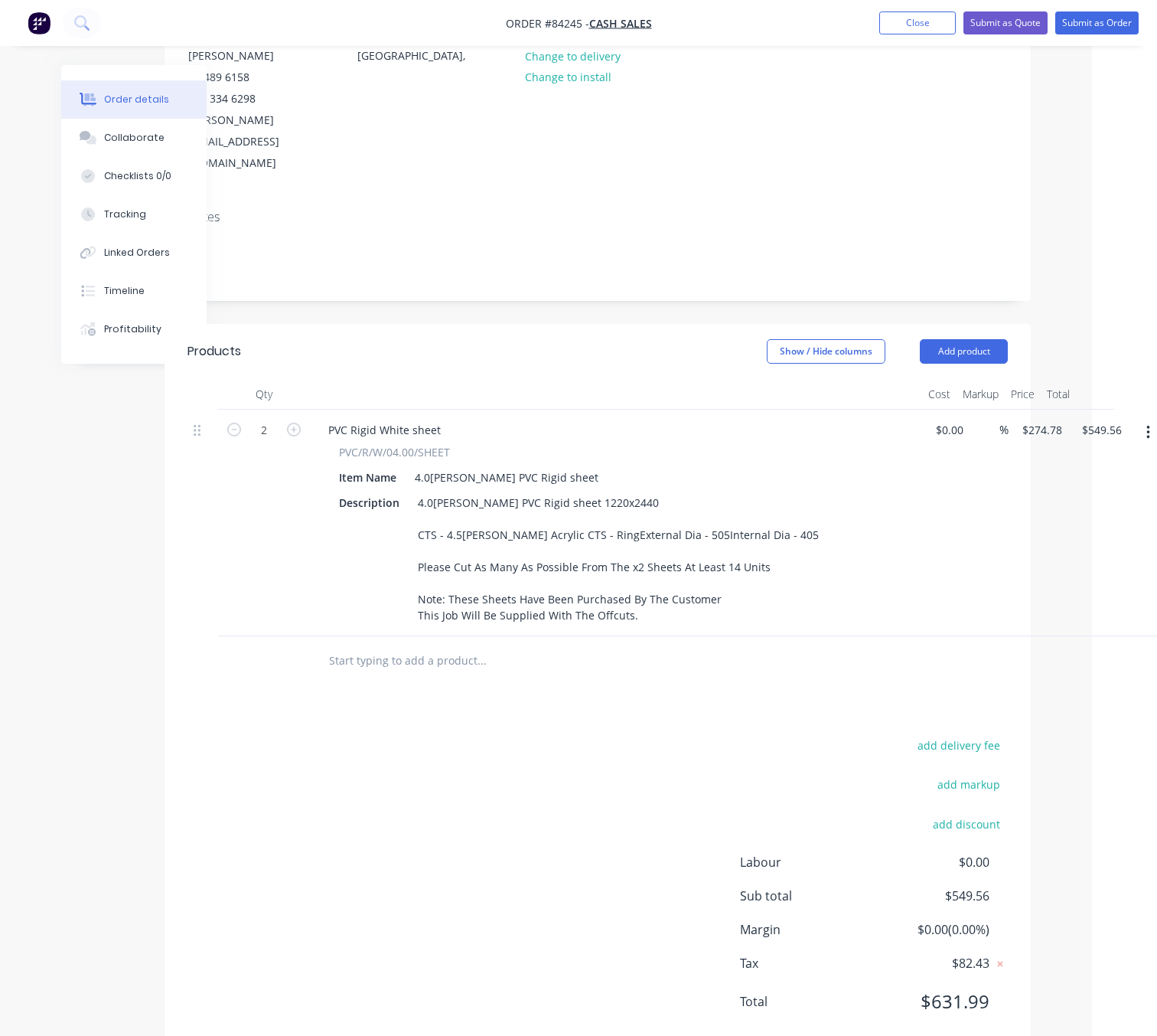
click at [390, 645] on input "text" at bounding box center [481, 661] width 306 height 31
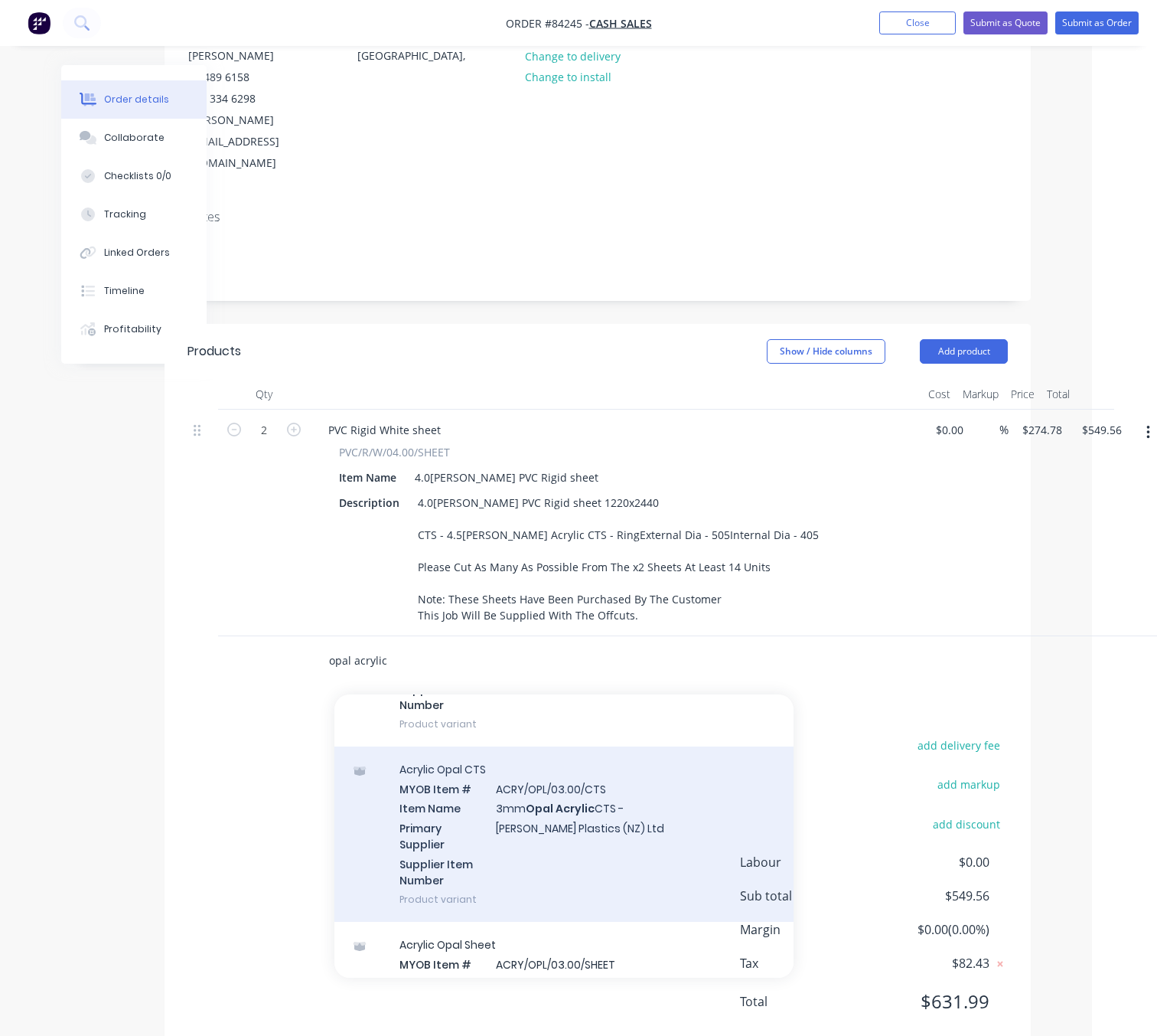
scroll to position [1149, 0]
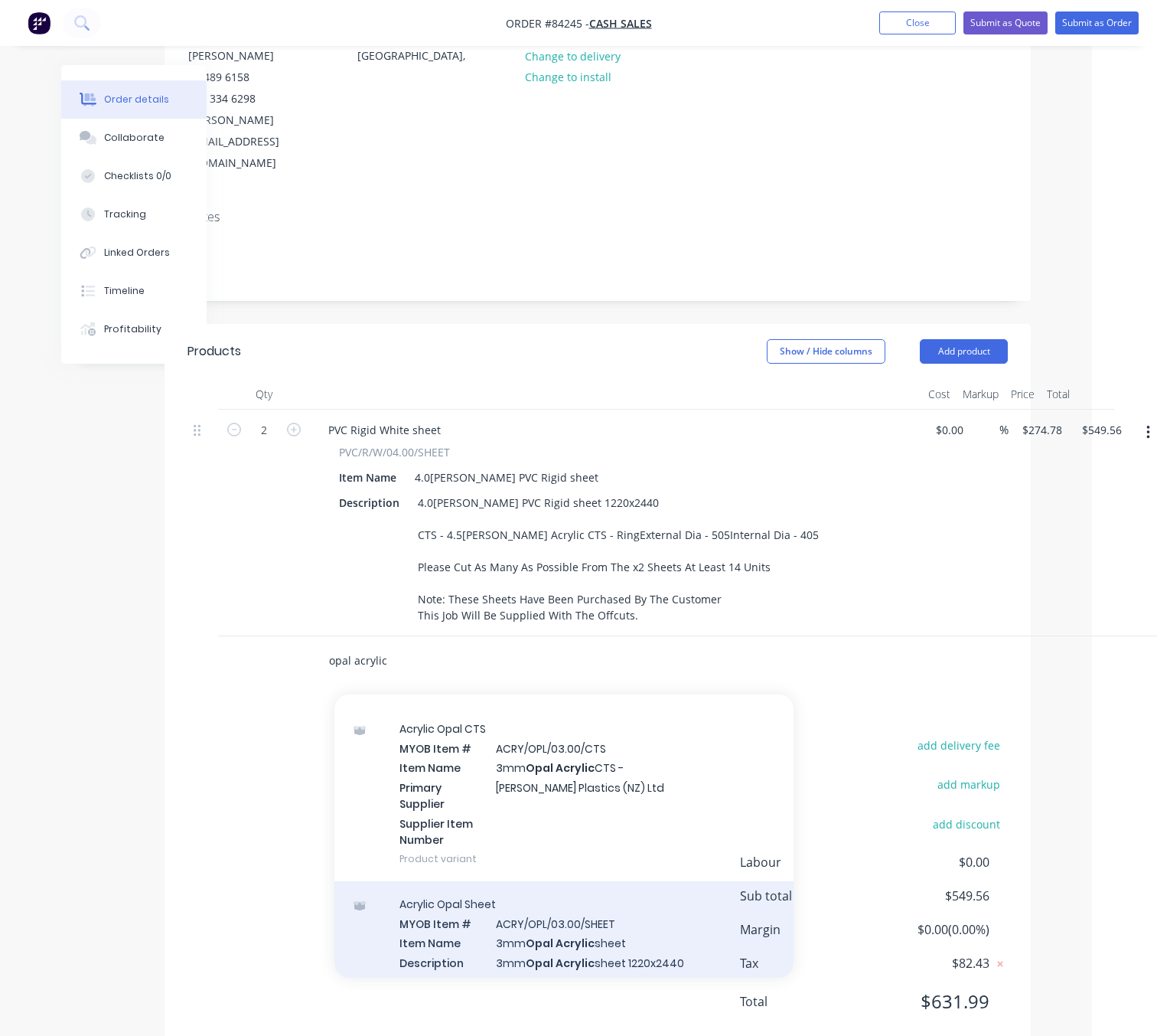
type input "opal acrylic"
click at [664, 903] on div "Acrylic Opal Sheet MYOB Item # ACRY/OPL/03.00/SHEET Item Name 3mm Opal Acrylic …" at bounding box center [563, 978] width 459 height 195
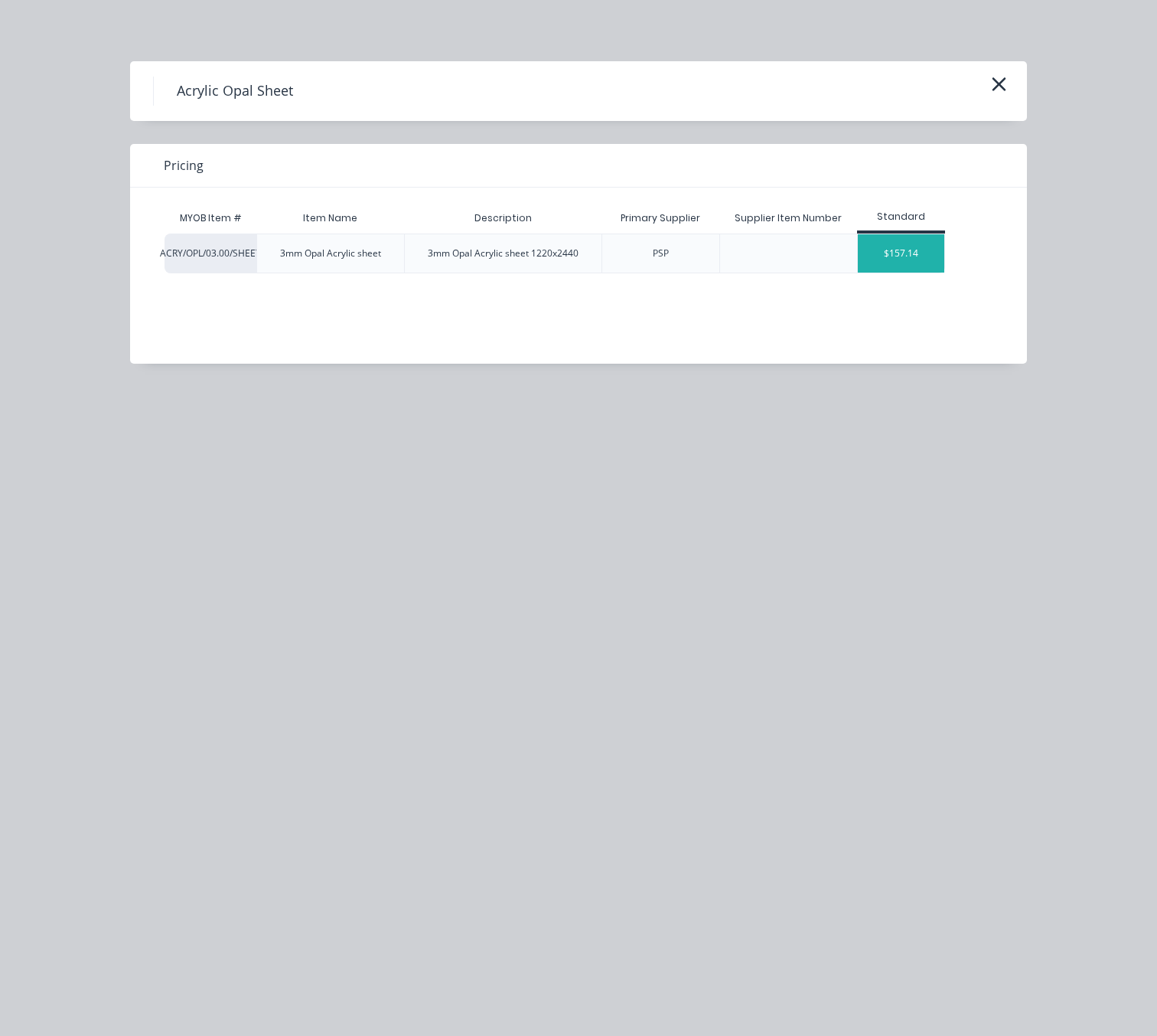
click at [882, 244] on div "$157.14" at bounding box center [901, 253] width 87 height 39
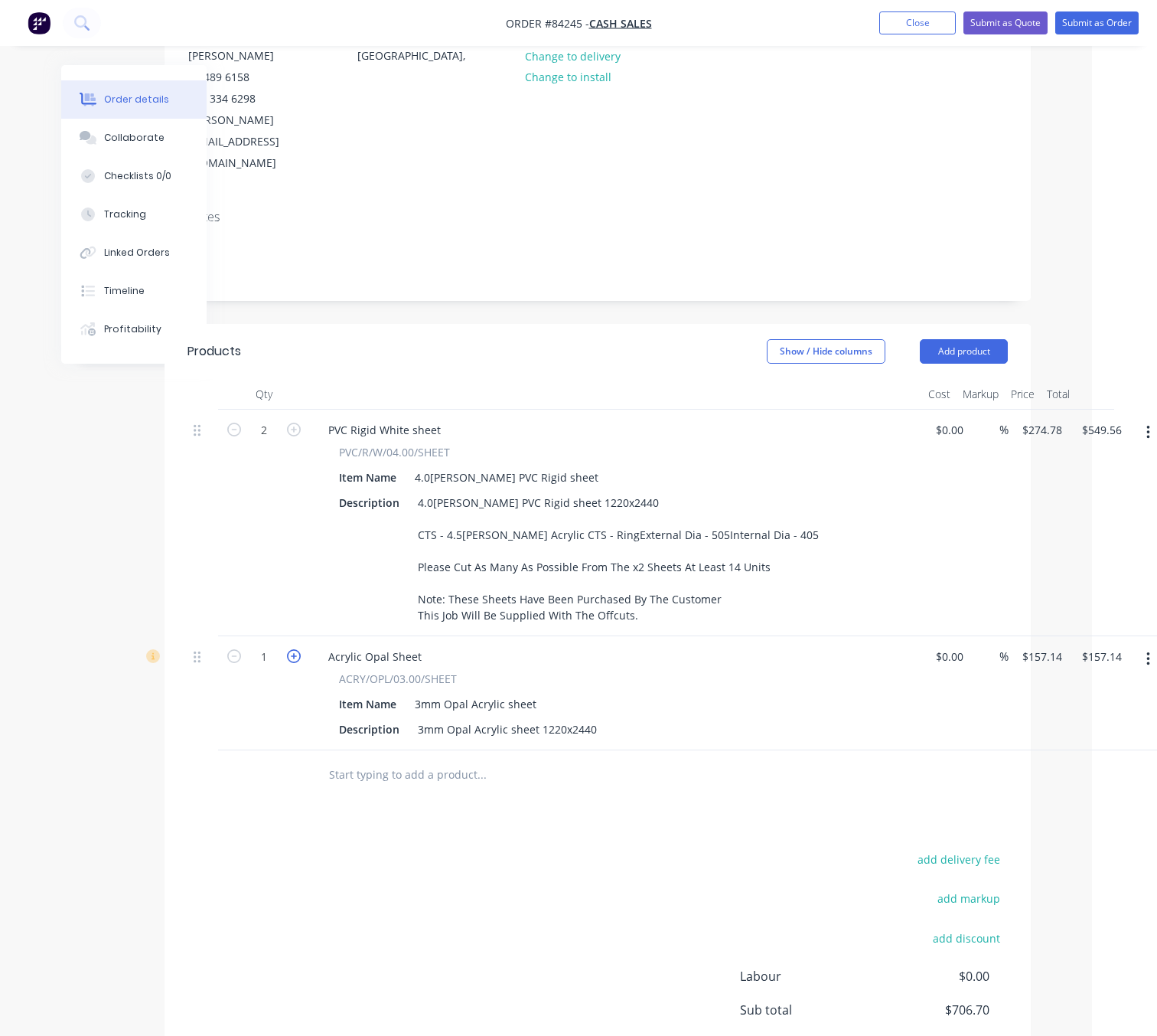
click at [292, 649] on icon "button" at bounding box center [293, 656] width 14 height 14
type input "2"
type input "$314.28"
click at [1029, 645] on input "157.14" at bounding box center [1045, 657] width 47 height 23
type input "$129.60"
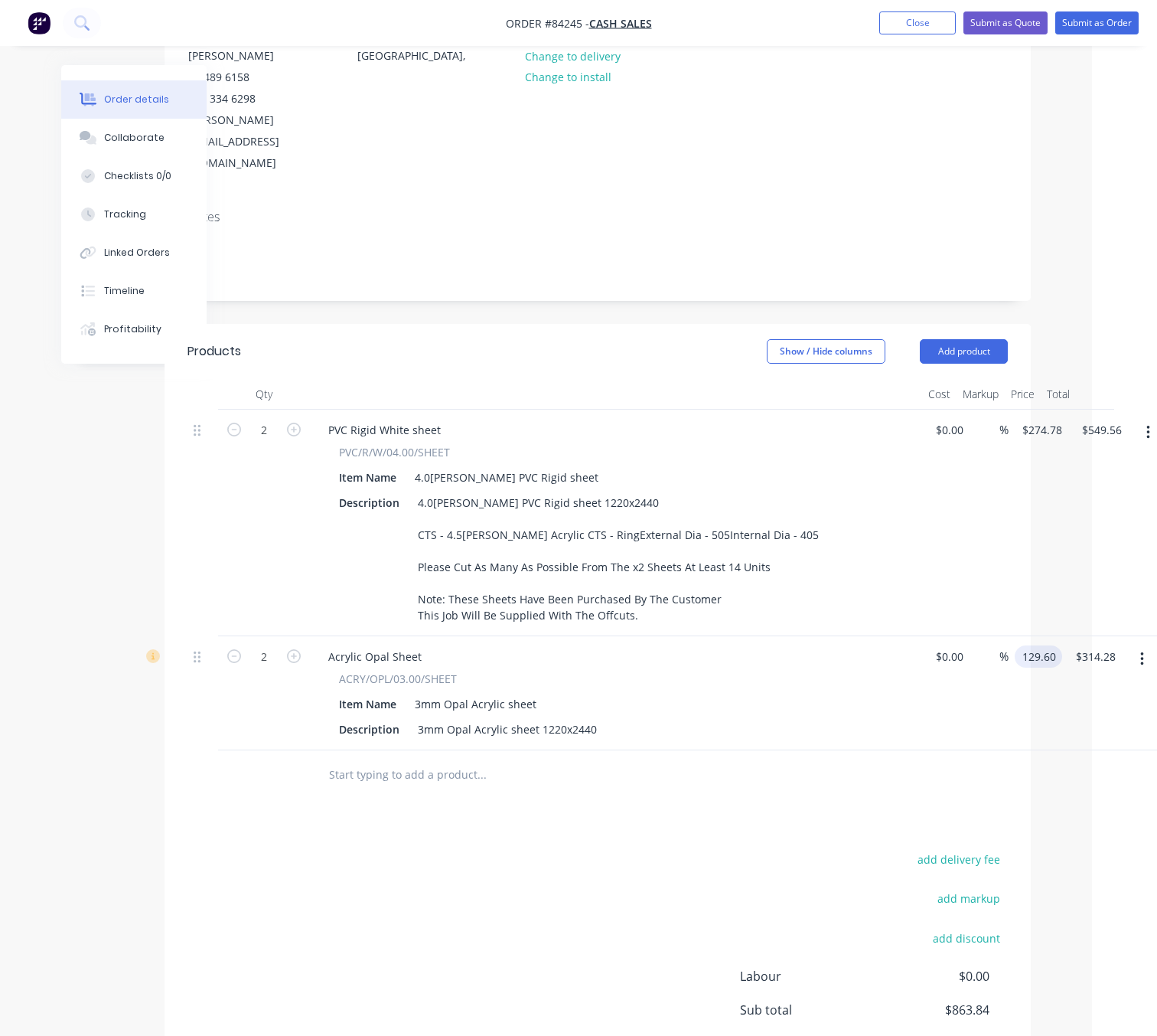
type input "$259.20"
click at [452, 850] on div "add delivery fee add markup add discount Labour $0.00 Sub total $863.84 Margin …" at bounding box center [597, 997] width 820 height 296
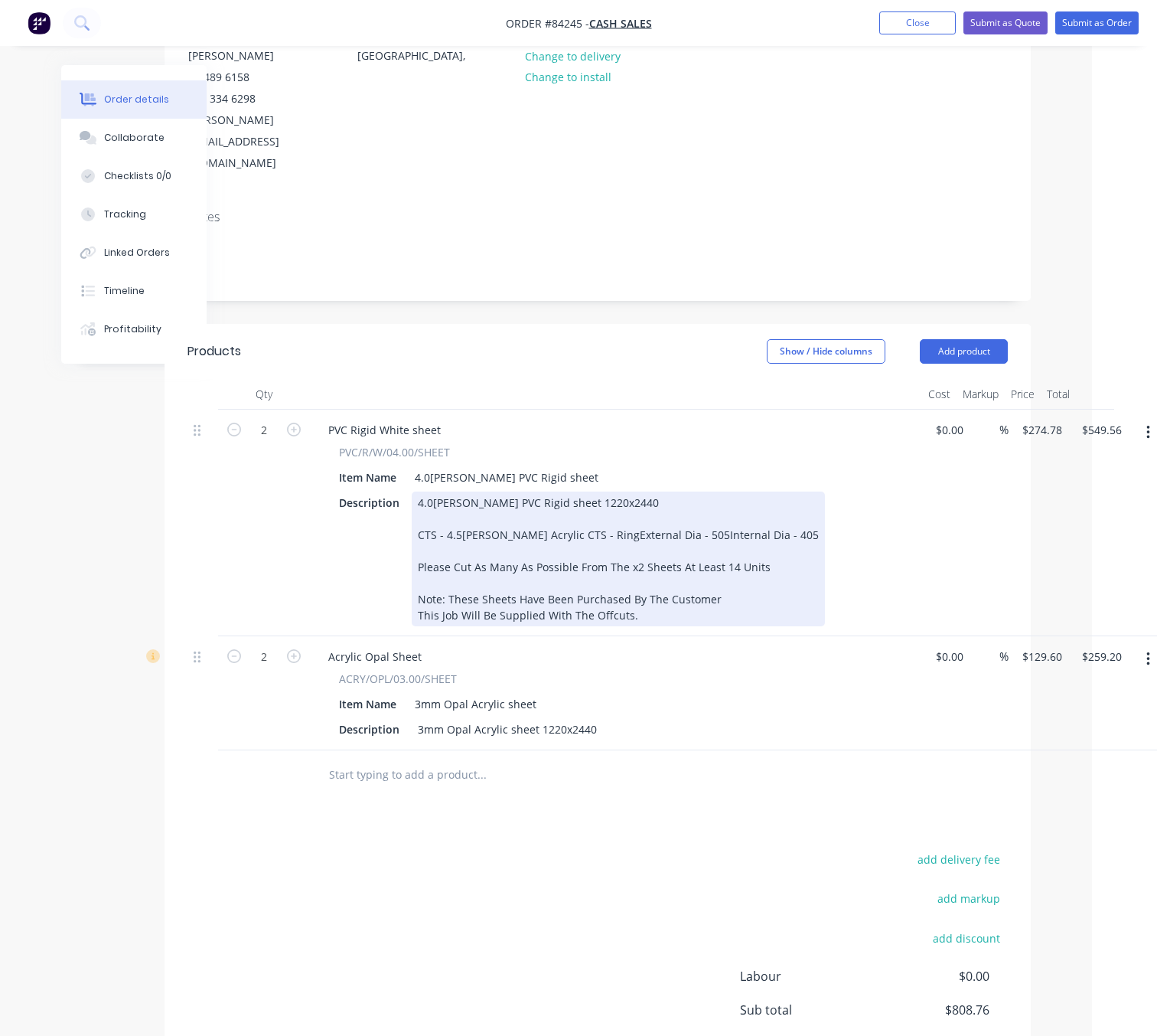
click at [576, 496] on div "4.0mm White PVC Rigid sheet 1220x2440 CTS - 4.5mm White Acrylic CTS - RingExter…" at bounding box center [618, 559] width 413 height 135
drag, startPoint x: 445, startPoint y: 494, endPoint x: 403, endPoint y: 494, distance: 42.0
click at [403, 494] on div "Description 4.0mm White PVC Rigid sheet 1220x2440 CTS - 4.5mm White Acrylic CTS…" at bounding box center [612, 559] width 560 height 135
drag, startPoint x: 515, startPoint y: 493, endPoint x: 485, endPoint y: 494, distance: 30.0
click at [485, 494] on div "4.0mm White PVC Rigid sheet 1220x2440 4.5mm White Acrylic CTS - RingExternal Di…" at bounding box center [603, 559] width 384 height 135
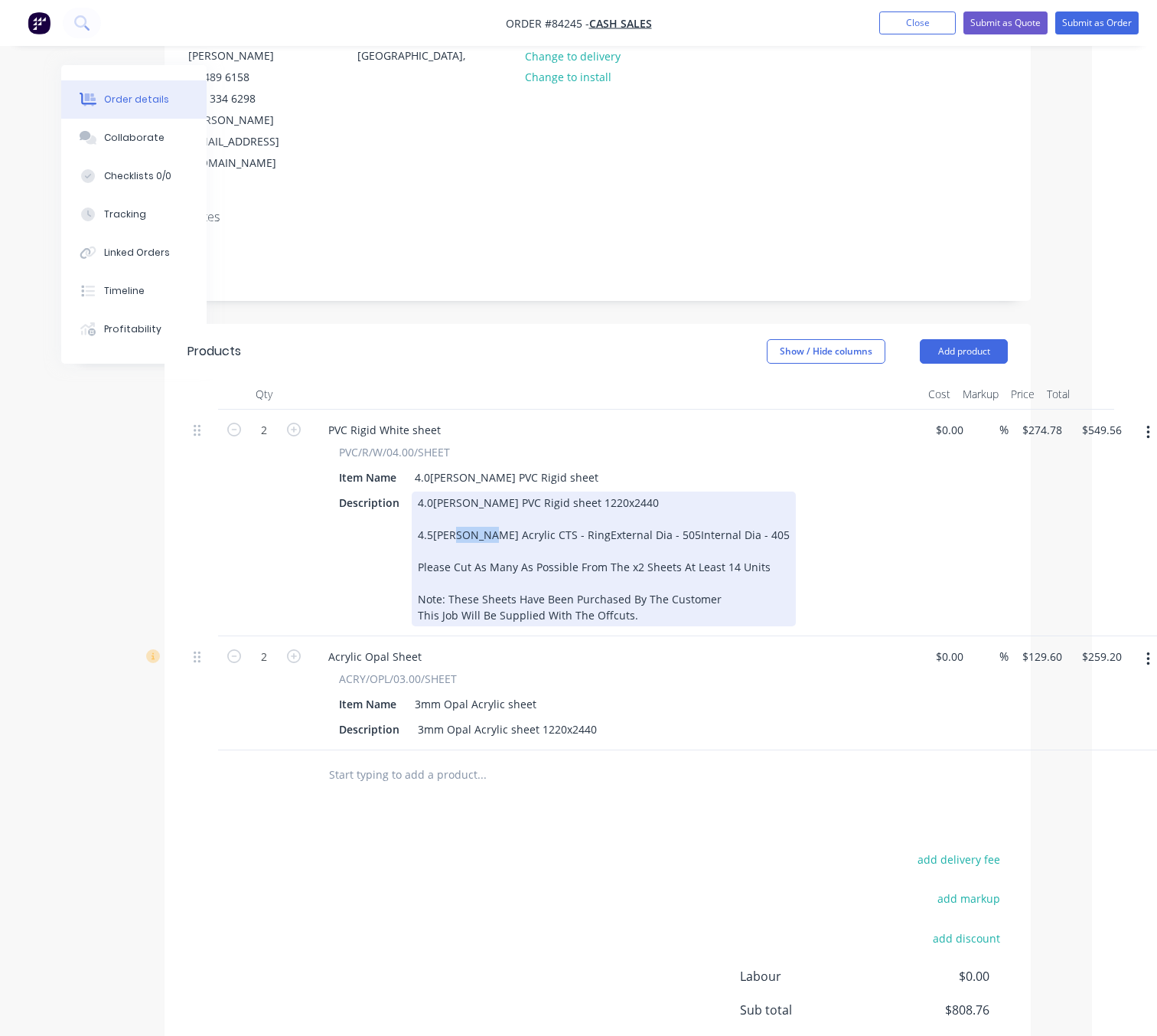
click at [515, 494] on div "4.0mm White PVC Rigid sheet 1220x2440 4.5mm White Acrylic CTS - RingExternal Di…" at bounding box center [603, 559] width 384 height 135
click at [519, 492] on div "4.0mm White PVC Rigid sheet 1220x2440 4.5mm White Acrylic CTS - RingExternal Di…" at bounding box center [603, 559] width 384 height 135
click at [554, 493] on div "4.0mm White PVC Rigid sheet 1220x2440 4.5mm White PVC CTS - RingExternal Dia - …" at bounding box center [596, 559] width 370 height 135
click at [558, 496] on div "4.0mm White PVC Rigid sheet 1220x2440 4.5mm White PVC CTS - RingExternal Dia - …" at bounding box center [596, 559] width 370 height 135
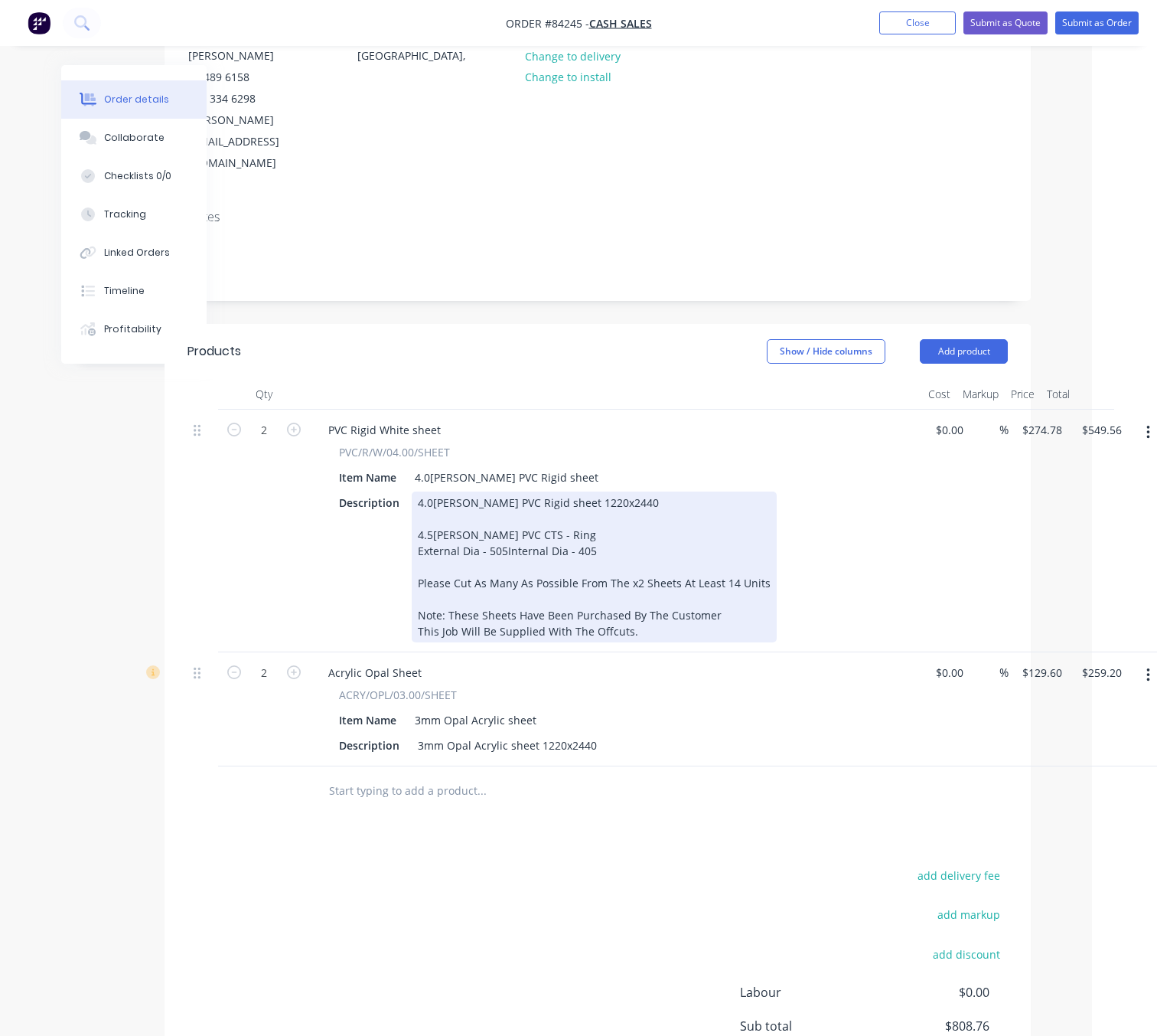
click at [501, 510] on div "4.0mm White PVC Rigid sheet 1220x2440 4.5mm White PVC CTS - Ring External Dia -…" at bounding box center [594, 567] width 365 height 151
click at [503, 513] on div "4.0mm White PVC Rigid sheet 1220x2440 4.5mm White PVC CTS - Ring External Dia -…" at bounding box center [594, 567] width 365 height 151
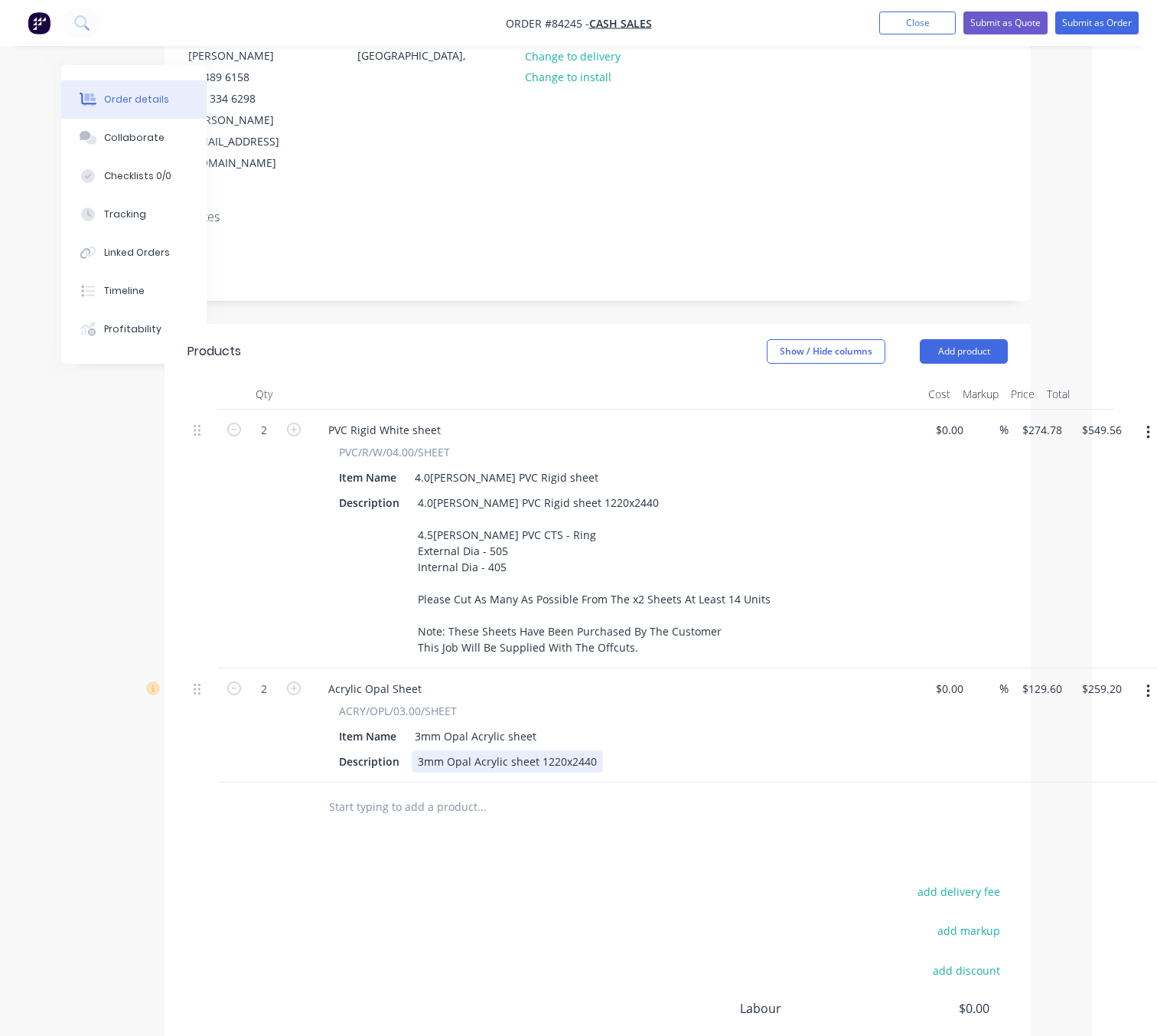
click at [592, 750] on div "3mm Opal Acrylic sheet 1220x2440" at bounding box center [507, 761] width 191 height 23
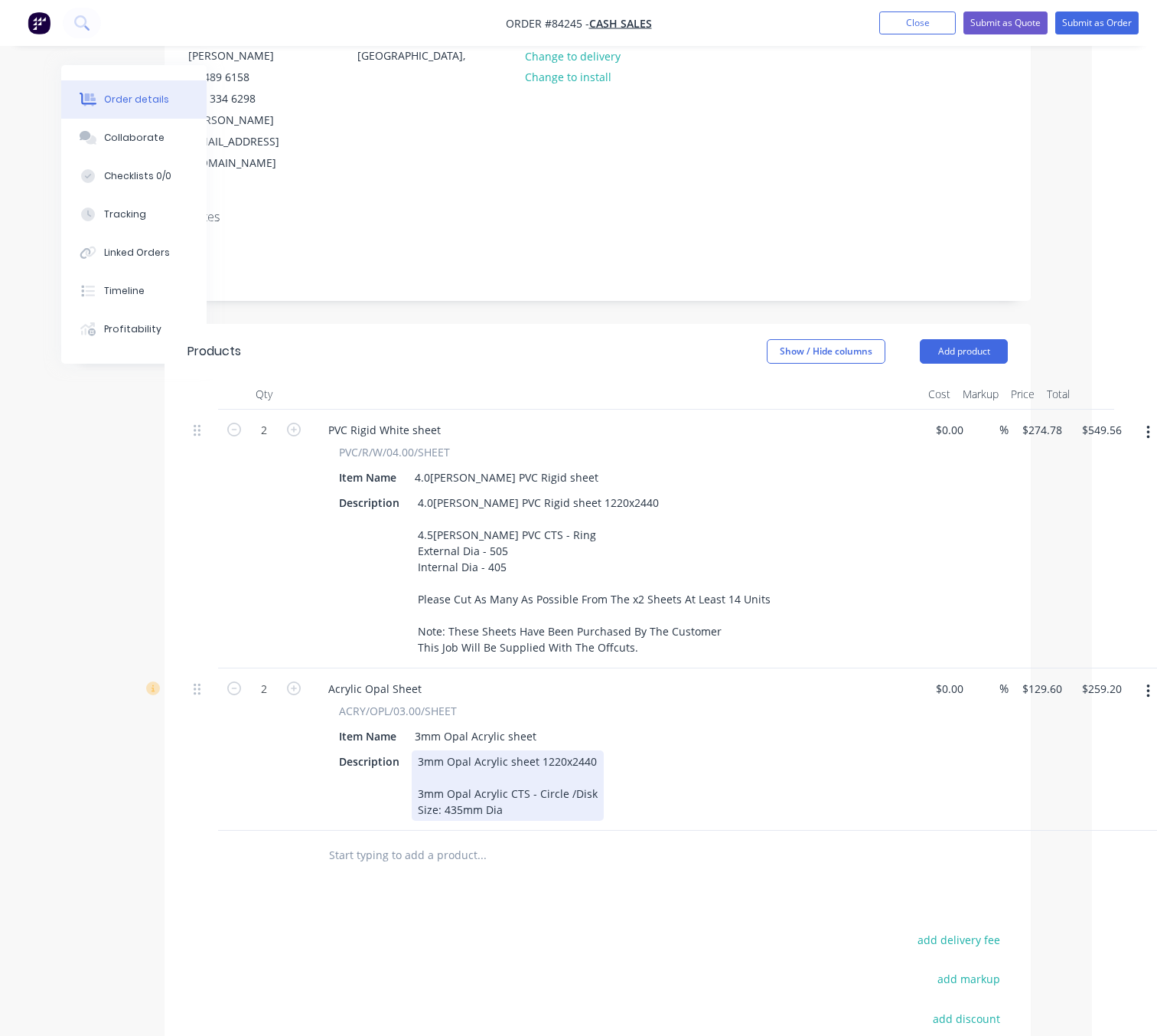
click at [530, 801] on div "Size: 435mm Dia" at bounding box center [508, 809] width 180 height 16
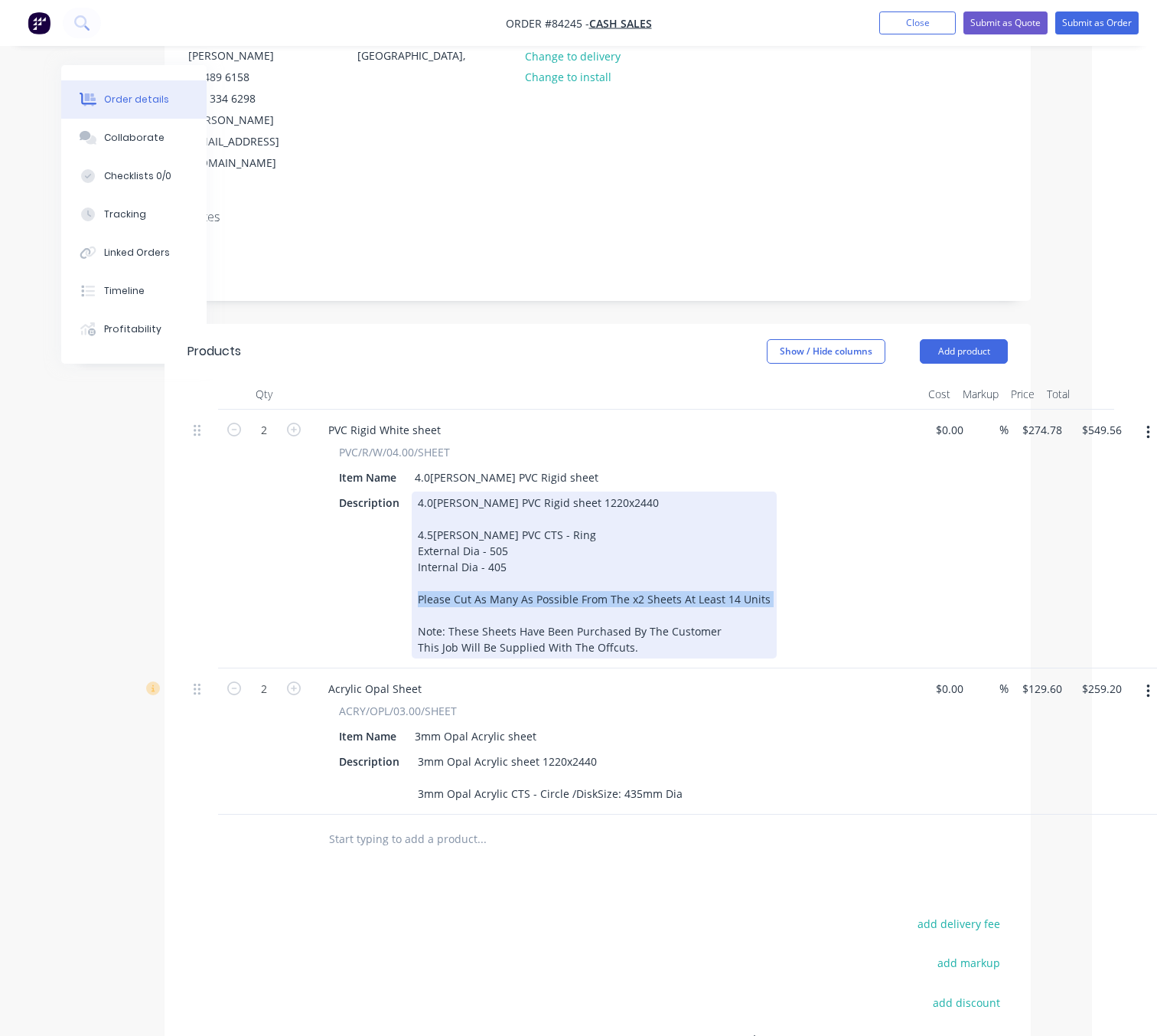
drag, startPoint x: 418, startPoint y: 559, endPoint x: 756, endPoint y: 571, distance: 338.2
click at [756, 571] on div "4.0mm White PVC Rigid sheet 1220x2440 4.5mm White PVC CTS - Ring External Dia -…" at bounding box center [594, 575] width 365 height 167
copy div "Please Cut As Many As Possible From The x2 Sheets At Least 14 Units"
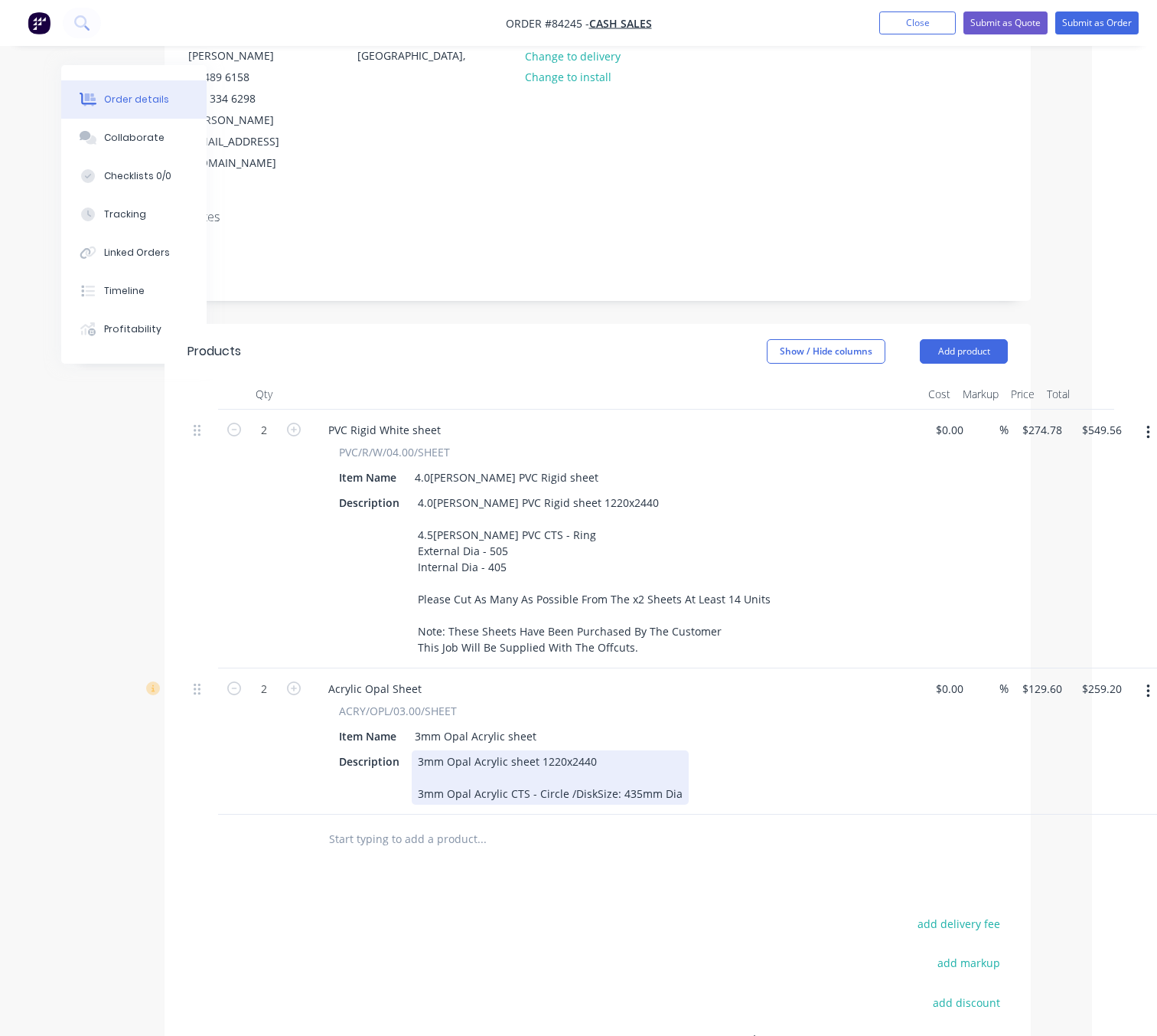
click at [673, 754] on div "3mm Opal Acrylic sheet 1220x2440 3mm Opal Acrylic CTS - Circle /DiskSize: 435mm…" at bounding box center [550, 777] width 277 height 55
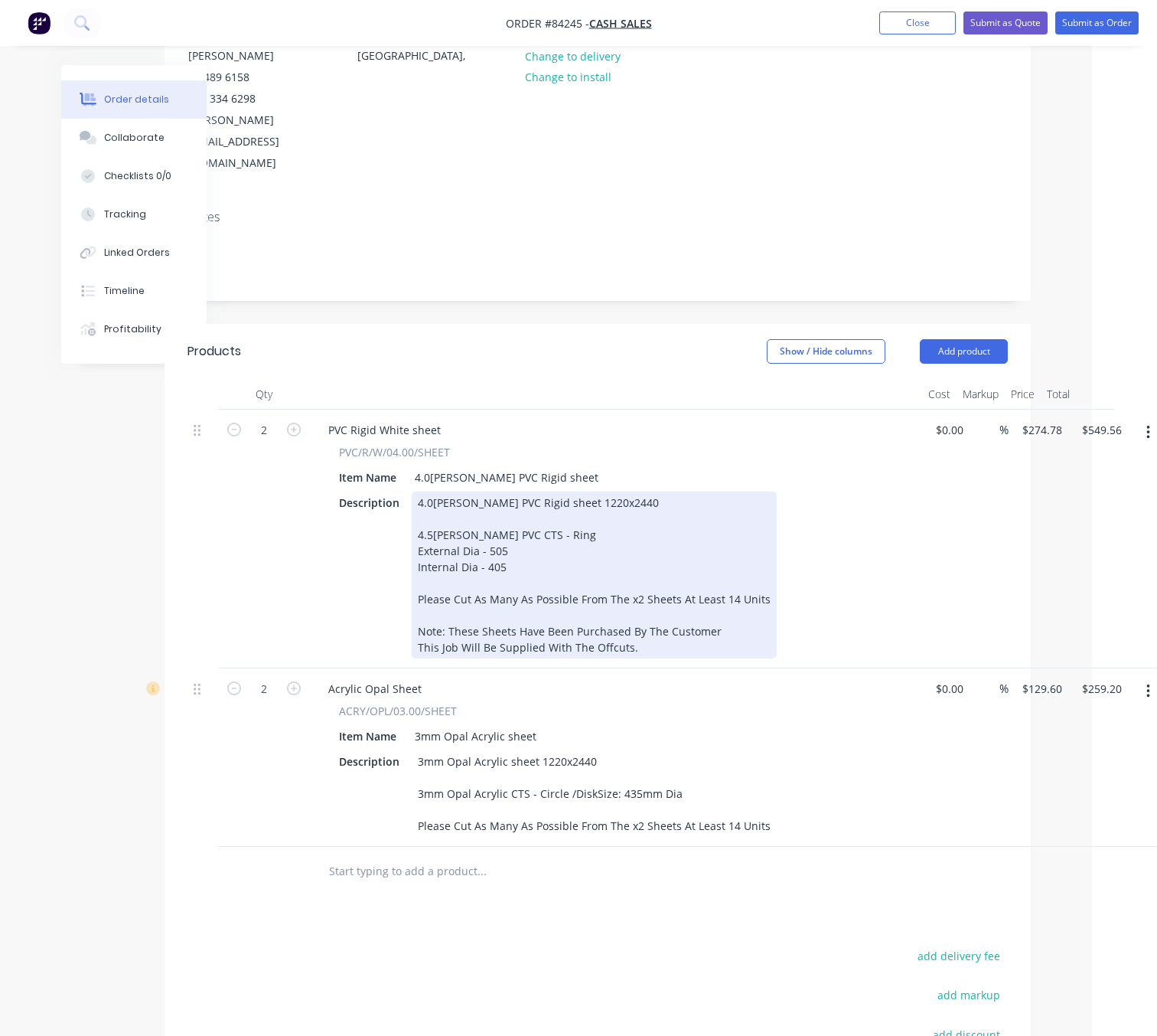
drag, startPoint x: 542, startPoint y: 611, endPoint x: 407, endPoint y: 588, distance: 136.9
click at [407, 588] on div "Description 4.0mm White PVC Rigid sheet 1220x2440 4.5mm White PVC CTS - Ring Ex…" at bounding box center [612, 575] width 560 height 167
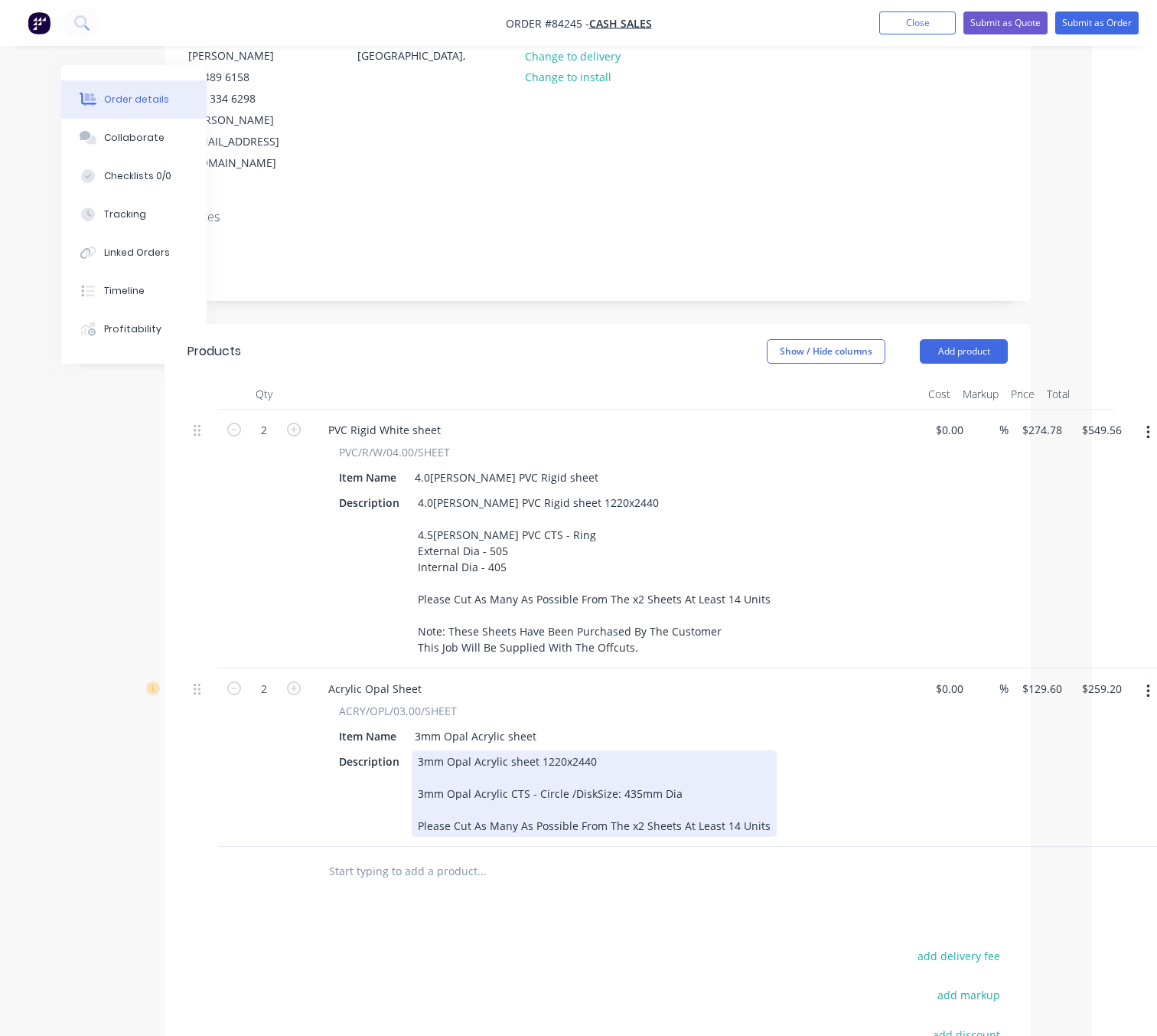
click at [760, 781] on div "3mm Opal Acrylic sheet 1220x2440 3mm Opal Acrylic CTS - Circle /DiskSize: 435mm…" at bounding box center [594, 793] width 365 height 87
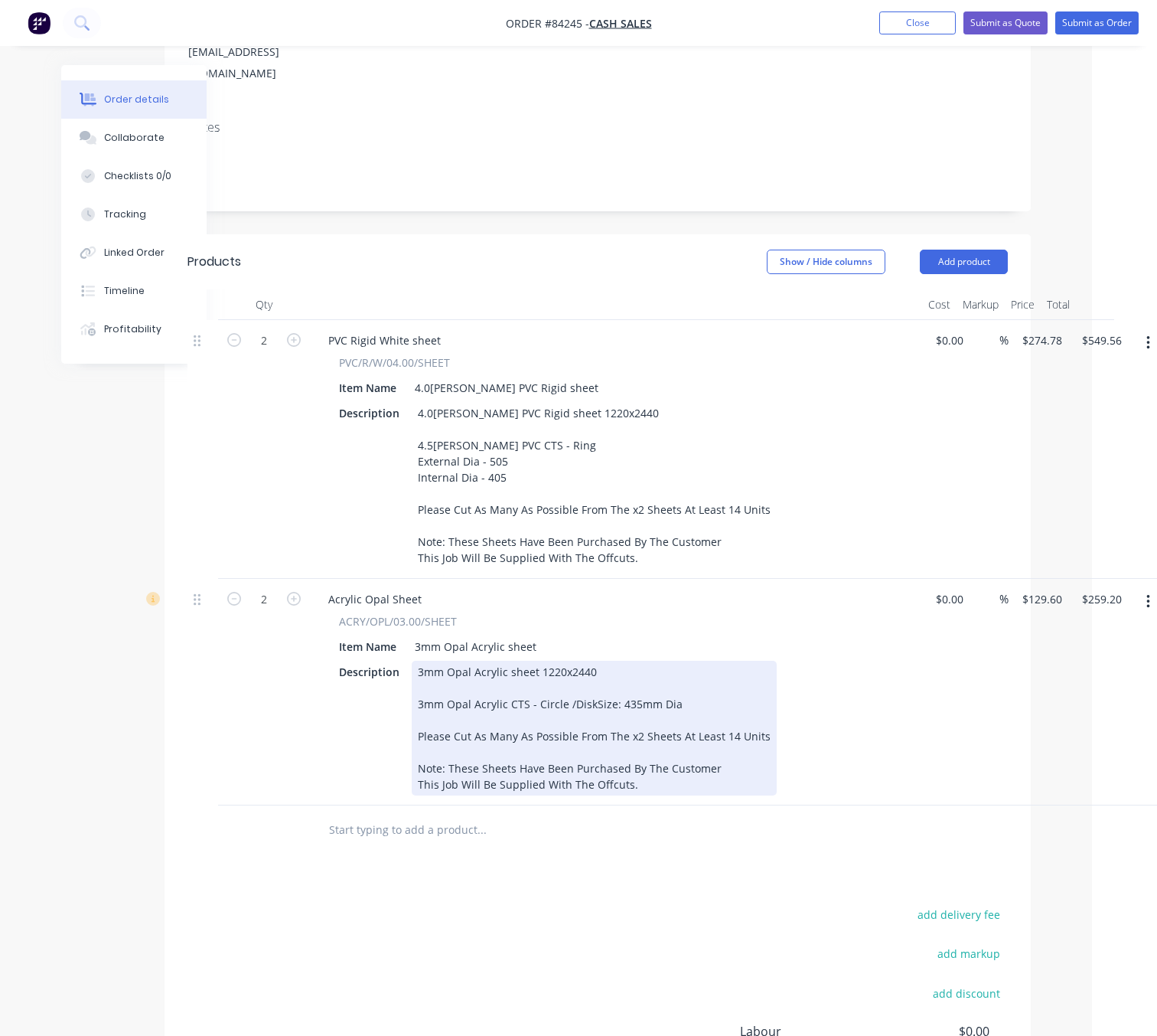
scroll to position [420, 65]
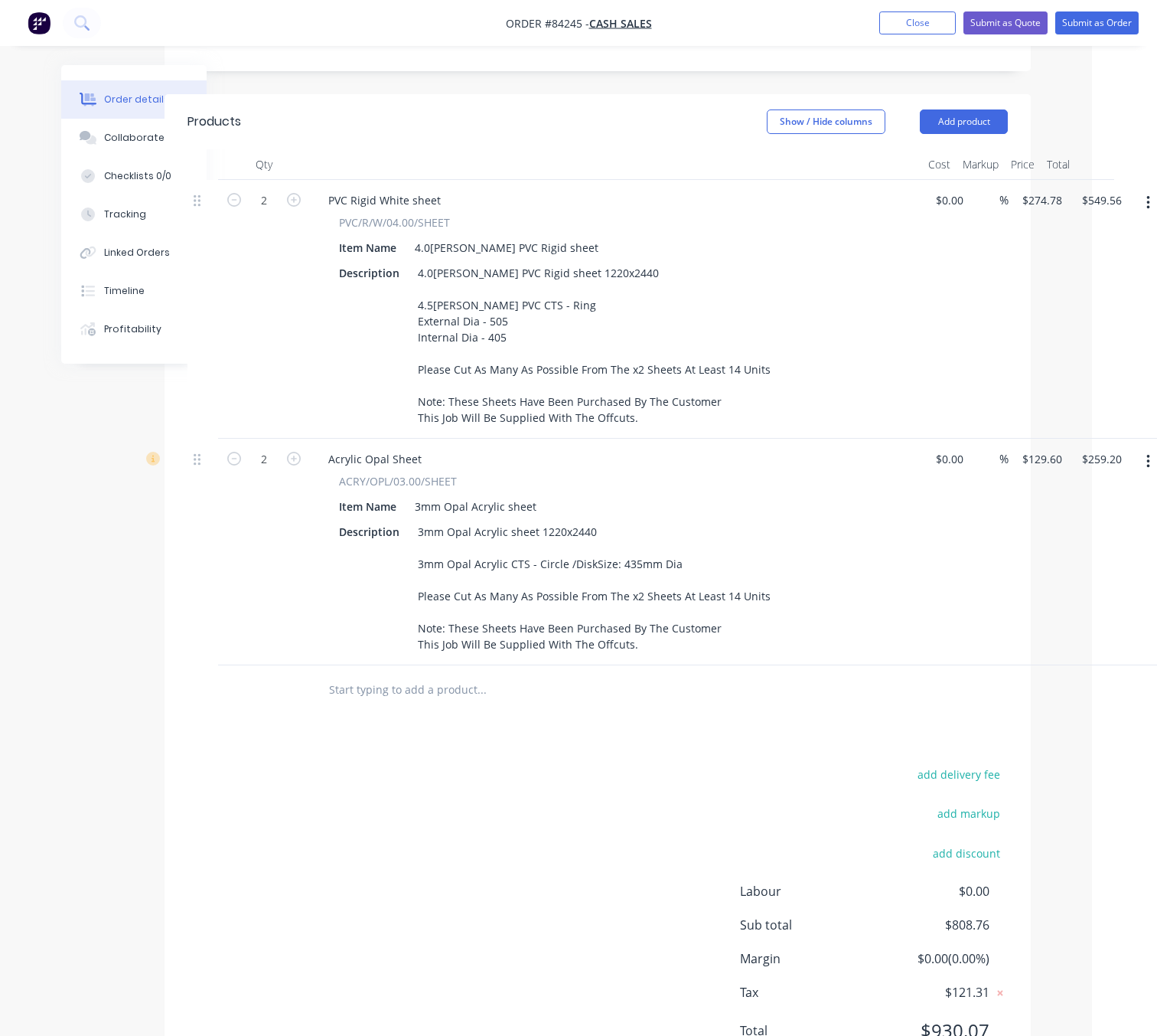
click at [349, 785] on div "add delivery fee add markup add discount Labour $0.00 Sub total $808.76 Margin …" at bounding box center [597, 912] width 820 height 296
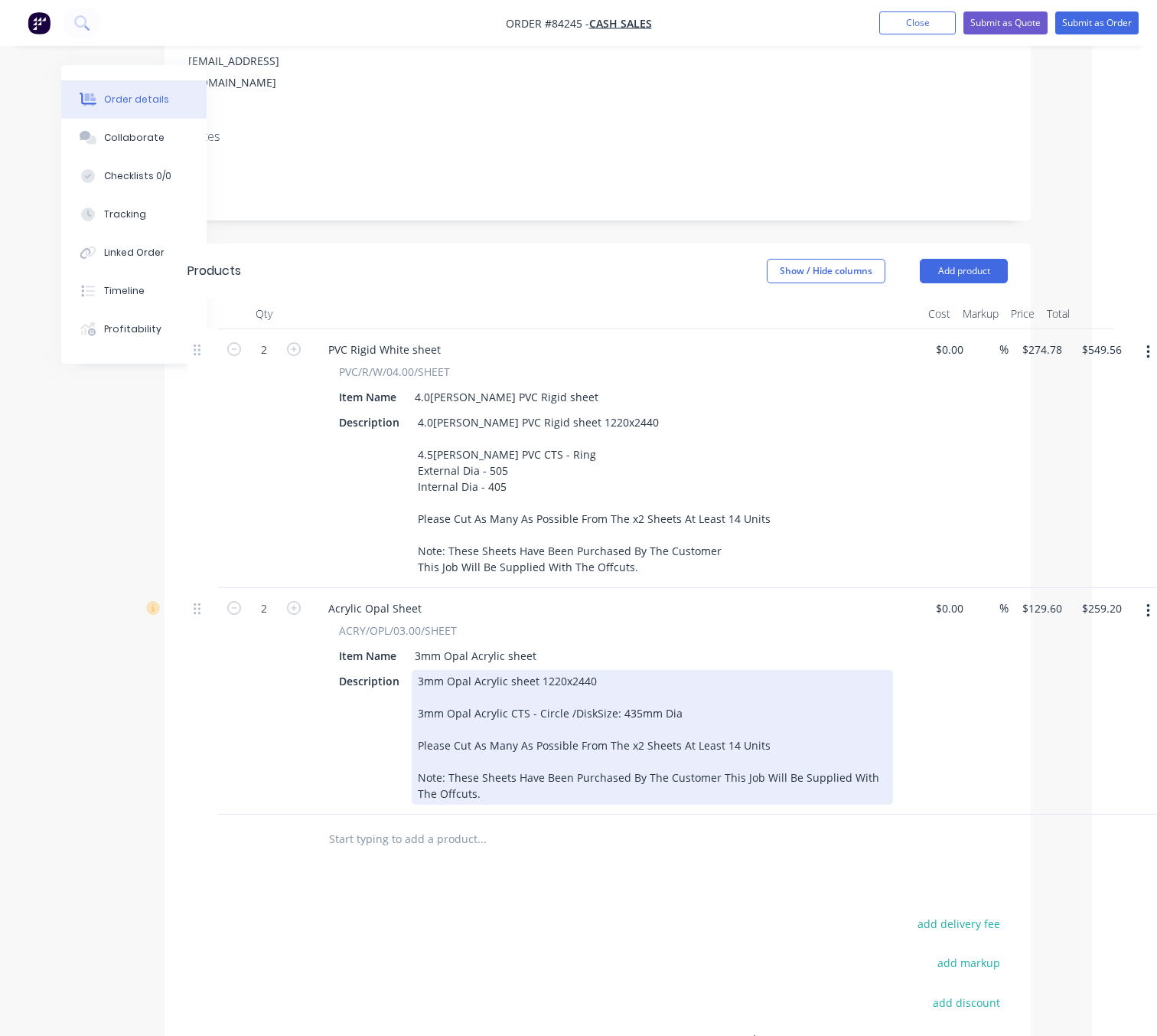
scroll to position [190, 65]
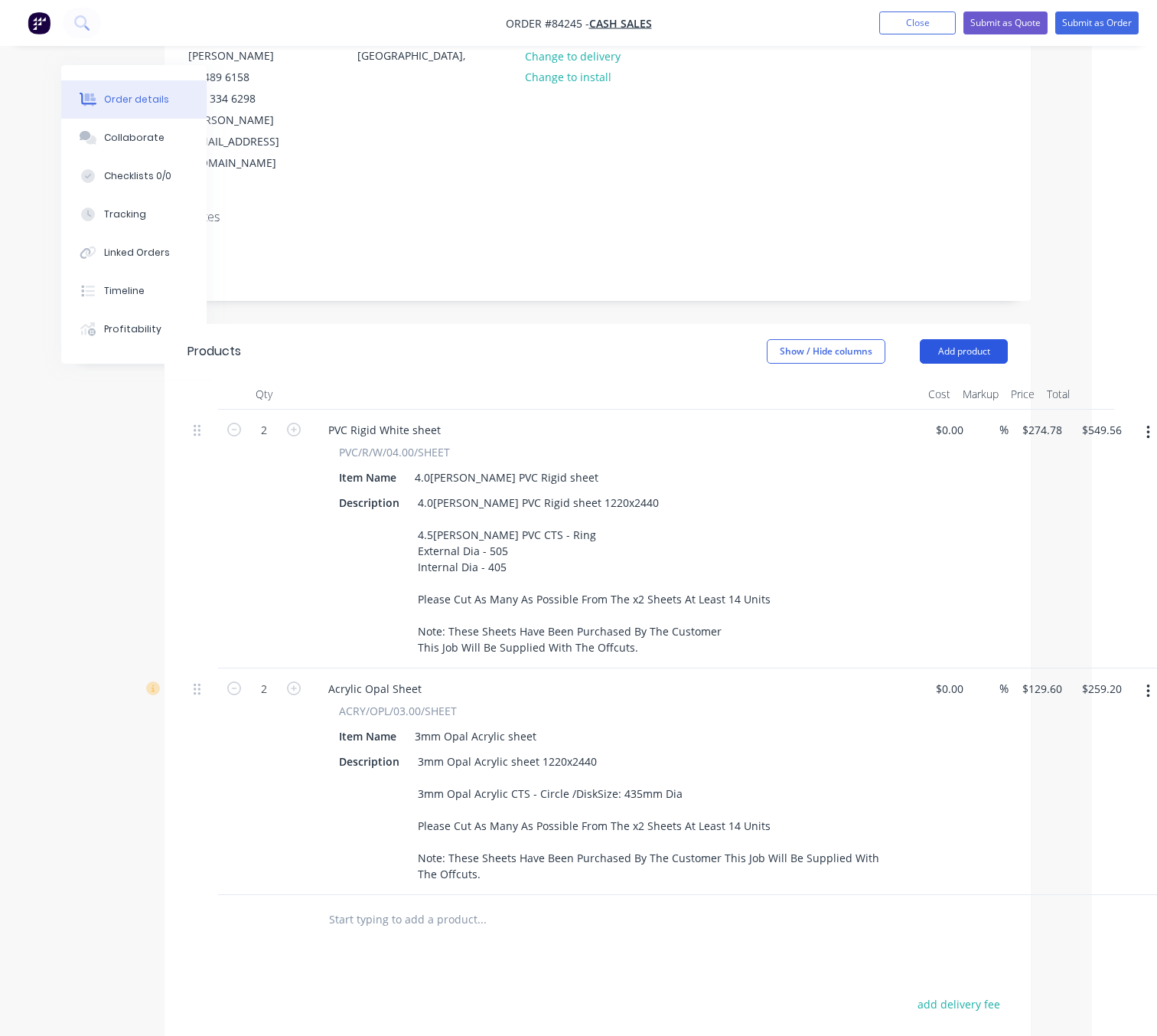
click at [995, 339] on button "Add product" at bounding box center [964, 351] width 88 height 24
drag, startPoint x: 960, startPoint y: 382, endPoint x: 983, endPoint y: 491, distance: 111.4
click at [960, 410] on div "Basic product" at bounding box center [935, 421] width 118 height 23
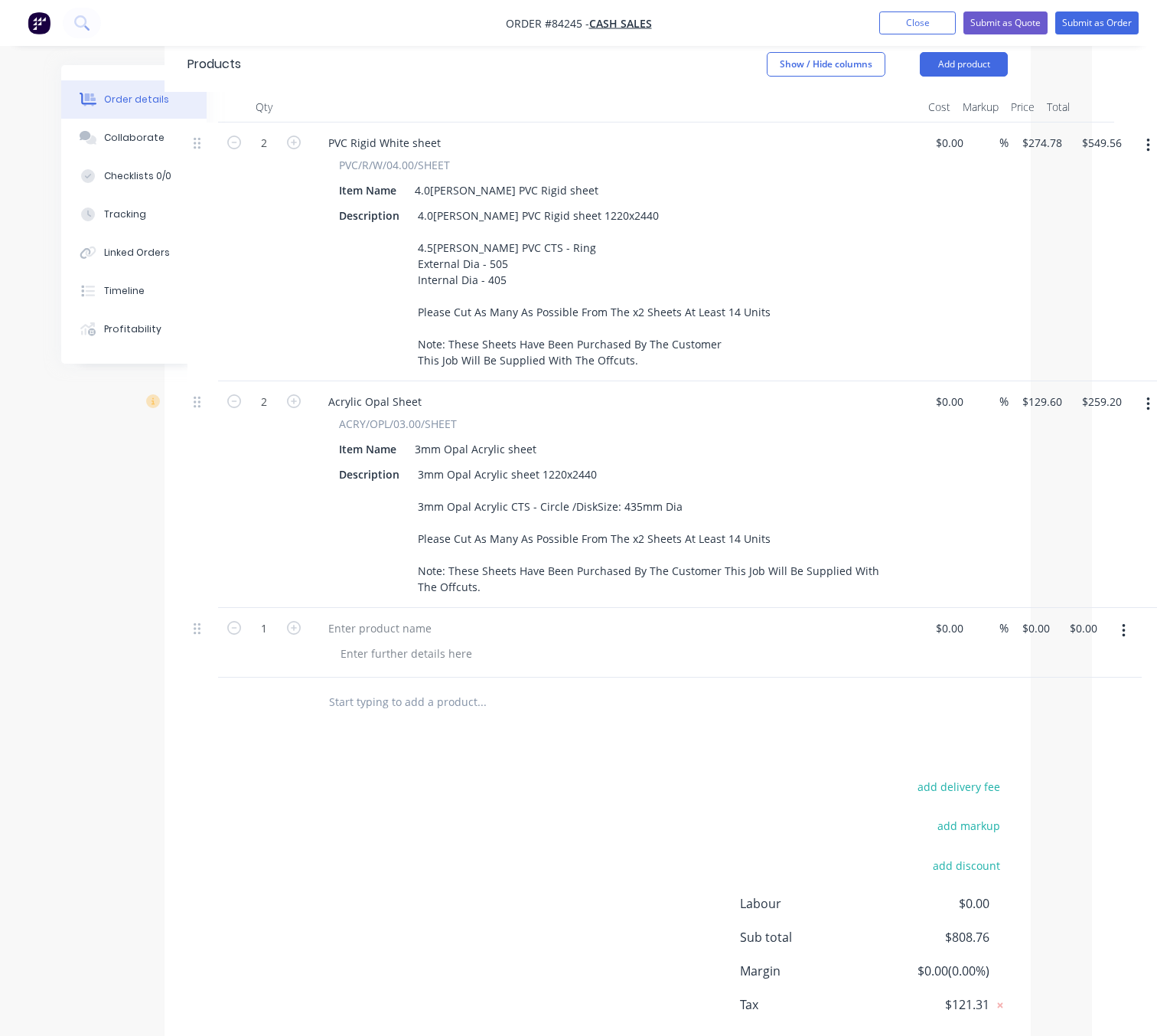
scroll to position [519, 65]
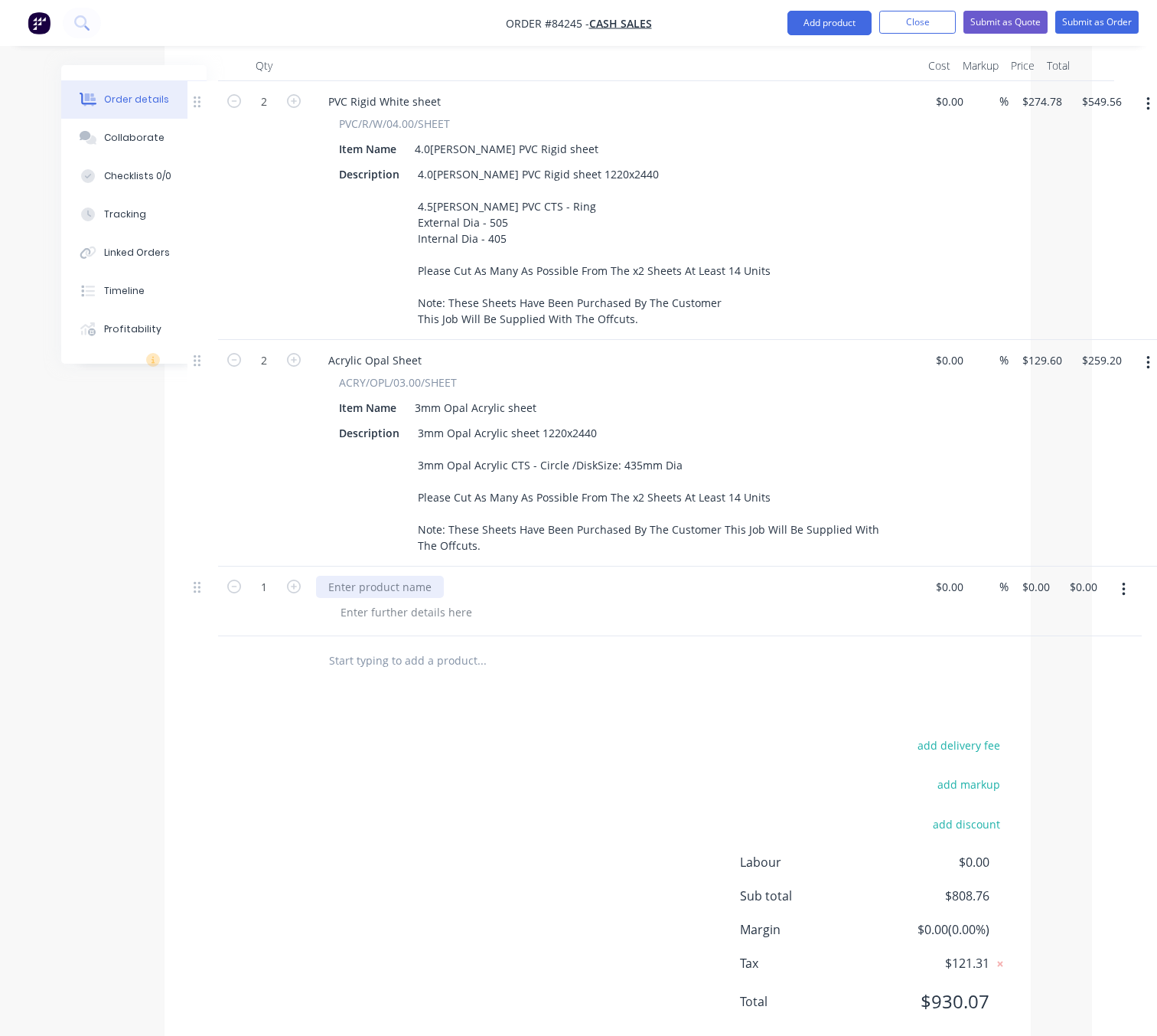
click at [373, 575] on div at bounding box center [379, 587] width 128 height 23
drag, startPoint x: 514, startPoint y: 799, endPoint x: 523, endPoint y: 790, distance: 12.7
click at [513, 799] on div "add delivery fee add markup add discount Labour $0.00 Sub total $808.76 Margin …" at bounding box center [597, 882] width 820 height 296
click at [409, 601] on div at bounding box center [407, 612] width 156 height 23
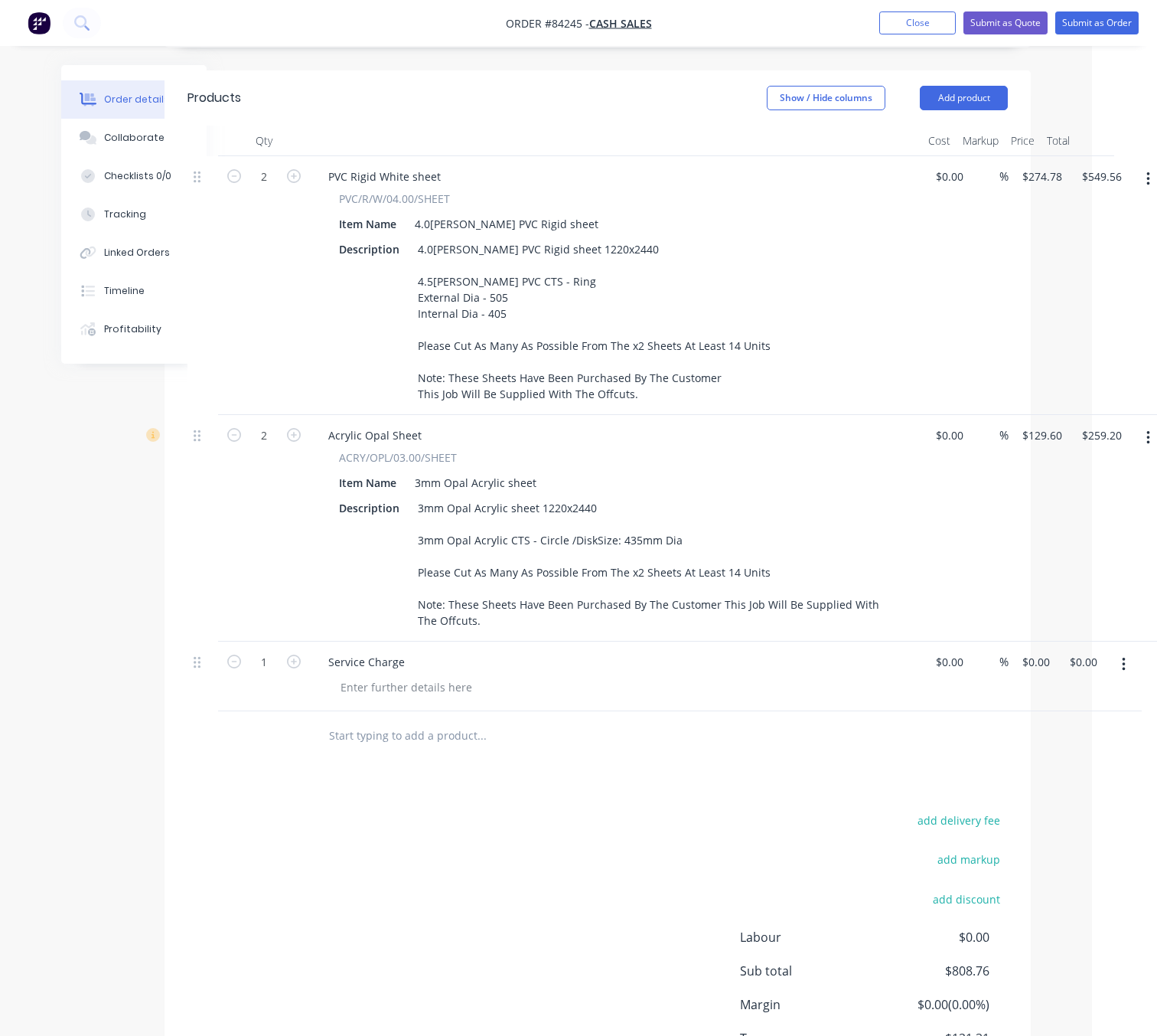
scroll to position [404, 65]
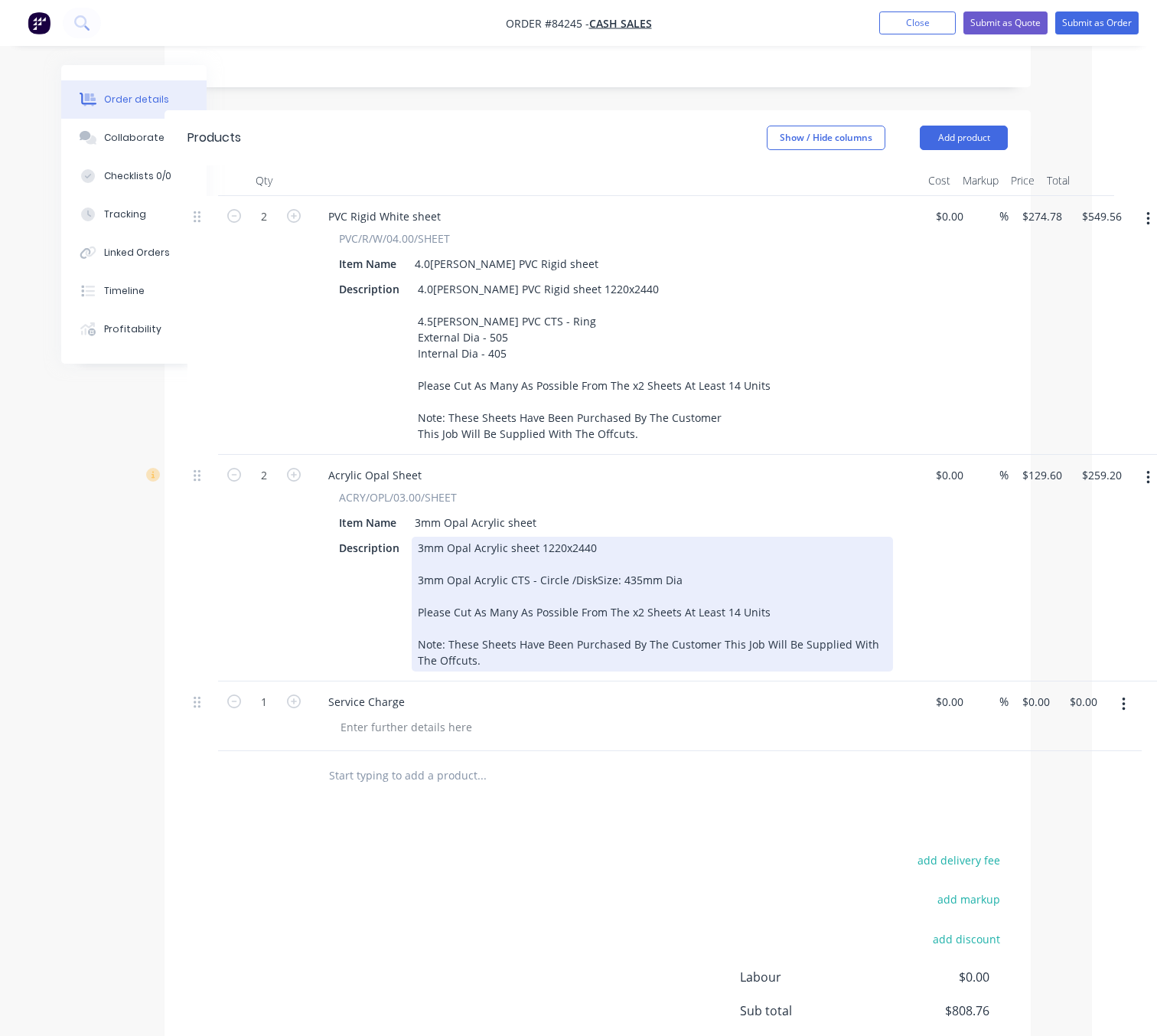
click at [716, 596] on div "3mm Opal Acrylic sheet 1220x2440 3mm Opal Acrylic CTS - Circle /DiskSize: 435mm…" at bounding box center [652, 604] width 481 height 135
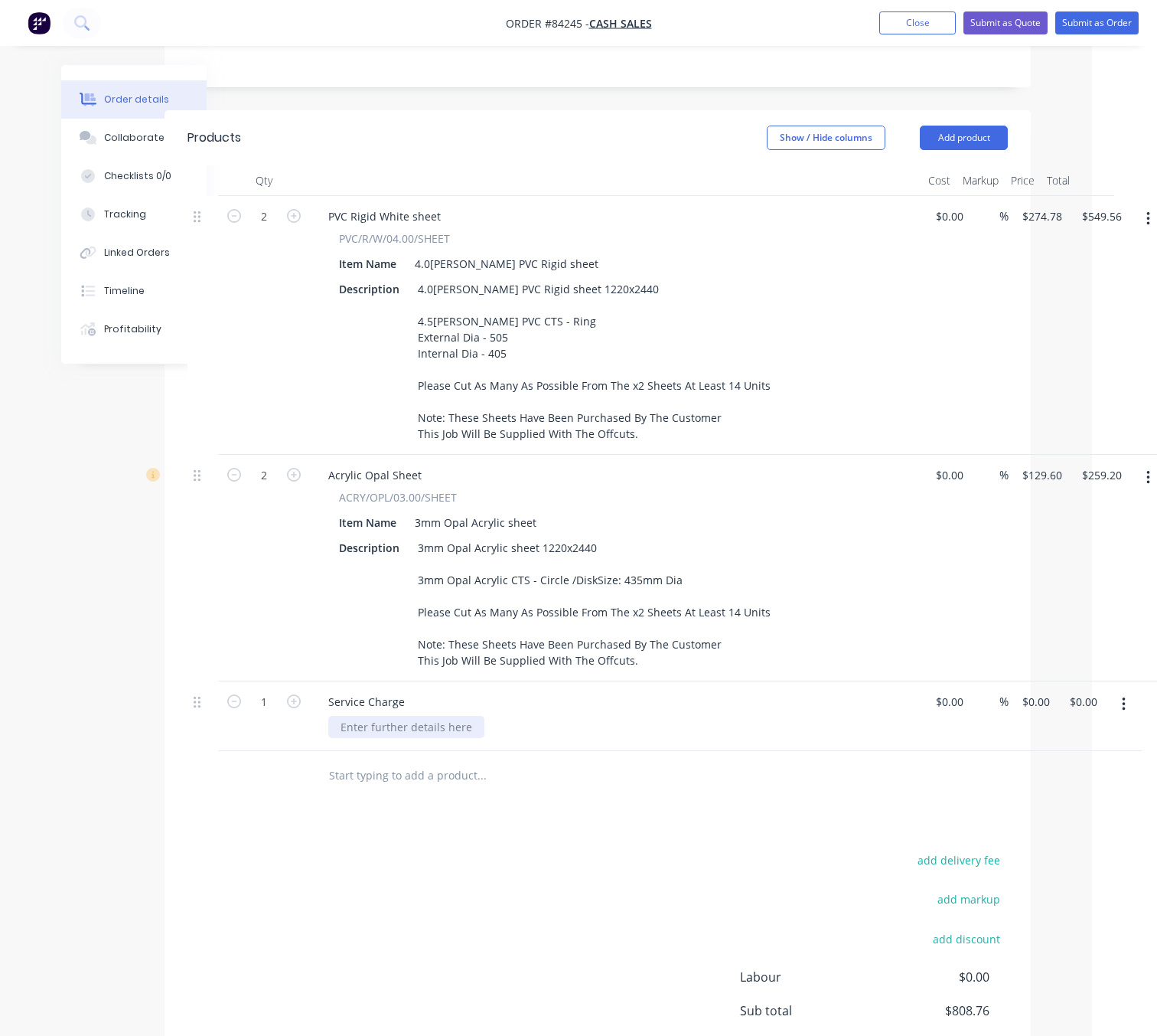
click at [419, 716] on div at bounding box center [407, 727] width 156 height 23
drag, startPoint x: 1037, startPoint y: 655, endPoint x: 1047, endPoint y: 661, distance: 11.7
click at [1008, 682] on div "1 Service Charge $0.00 $0.00 % 0 $0.00 $0.00 $0.00" at bounding box center [597, 716] width 820 height 70
click at [1034, 690] on input "17.92" at bounding box center [1039, 702] width 35 height 23
click at [1032, 690] on input "17.92" at bounding box center [1039, 702] width 35 height 23
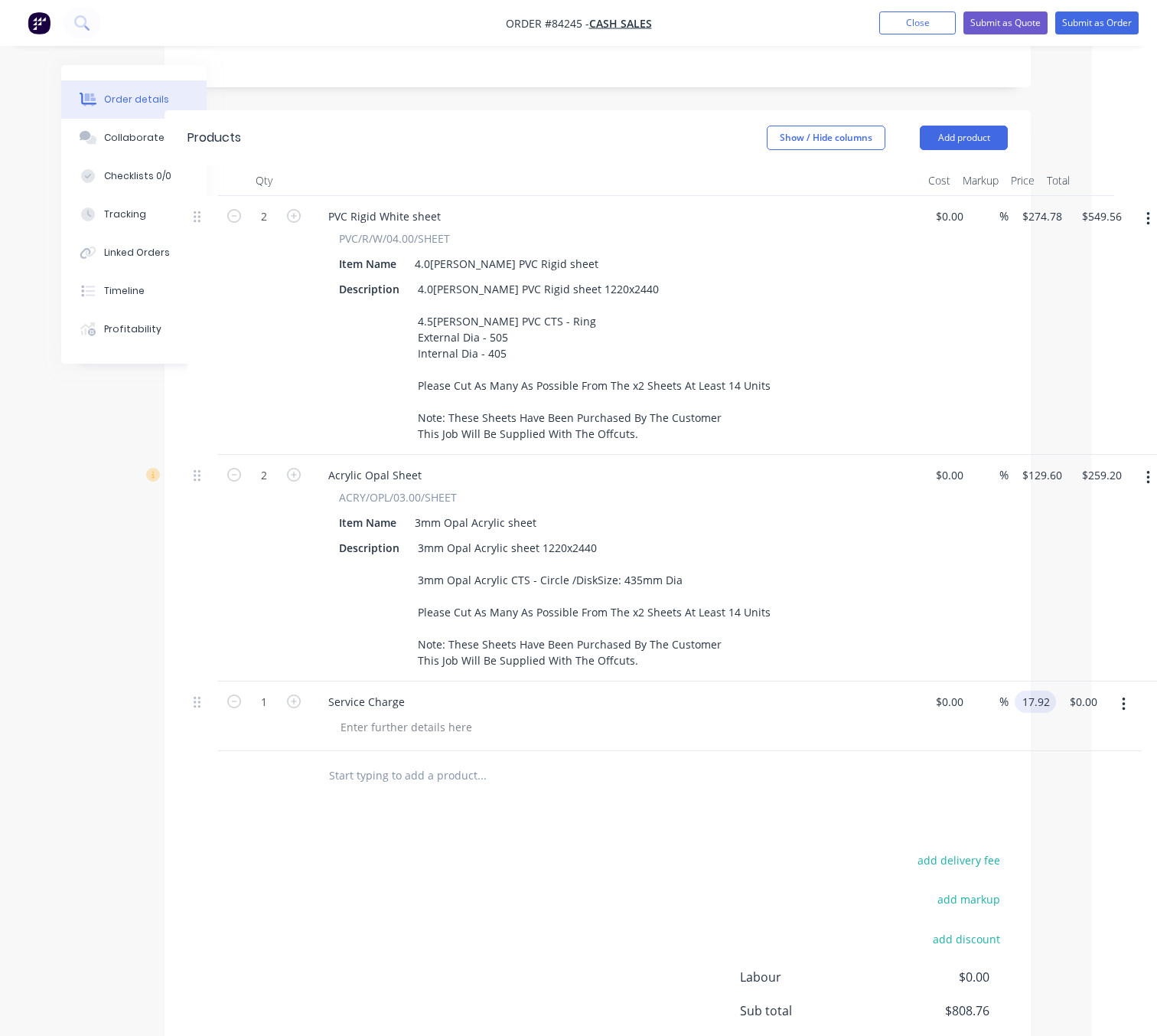
click at [1029, 690] on input "17.92" at bounding box center [1039, 702] width 35 height 23
click at [1033, 690] on input "17.92" at bounding box center [1039, 702] width 35 height 23
type input "17.92"
type input "$17.92"
click at [1056, 682] on div "$17.92 $17.92" at bounding box center [1082, 716] width 54 height 70
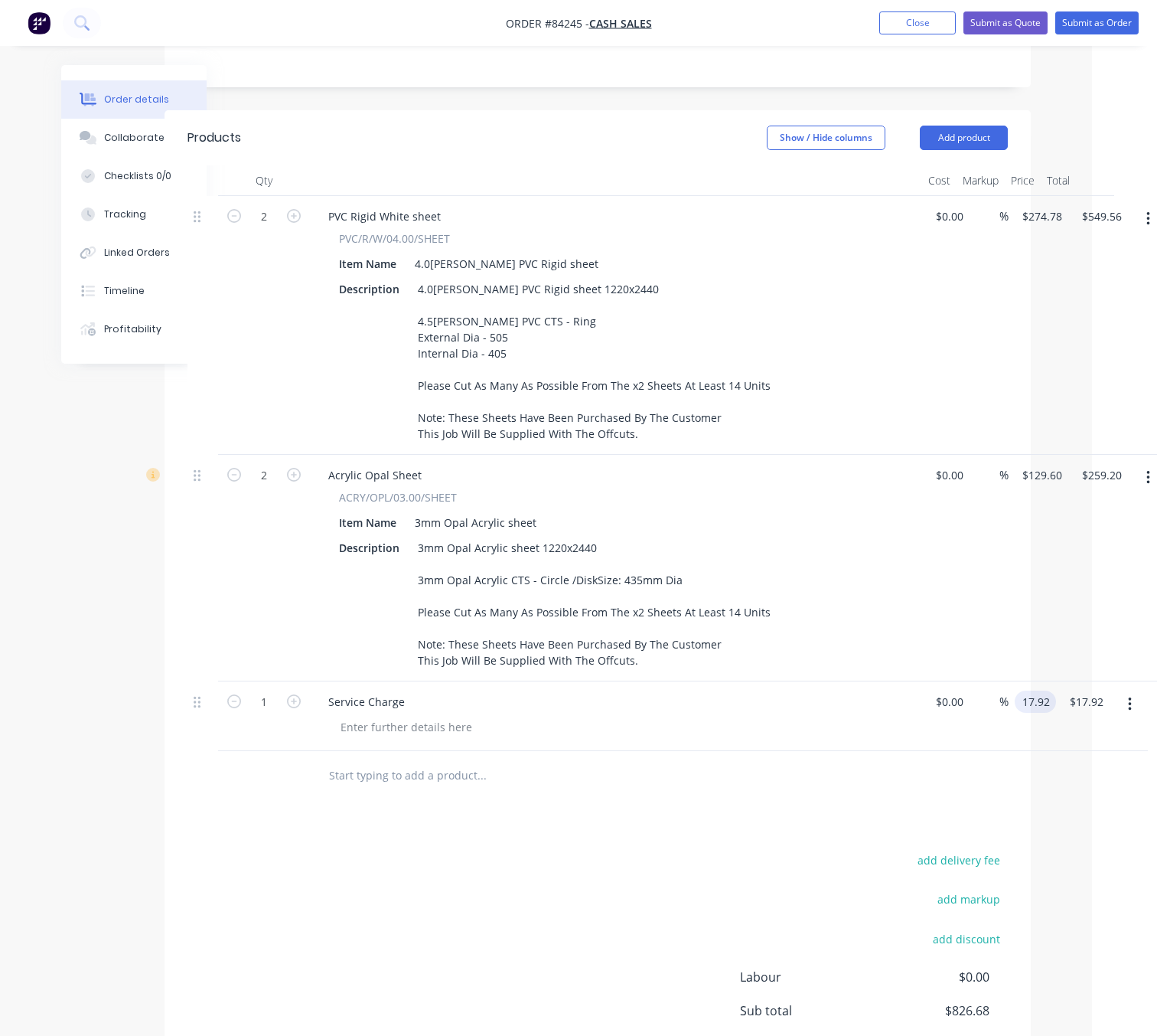
click at [1040, 690] on input "17.92" at bounding box center [1039, 702] width 35 height 23
type input "$178.92"
click at [709, 879] on div "add delivery fee add markup add discount Labour $0.00 Sub total $826.68 Margin …" at bounding box center [597, 997] width 820 height 296
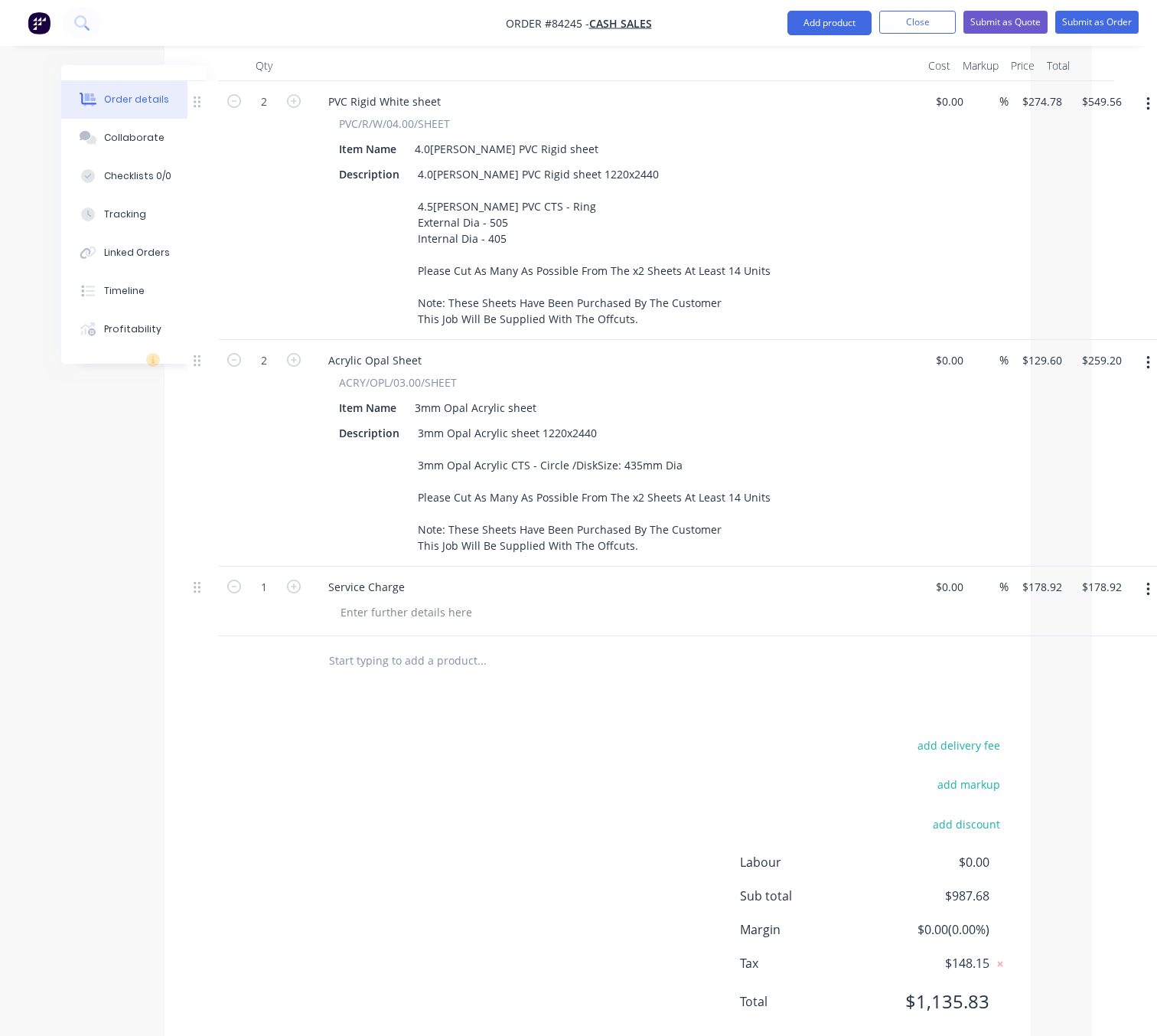
scroll to position [519, 74]
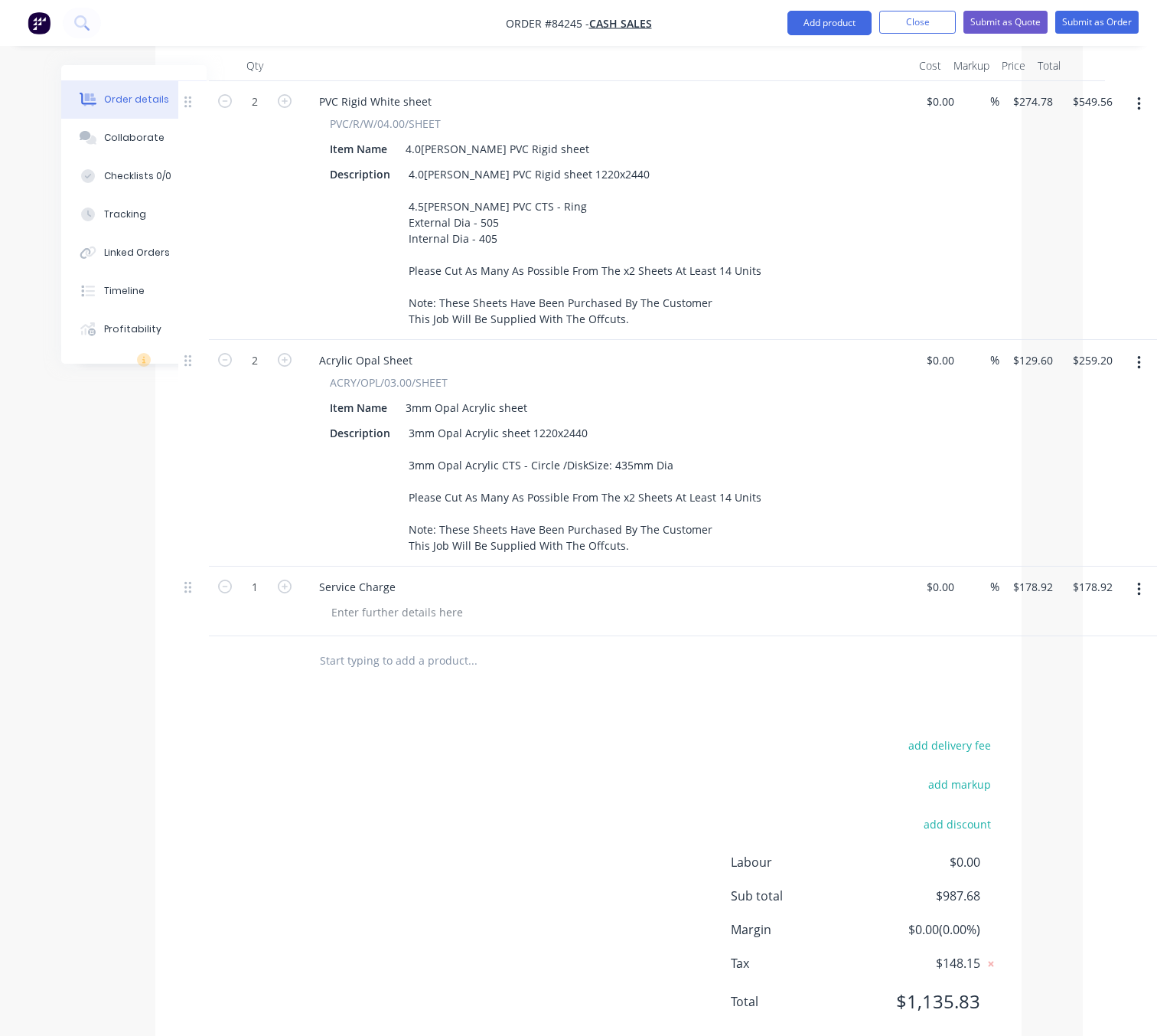
click at [1141, 575] on button "button" at bounding box center [1139, 589] width 36 height 27
click at [682, 683] on div "Products Show / Hide columns Add product Qty Cost Markup Price Total 2 PVC Rigi…" at bounding box center [588, 524] width 866 height 1058
click at [1141, 575] on button "button" at bounding box center [1139, 589] width 36 height 27
click at [1095, 619] on div "Duplicate" at bounding box center [1084, 630] width 118 height 23
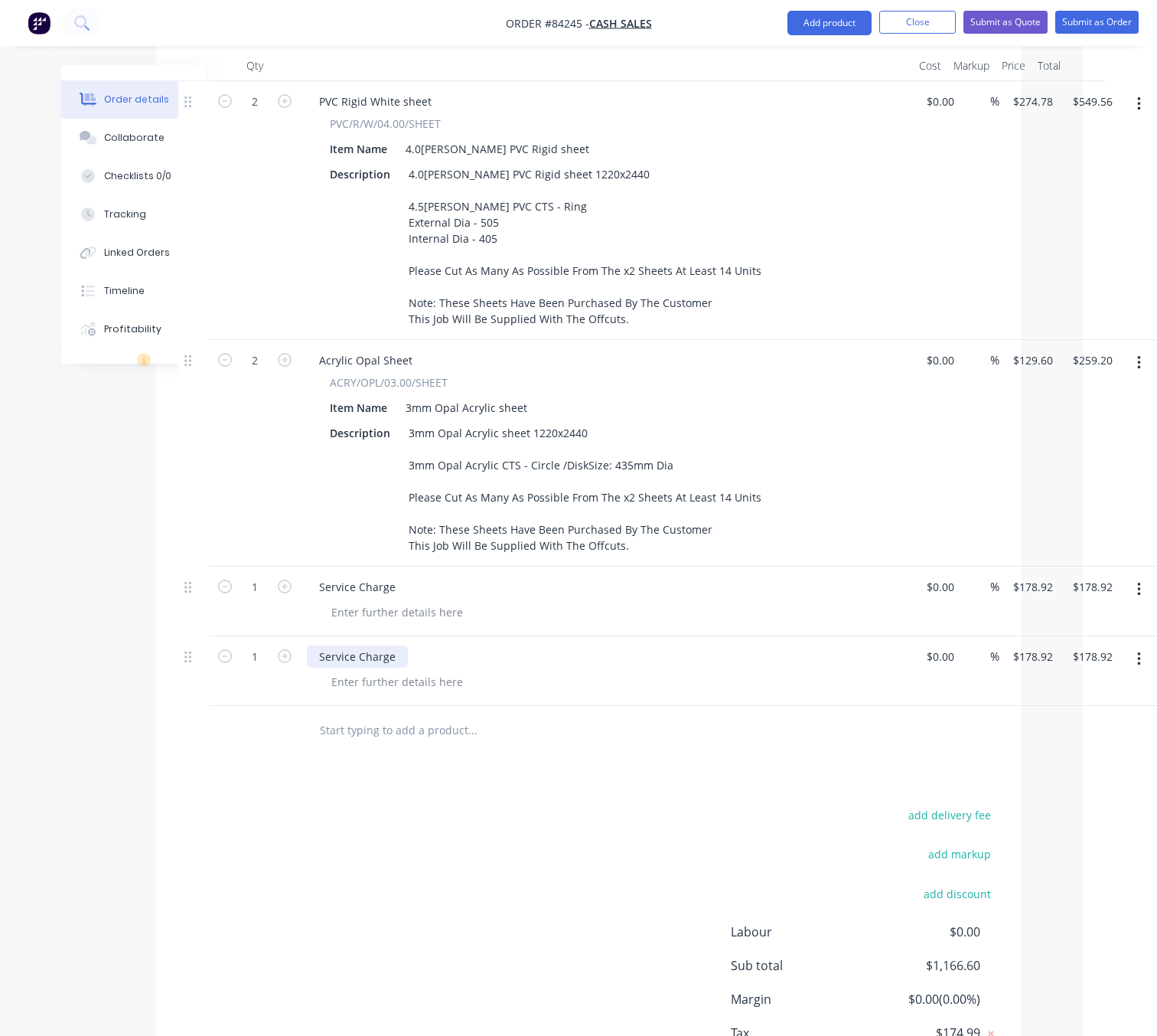
click at [397, 645] on div "Service Charge" at bounding box center [358, 657] width 101 height 23
drag, startPoint x: 352, startPoint y: 614, endPoint x: 260, endPoint y: 598, distance: 93.4
click at [289, 636] on div "1 Service Charge $0.00 $0.00 % $178.92 $178.92 $178.92 $178.92" at bounding box center [588, 670] width 820 height 70
click at [345, 645] on div "Glue Fabrication Charge" at bounding box center [381, 657] width 149 height 23
click at [732, 805] on div "add delivery fee add markup add discount Labour $0.00 Sub total $1,166.60 Margi…" at bounding box center [588, 952] width 820 height 296
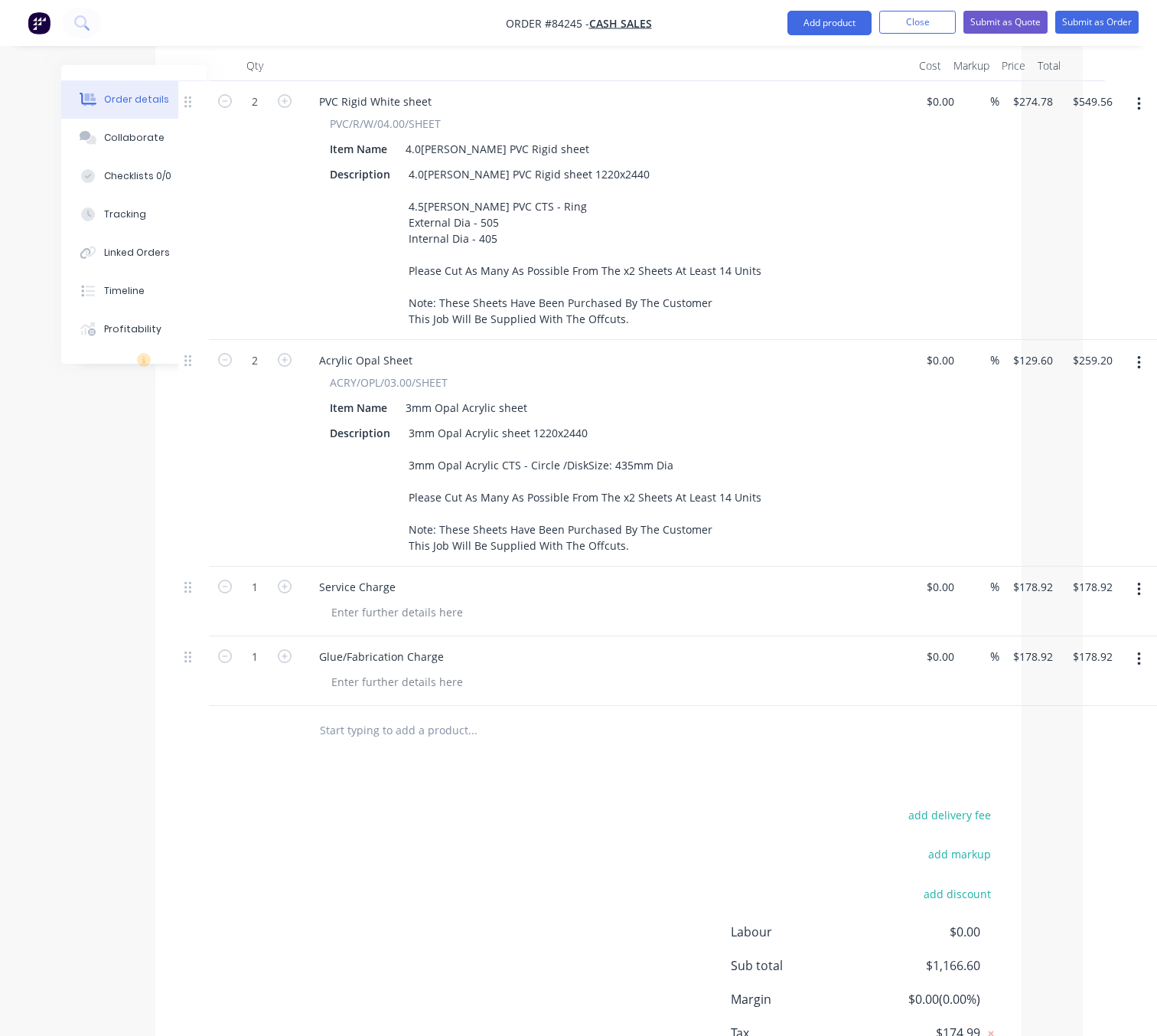
click at [1027, 636] on div "$178.92 $178.92" at bounding box center [1029, 670] width 59 height 70
click at [1029, 645] on input "178.92" at bounding box center [1035, 657] width 47 height 23
type input "$125.00"
click at [588, 805] on div "add delivery fee add markup add discount Labour $0.00 Sub total $1,166.60 Margi…" at bounding box center [588, 952] width 820 height 296
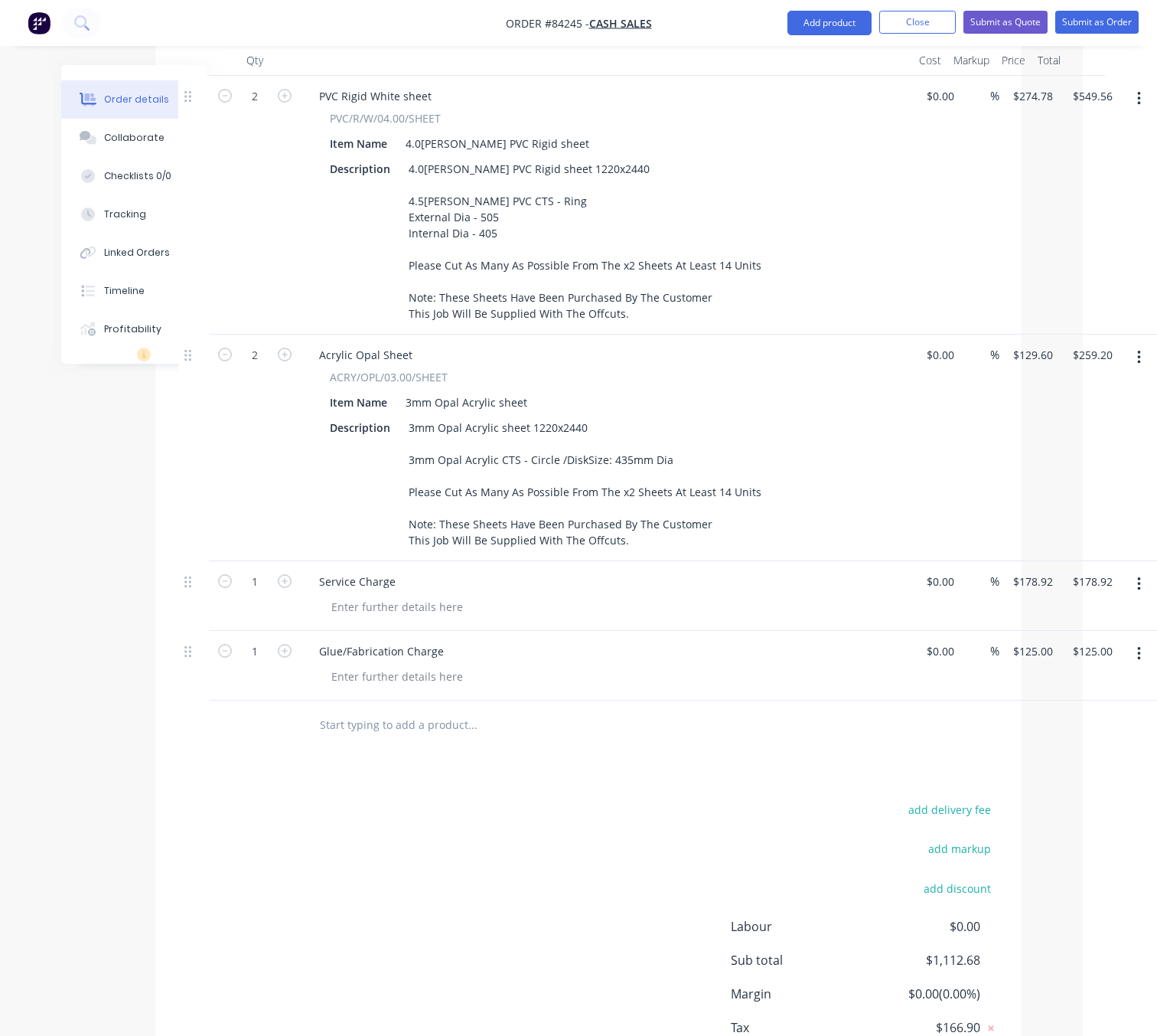
scroll to position [588, 74]
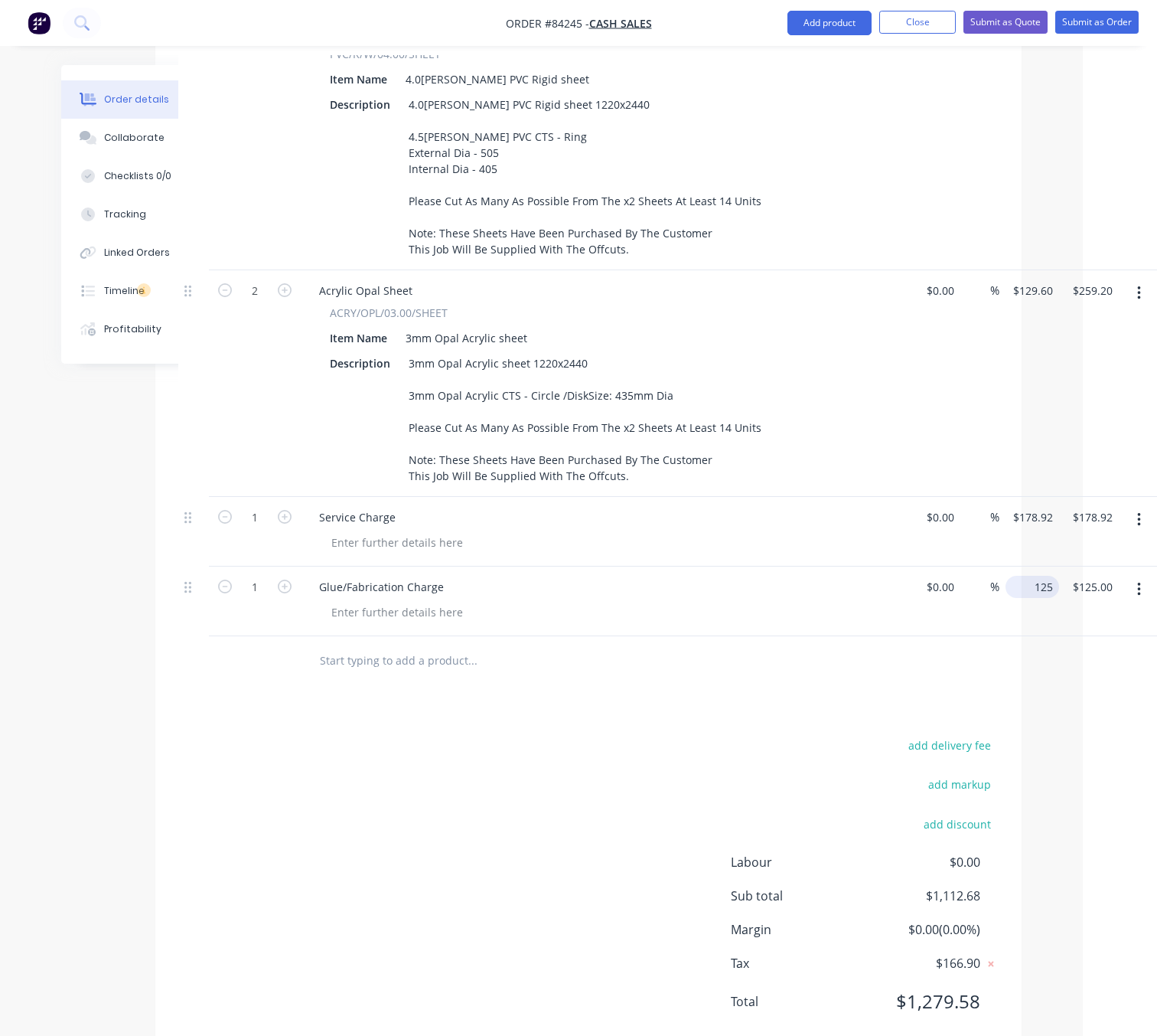
click at [1029, 575] on input "125" at bounding box center [1035, 587] width 47 height 23
type input "$125.00"
drag, startPoint x: 386, startPoint y: 571, endPoint x: 399, endPoint y: 579, distance: 15.3
click at [386, 601] on div at bounding box center [397, 612] width 156 height 23
click at [388, 601] on div at bounding box center [397, 612] width 156 height 23
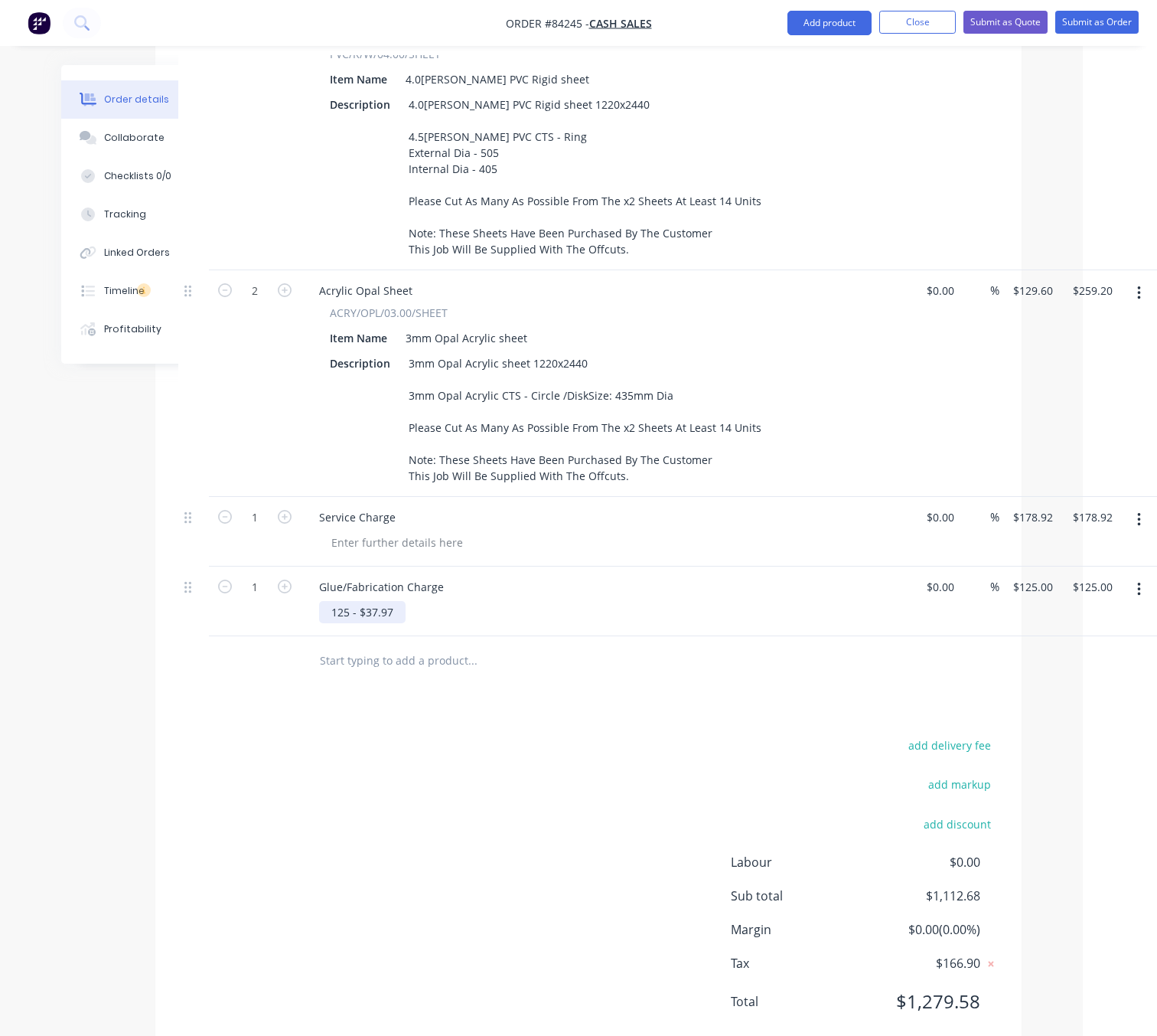
click at [333, 601] on div "125 - $37.97" at bounding box center [362, 612] width 87 height 23
click at [403, 601] on div "$125 - $37.97" at bounding box center [365, 612] width 92 height 23
click at [362, 601] on div "$125 - $37.97 Discount From Last Order" at bounding box center [432, 612] width 227 height 23
click at [1034, 575] on input "125" at bounding box center [1035, 587] width 47 height 23
type input "$87.03"
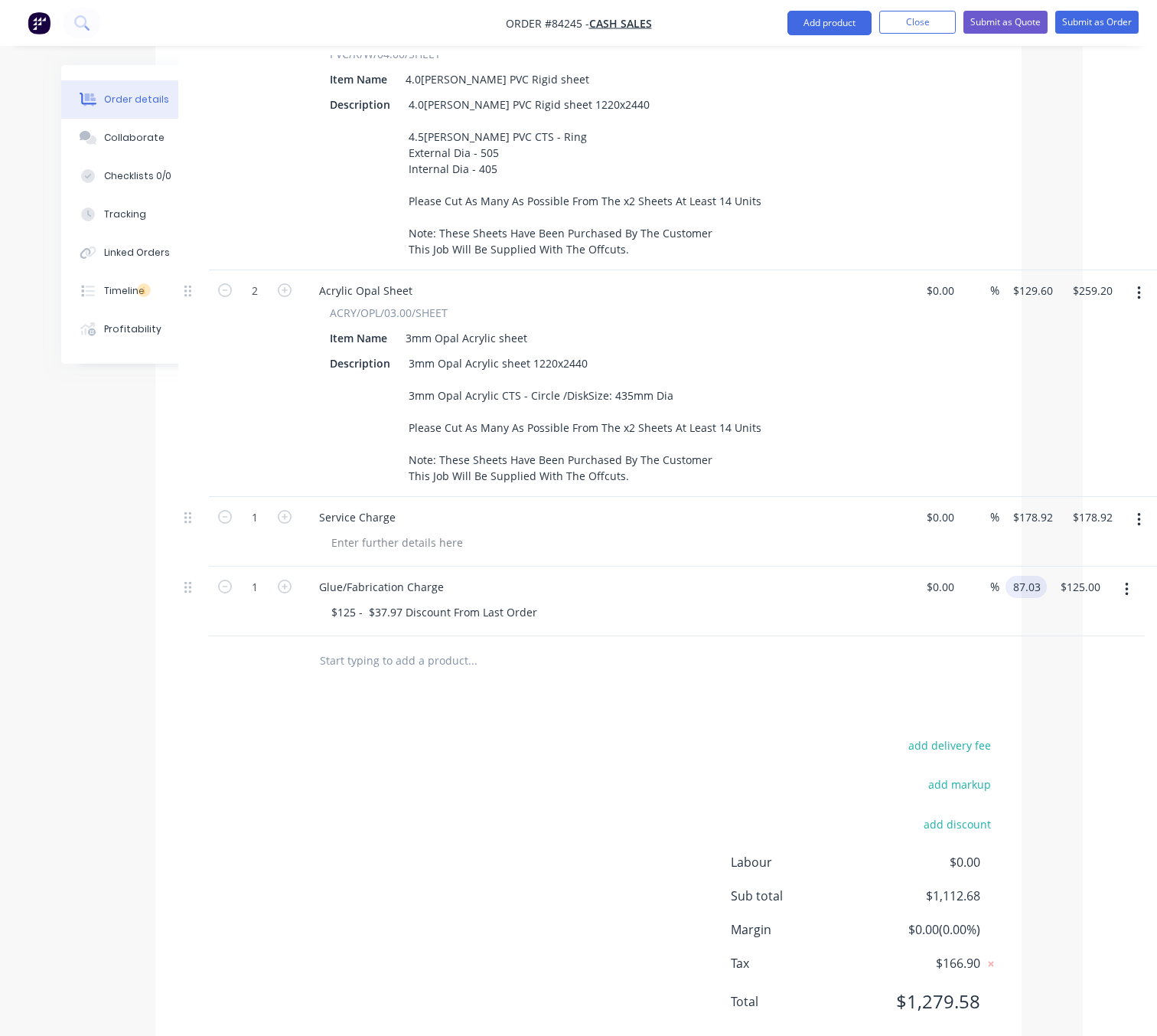
type input "$87.03"
click at [494, 795] on div "add delivery fee add markup add discount Labour $0.00 Sub total $1,112.68 Margi…" at bounding box center [588, 882] width 820 height 296
click at [1042, 506] on input "178.92" at bounding box center [1035, 518] width 47 height 23
type input "$125.00"
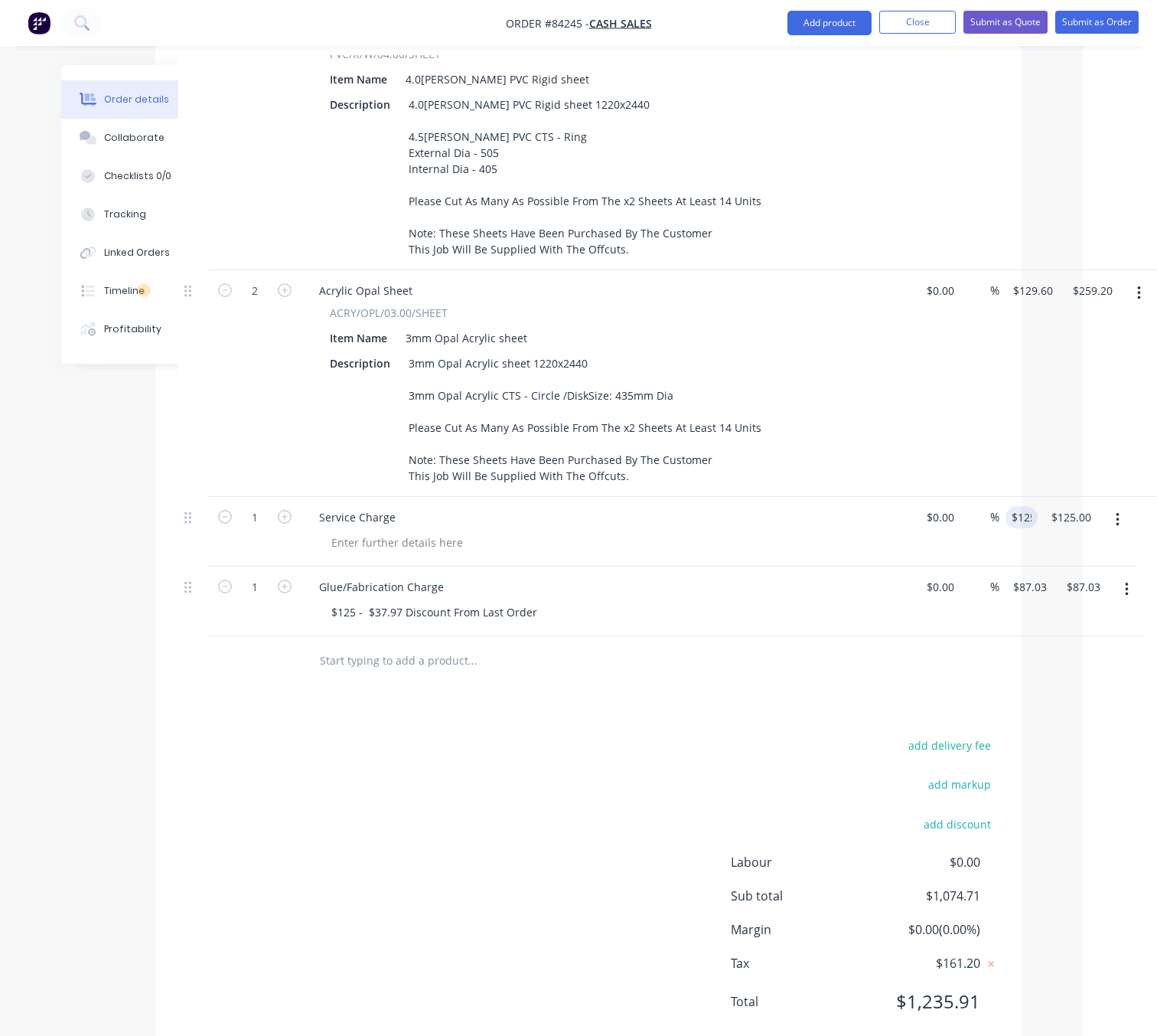
click at [723, 652] on div "Products Show / Hide columns Add product Qty Cost Markup Price Total 2 PVC Rigi…" at bounding box center [588, 489] width 866 height 1128
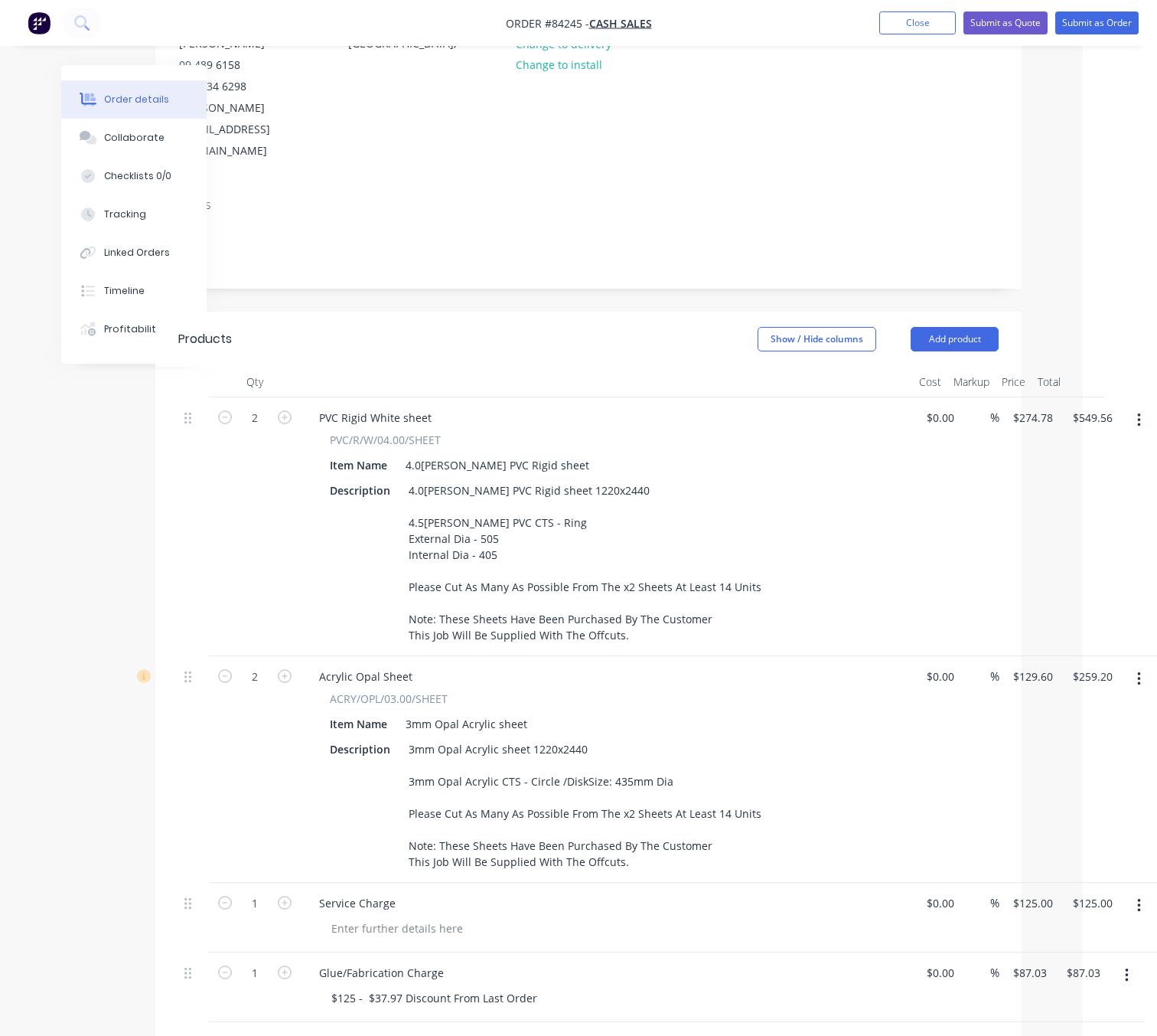
scroll to position [459, 74]
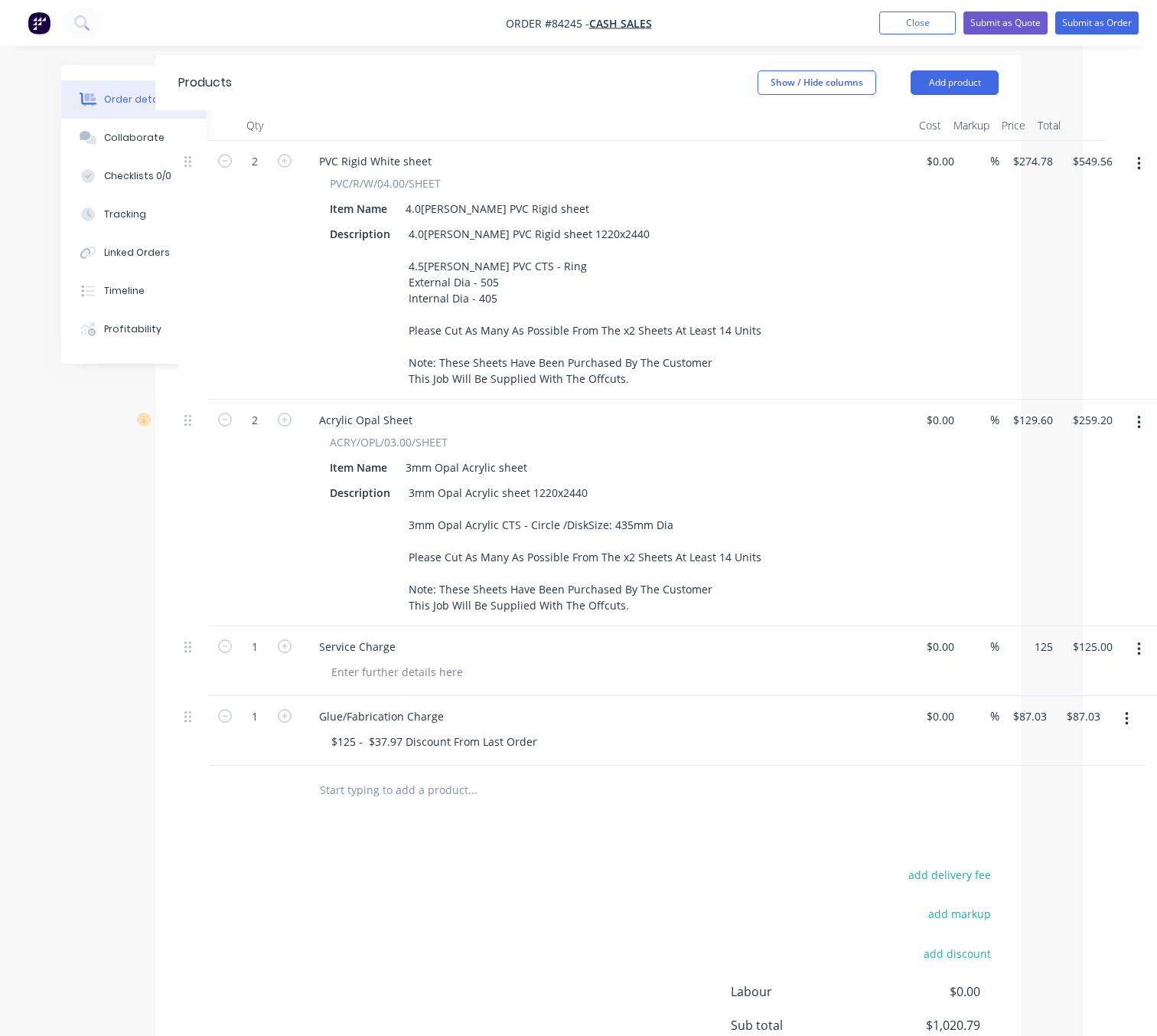
click at [999, 626] on div "1 Service Charge $0.00 $0.00 % 125 $125.00 $125.00 $125.00" at bounding box center [588, 661] width 820 height 70
type input "$178.92"
click at [668, 864] on div "add delivery fee add markup add discount Labour $0.00 Sub total $1,020.79 Margi…" at bounding box center [588, 1012] width 820 height 296
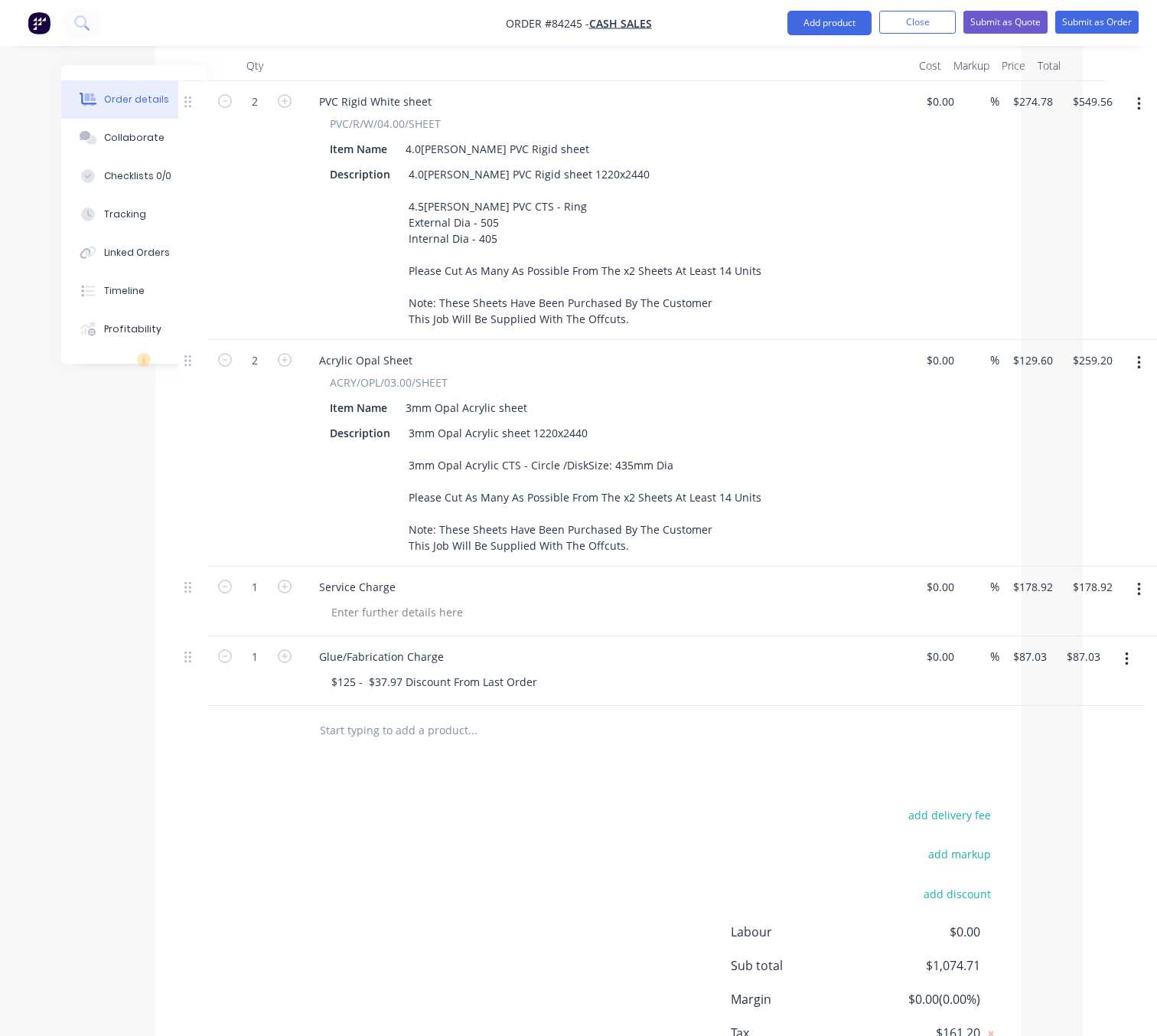
scroll to position [574, 74]
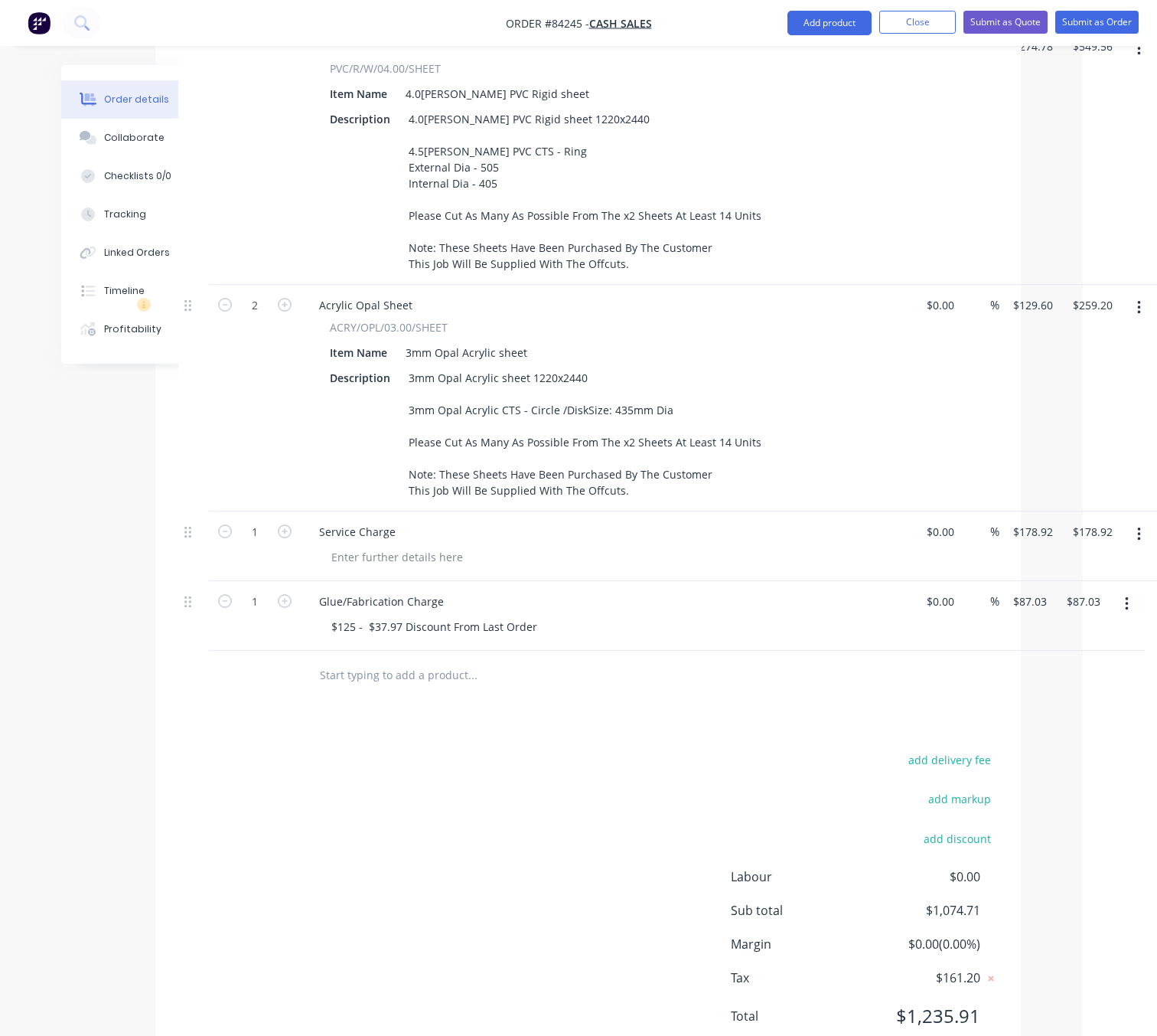
click at [407, 763] on div "add delivery fee add markup add discount Labour $0.00 Sub total $1,074.71 Margi…" at bounding box center [588, 897] width 820 height 296
click at [1091, 16] on button "Submit as Order" at bounding box center [1097, 22] width 84 height 23
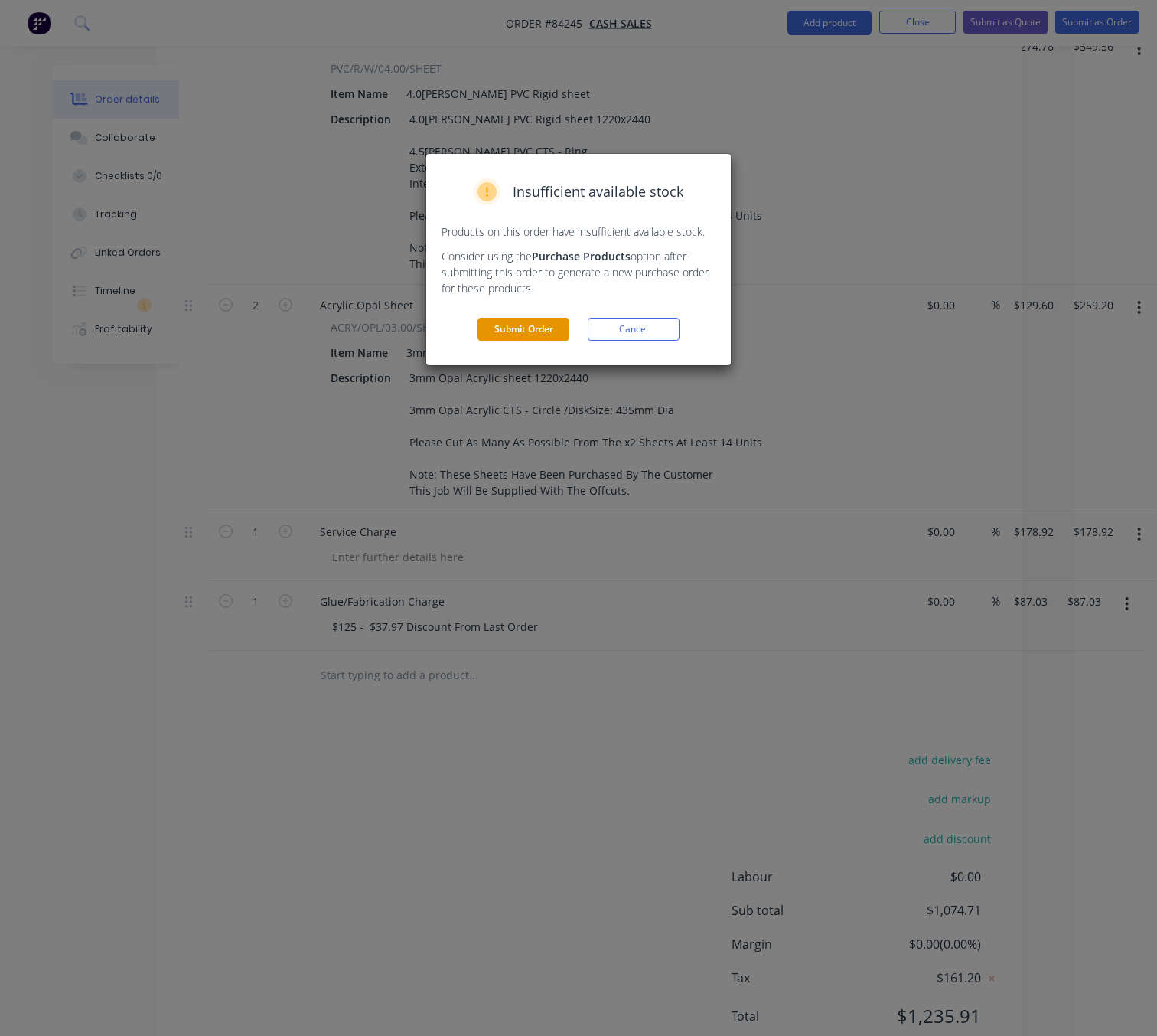
click at [547, 330] on button "Submit Order" at bounding box center [523, 329] width 92 height 23
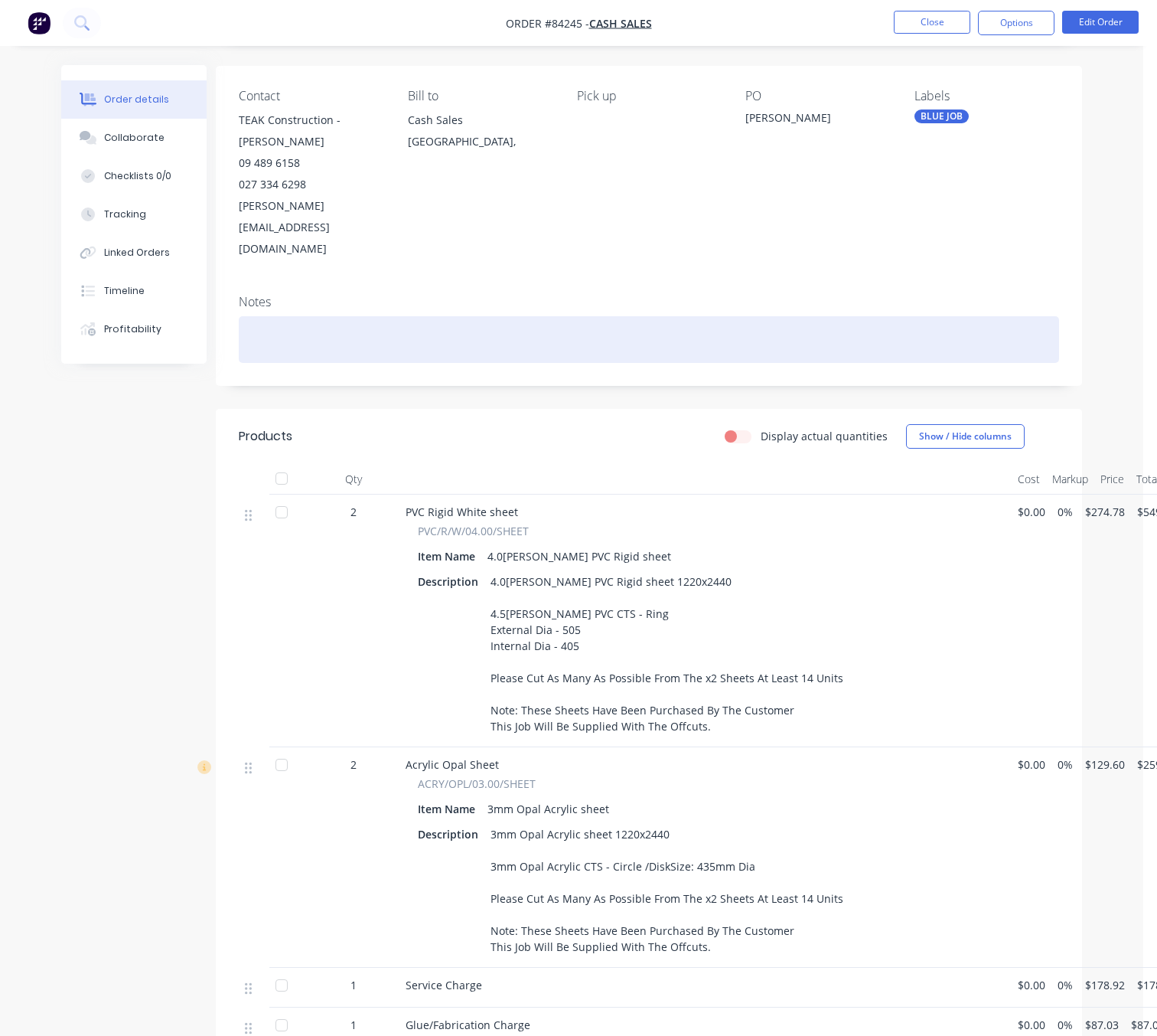
scroll to position [0, 14]
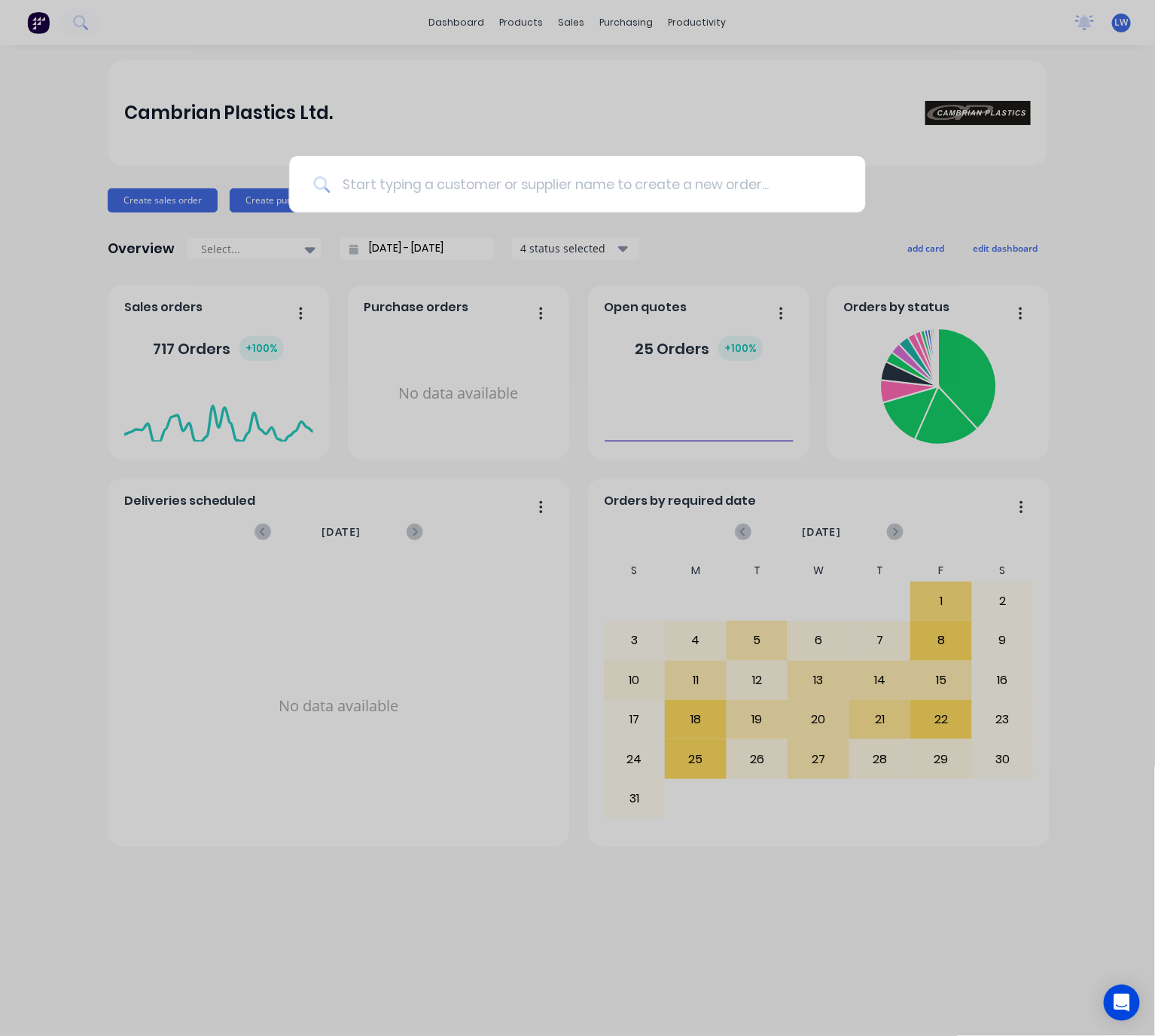
click at [640, 188] on input at bounding box center [585, 183] width 511 height 56
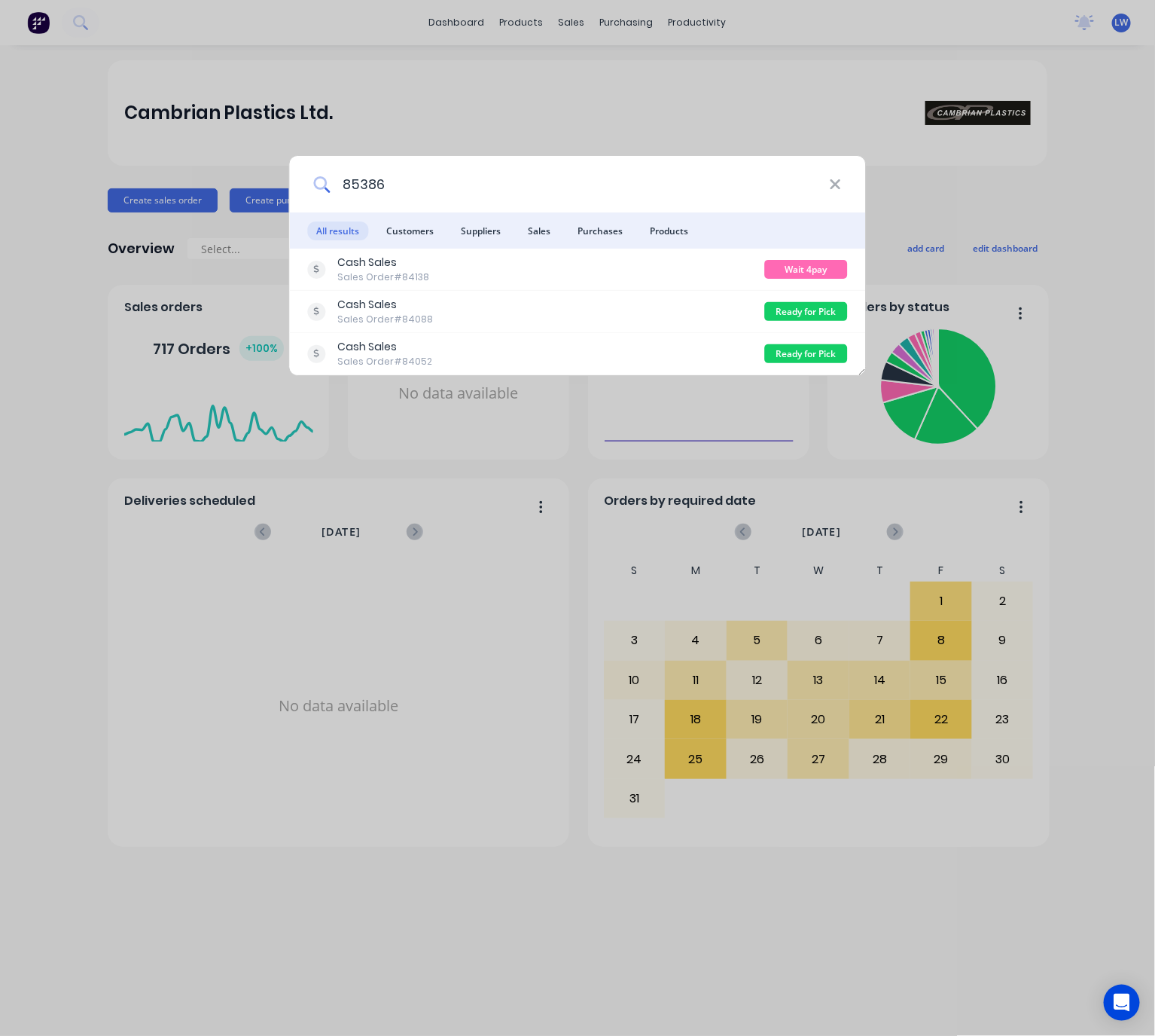
drag, startPoint x: 391, startPoint y: 185, endPoint x: 296, endPoint y: 188, distance: 95.0
click at [290, 188] on div "85386" at bounding box center [578, 183] width 576 height 56
drag, startPoint x: 357, startPoint y: 181, endPoint x: 350, endPoint y: 183, distance: 7.3
click at [340, 180] on input "85386" at bounding box center [579, 183] width 499 height 56
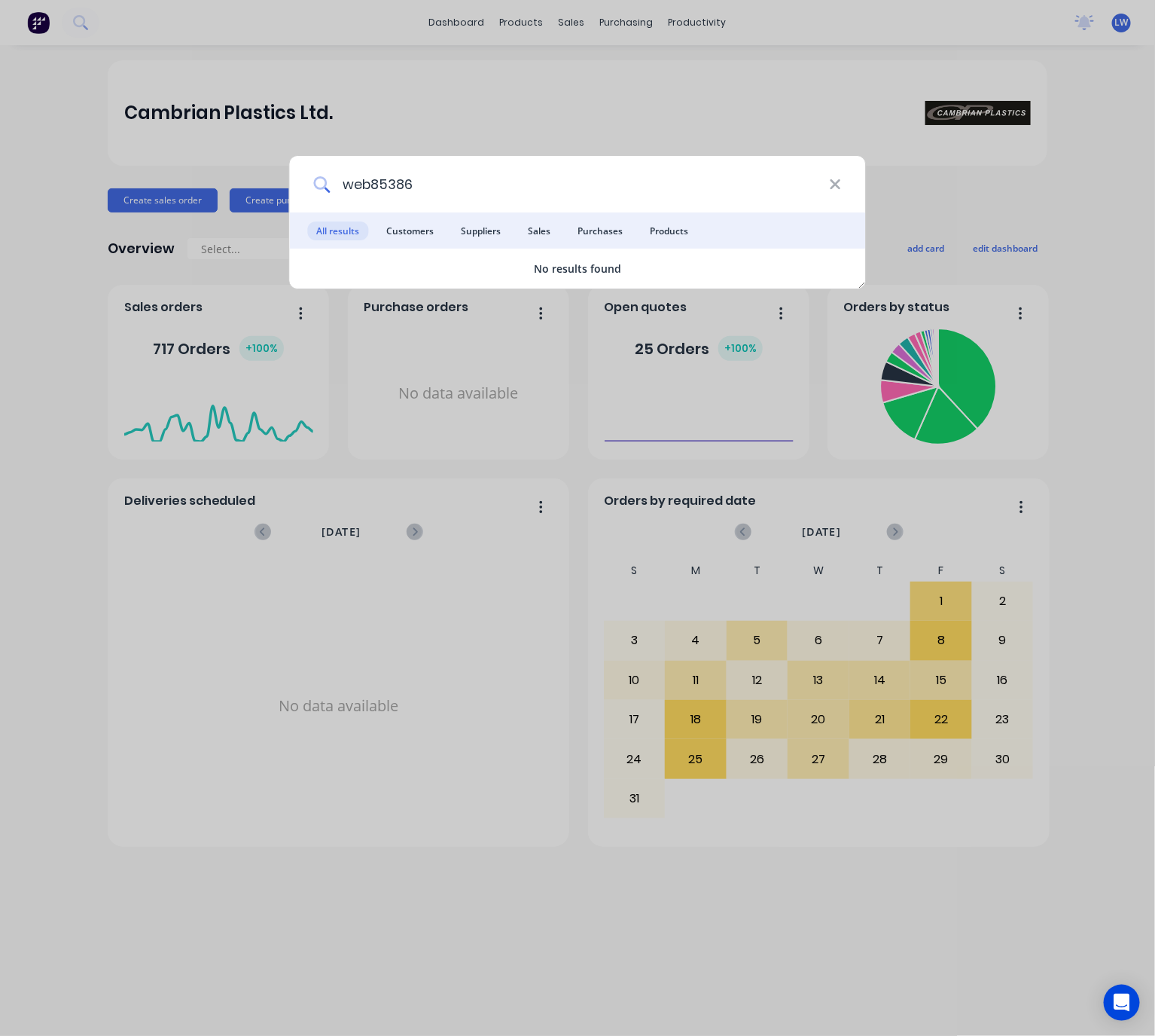
drag, startPoint x: 373, startPoint y: 183, endPoint x: 332, endPoint y: 187, distance: 41.2
click at [332, 186] on input "web85386" at bounding box center [579, 183] width 499 height 56
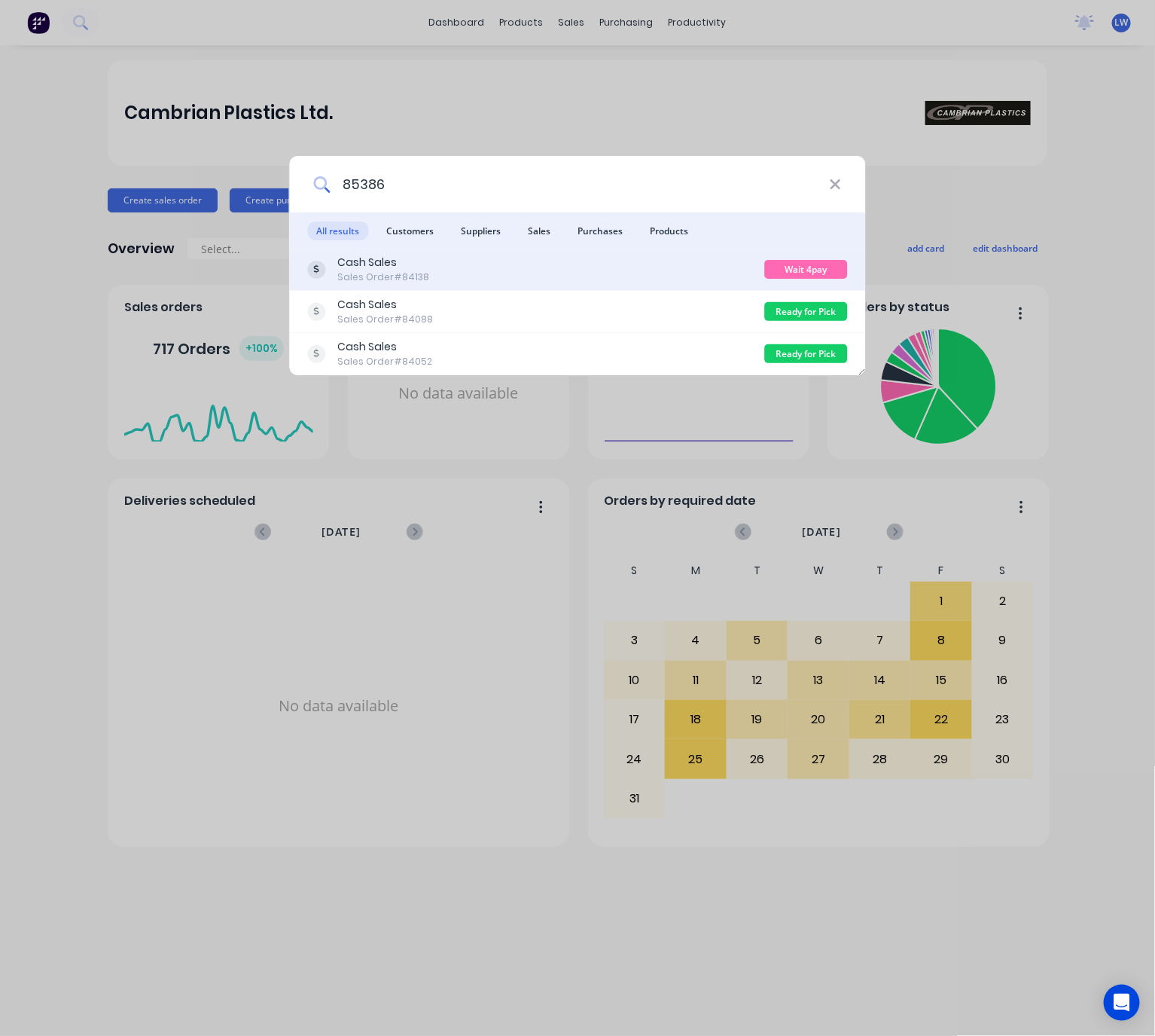
type input "85386"
click at [524, 269] on div "Cash Sales Sales Order #84138" at bounding box center [537, 269] width 457 height 29
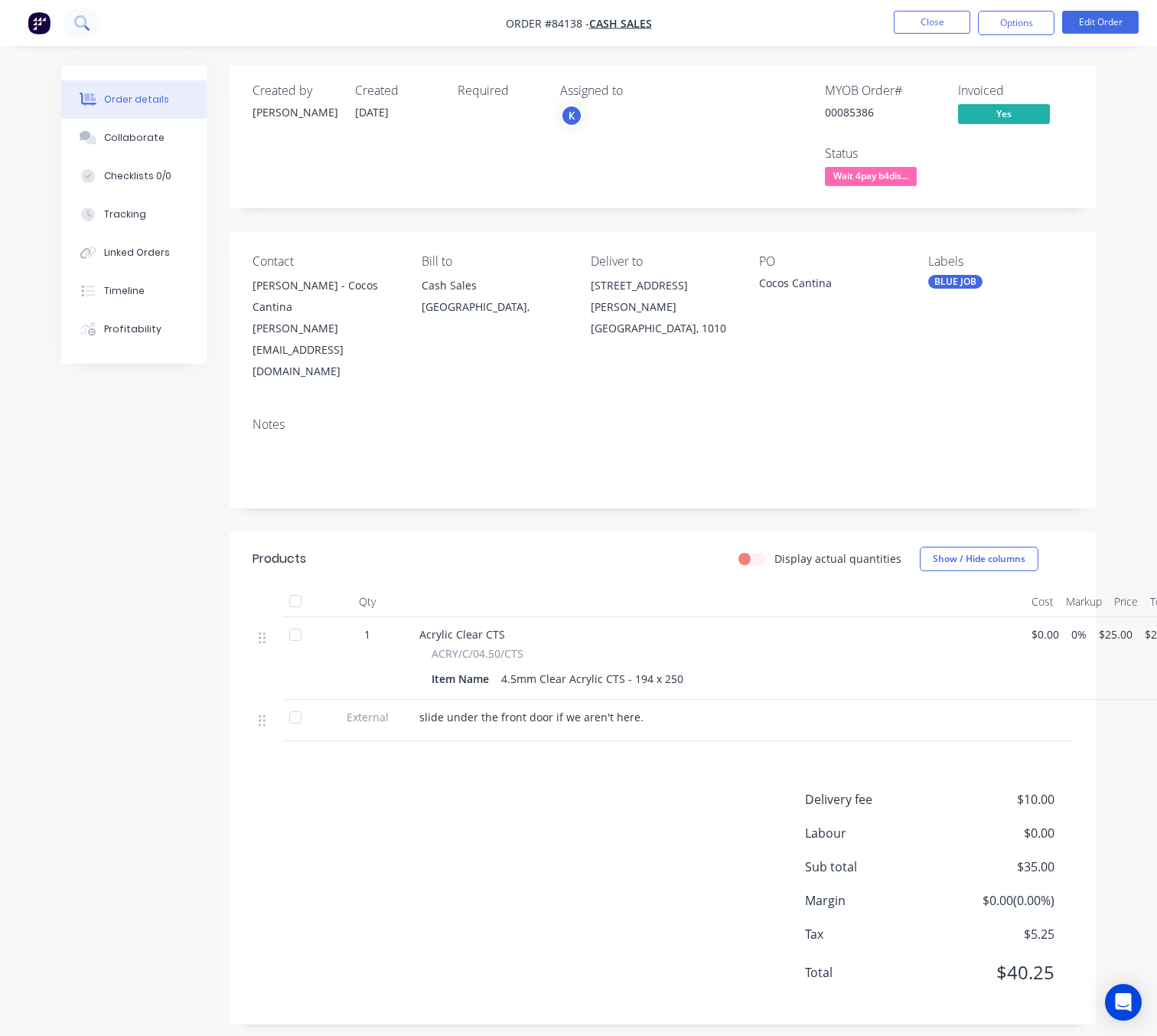
click at [74, 26] on icon at bounding box center [81, 23] width 14 height 14
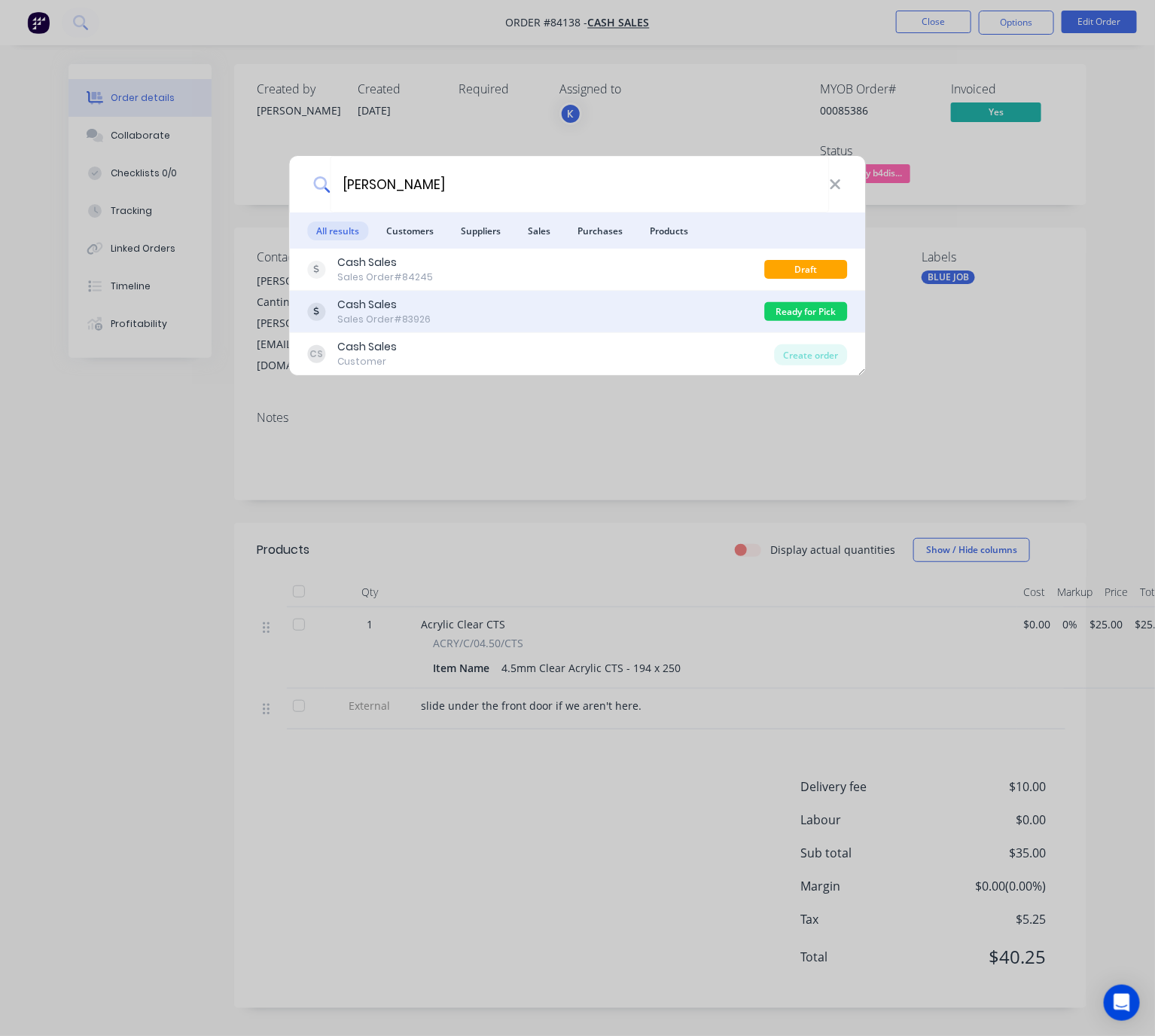
type input "joe Buley"
click at [577, 305] on div "Cash Sales Sales Order #83926" at bounding box center [537, 311] width 457 height 29
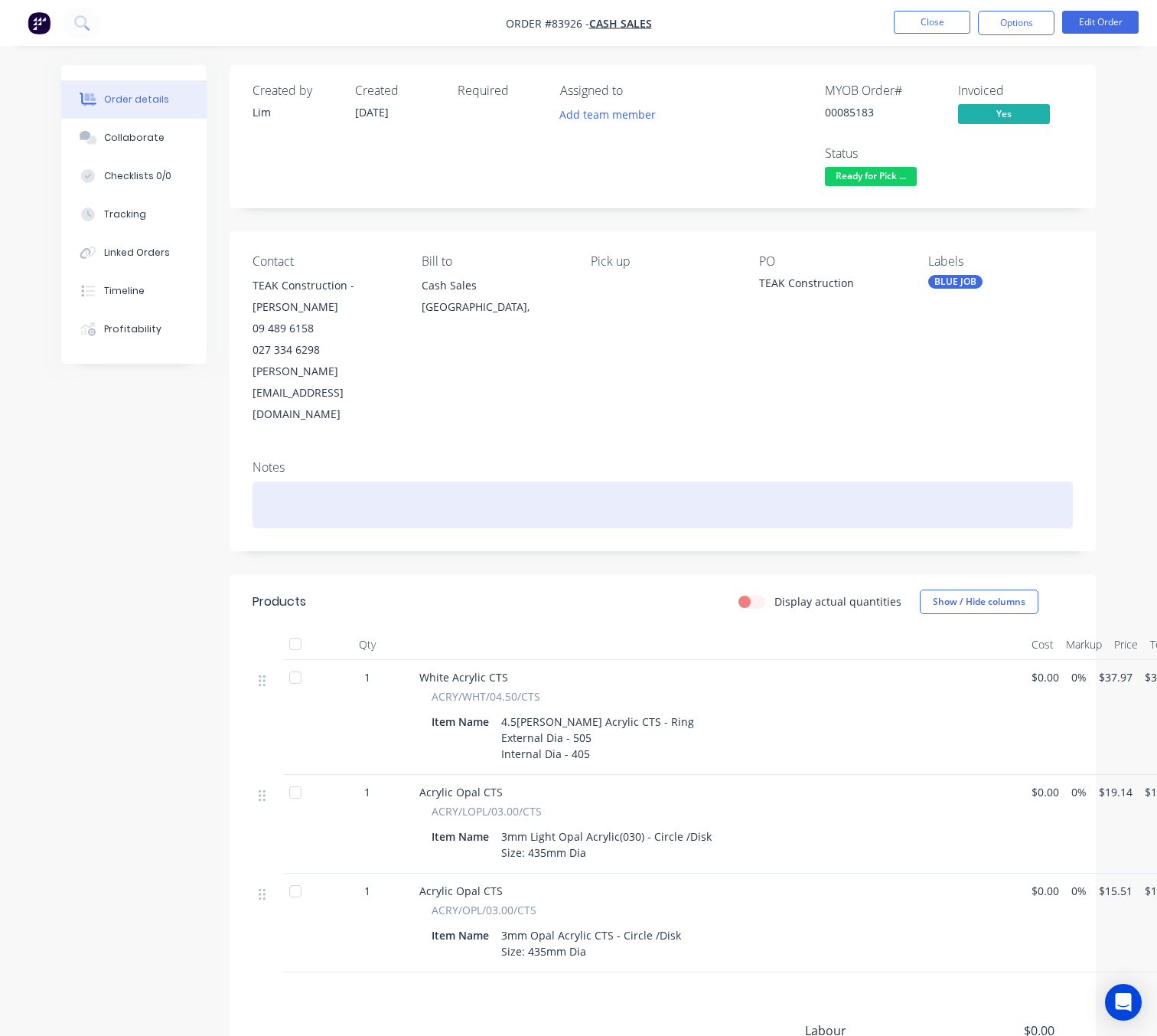
scroll to position [168, 0]
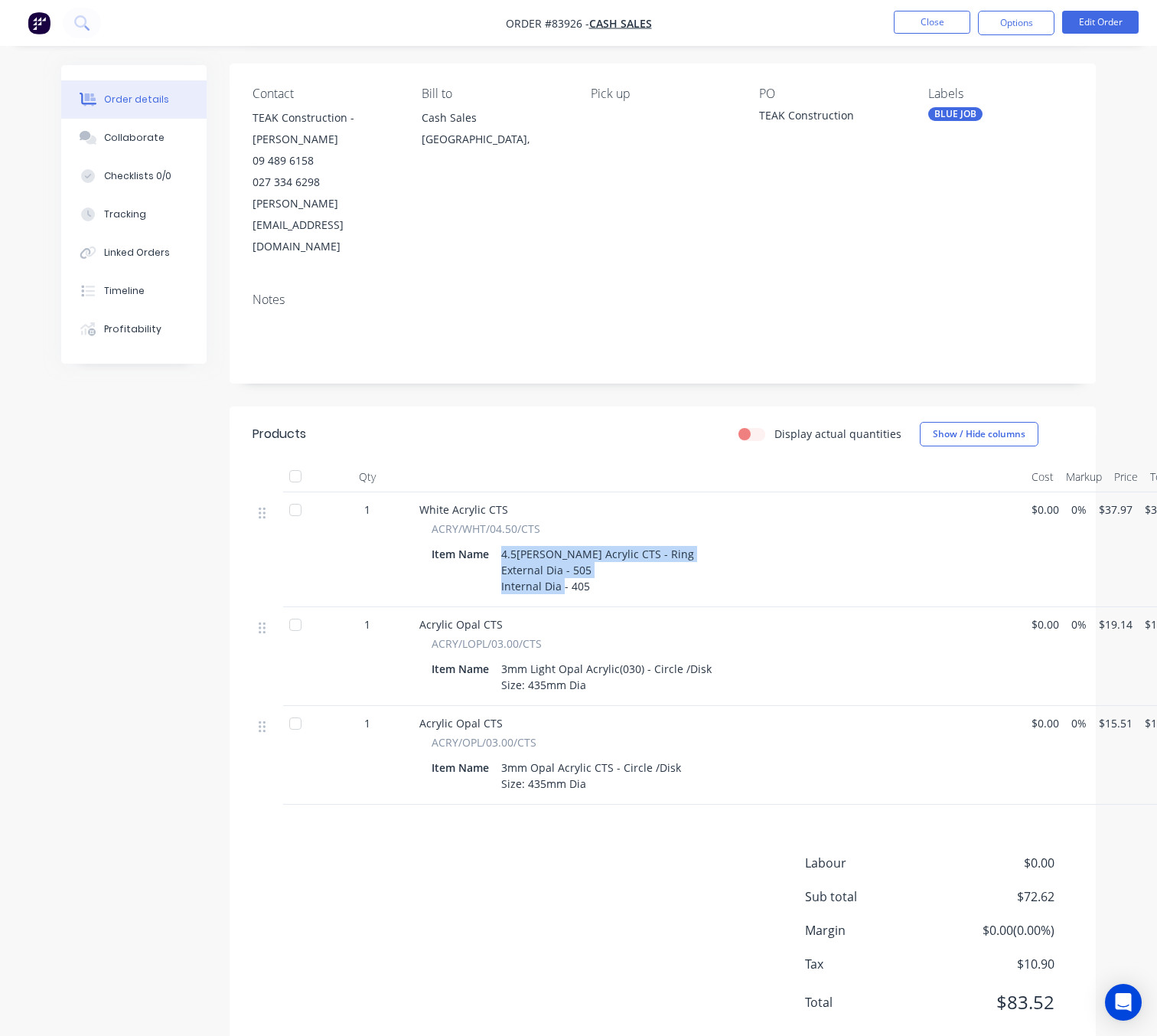
drag, startPoint x: 581, startPoint y: 540, endPoint x: 498, endPoint y: 510, distance: 88.3
click at [498, 543] on div "4.5mm White Acrylic CTS - Ring External Dia - 505 Internal Dia - 405" at bounding box center [597, 570] width 205 height 55
drag, startPoint x: 591, startPoint y: 648, endPoint x: 544, endPoint y: 641, distance: 47.5
click at [544, 657] on div "3mm Light Opal Acrylic(030) - Circle /Disk Size: 435mm Dia" at bounding box center [606, 677] width 223 height 39
drag, startPoint x: 590, startPoint y: 747, endPoint x: 501, endPoint y: 727, distance: 91.2
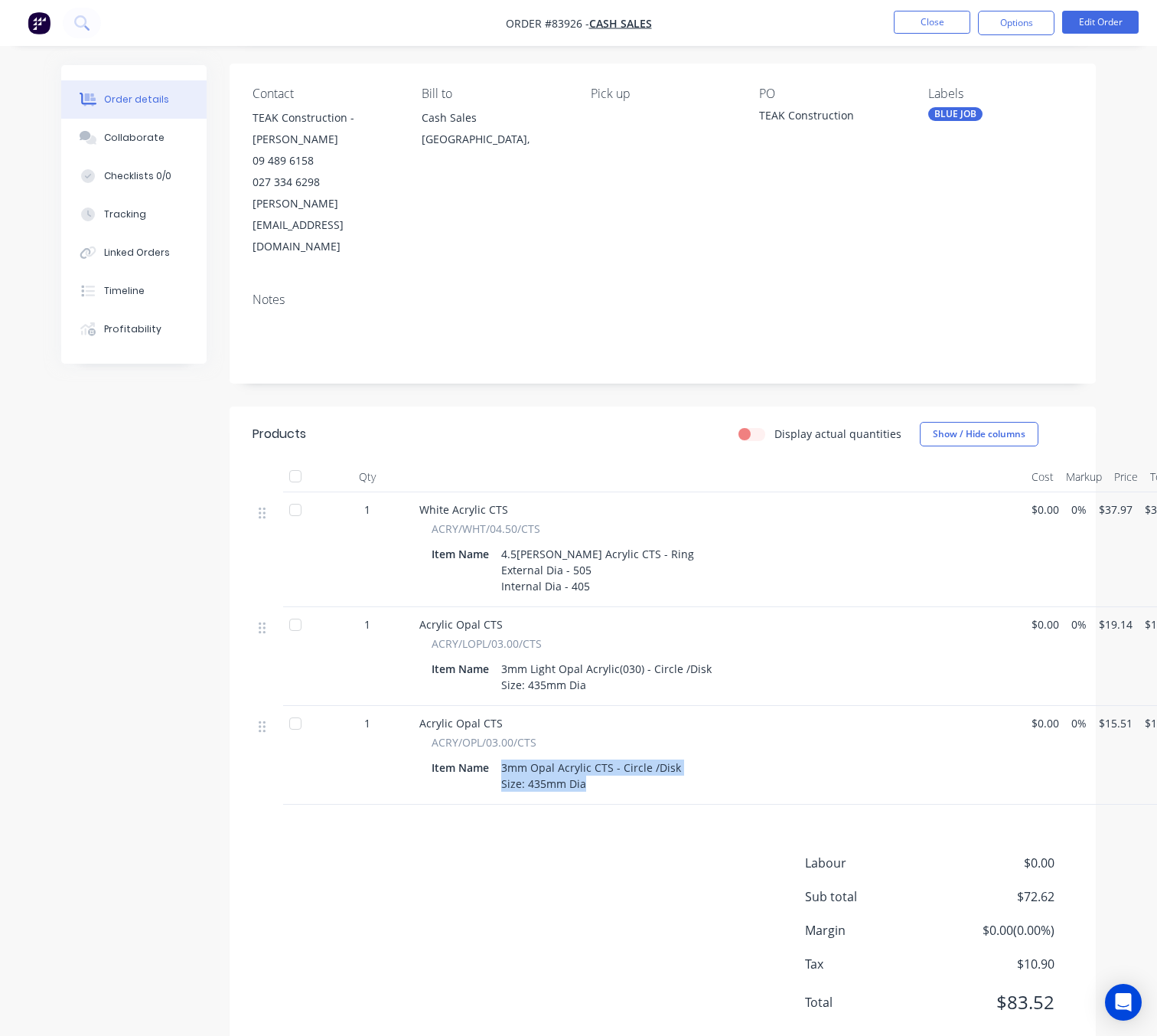
click at [496, 756] on div "3mm Opal Acrylic CTS - Circle /Disk Size: 435mm Dia" at bounding box center [591, 776] width 192 height 39
drag, startPoint x: 510, startPoint y: 731, endPoint x: 613, endPoint y: 394, distance: 352.4
click at [609, 422] on div "Display actual quantities Show / Hide columns" at bounding box center [750, 434] width 646 height 24
drag, startPoint x: 590, startPoint y: 751, endPoint x: 496, endPoint y: 724, distance: 97.8
click at [496, 756] on div "3mm Opal Acrylic CTS - Circle /Disk Size: 435mm Dia" at bounding box center [591, 776] width 192 height 39
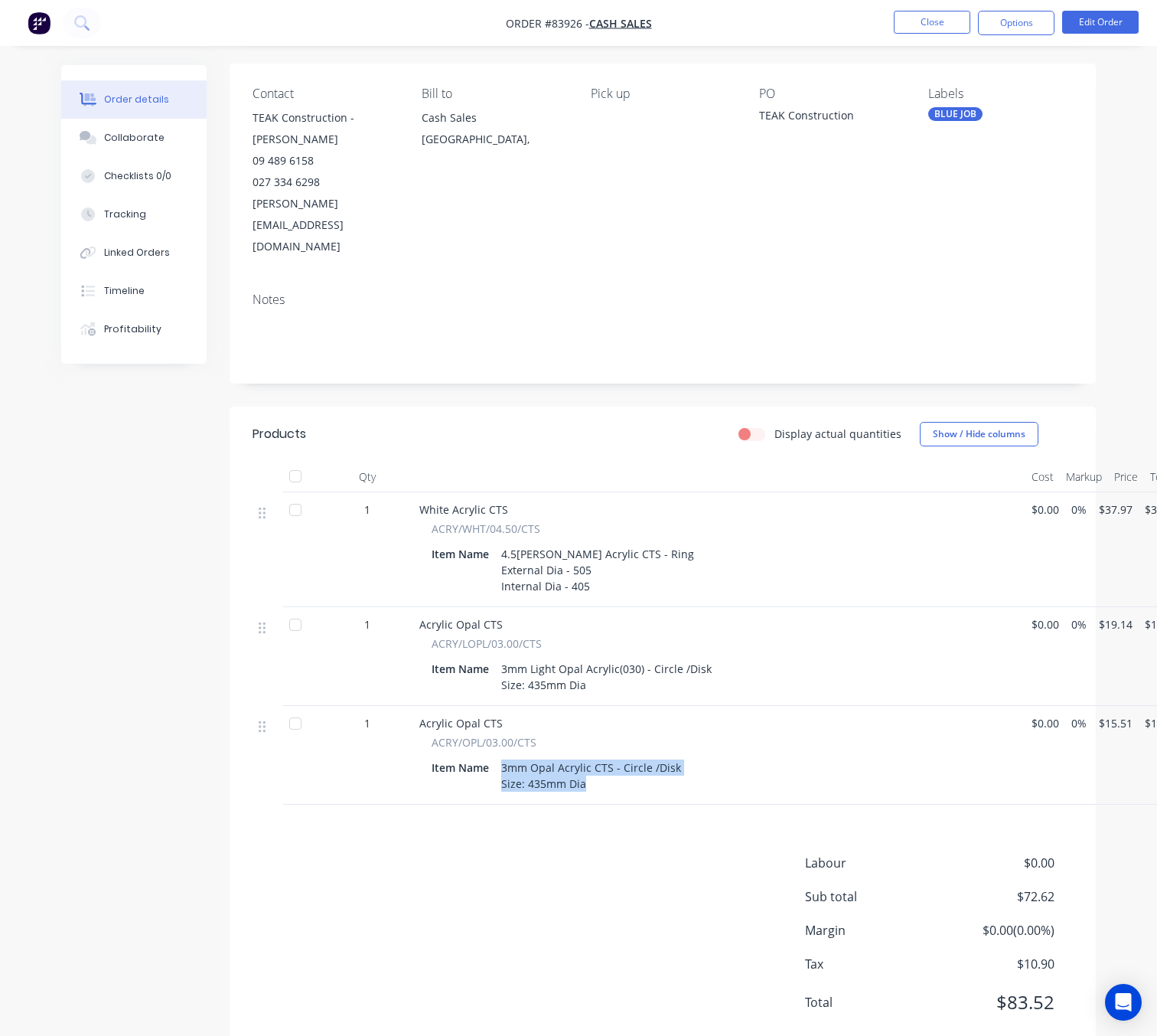
copy div "3mm Opal Acrylic CTS - Circle /Disk Size: 435mm Dia"
click at [566, 854] on div "Labour $0.00 Sub total $72.62 Margin $0.00 ( 0.00 %) Tax $10.90 Total $83.52" at bounding box center [662, 942] width 820 height 178
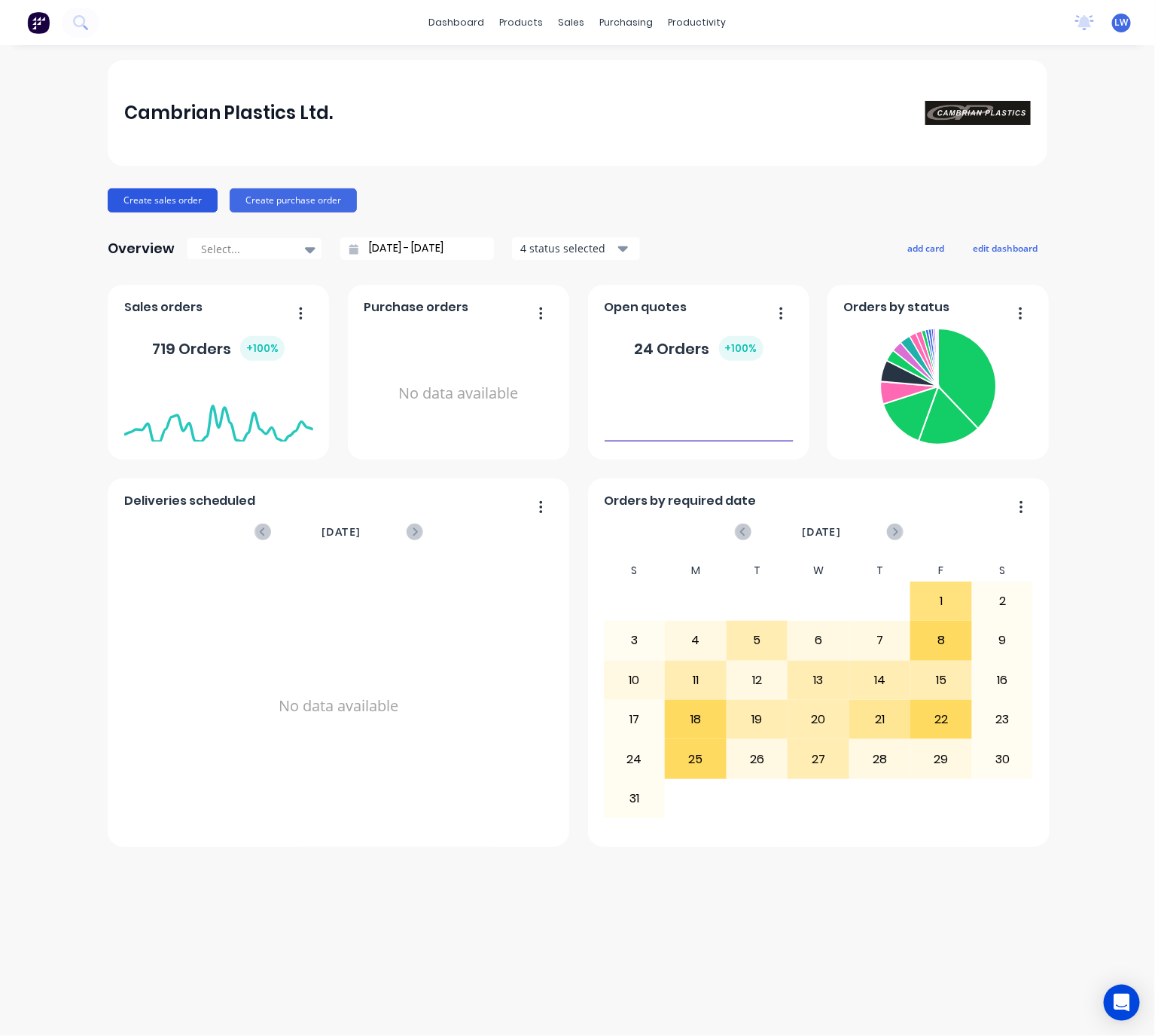
click at [149, 199] on button "Create sales order" at bounding box center [162, 200] width 110 height 24
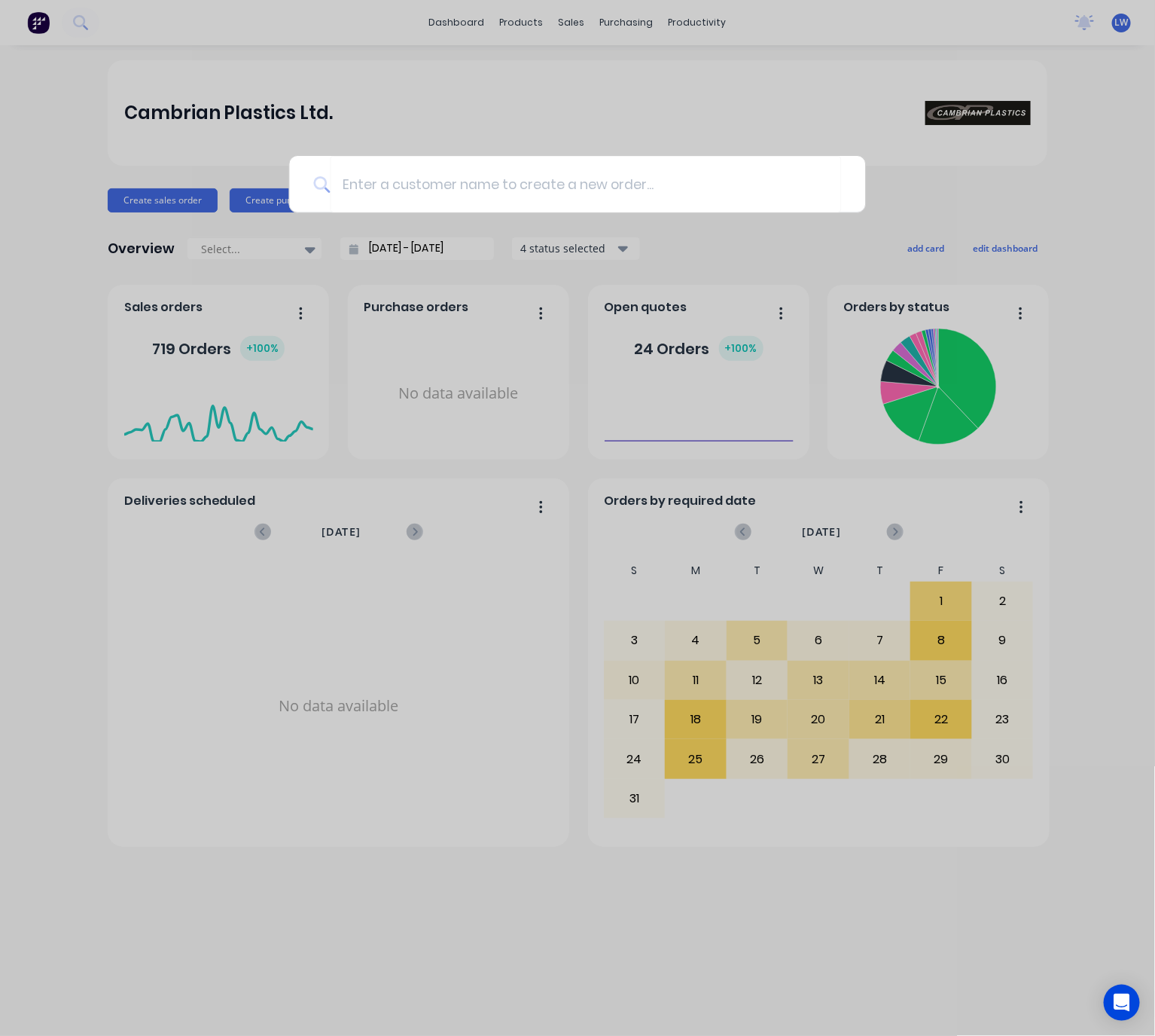
click at [436, 217] on div at bounding box center [577, 518] width 1155 height 1036
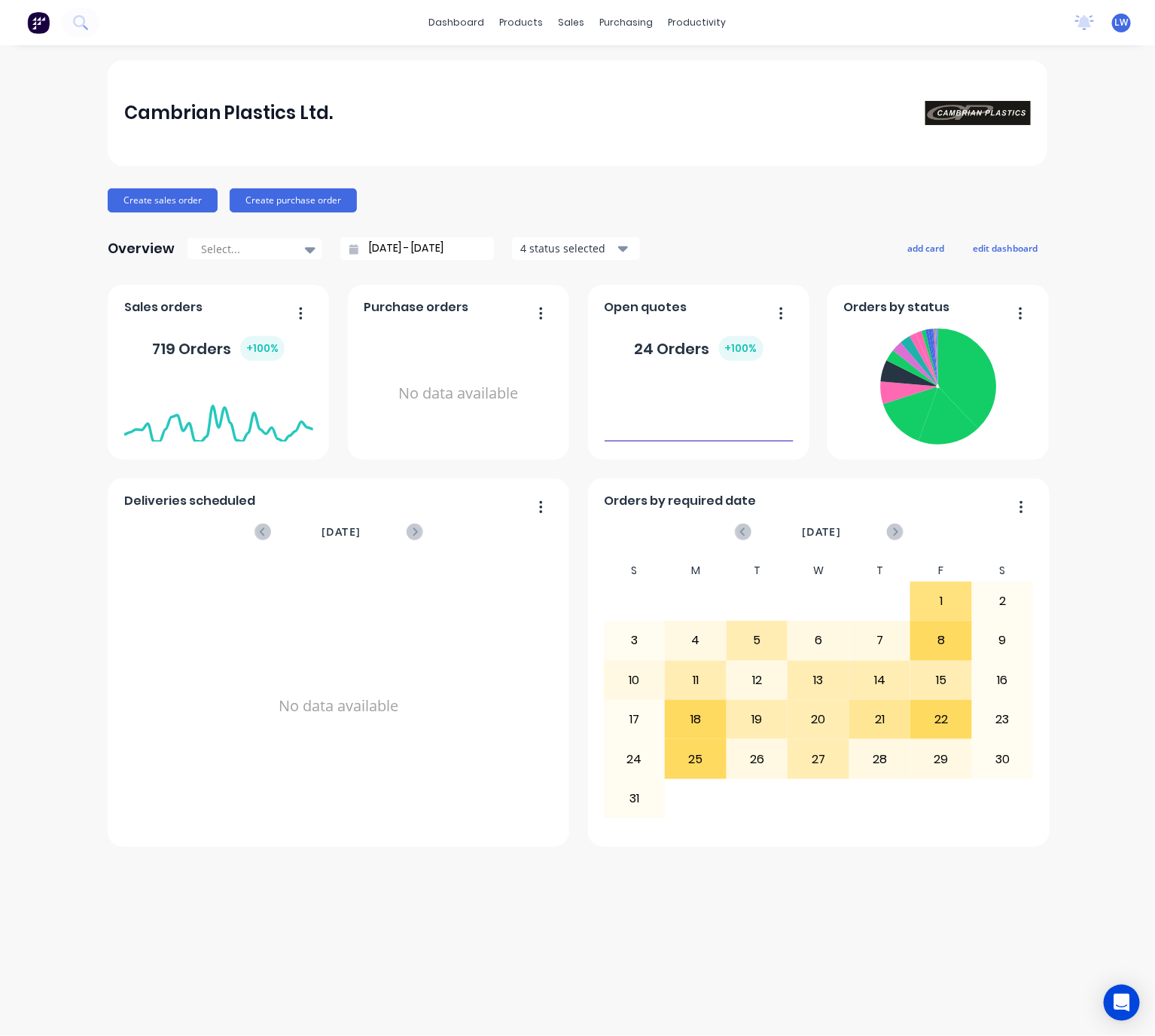
click at [439, 199] on div "Create sales order Create purchase order" at bounding box center [577, 200] width 940 height 24
click at [125, 201] on button "Create sales order" at bounding box center [162, 200] width 110 height 24
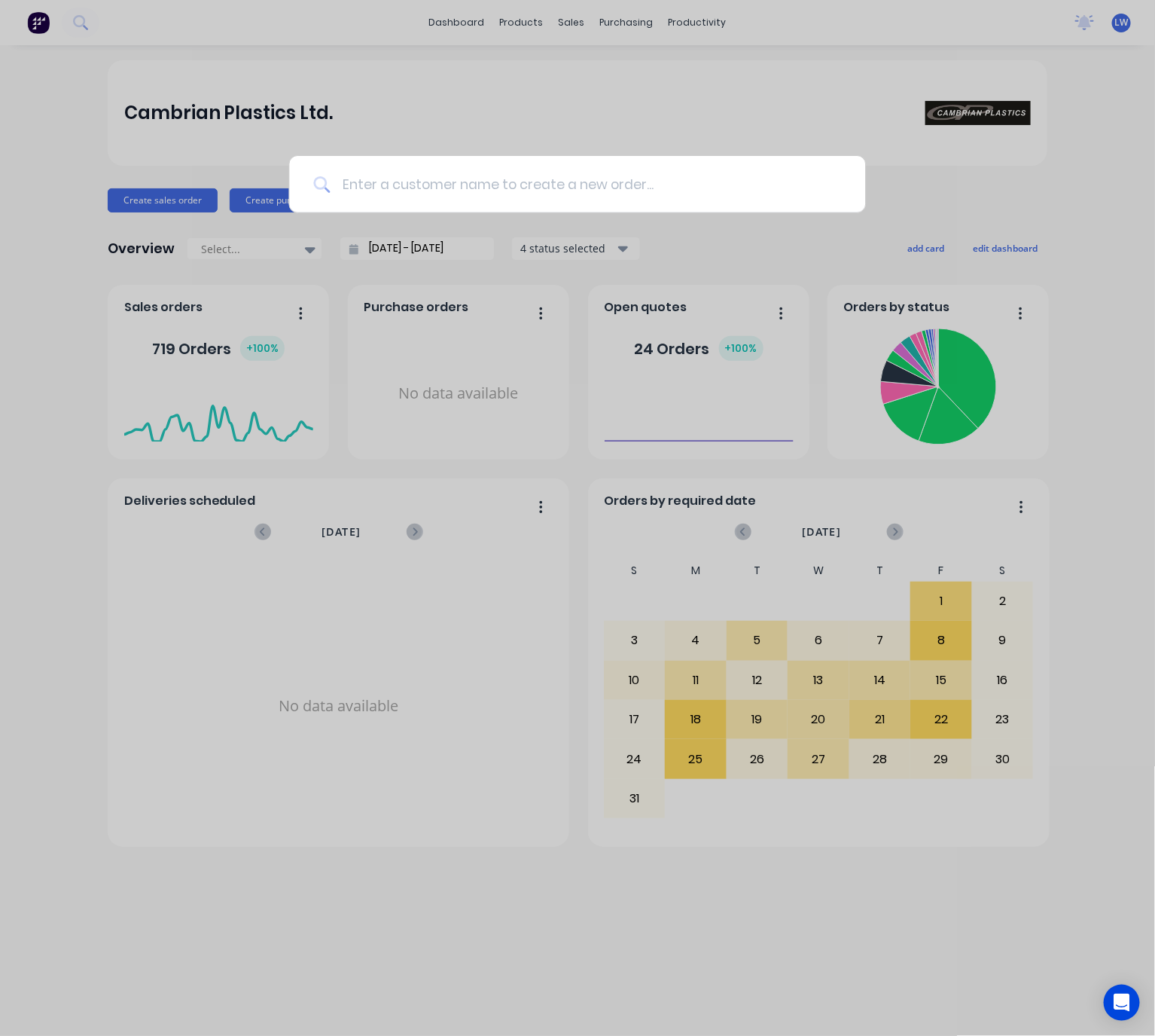
click at [376, 198] on input at bounding box center [585, 183] width 511 height 56
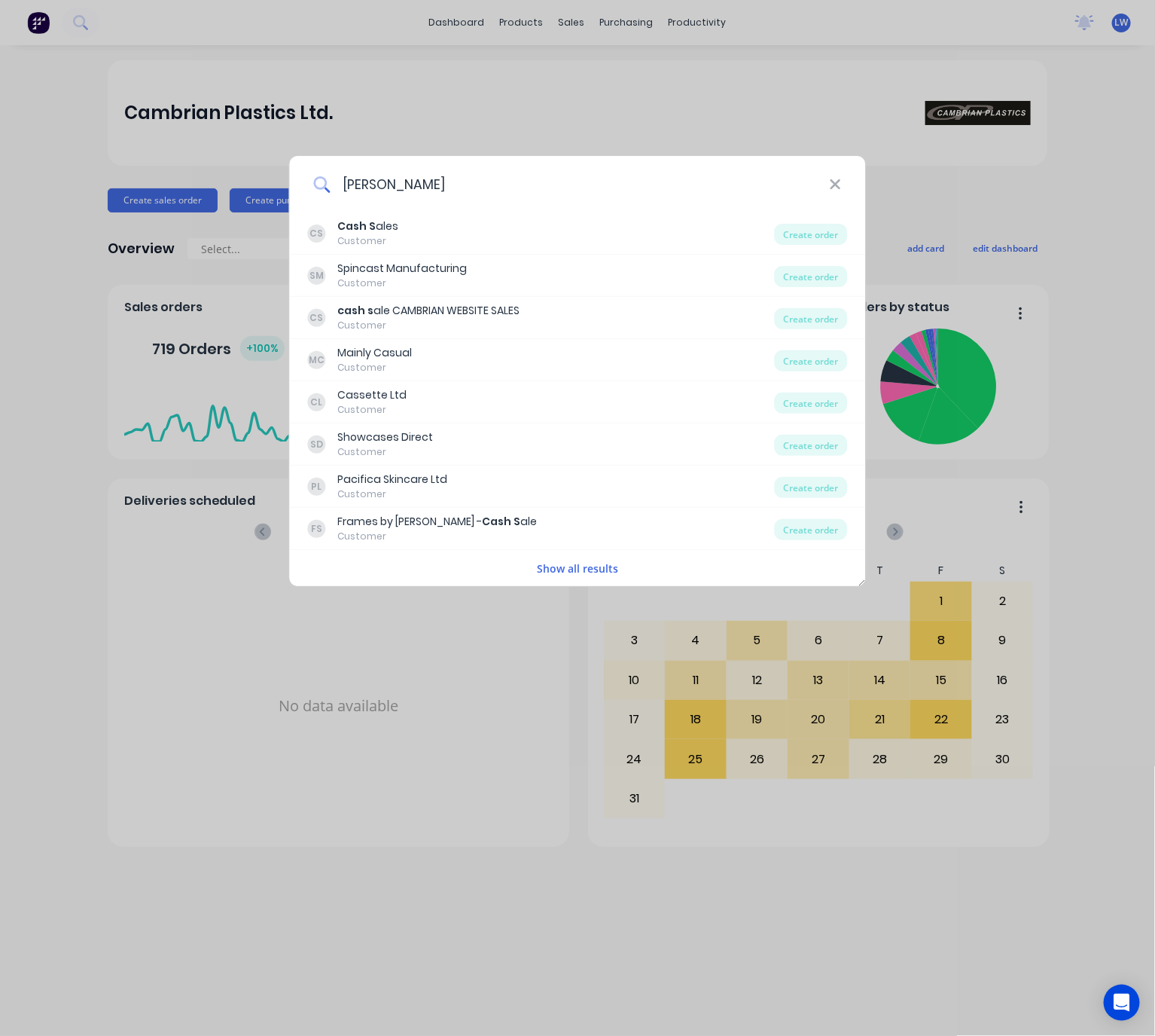
type input "cash Sale"
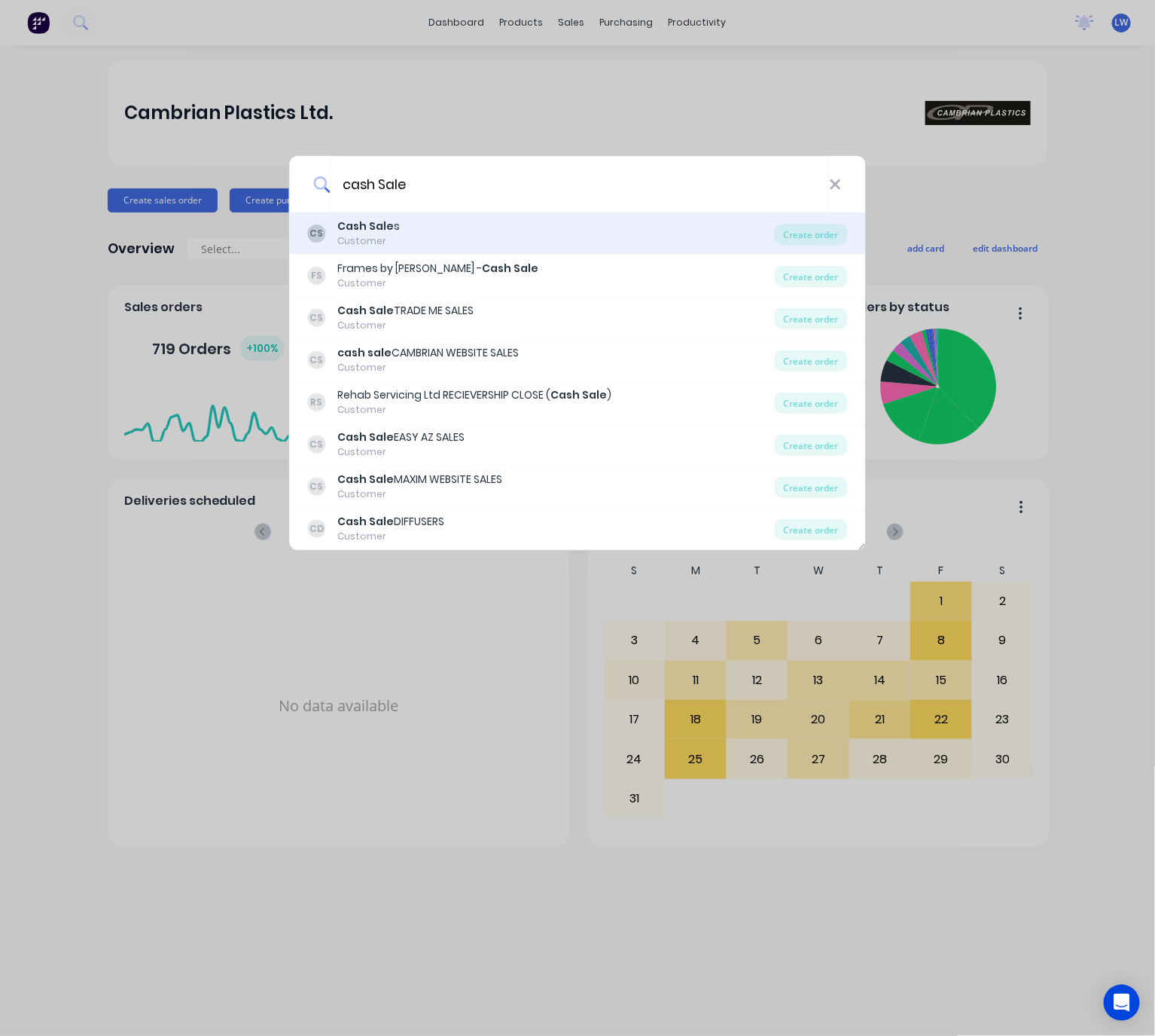
click at [466, 227] on div "CS Cash Sale s Customer" at bounding box center [542, 233] width 466 height 29
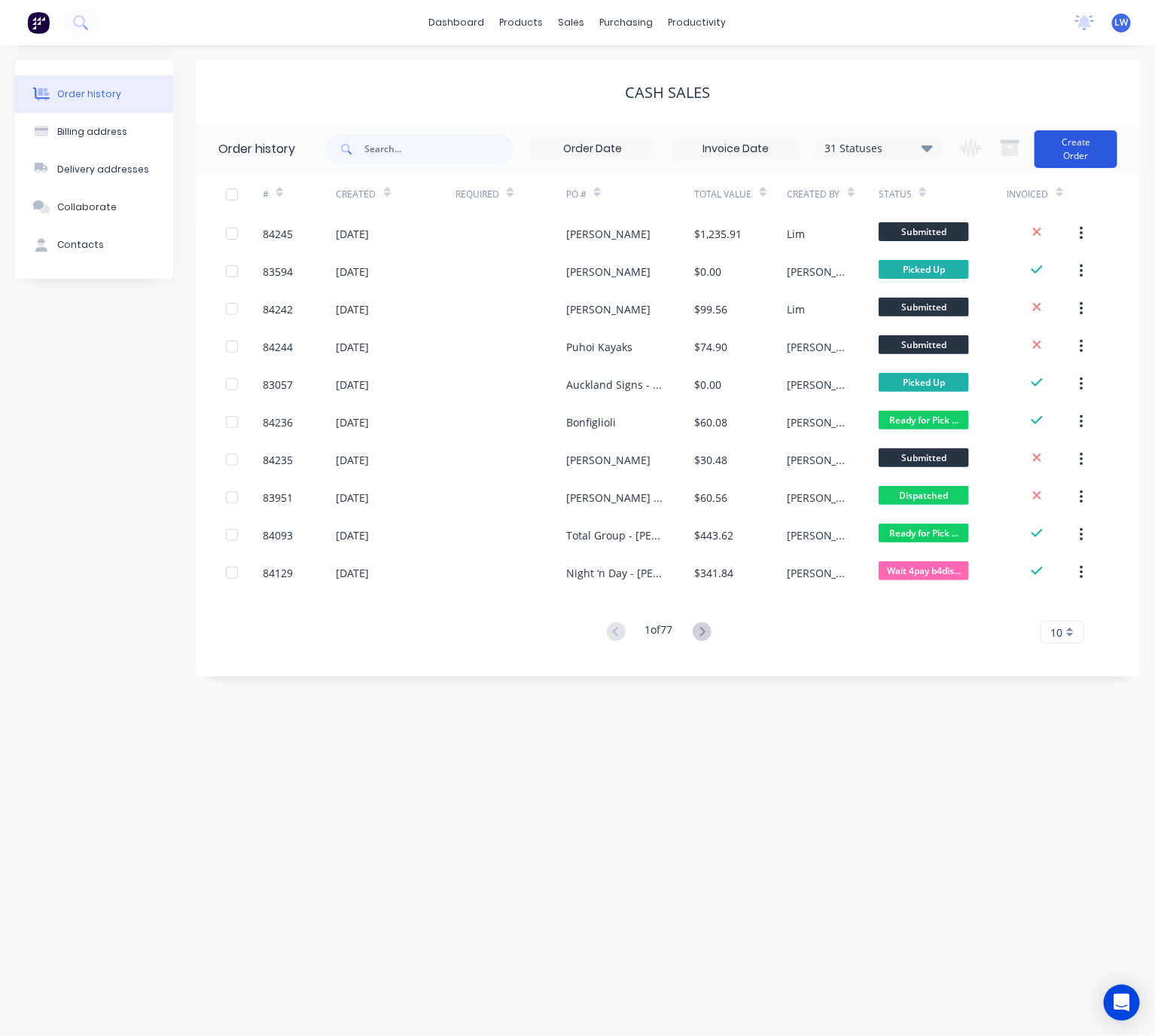
click at [1086, 161] on button "Create Order" at bounding box center [1076, 149] width 83 height 38
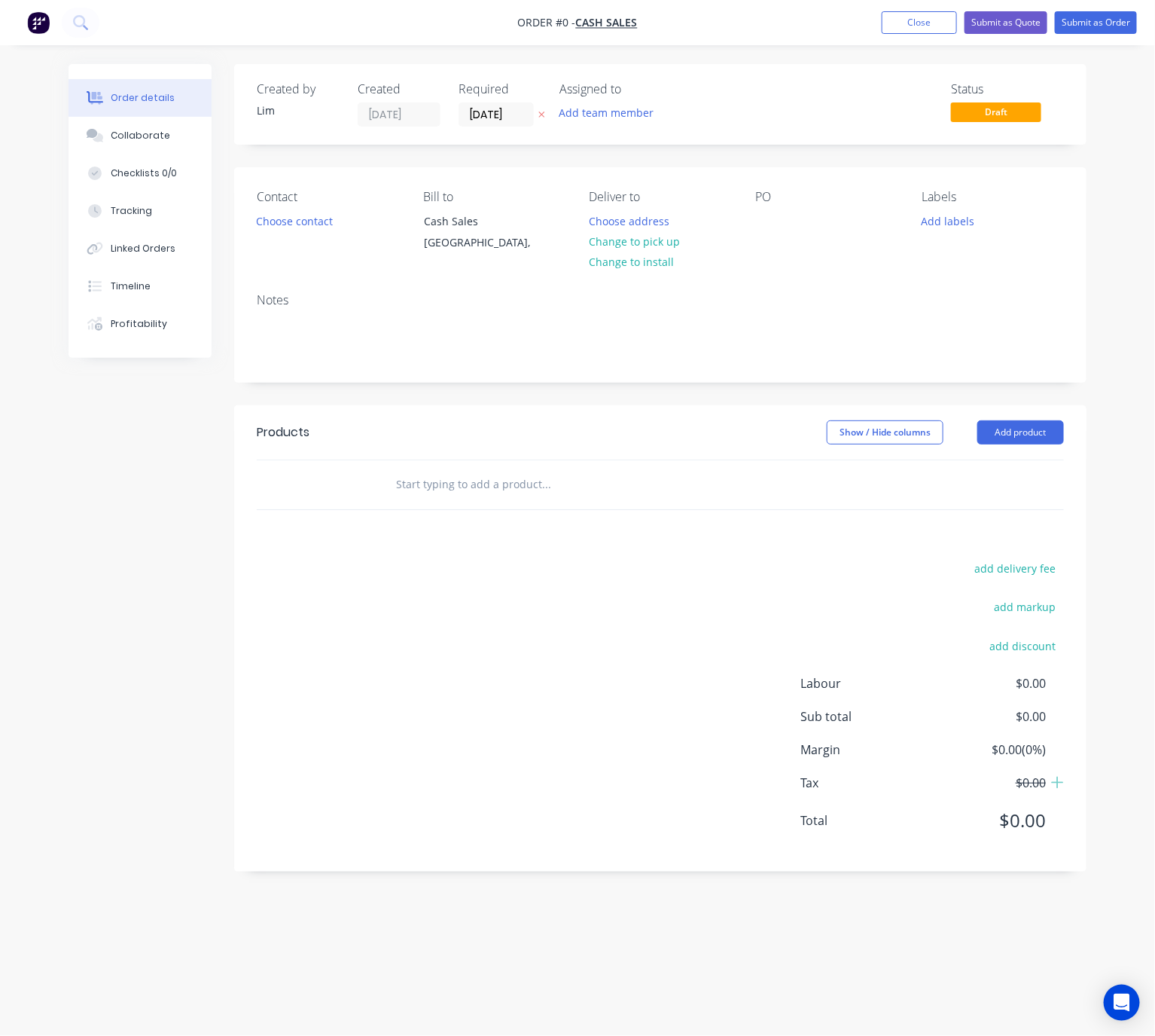
click at [542, 112] on icon at bounding box center [542, 114] width 7 height 9
click at [298, 227] on button "Choose contact" at bounding box center [294, 221] width 92 height 21
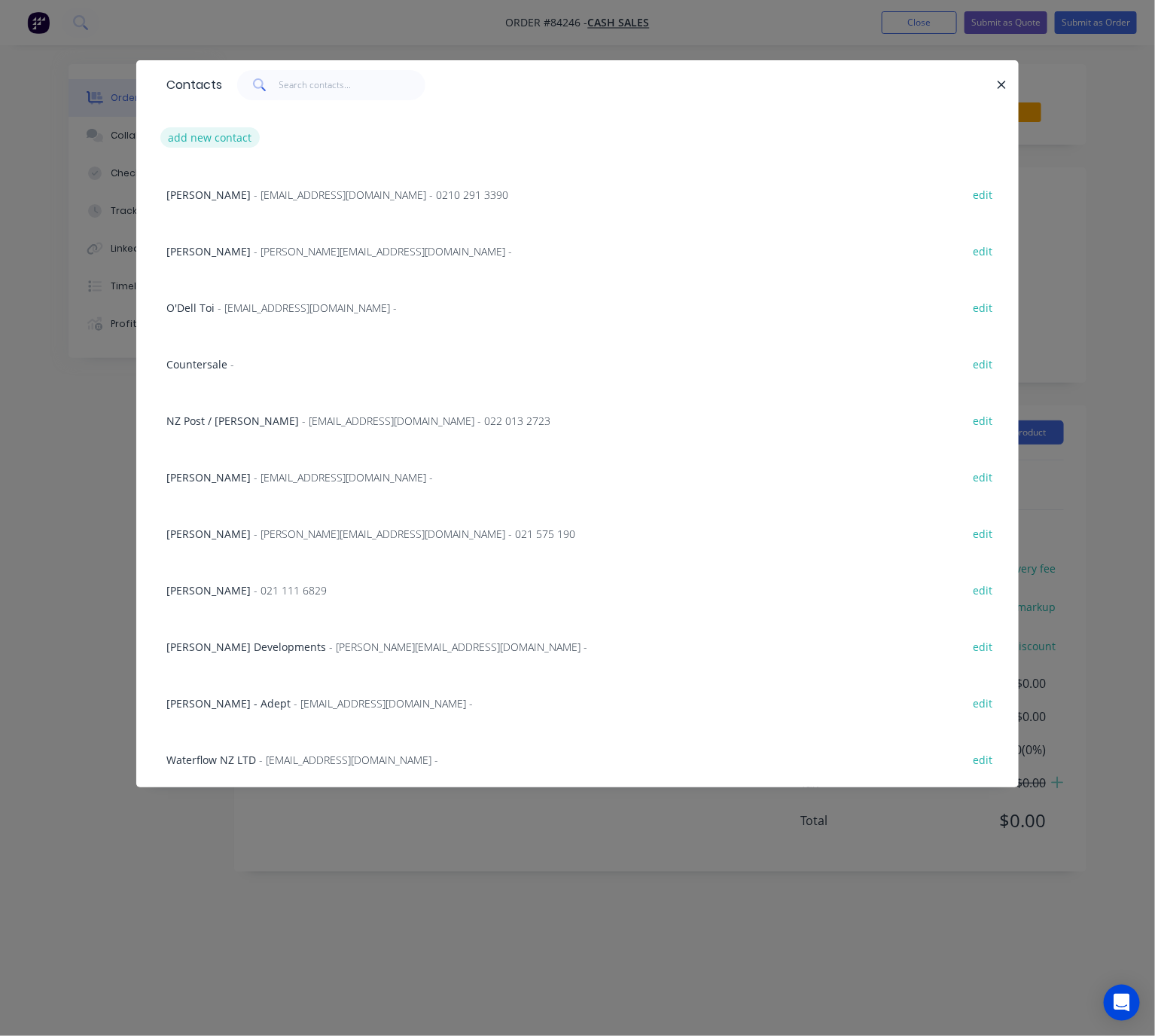
click at [194, 131] on button "add new contact" at bounding box center [210, 138] width 100 height 21
select select "NZ"
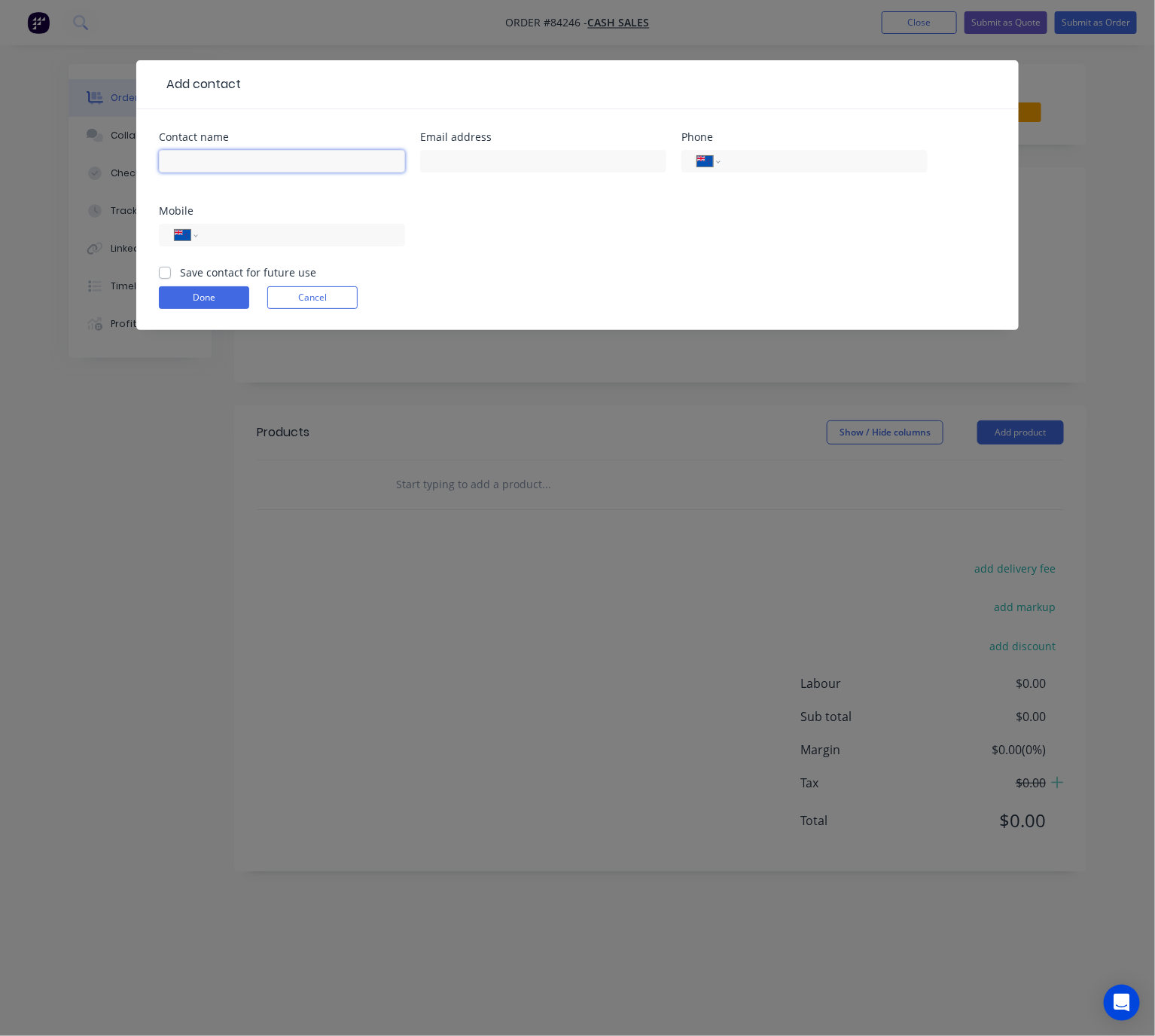
click at [238, 152] on input "text" at bounding box center [281, 161] width 246 height 23
type input "Sebin"
click at [565, 165] on input "text" at bounding box center [542, 161] width 246 height 23
type input "[EMAIL_ADDRESS][DOMAIN_NAME]"
click at [372, 230] on input "tel" at bounding box center [299, 236] width 181 height 17
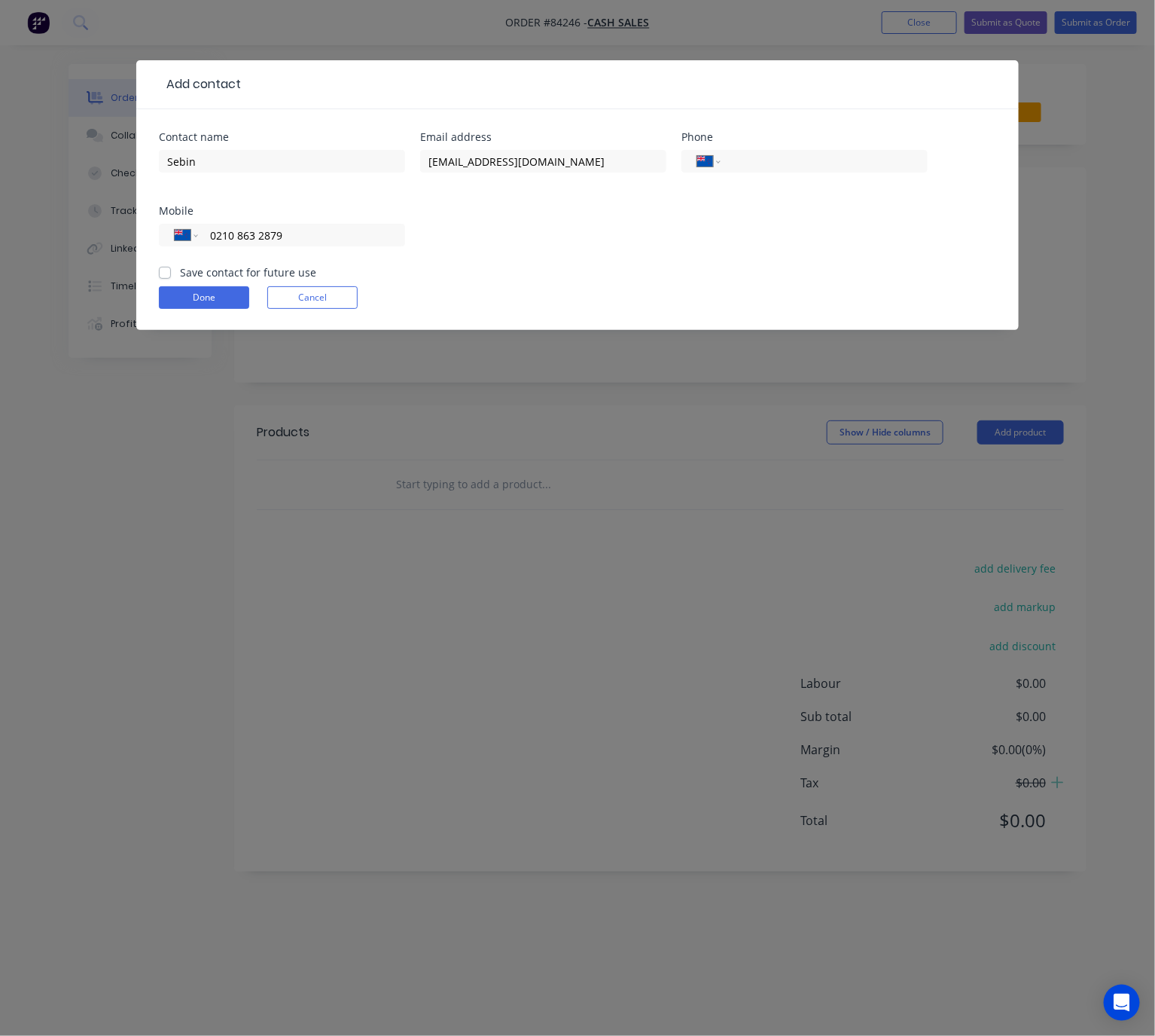
type input "0210 863 2879"
click at [180, 270] on label "Save contact for future use" at bounding box center [248, 272] width 136 height 16
click at [169, 270] on input "Save contact for future use" at bounding box center [164, 271] width 12 height 14
checkbox input "true"
click at [204, 298] on button "Done" at bounding box center [204, 297] width 90 height 23
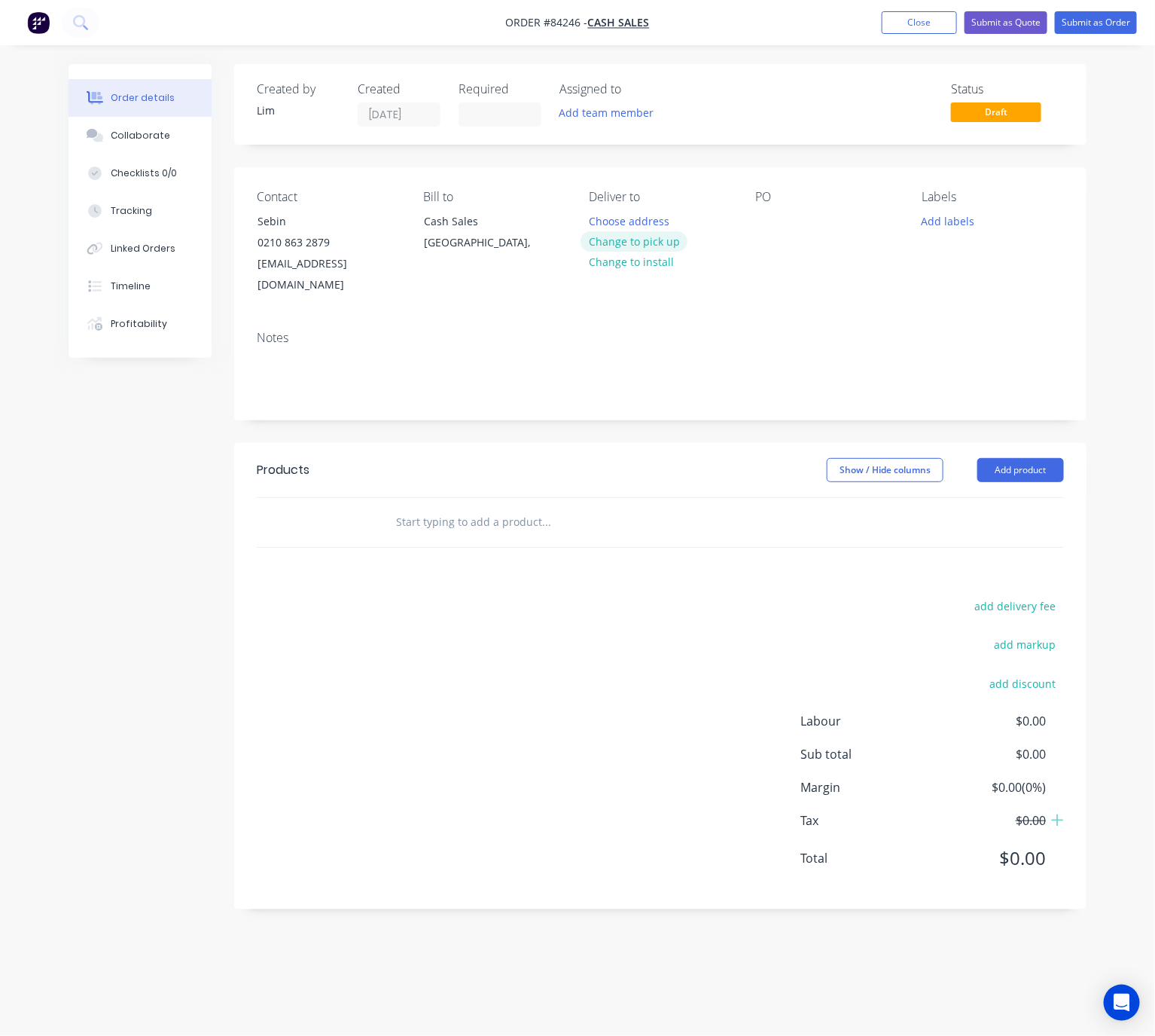
click at [670, 244] on button "Change to pick up" at bounding box center [633, 241] width 107 height 21
click at [767, 217] on div at bounding box center [767, 221] width 24 height 22
click at [957, 217] on button "Add labels" at bounding box center [948, 221] width 70 height 21
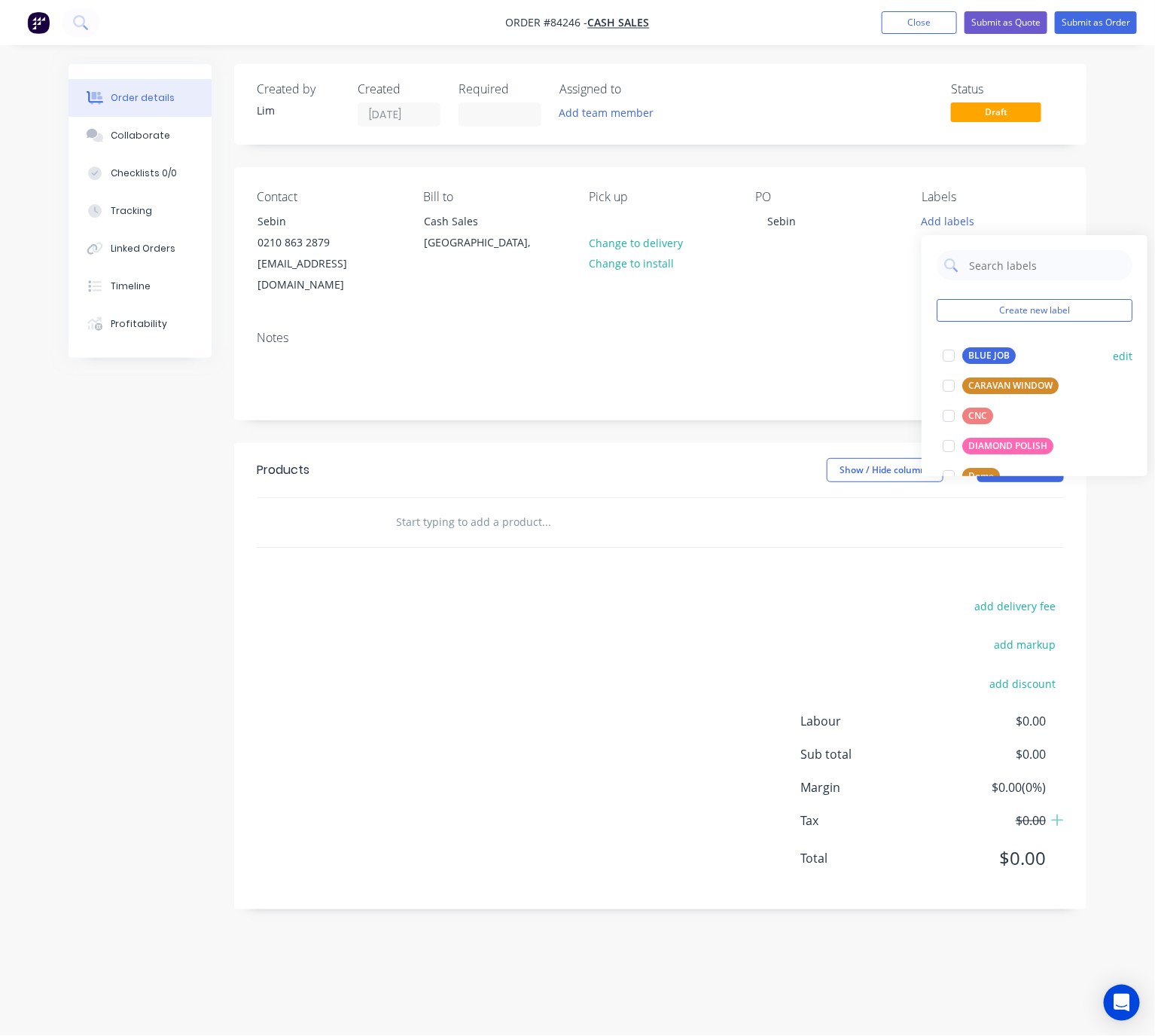
click at [983, 357] on div "BLUE JOB" at bounding box center [989, 355] width 54 height 17
click at [709, 411] on div "Created by [PERSON_NAME] Created [DATE] Required Assigned to Add team member St…" at bounding box center [660, 486] width 852 height 845
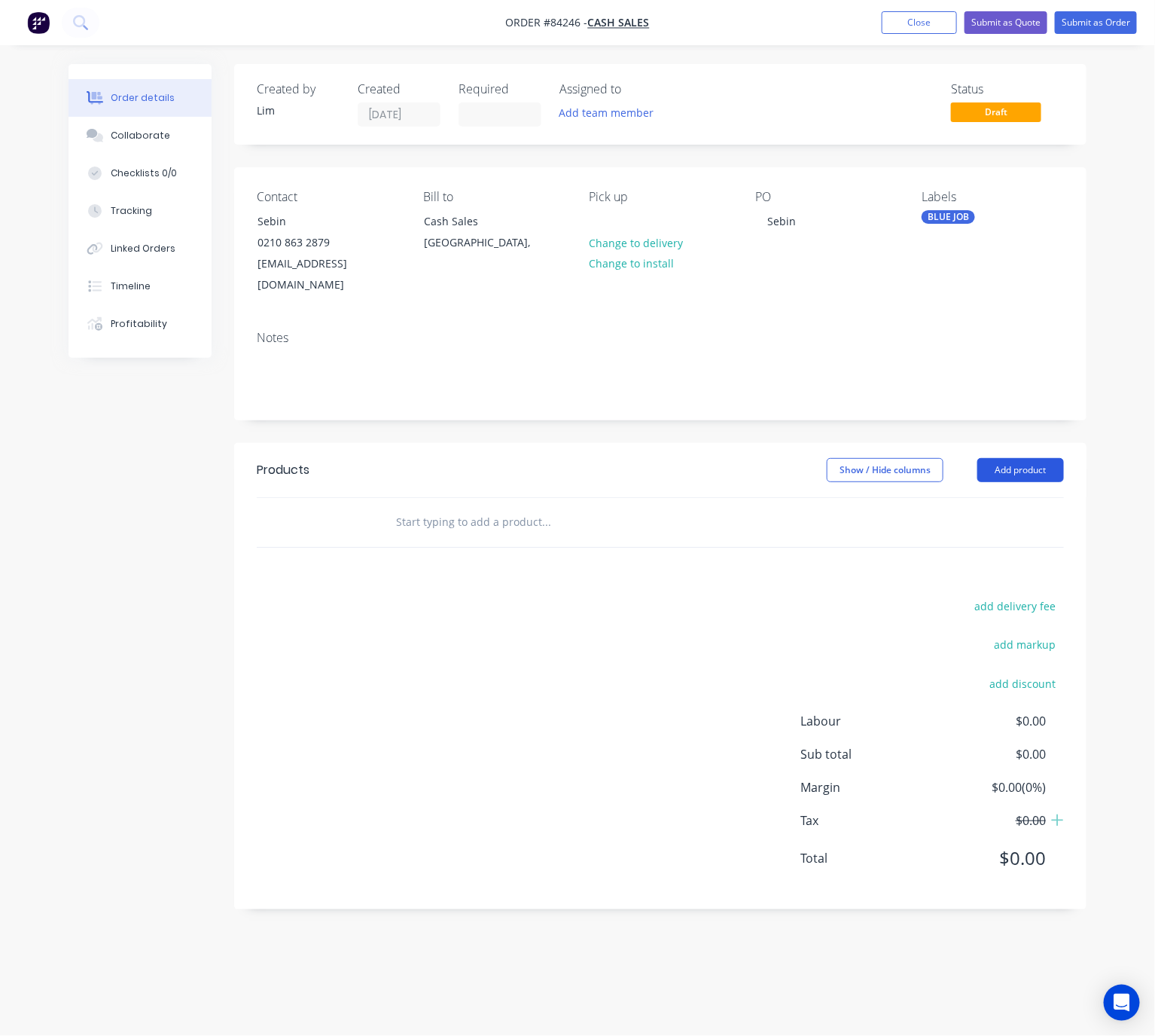
click at [1032, 459] on button "Add product" at bounding box center [1021, 470] width 87 height 24
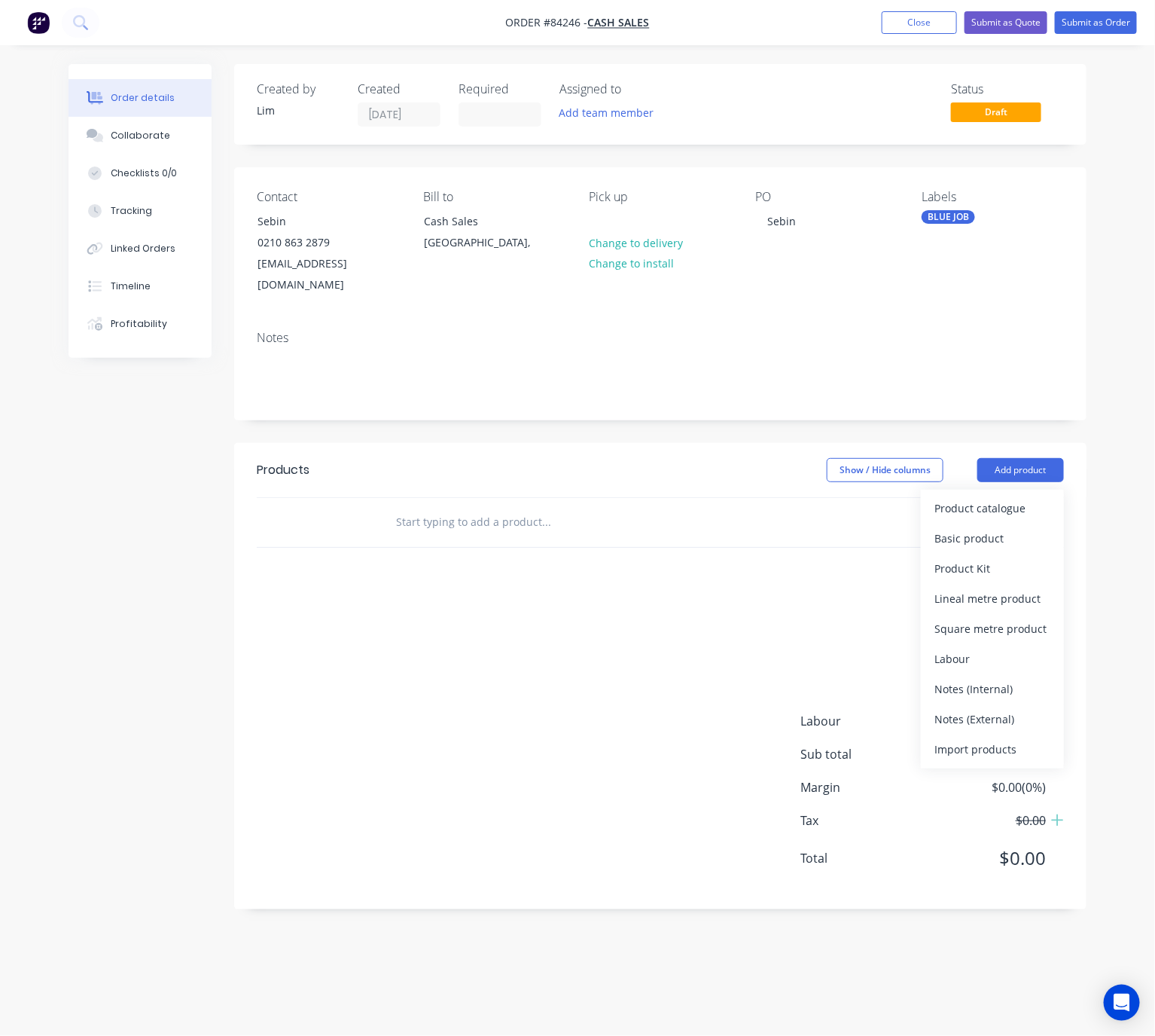
click at [493, 509] on input "text" at bounding box center [545, 522] width 301 height 30
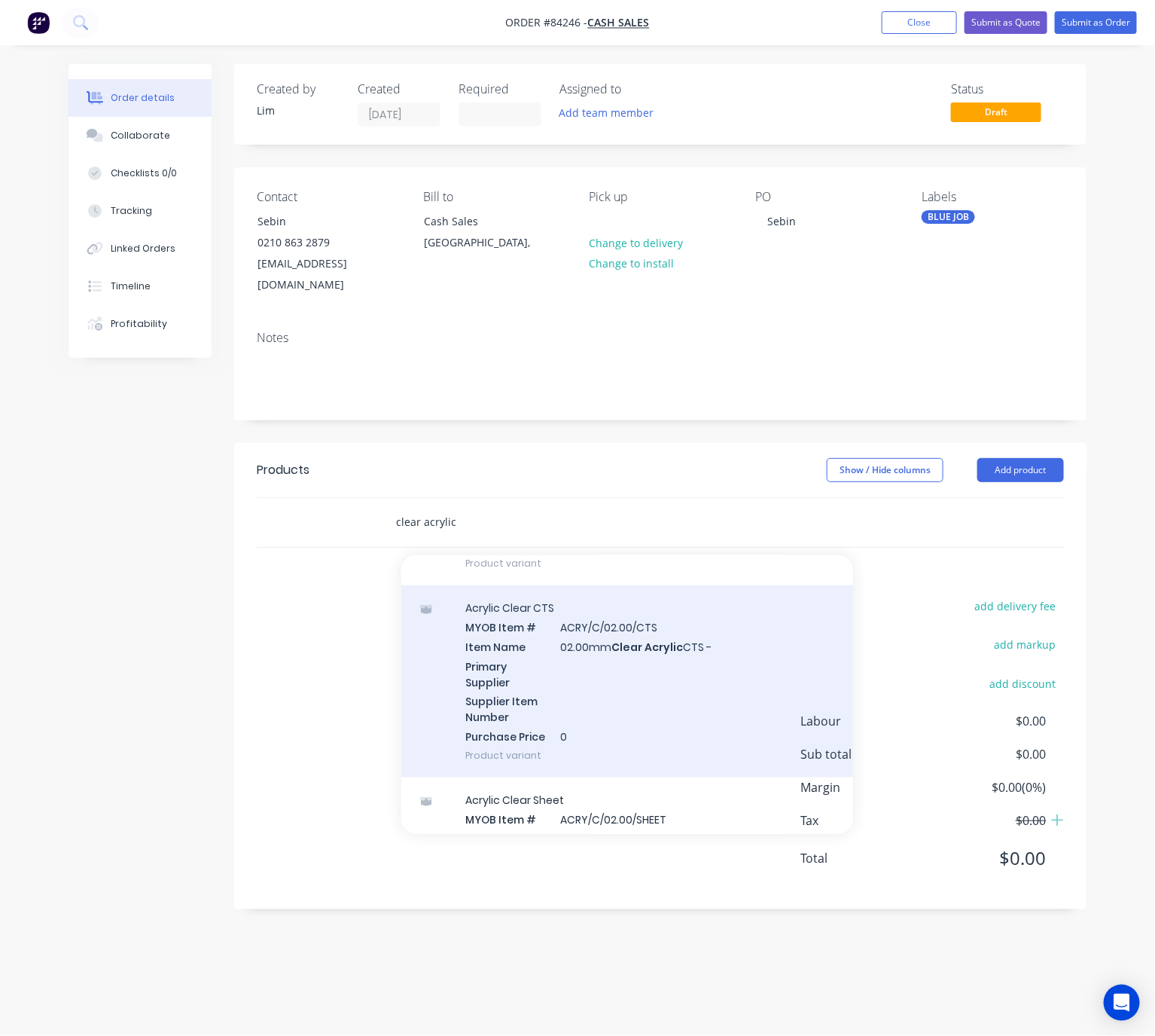
scroll to position [791, 0]
type input "clear acrylic"
click at [715, 667] on div "Acrylic Clear CTS MYOB Item # ACRY/C/02.00/CTS Item Name 02.00mm Clear Acrylic …" at bounding box center [627, 684] width 451 height 192
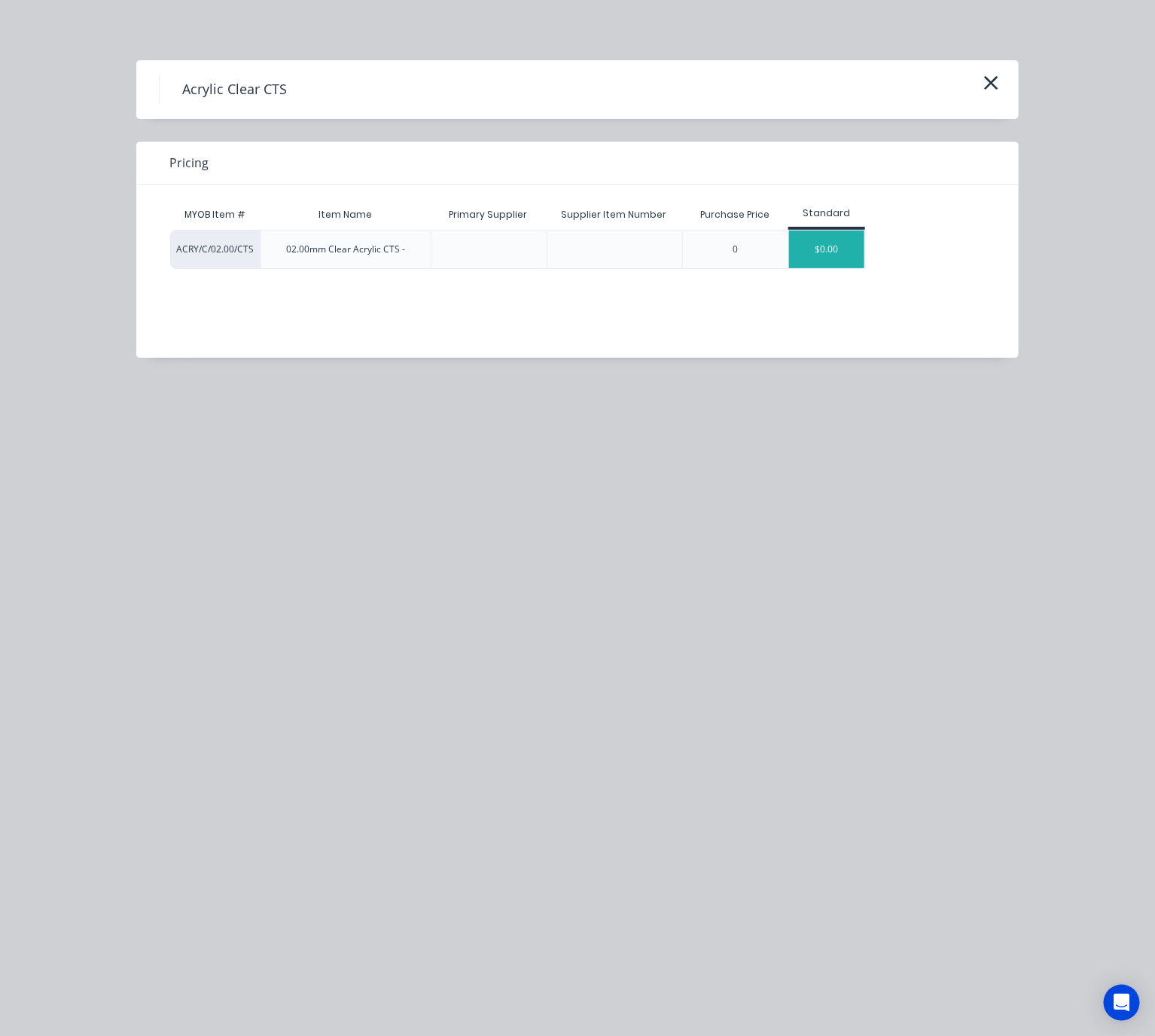
click at [834, 260] on div "$0.00" at bounding box center [826, 249] width 75 height 38
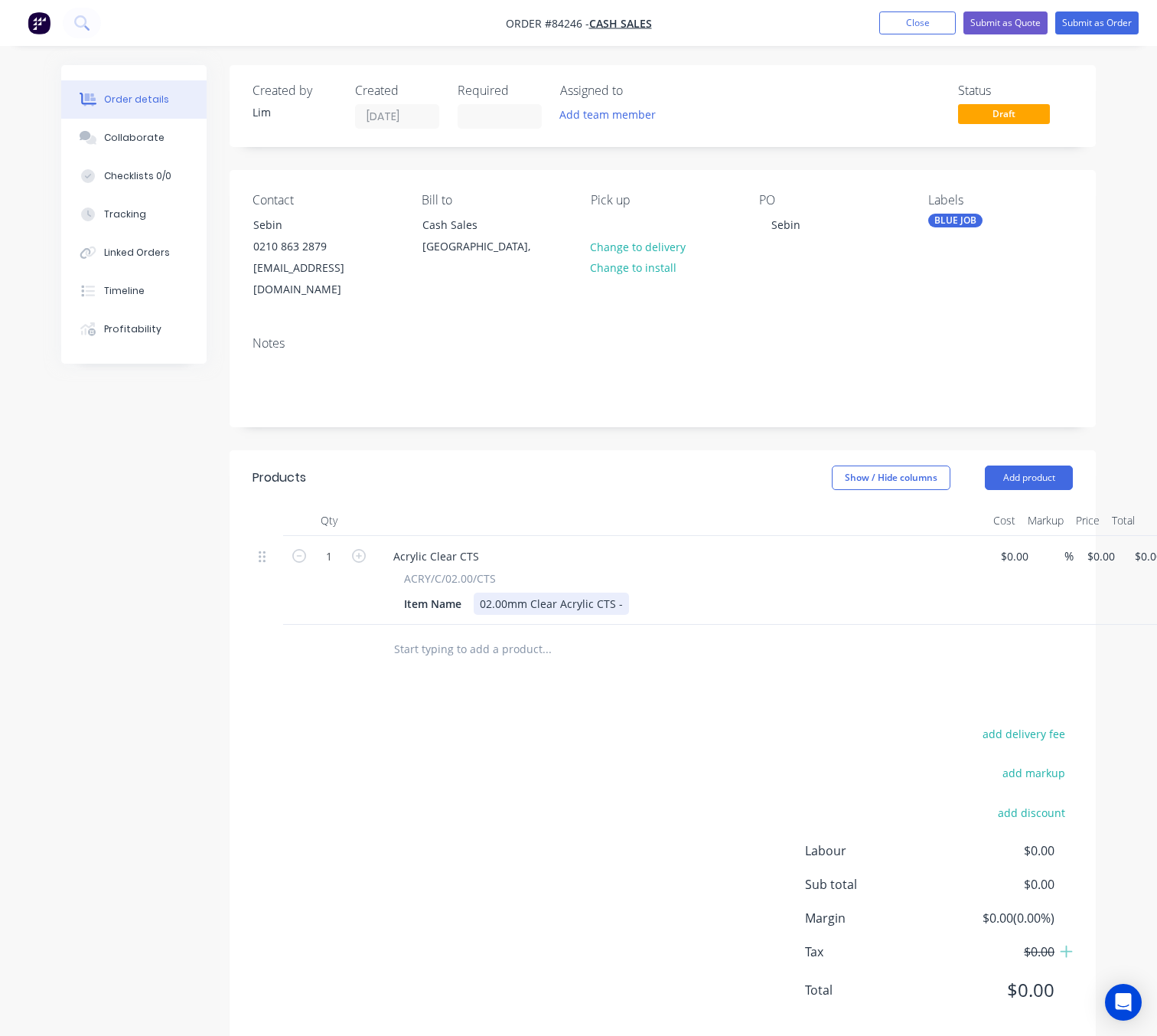
click at [623, 592] on div "02.00mm Clear Acrylic CTS -" at bounding box center [551, 604] width 155 height 23
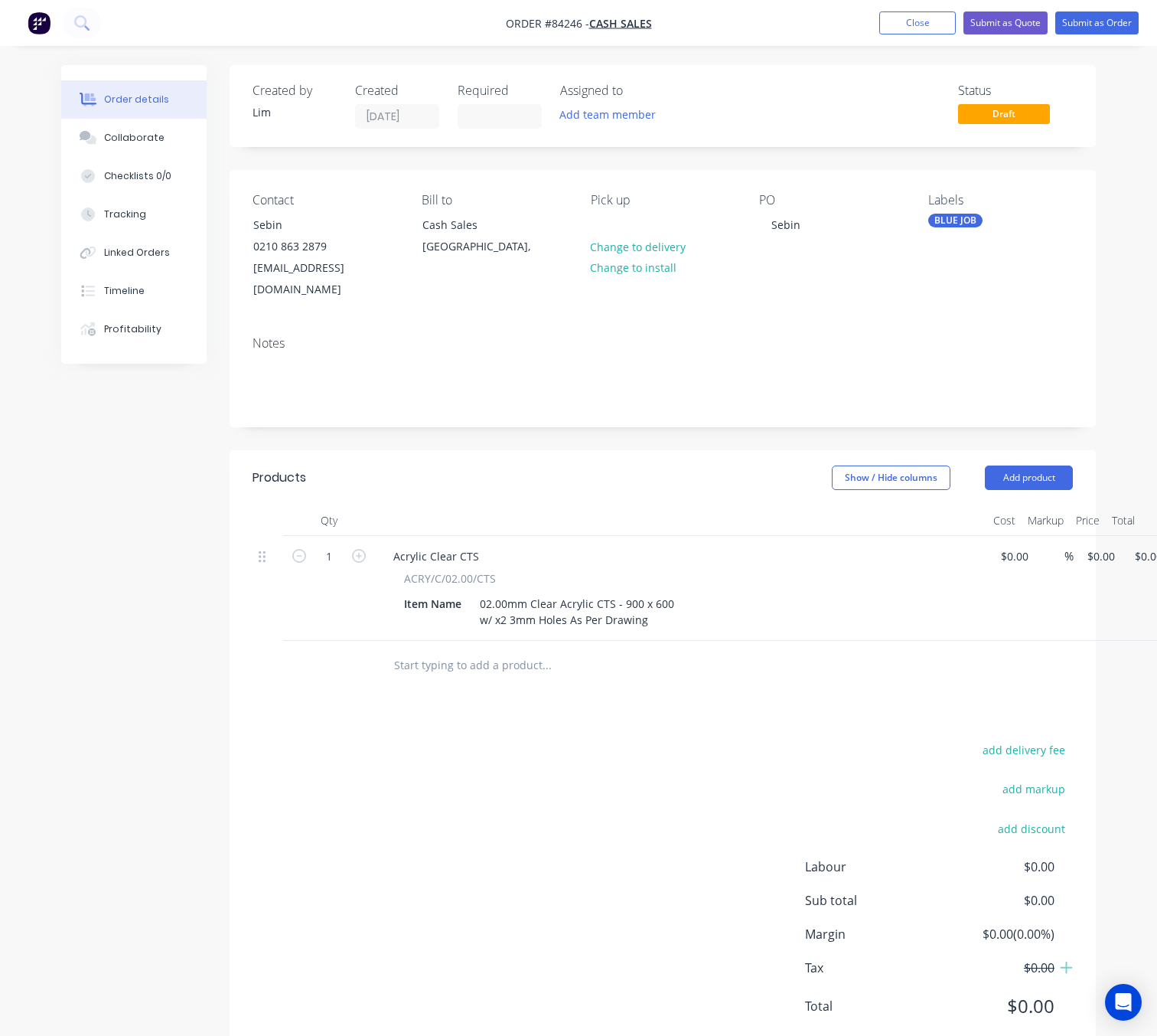
click at [595, 770] on div "add delivery fee add markup add discount Labour $0.00 Sub total $0.00 Margin $0…" at bounding box center [662, 887] width 820 height 296
click at [1073, 536] on div "1 Acrylic Clear CTS ACRY/C/02.00/CTS Item Name 02.00mm Clear Acrylic CTS - 900 …" at bounding box center [662, 588] width 820 height 104
type input "$27.12"
click at [487, 815] on div "add delivery fee add markup add discount Labour $0.00 Sub total $27.12 Margin $…" at bounding box center [662, 887] width 820 height 296
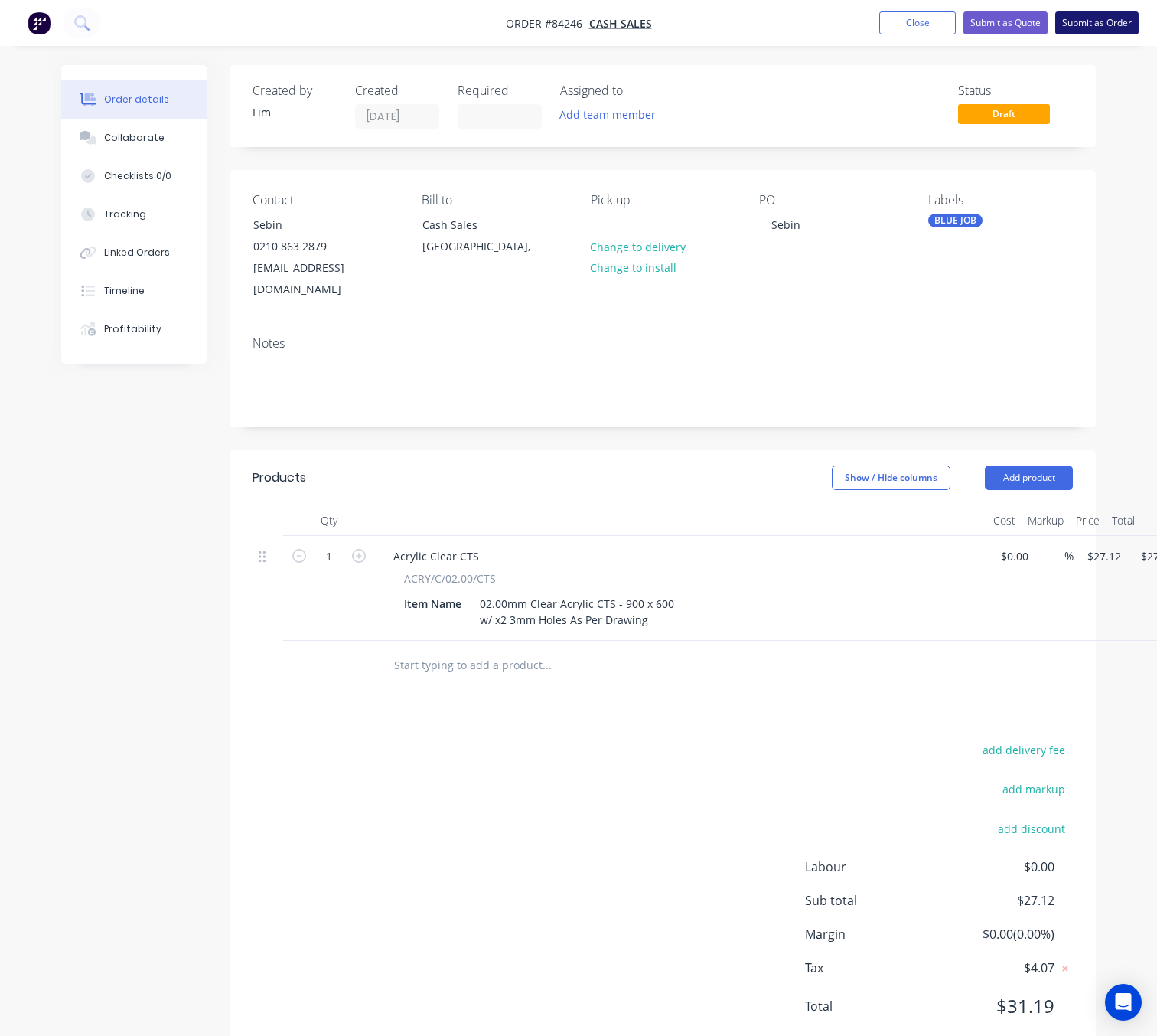
click at [1116, 25] on button "Submit as Order" at bounding box center [1097, 23] width 84 height 23
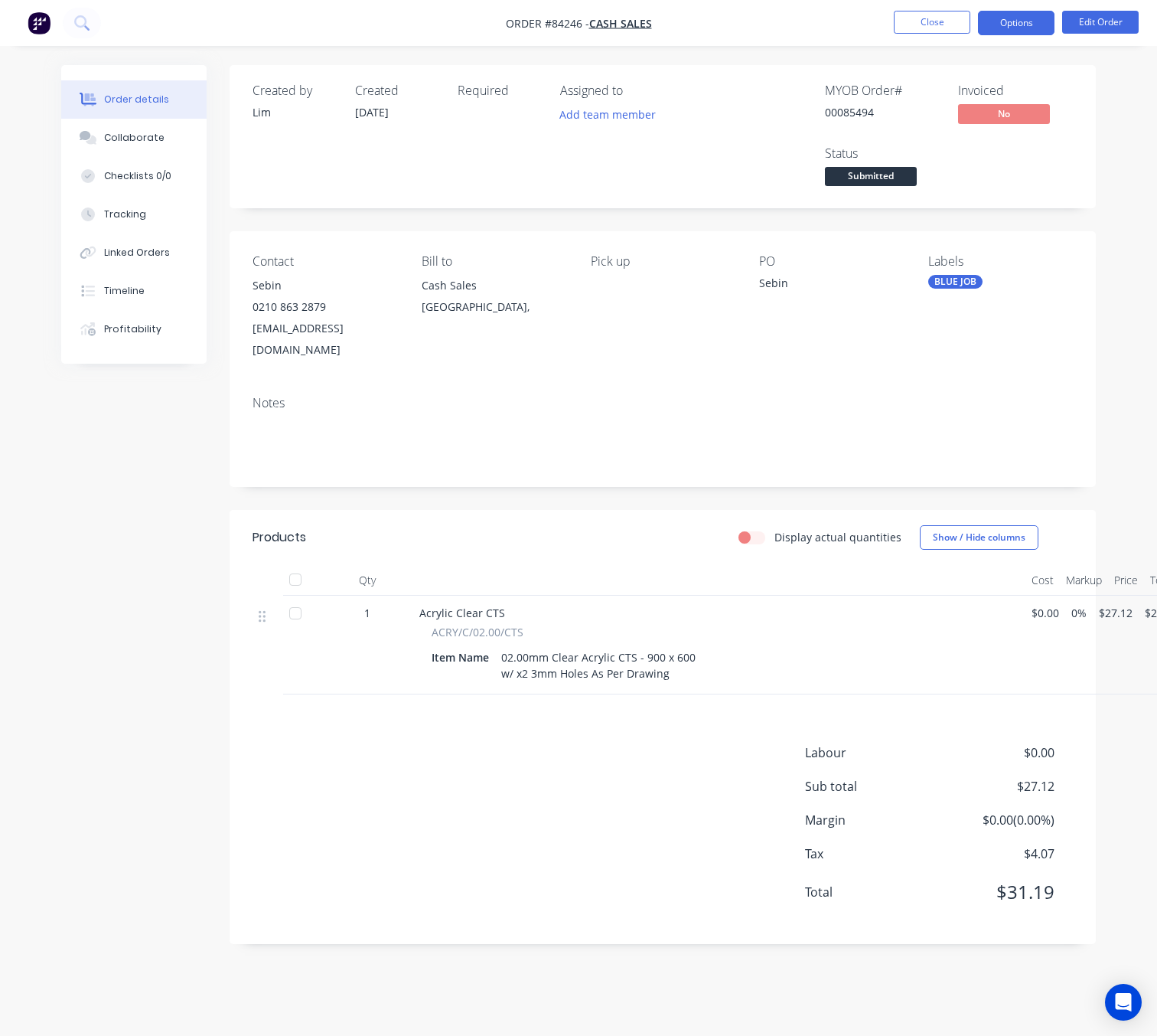
click at [1031, 14] on button "Options" at bounding box center [1016, 23] width 76 height 24
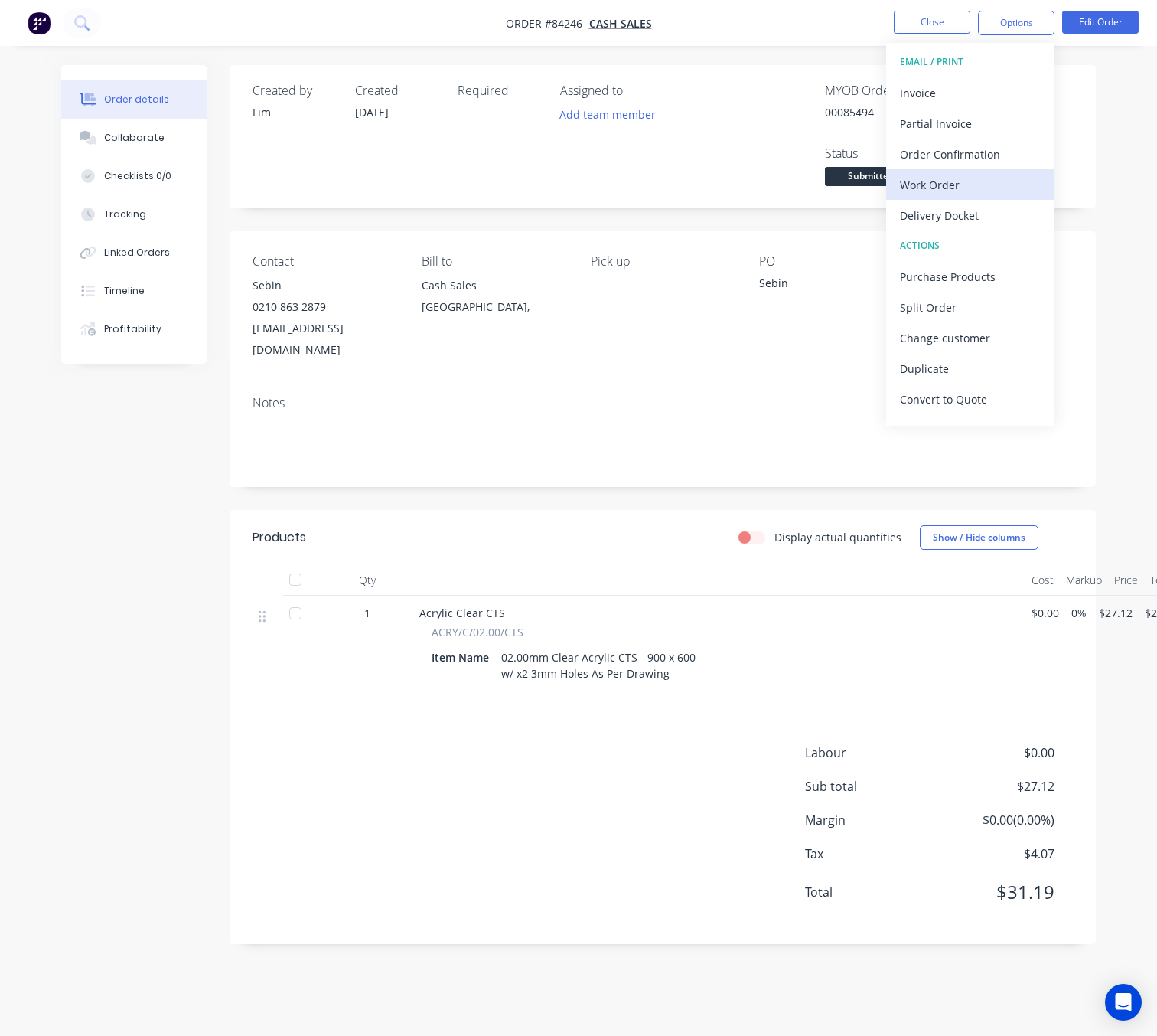
click at [980, 186] on div "Work Order" at bounding box center [970, 185] width 141 height 23
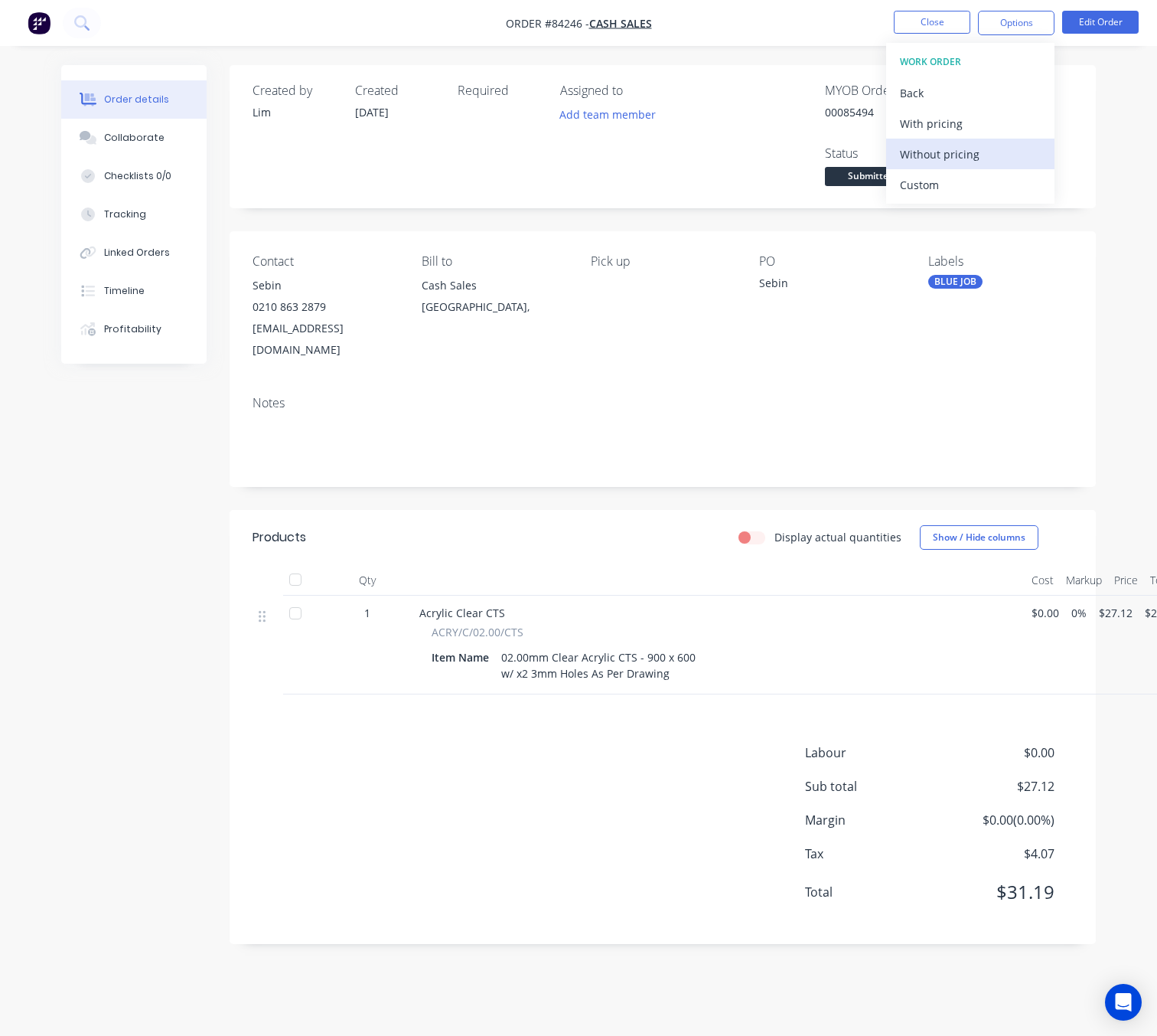
click at [973, 153] on div "Without pricing" at bounding box center [970, 154] width 141 height 23
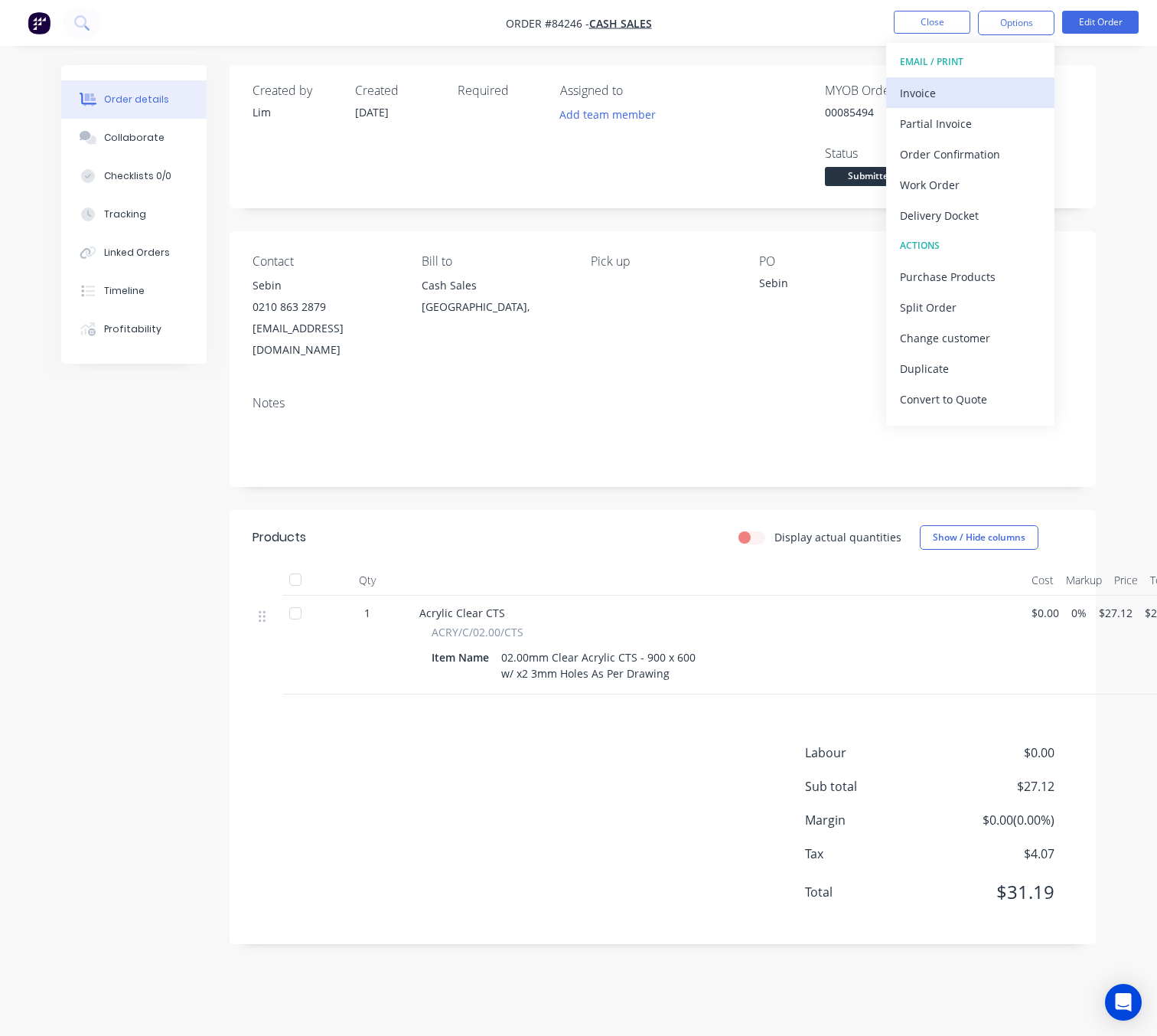
click at [983, 89] on div "Invoice" at bounding box center [970, 93] width 141 height 23
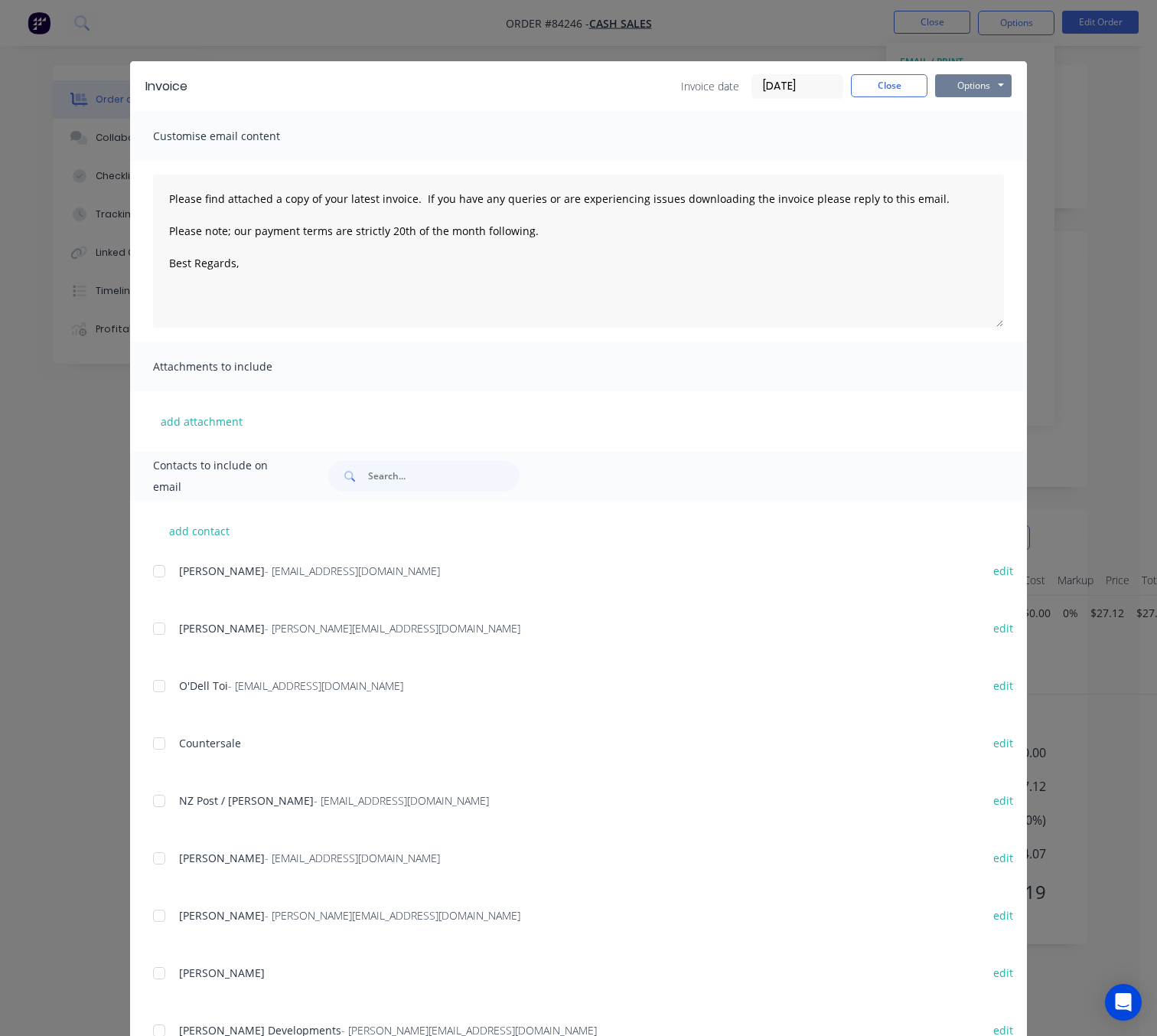
click at [1002, 88] on button "Options" at bounding box center [973, 85] width 76 height 23
click at [987, 104] on button "Preview" at bounding box center [984, 113] width 98 height 25
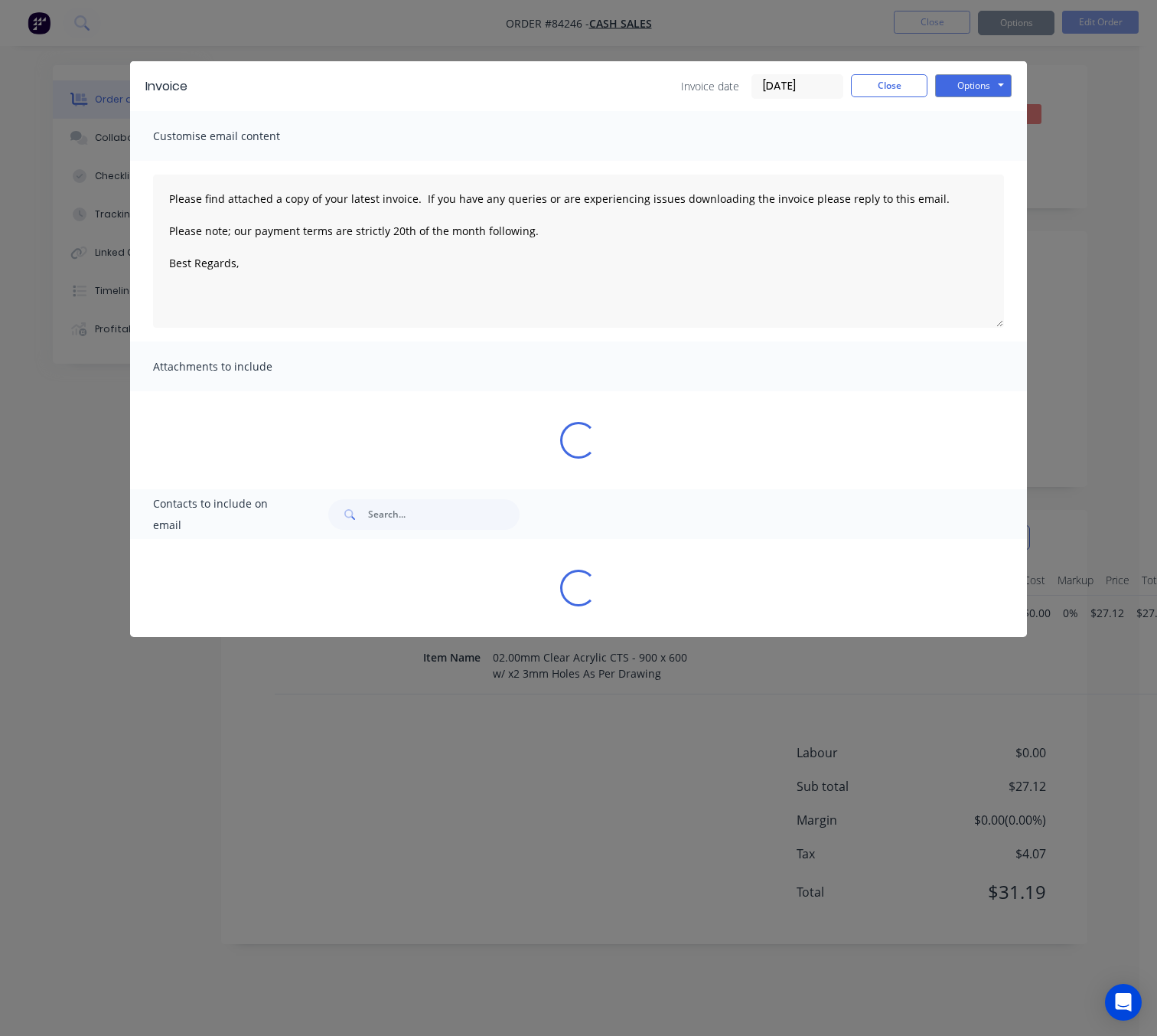
type textarea "Please find attached a copy of your latest invoice. If you have any queries or …"
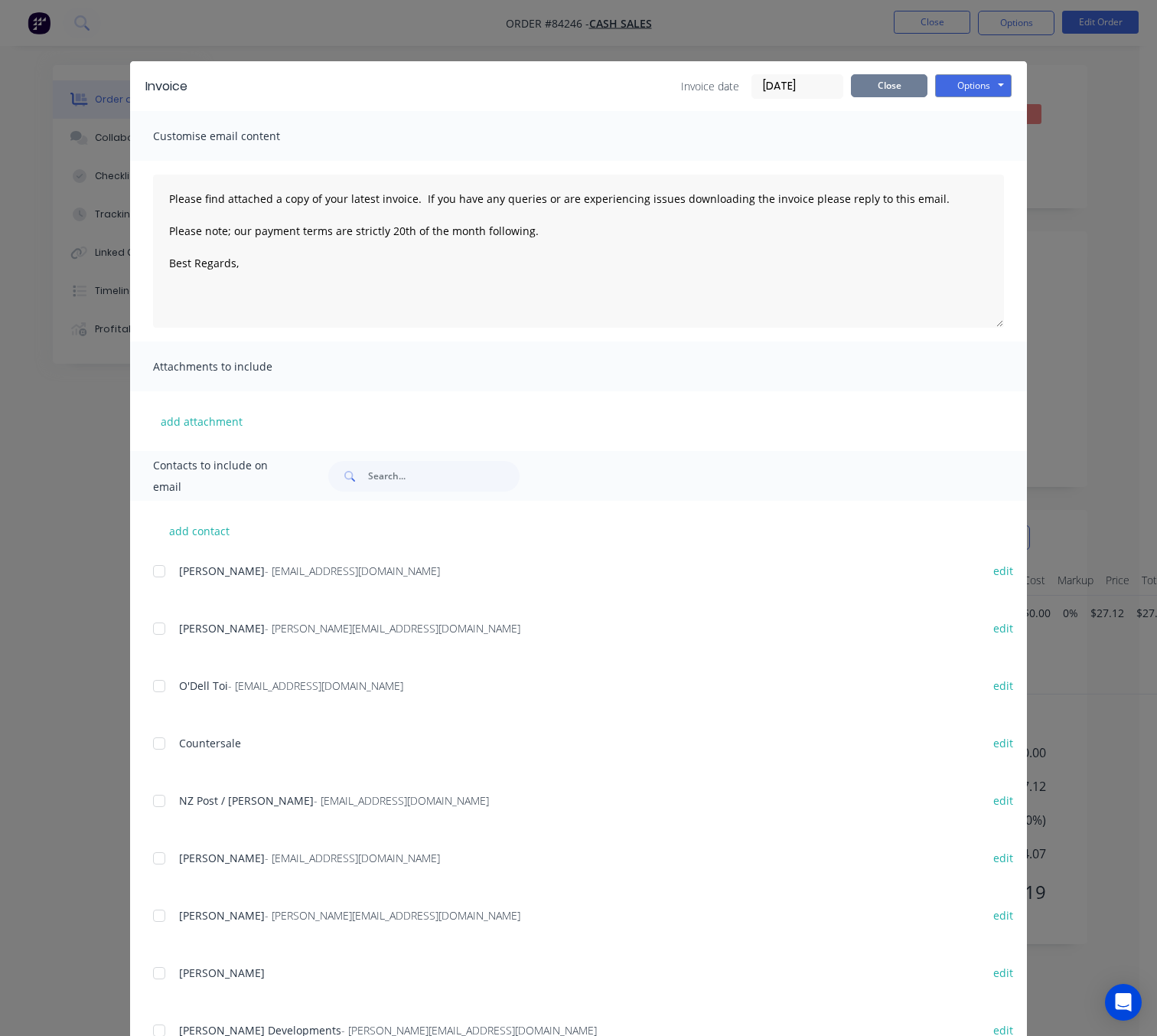
drag, startPoint x: 875, startPoint y: 96, endPoint x: 886, endPoint y: 81, distance: 18.6
click at [875, 94] on div "Invoice date [DATE] Close Options Preview Print Email" at bounding box center [846, 86] width 330 height 24
click at [887, 80] on button "Close" at bounding box center [889, 85] width 76 height 23
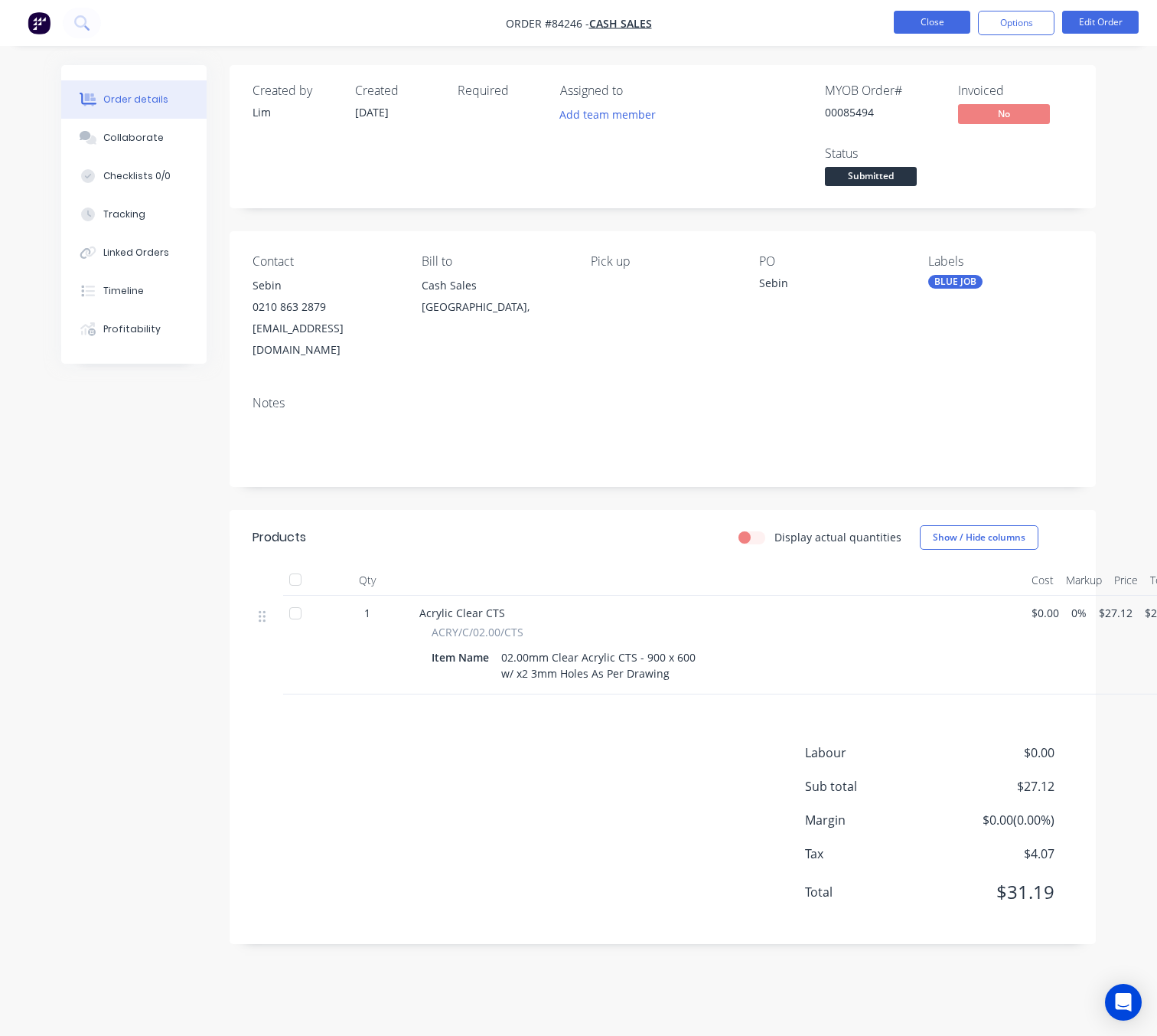
click at [934, 28] on button "Close" at bounding box center [931, 22] width 76 height 23
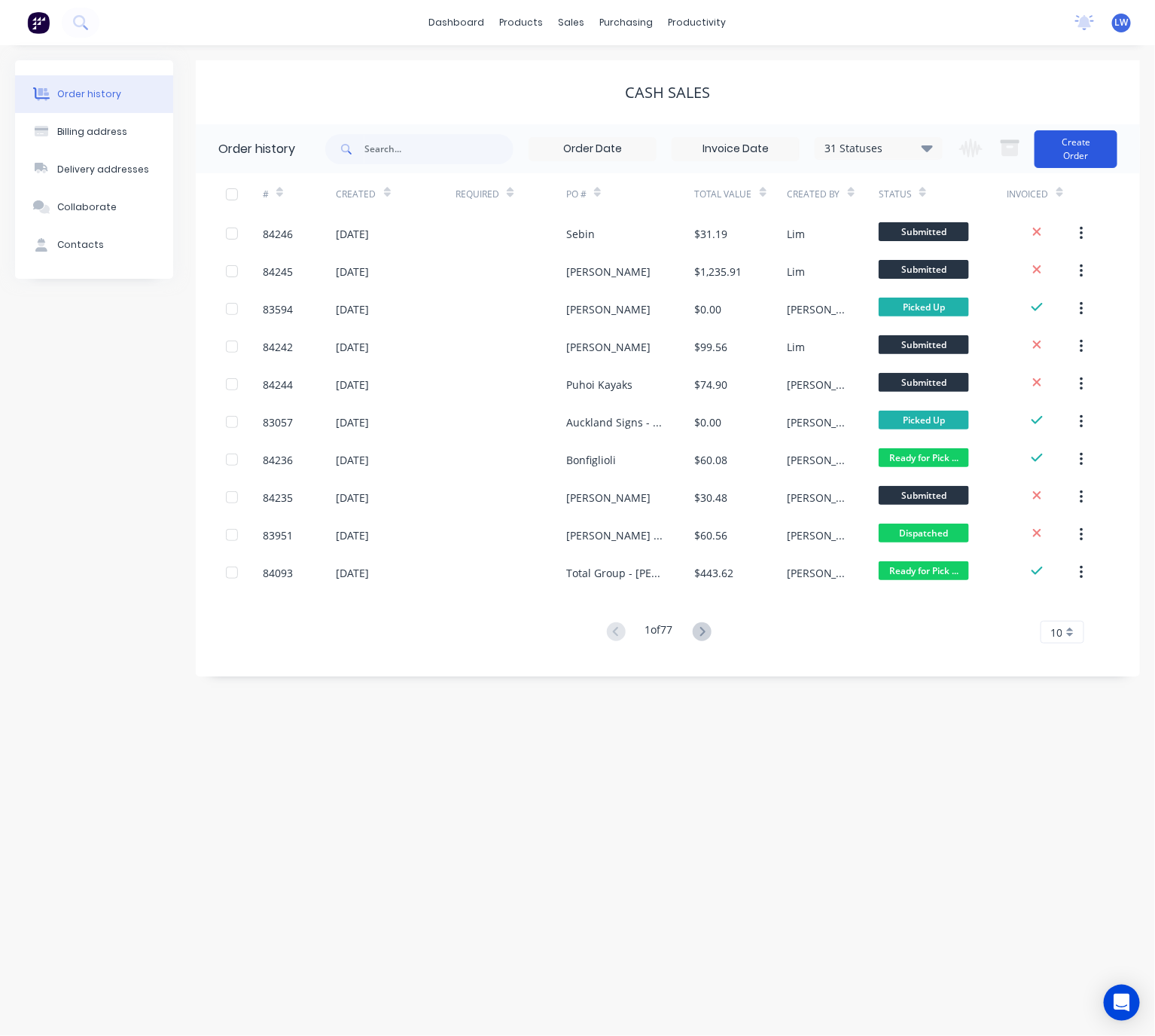
click at [1067, 149] on button "Create Order" at bounding box center [1076, 149] width 83 height 38
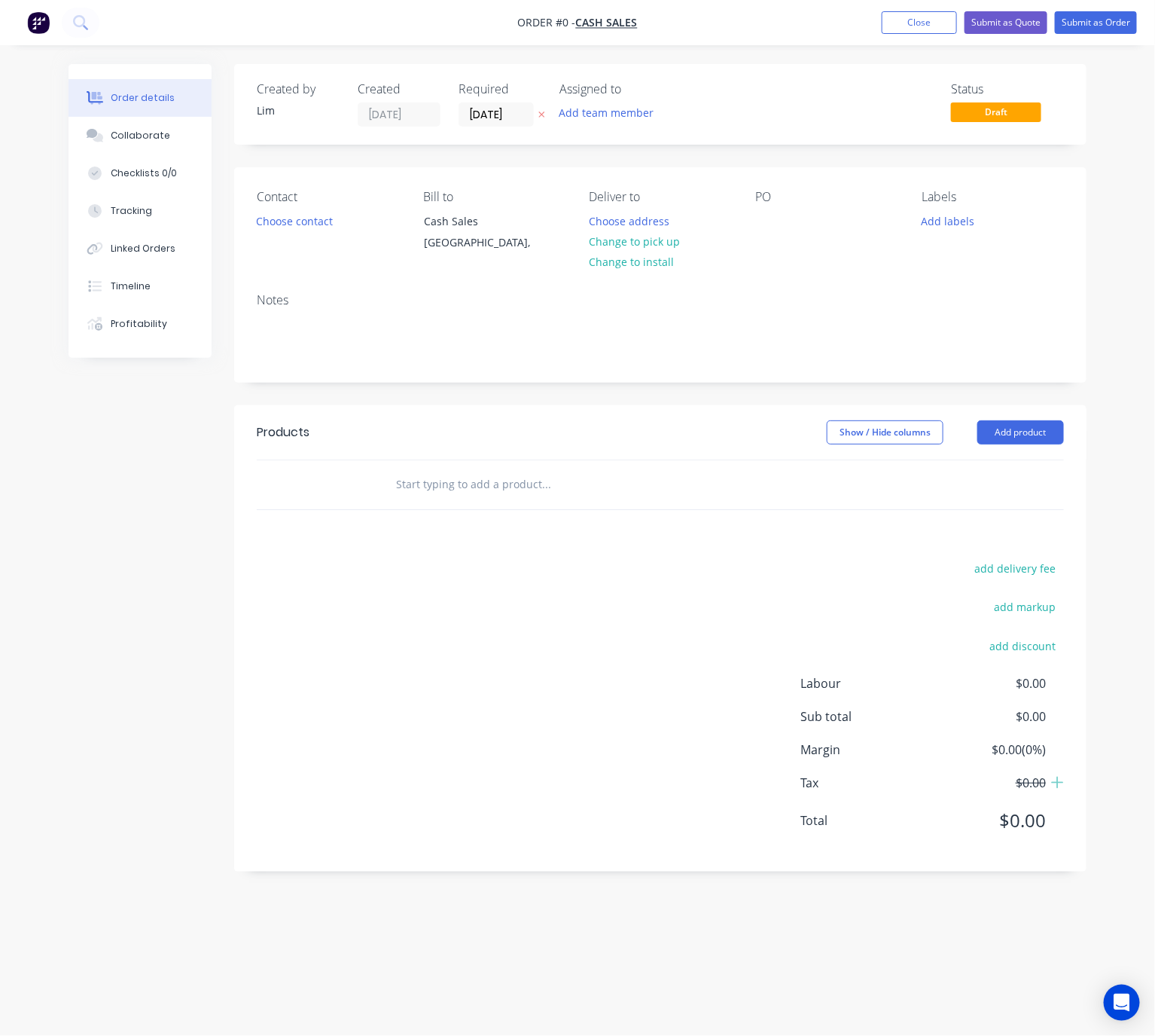
click at [541, 111] on icon at bounding box center [542, 114] width 7 height 9
click at [308, 222] on button "Choose contact" at bounding box center [294, 221] width 92 height 21
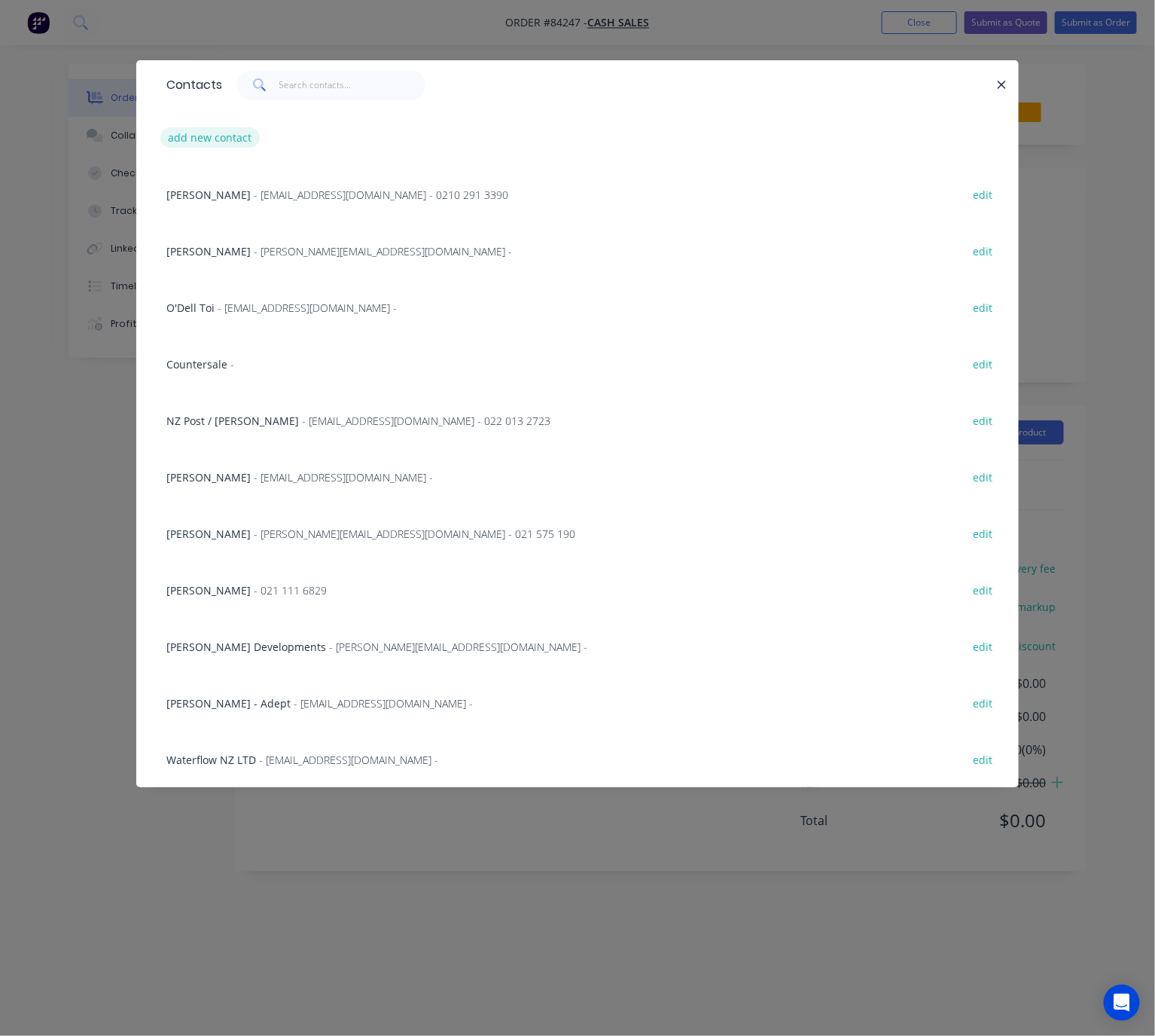
click at [238, 141] on button "add new contact" at bounding box center [210, 138] width 100 height 21
select select "NZ"
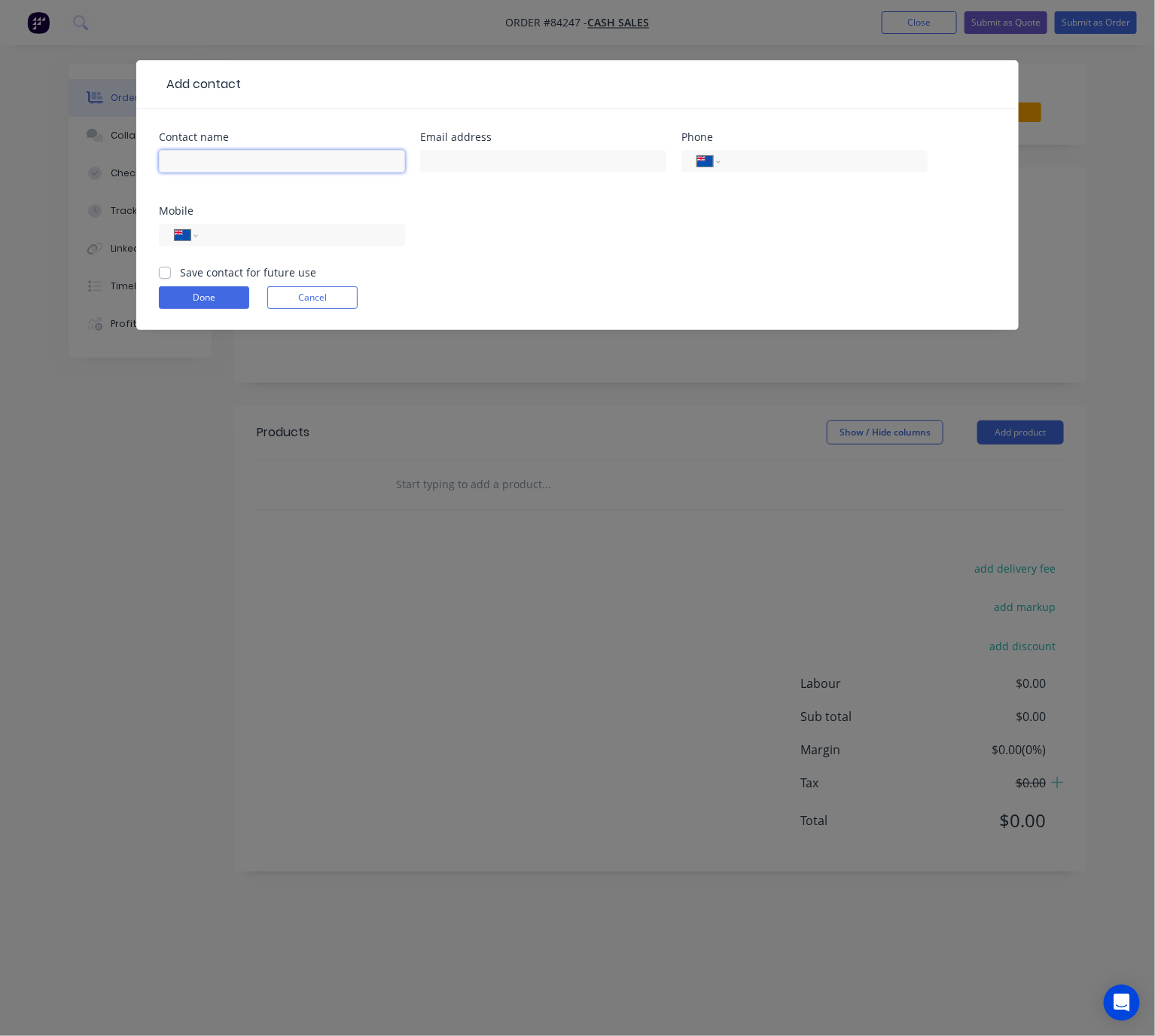
click at [266, 158] on input "text" at bounding box center [281, 161] width 246 height 23
type input "[PERSON_NAME]"
drag, startPoint x: 293, startPoint y: 237, endPoint x: 293, endPoint y: 248, distance: 11.0
click at [294, 237] on input "tel" at bounding box center [299, 236] width 181 height 17
type input "0210 283 6700"
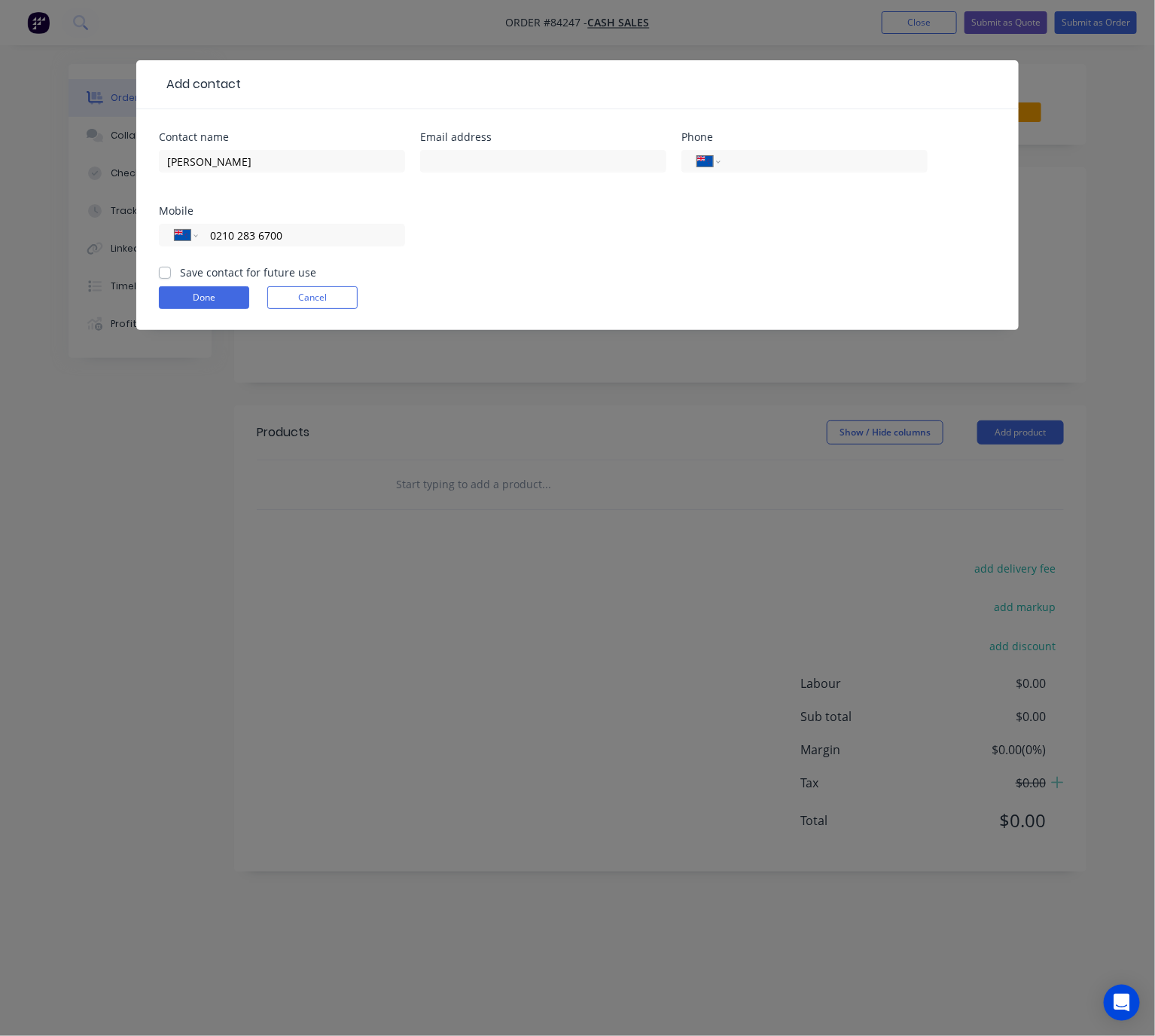
click at [180, 272] on label "Save contact for future use" at bounding box center [248, 272] width 136 height 16
click at [166, 272] on input "Save contact for future use" at bounding box center [164, 271] width 12 height 14
checkbox input "true"
click at [183, 298] on button "Done" at bounding box center [204, 297] width 90 height 23
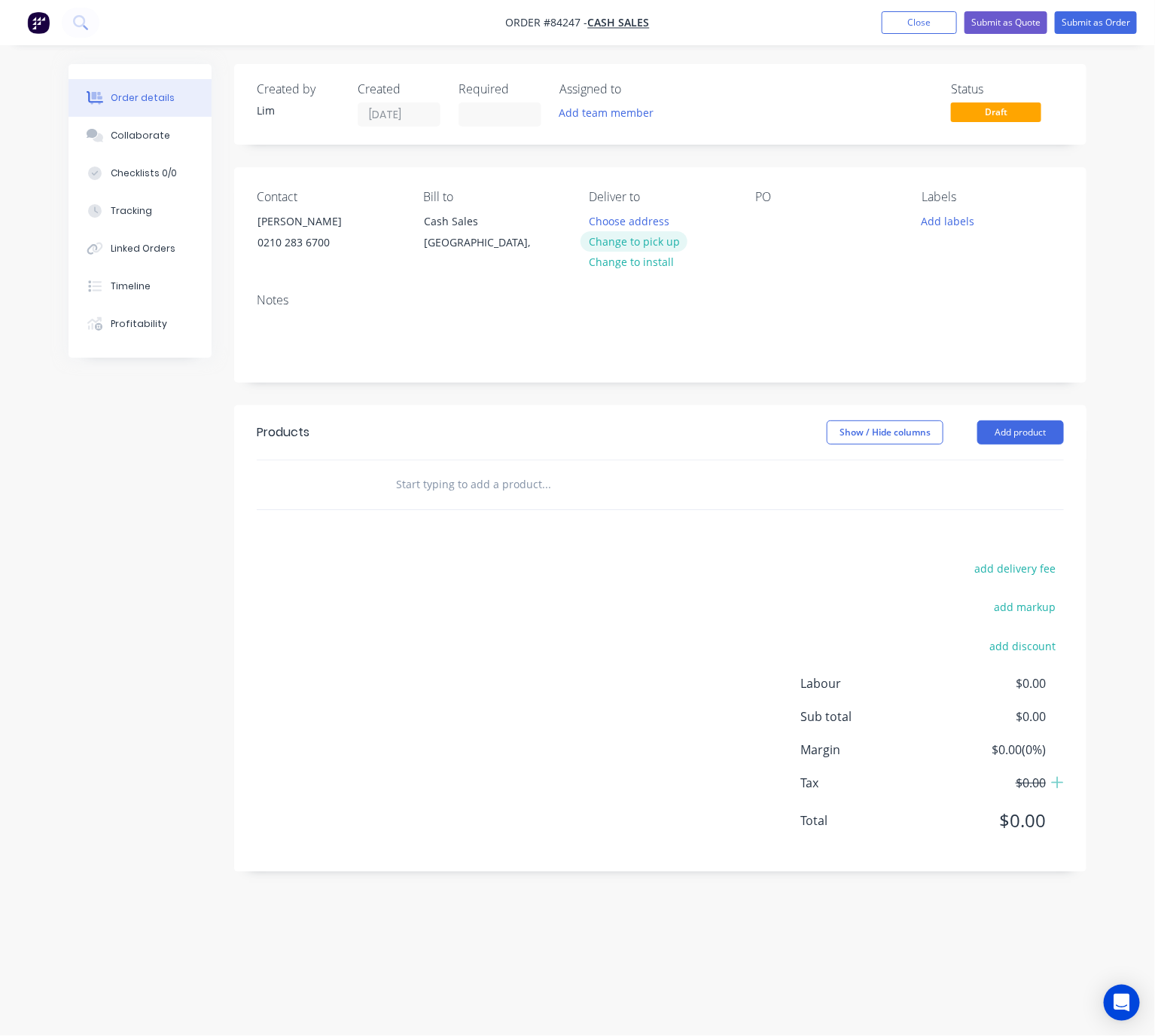
click at [665, 245] on button "Change to pick up" at bounding box center [633, 241] width 107 height 21
click at [775, 215] on div at bounding box center [767, 221] width 24 height 22
click at [967, 222] on button "Add labels" at bounding box center [948, 221] width 70 height 21
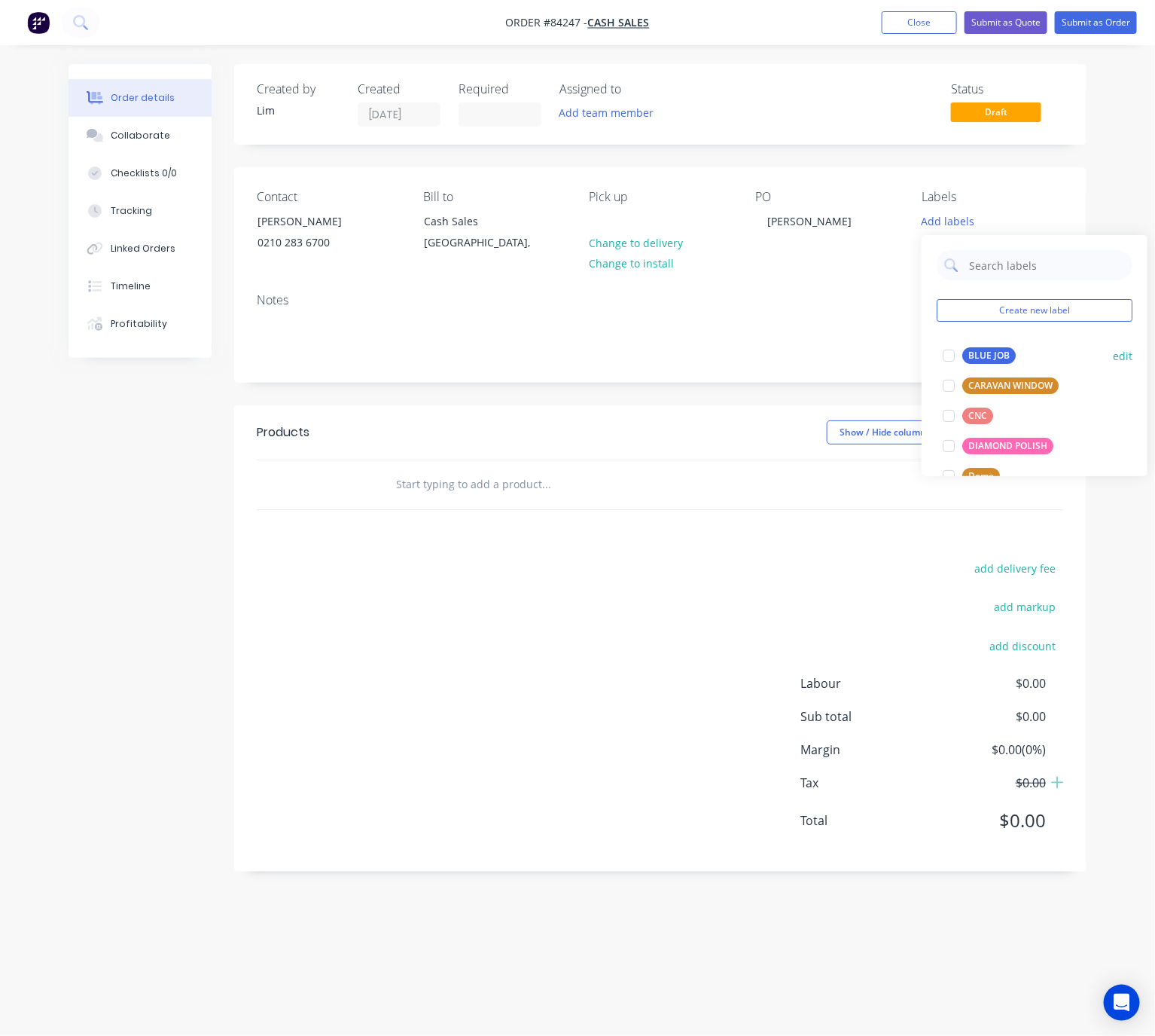
click at [972, 356] on div "BLUE JOB" at bounding box center [989, 355] width 54 height 17
click at [585, 412] on header "Products Show / Hide columns Add product" at bounding box center [660, 432] width 852 height 55
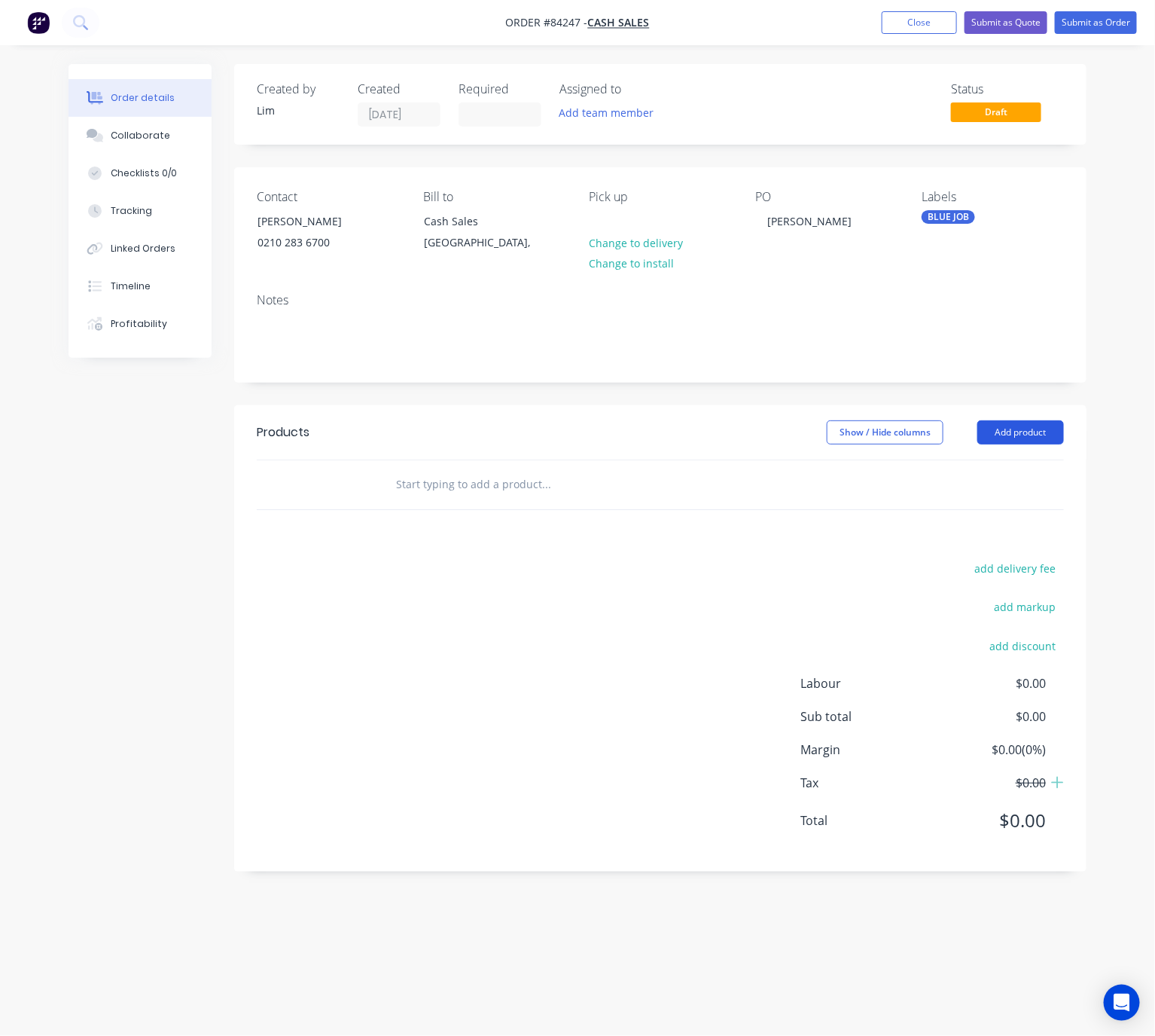
click at [1032, 430] on button "Add product" at bounding box center [1021, 432] width 87 height 24
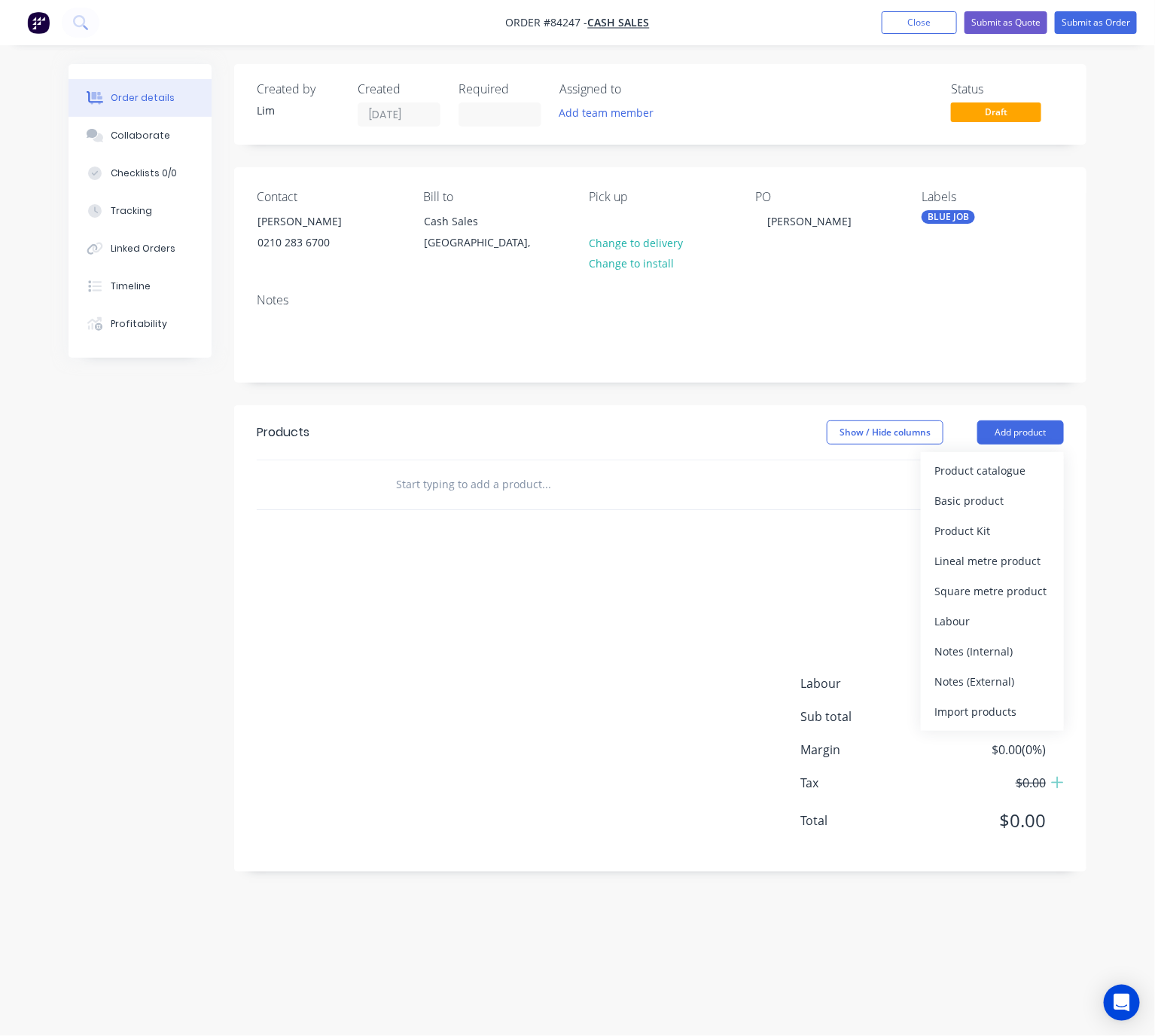
click at [551, 446] on header "Products Show / Hide columns Add product Product catalogue Basic product Produc…" at bounding box center [660, 432] width 852 height 55
click at [646, 475] on input "text" at bounding box center [545, 484] width 301 height 30
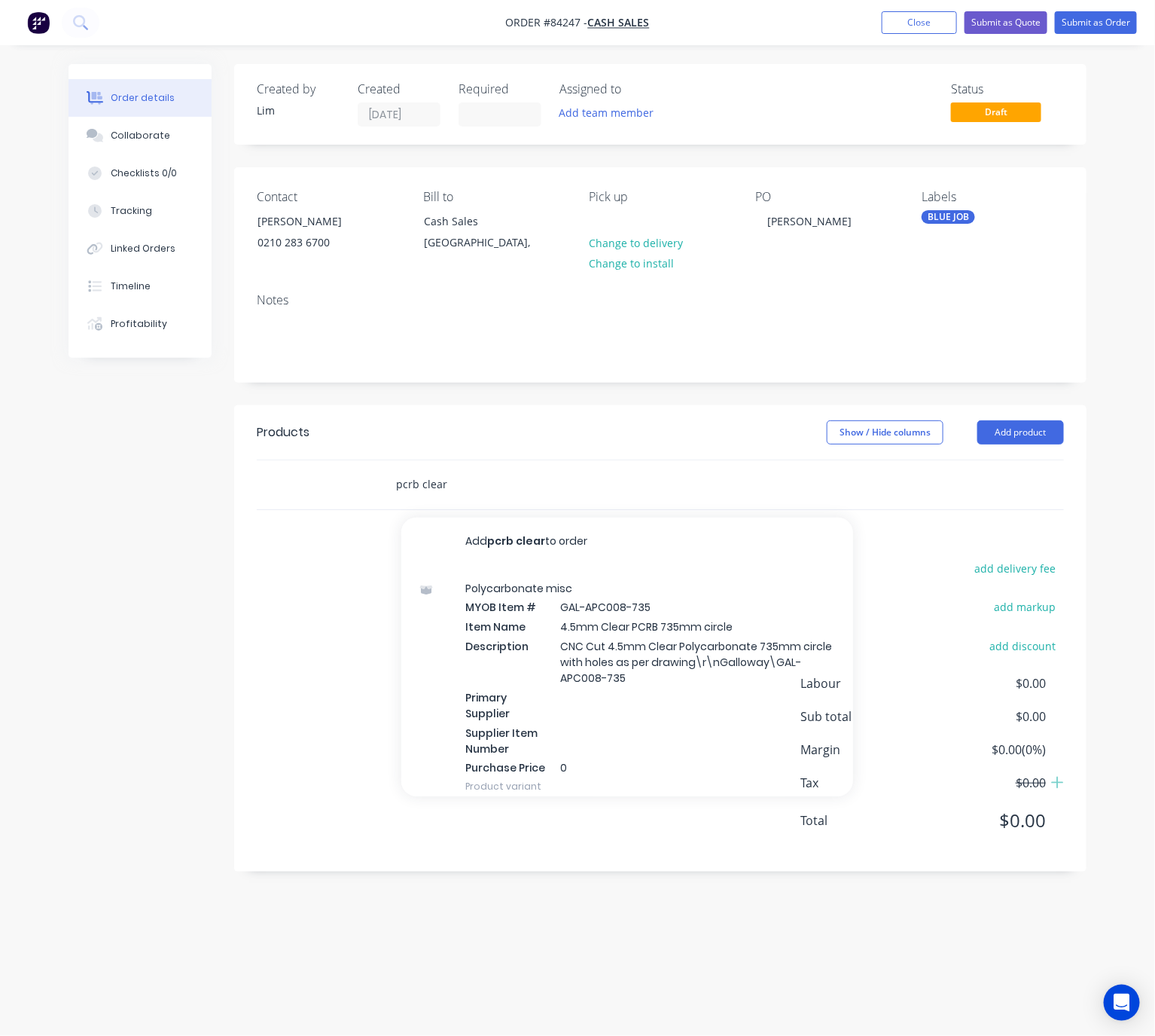
drag, startPoint x: 428, startPoint y: 486, endPoint x: 377, endPoint y: 498, distance: 52.4
click at [393, 490] on div "pcrb clear Add pcrb clear to order Polycarbonate misc MYOB Item # GAL-APC008-73…" at bounding box center [609, 484] width 451 height 30
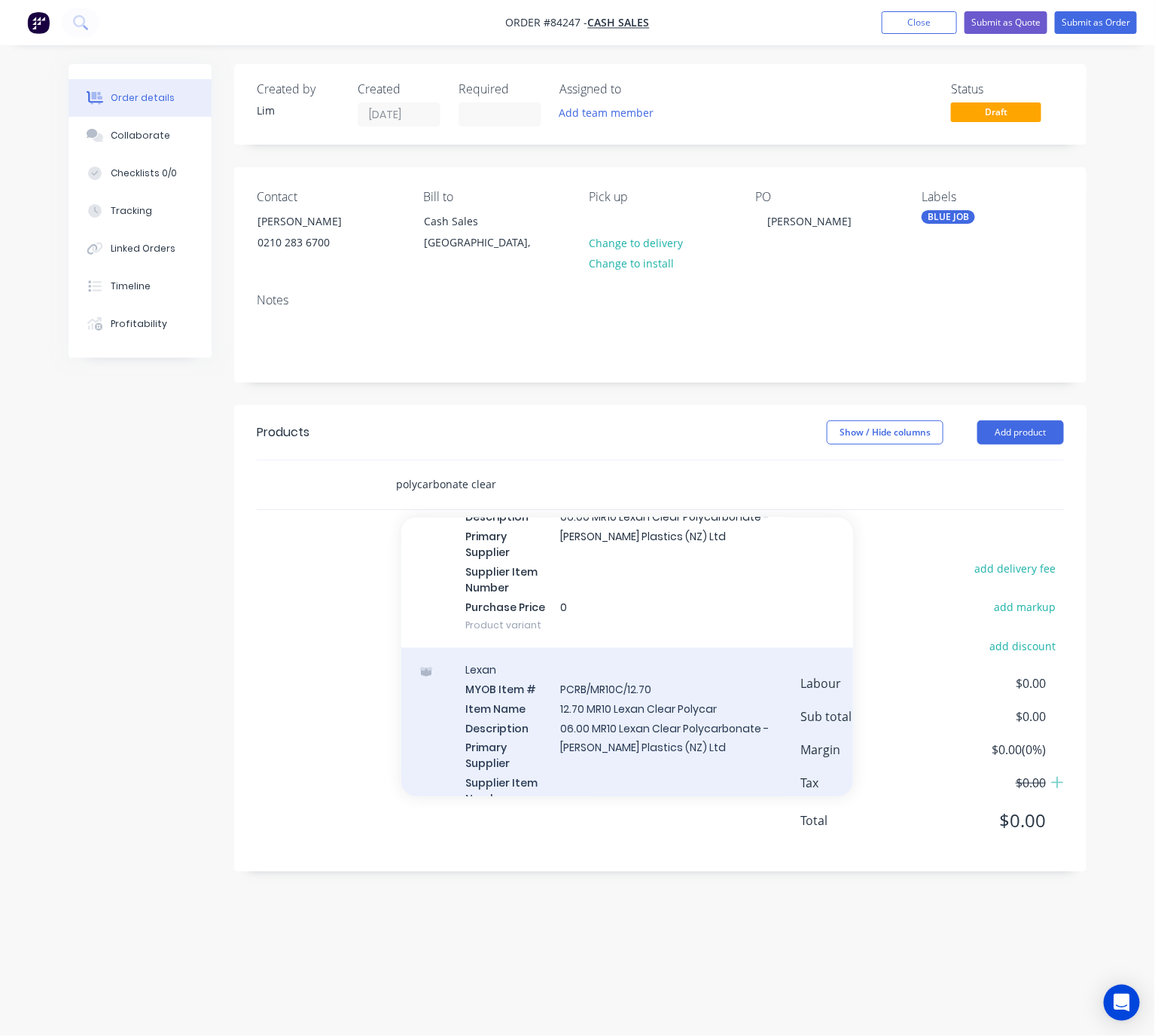
scroll to position [26541, 0]
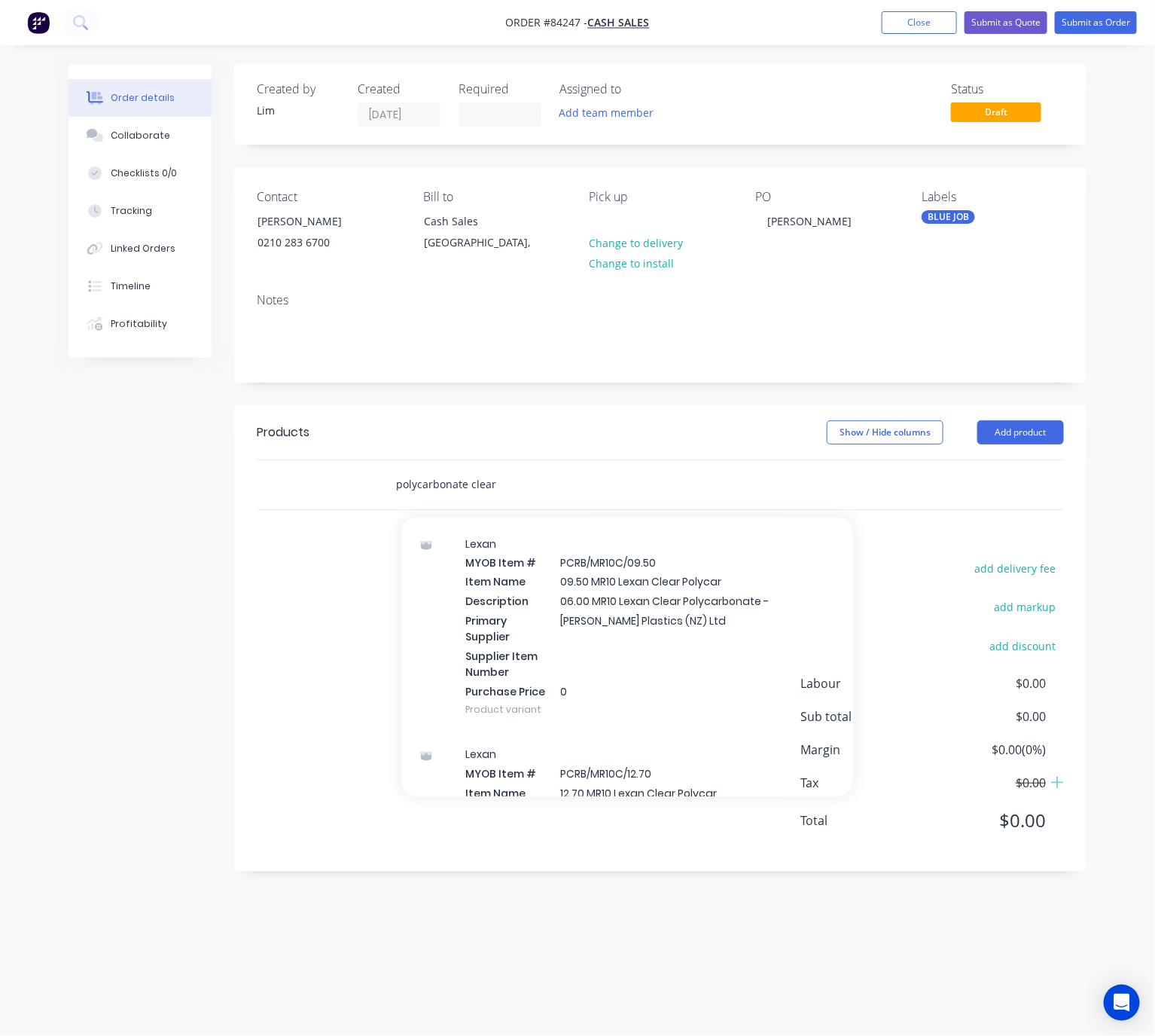
drag, startPoint x: 497, startPoint y: 486, endPoint x: 470, endPoint y: 484, distance: 27.1
click at [470, 484] on input "polycarbonate clear" at bounding box center [545, 484] width 301 height 30
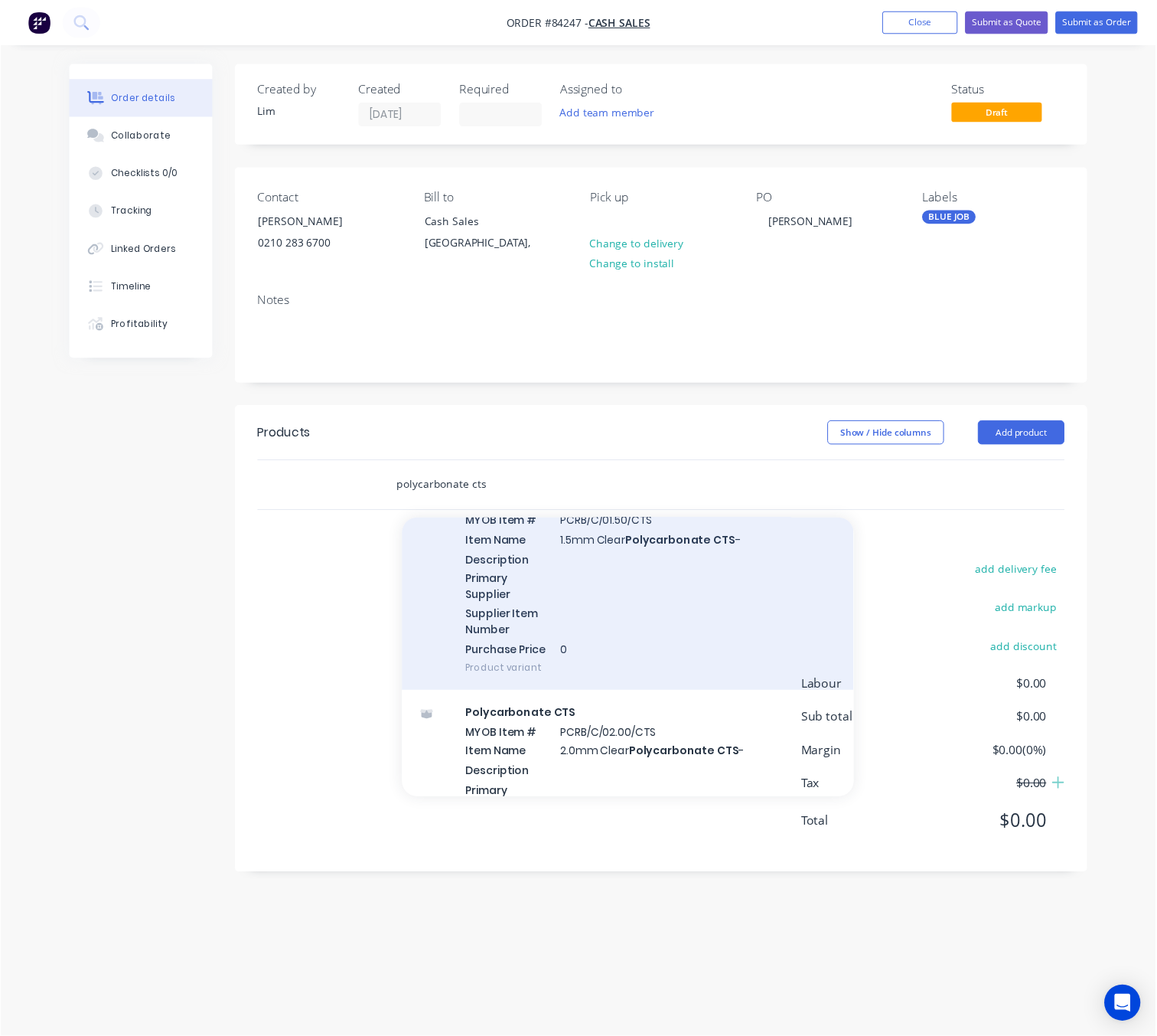
scroll to position [459, 0]
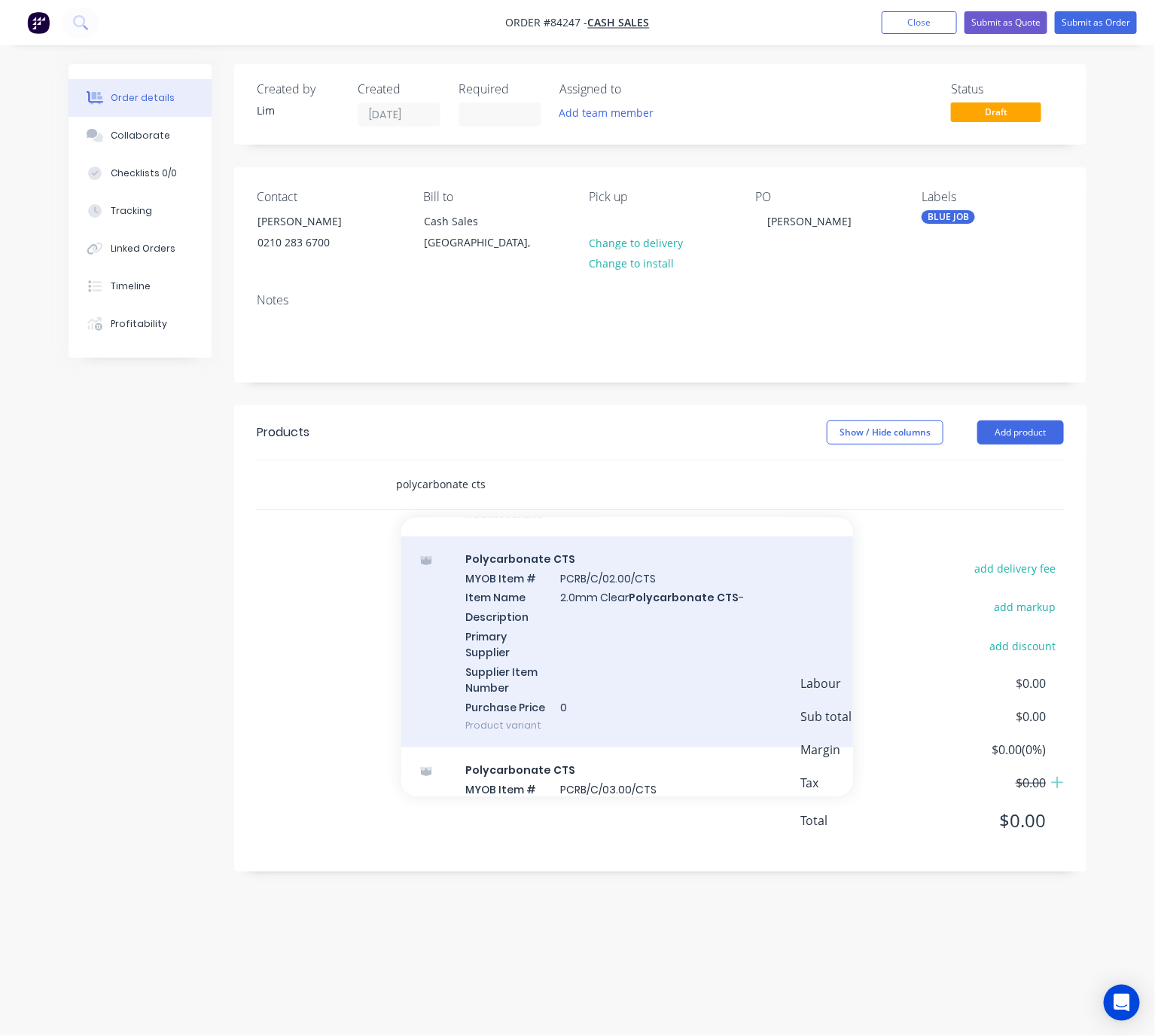
type input "polycarbonate cts"
click at [659, 662] on div "Polycarbonate CTS MYOB Item # PCRB/C/02.00/CTS Item Name 2.0mm Clear Polycarbon…" at bounding box center [627, 642] width 451 height 212
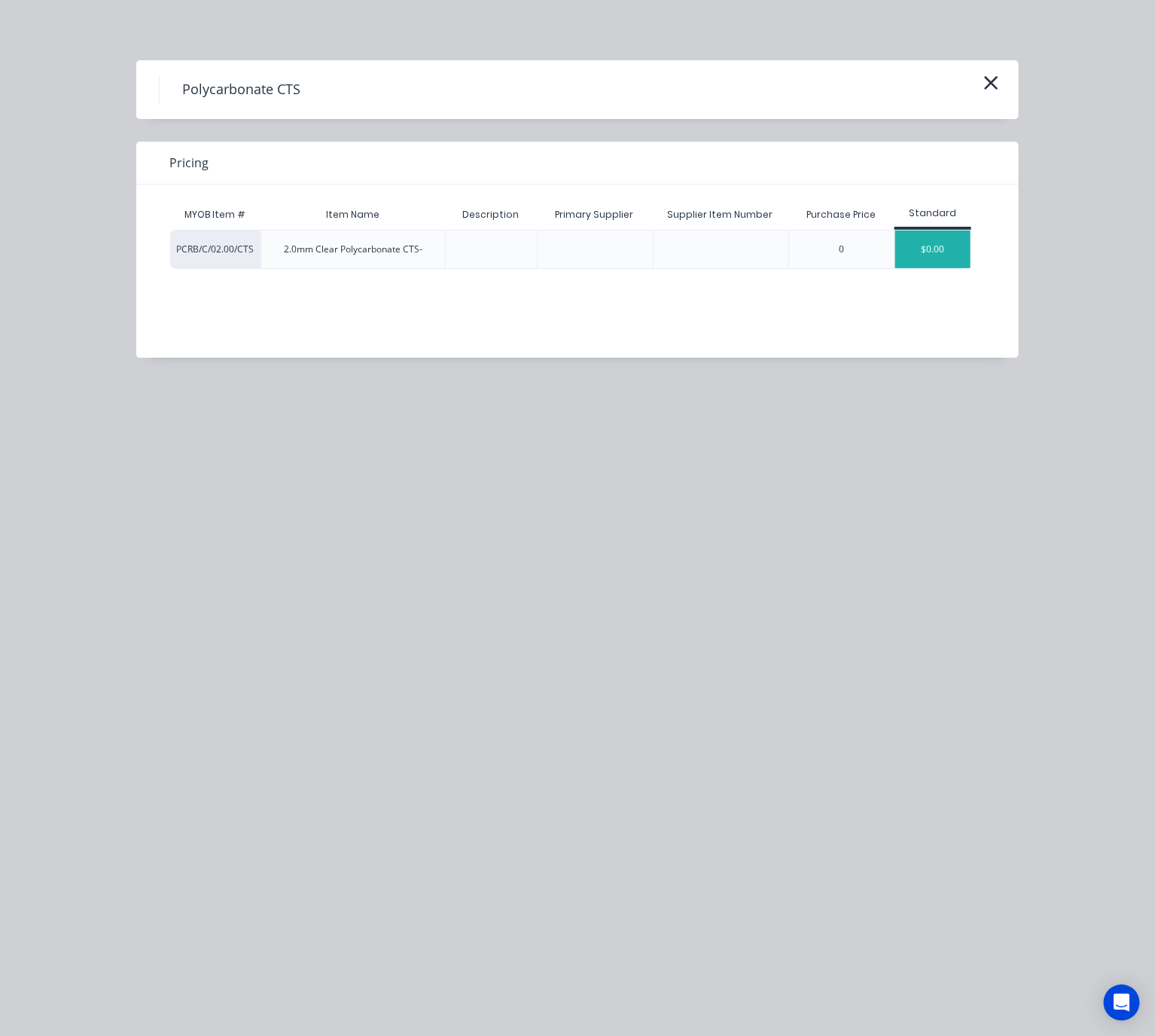
drag, startPoint x: 947, startPoint y: 242, endPoint x: 942, endPoint y: 249, distance: 8.6
click at [946, 242] on div "$0.00" at bounding box center [932, 249] width 75 height 38
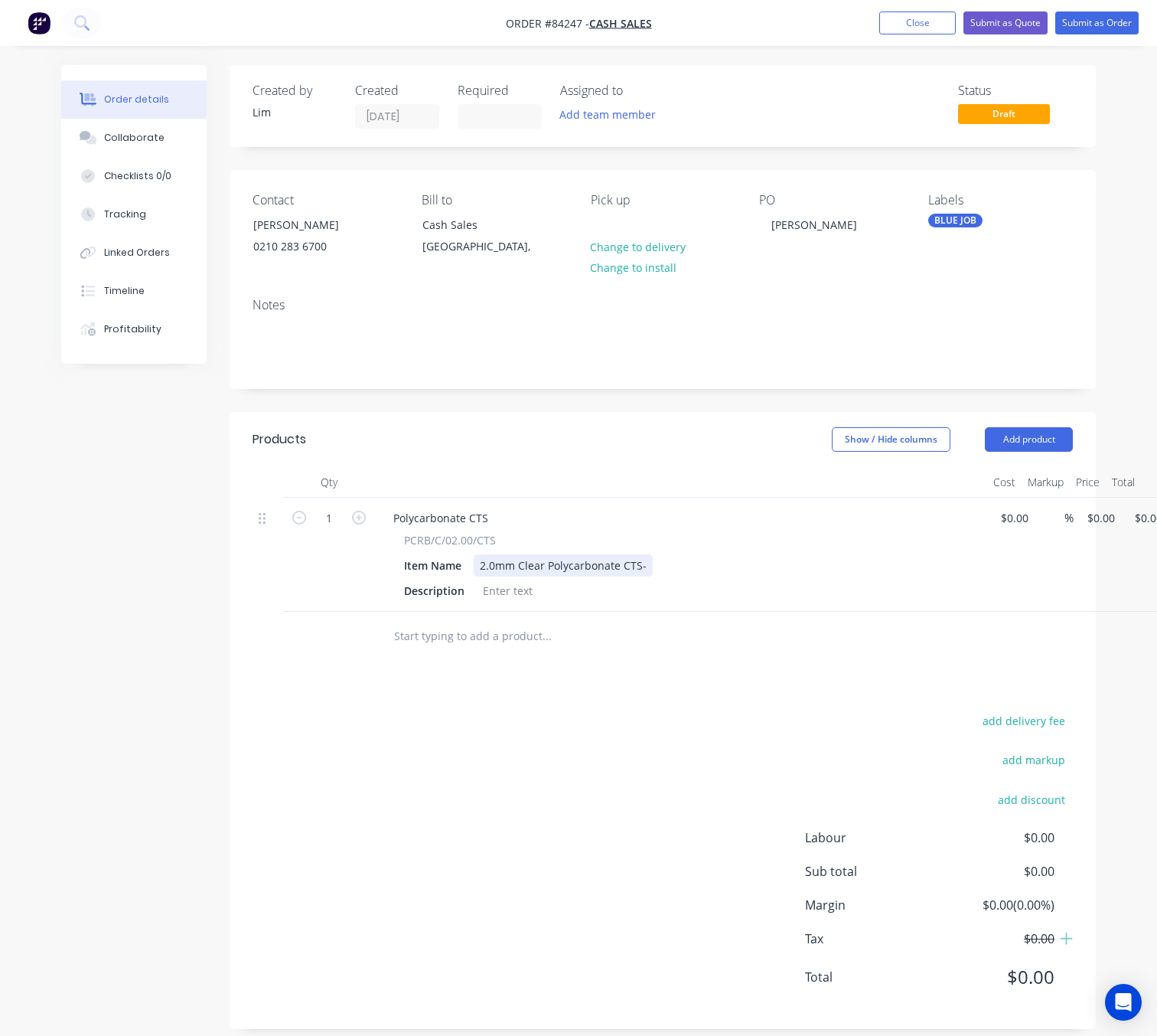
drag, startPoint x: 636, startPoint y: 563, endPoint x: 646, endPoint y: 565, distance: 10.2
click at [638, 563] on div "2.0mm Clear Polycarbonate CTS-" at bounding box center [563, 566] width 179 height 23
click at [644, 566] on div "2.0mm Clear Polycarbonate CTS -" at bounding box center [565, 566] width 182 height 23
click at [646, 568] on div "2.0mm Clear Polycarbonate CTS -" at bounding box center [565, 566] width 182 height 23
drag, startPoint x: 445, startPoint y: 823, endPoint x: 912, endPoint y: 567, distance: 532.6
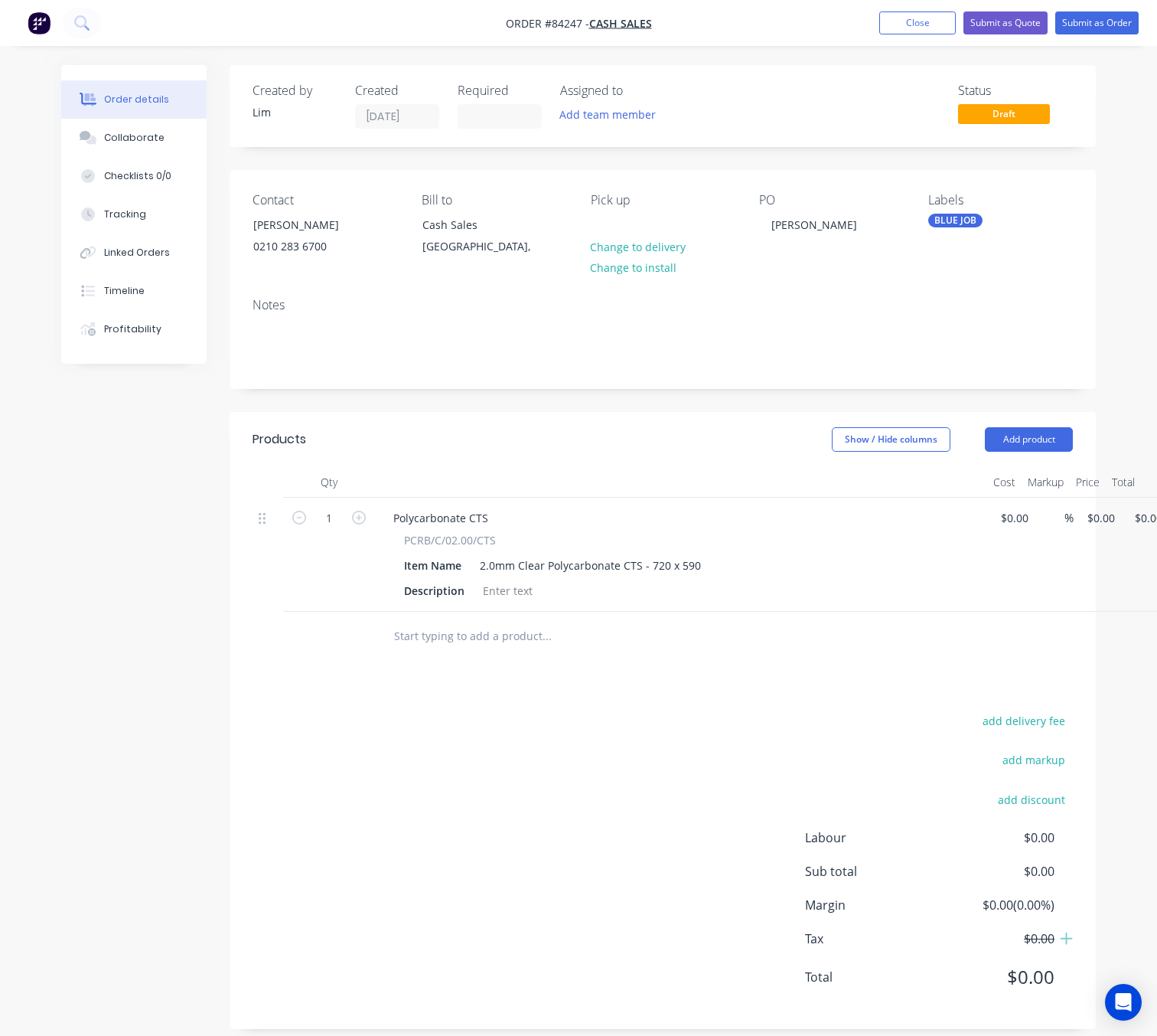
click at [458, 823] on div "add delivery fee add markup add discount Labour $0.00 Sub total $0.00 Margin $0…" at bounding box center [662, 858] width 820 height 296
click at [1073, 520] on div "1 Polycarbonate CTS PCRB/C/02.00/CTS Item Name 2.0mm Clear Polycarbonate CTS - …" at bounding box center [662, 555] width 820 height 114
type input "$25.44"
click at [568, 832] on div "add delivery fee add markup add discount Labour $0.00 Sub total $0.00 Margin $0…" at bounding box center [662, 858] width 820 height 296
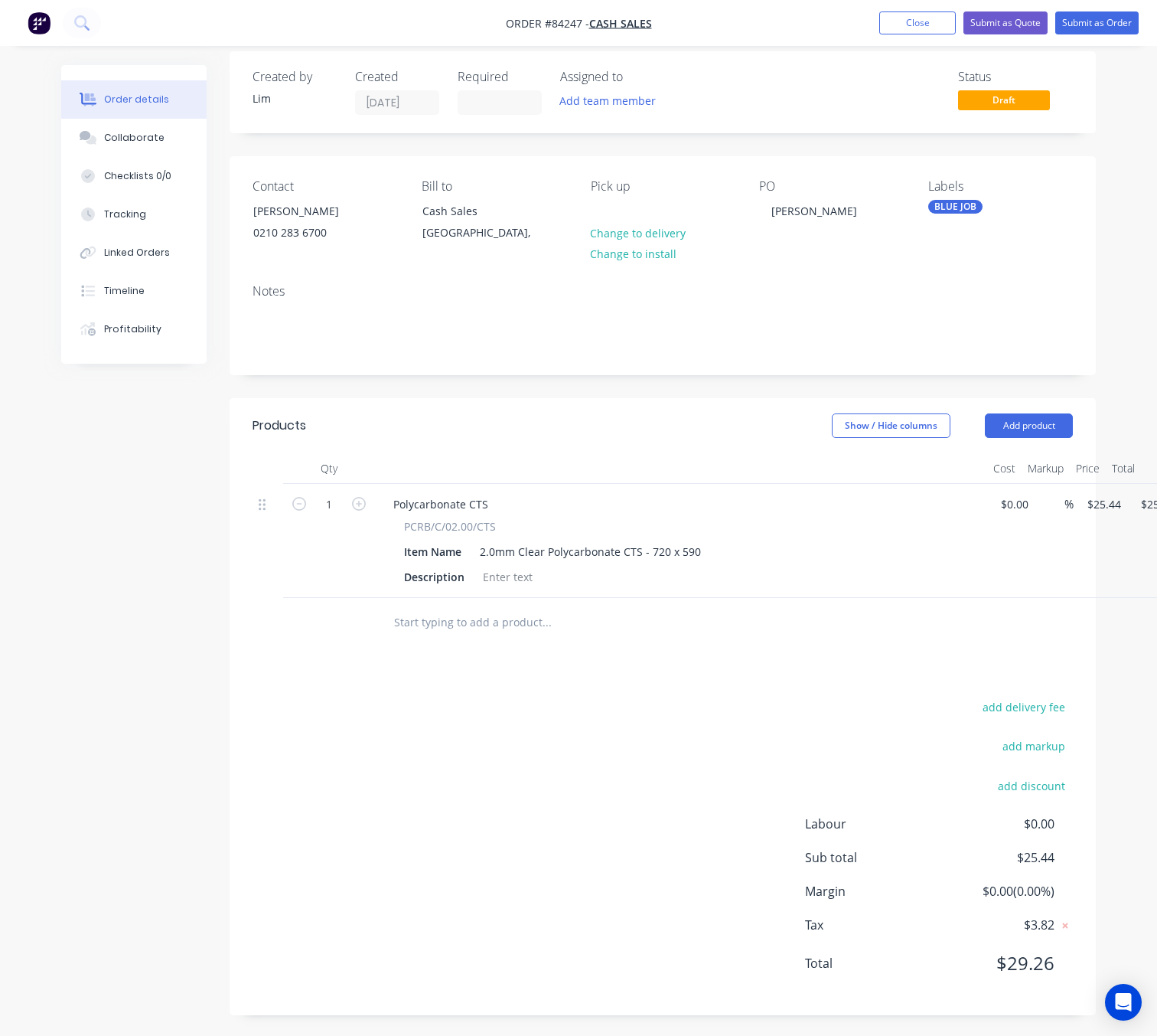
scroll to position [17, 0]
click at [1110, 18] on button "Submit as Order" at bounding box center [1097, 23] width 84 height 23
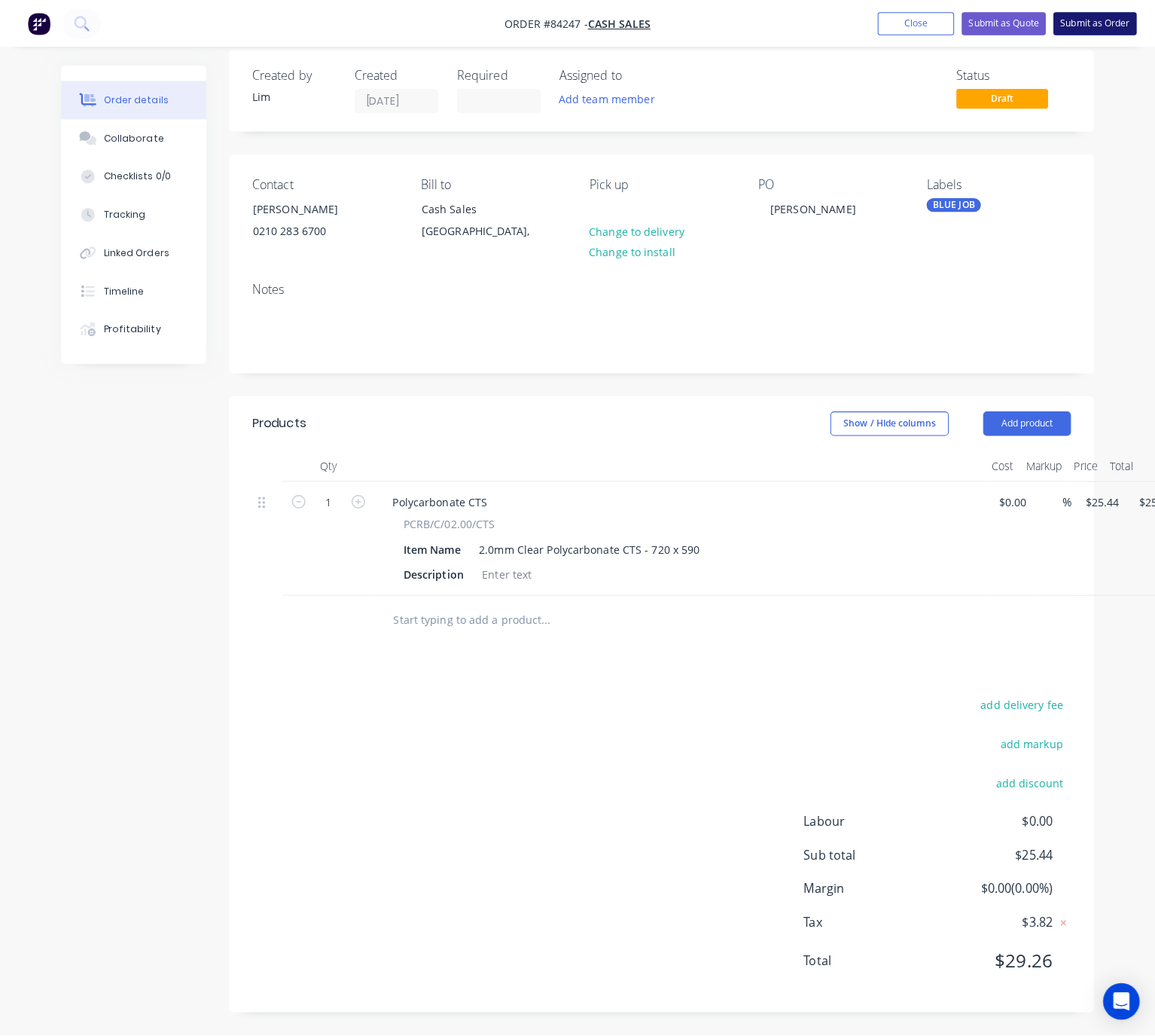
scroll to position [0, 0]
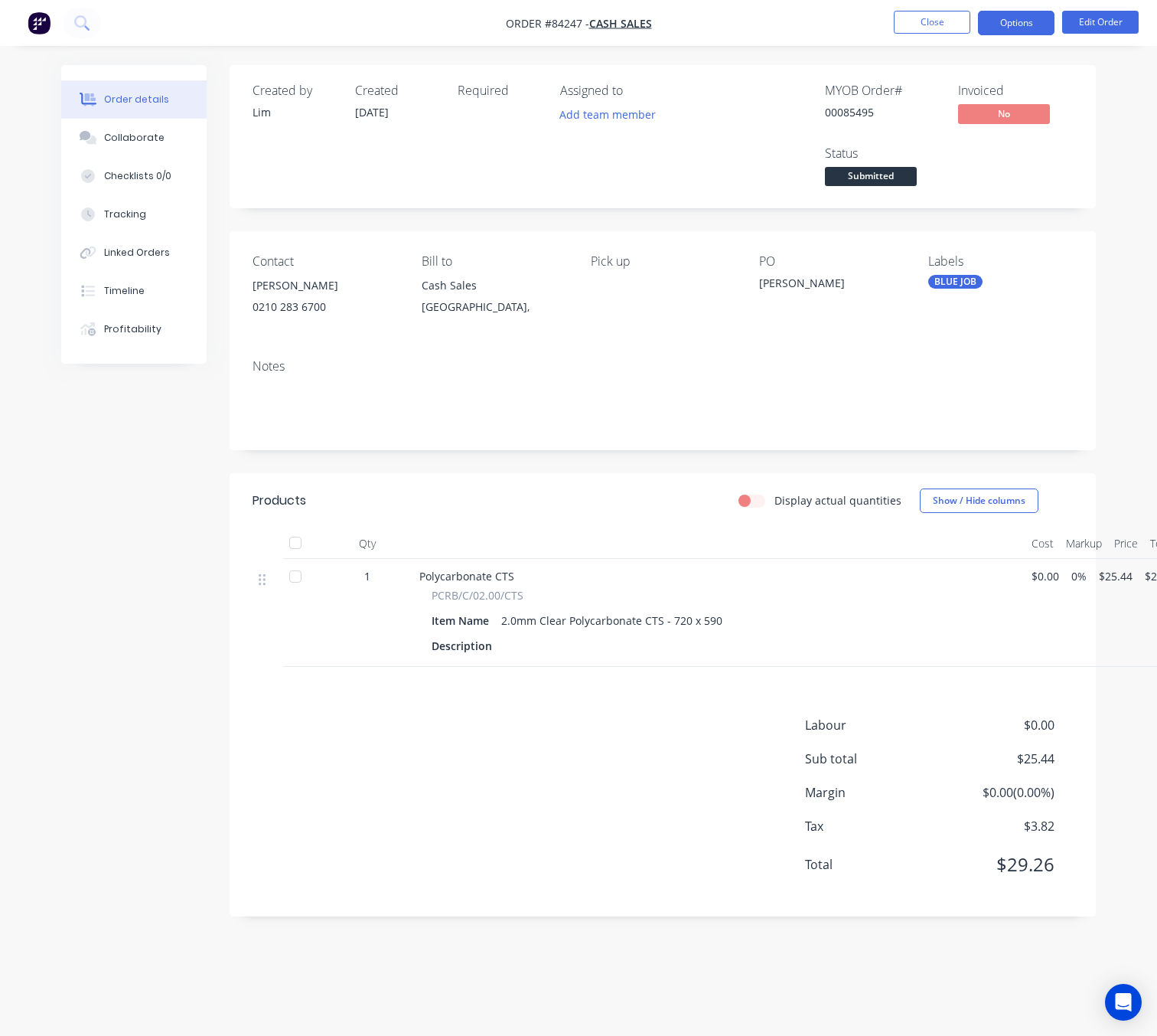
click at [1036, 17] on button "Options" at bounding box center [1016, 23] width 76 height 24
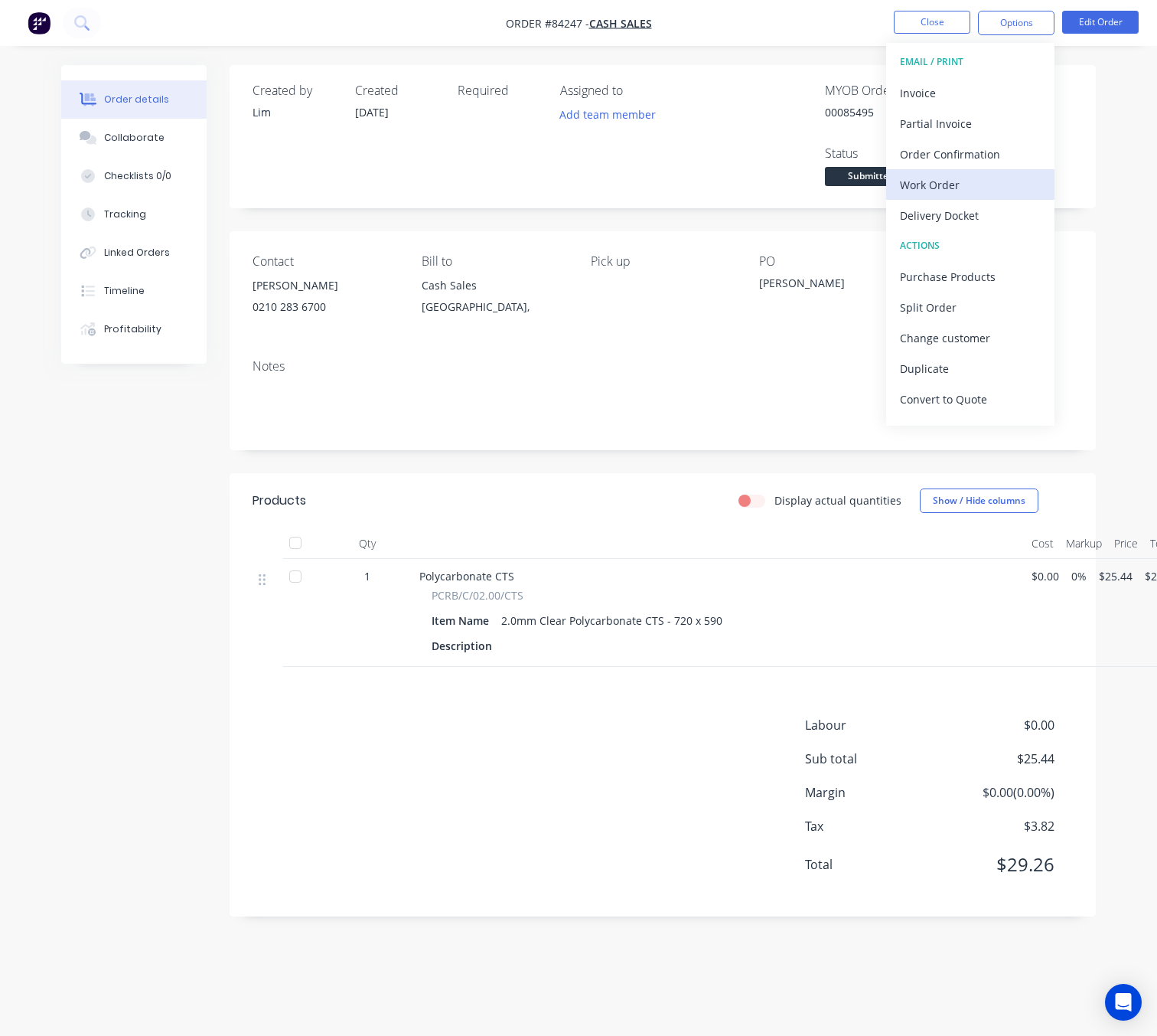
click at [972, 182] on div "Work Order" at bounding box center [970, 185] width 141 height 23
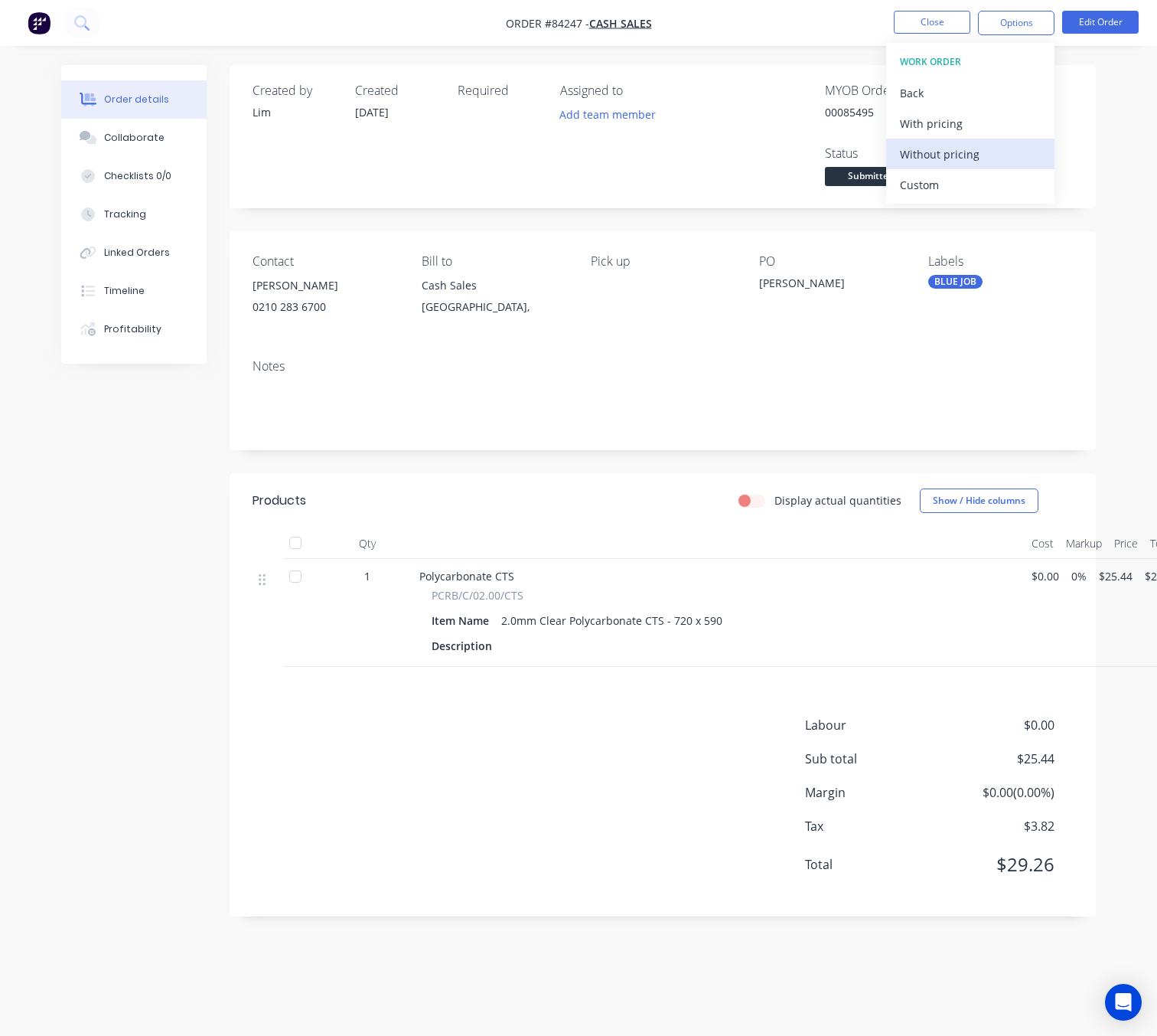
click at [975, 157] on div "Without pricing" at bounding box center [970, 154] width 141 height 23
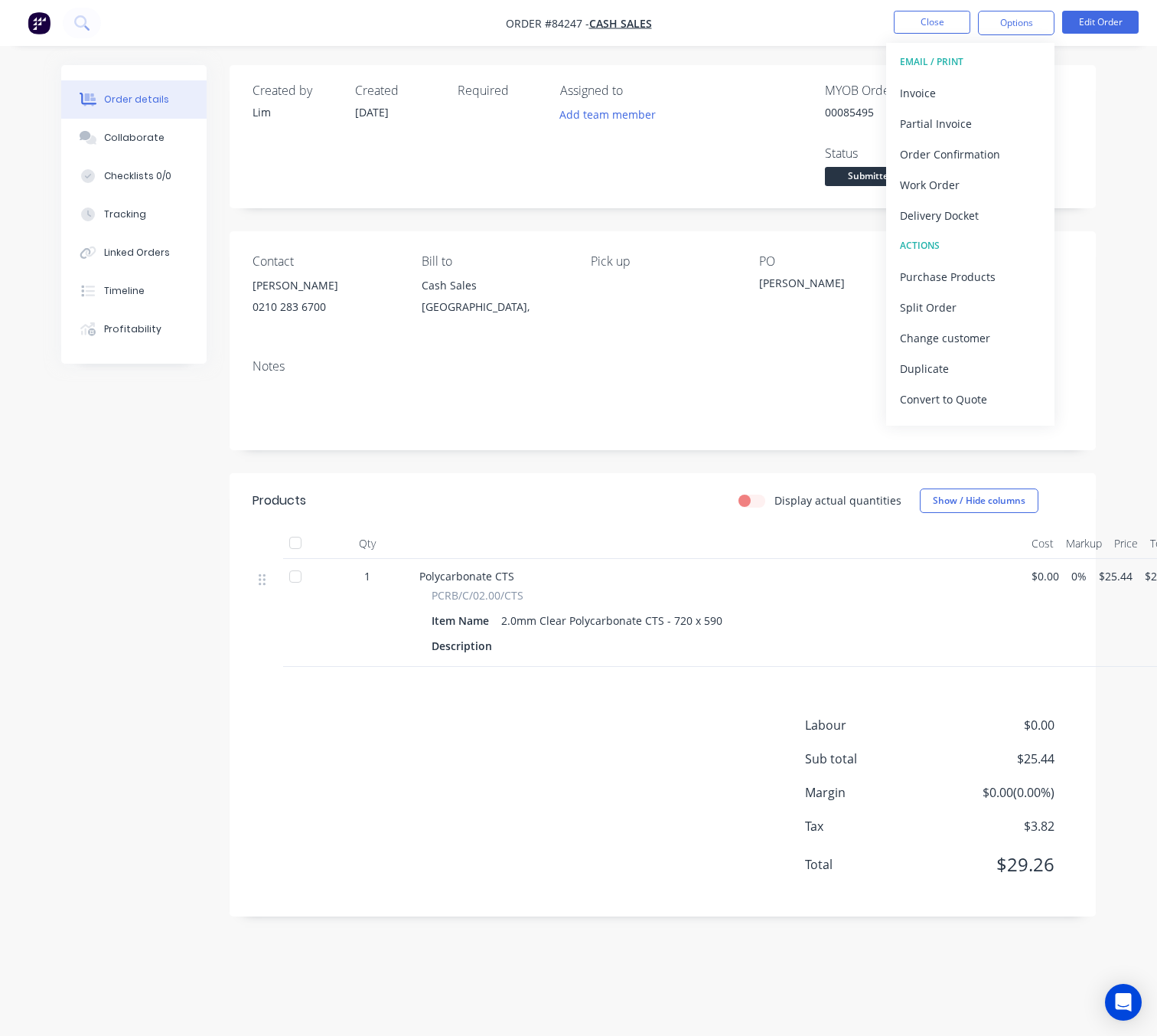
click at [150, 635] on div "Created by [PERSON_NAME] Created [DATE] Required Assigned to Add team member MY…" at bounding box center [578, 502] width 1035 height 874
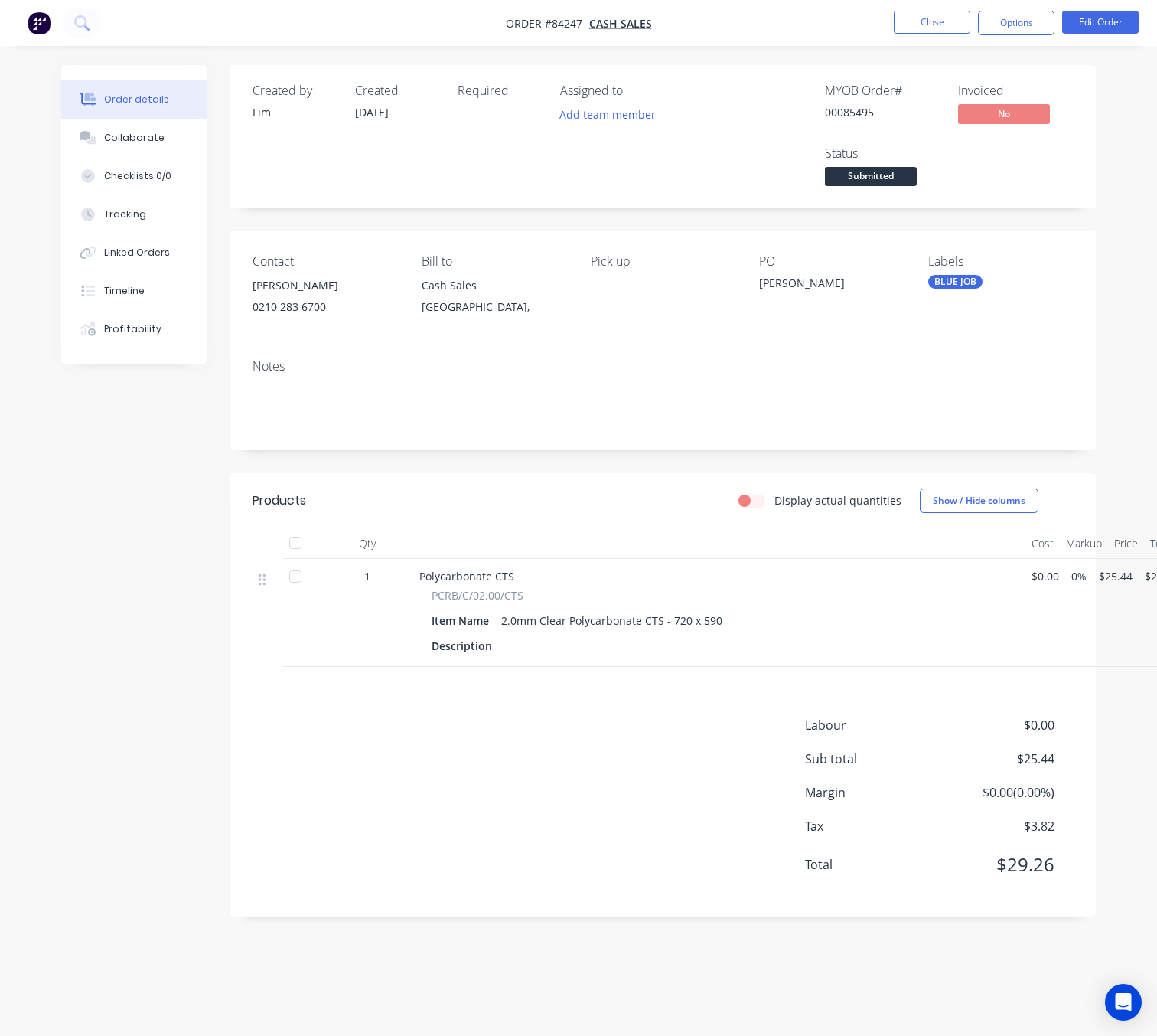
click at [917, 9] on nav "Order #84247 - Cash Sales Close Options Edit Order" at bounding box center [578, 23] width 1157 height 46
click at [919, 19] on button "Close" at bounding box center [931, 22] width 76 height 23
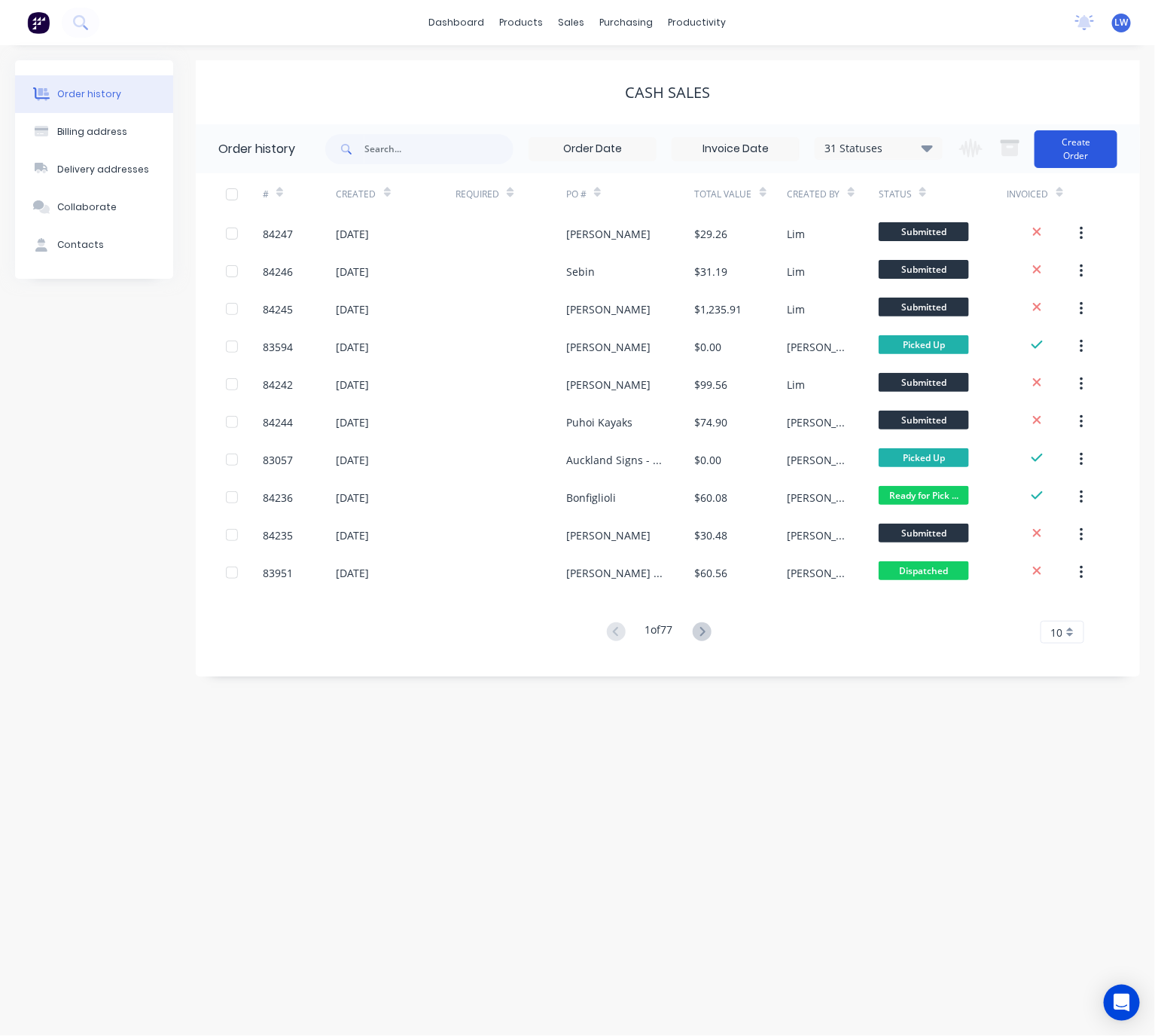
click at [1070, 140] on button "Create Order" at bounding box center [1076, 149] width 83 height 38
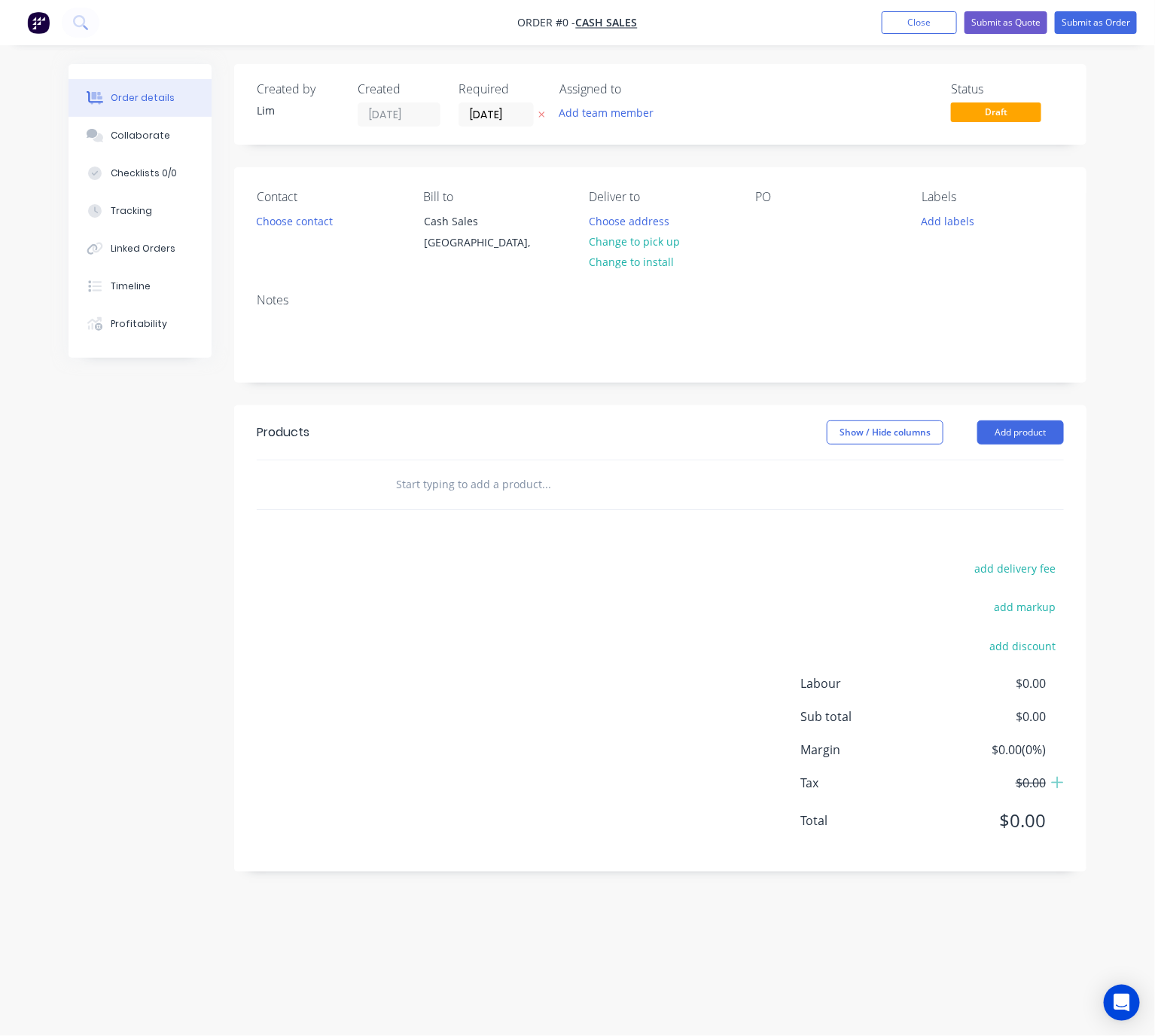
click at [540, 112] on icon at bounding box center [542, 115] width 6 height 6
click at [310, 224] on button "Choose contact" at bounding box center [294, 221] width 92 height 21
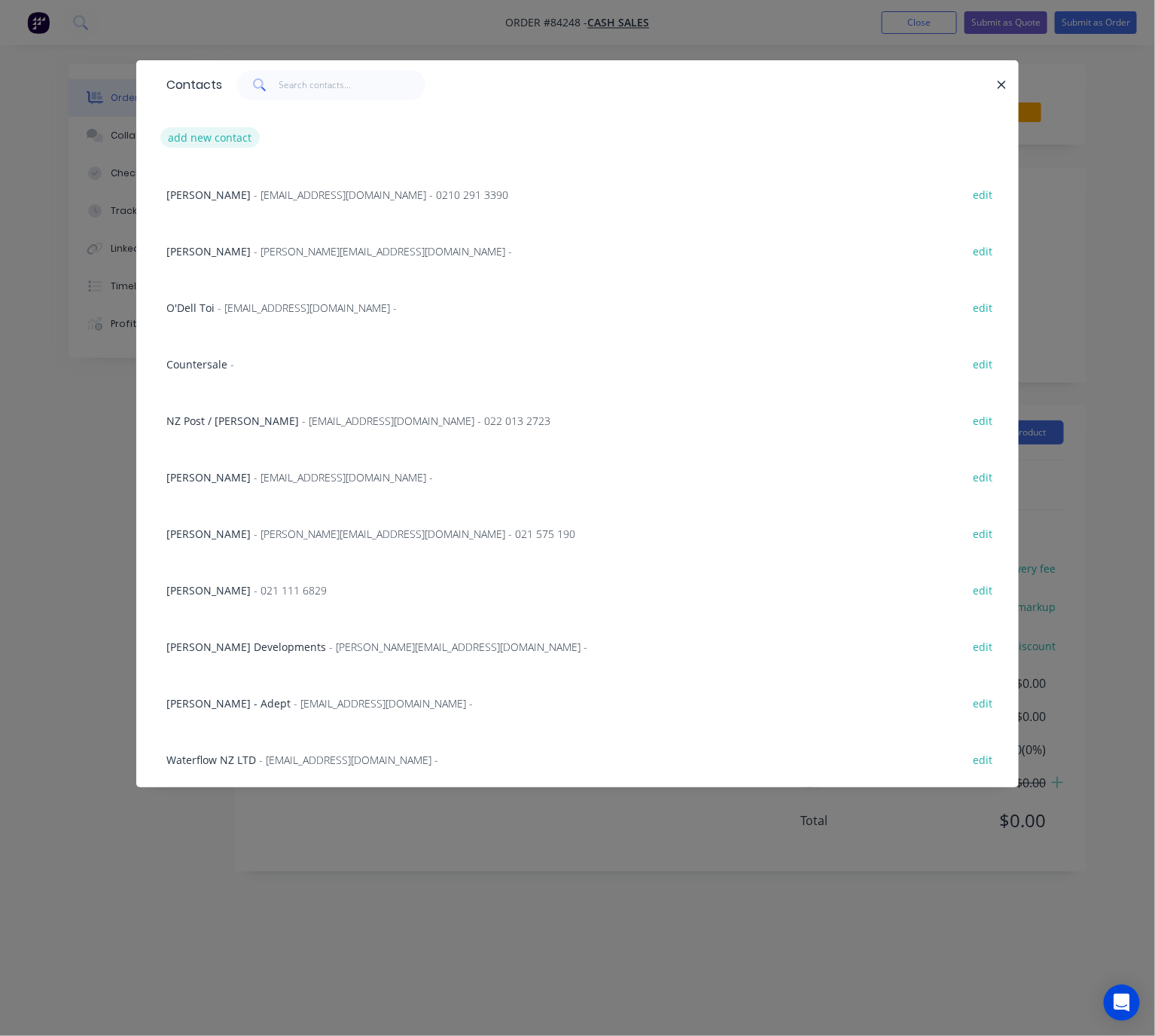
click at [238, 134] on button "add new contact" at bounding box center [210, 138] width 100 height 21
select select "NZ"
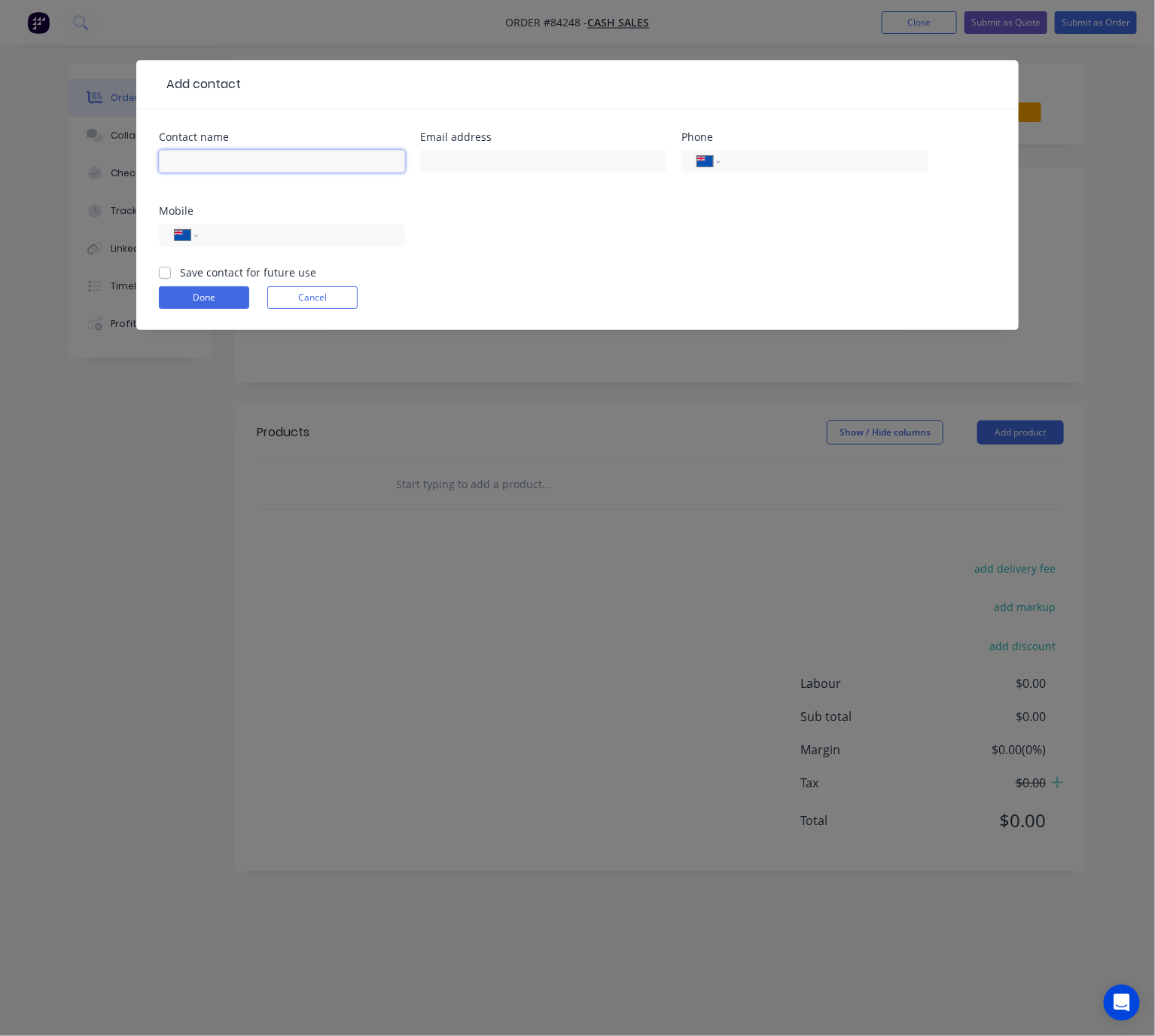
click at [262, 150] on input "text" at bounding box center [281, 161] width 246 height 23
type input "[PERSON_NAME][DEMOGRAPHIC_DATA]"
click at [500, 156] on input "text" at bounding box center [542, 161] width 246 height 23
type input "[PERSON_NAME][EMAIL_ADDRESS][PERSON_NAME][DOMAIN_NAME]"
click at [296, 243] on input "tel" at bounding box center [299, 236] width 181 height 17
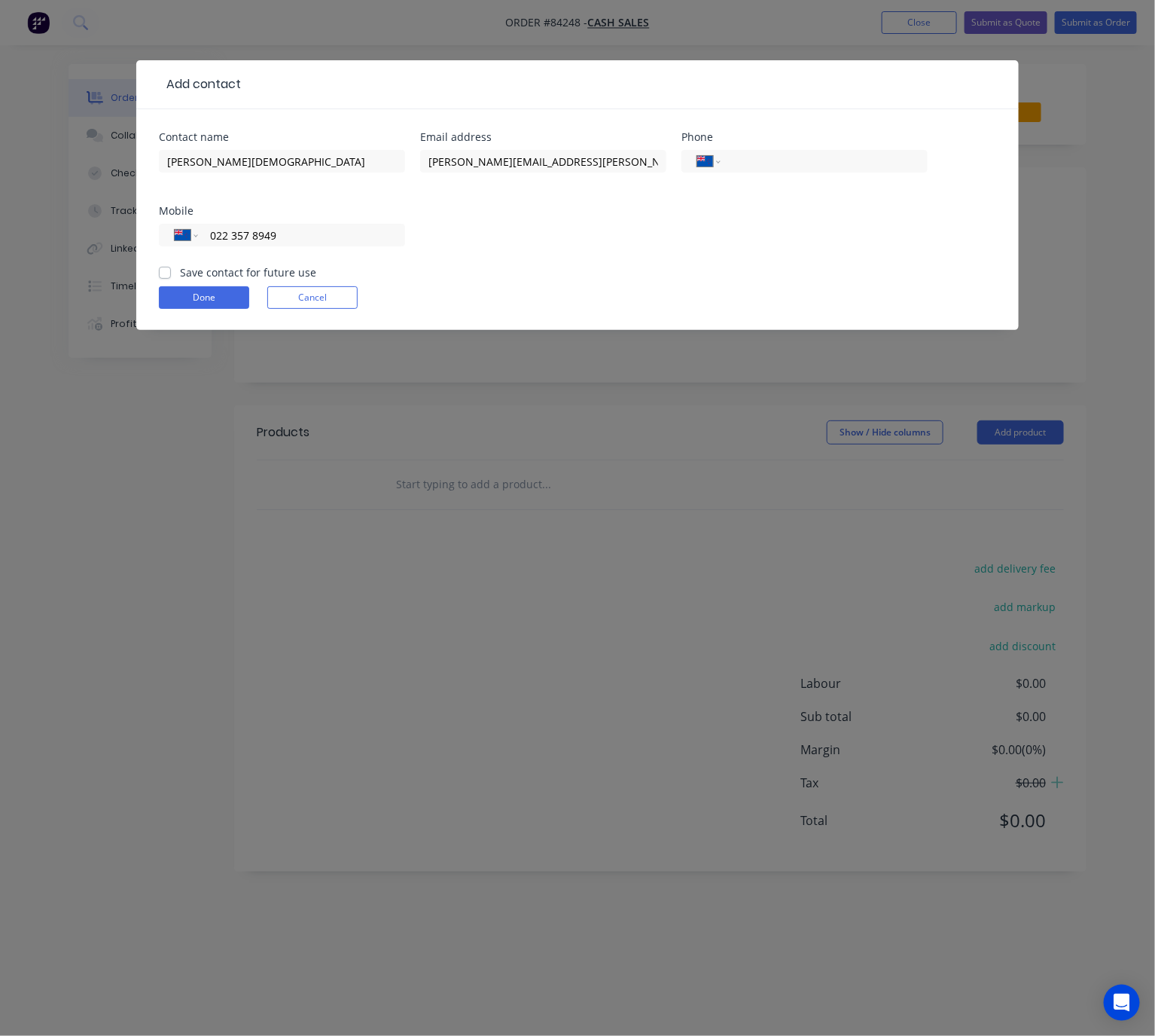
type input "022 357 8949"
click at [180, 271] on label "Save contact for future use" at bounding box center [248, 272] width 136 height 16
click at [164, 271] on input "Save contact for future use" at bounding box center [164, 271] width 12 height 14
checkbox input "true"
click at [188, 298] on button "Done" at bounding box center [204, 297] width 90 height 23
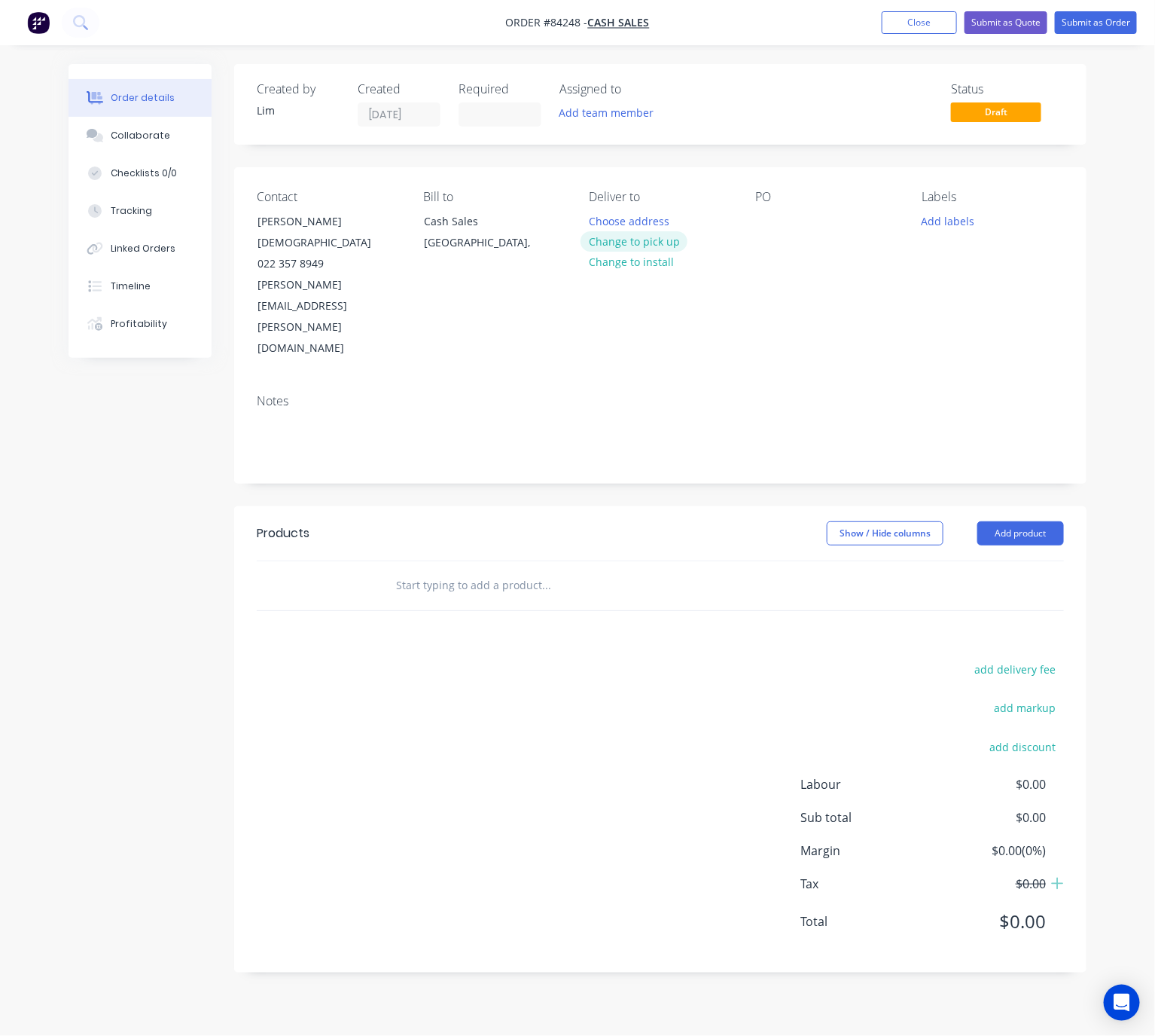
click at [657, 246] on button "Change to pick up" at bounding box center [633, 241] width 107 height 21
click at [767, 221] on div at bounding box center [767, 221] width 24 height 22
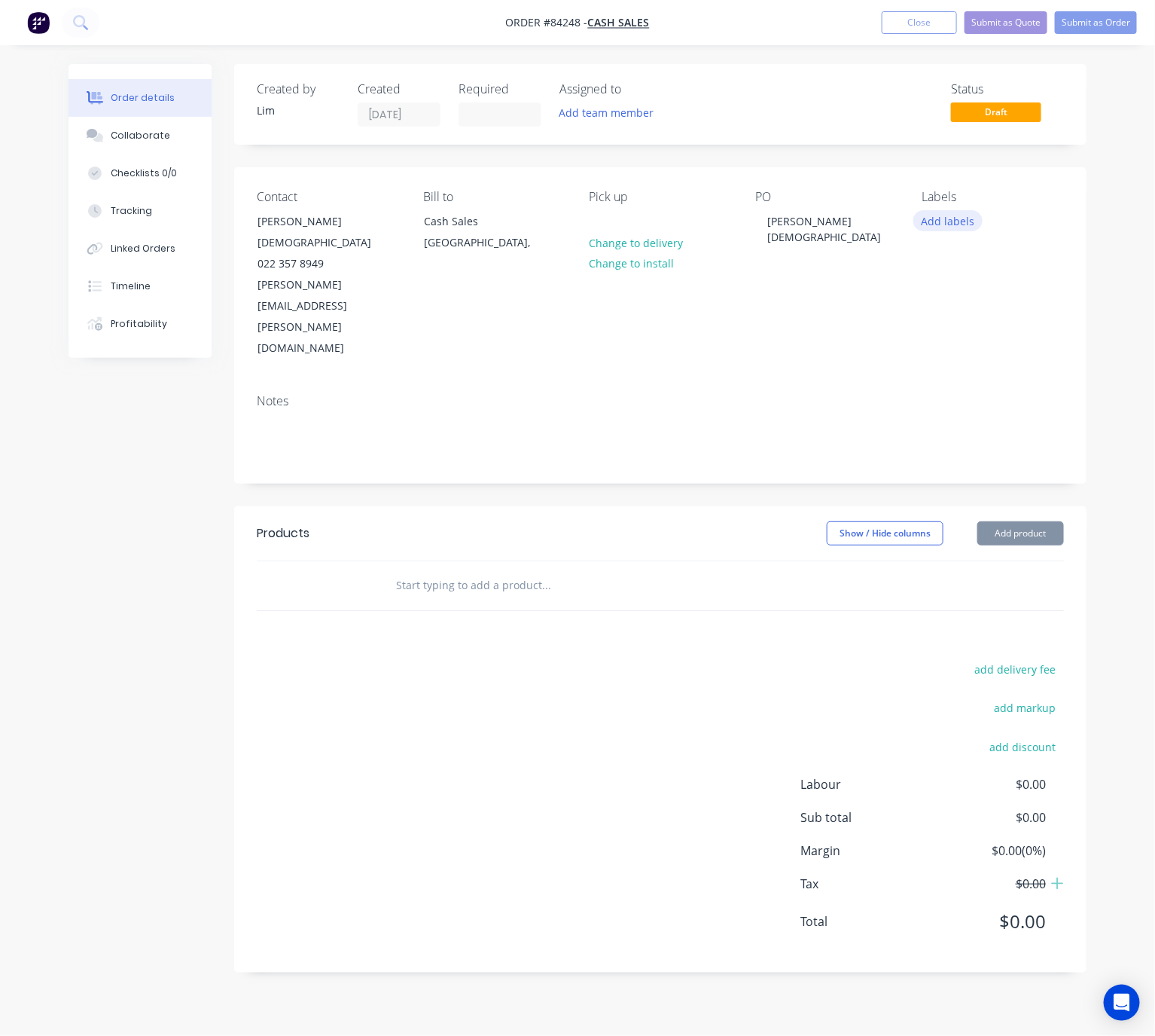
click at [958, 214] on button "Add labels" at bounding box center [948, 221] width 70 height 21
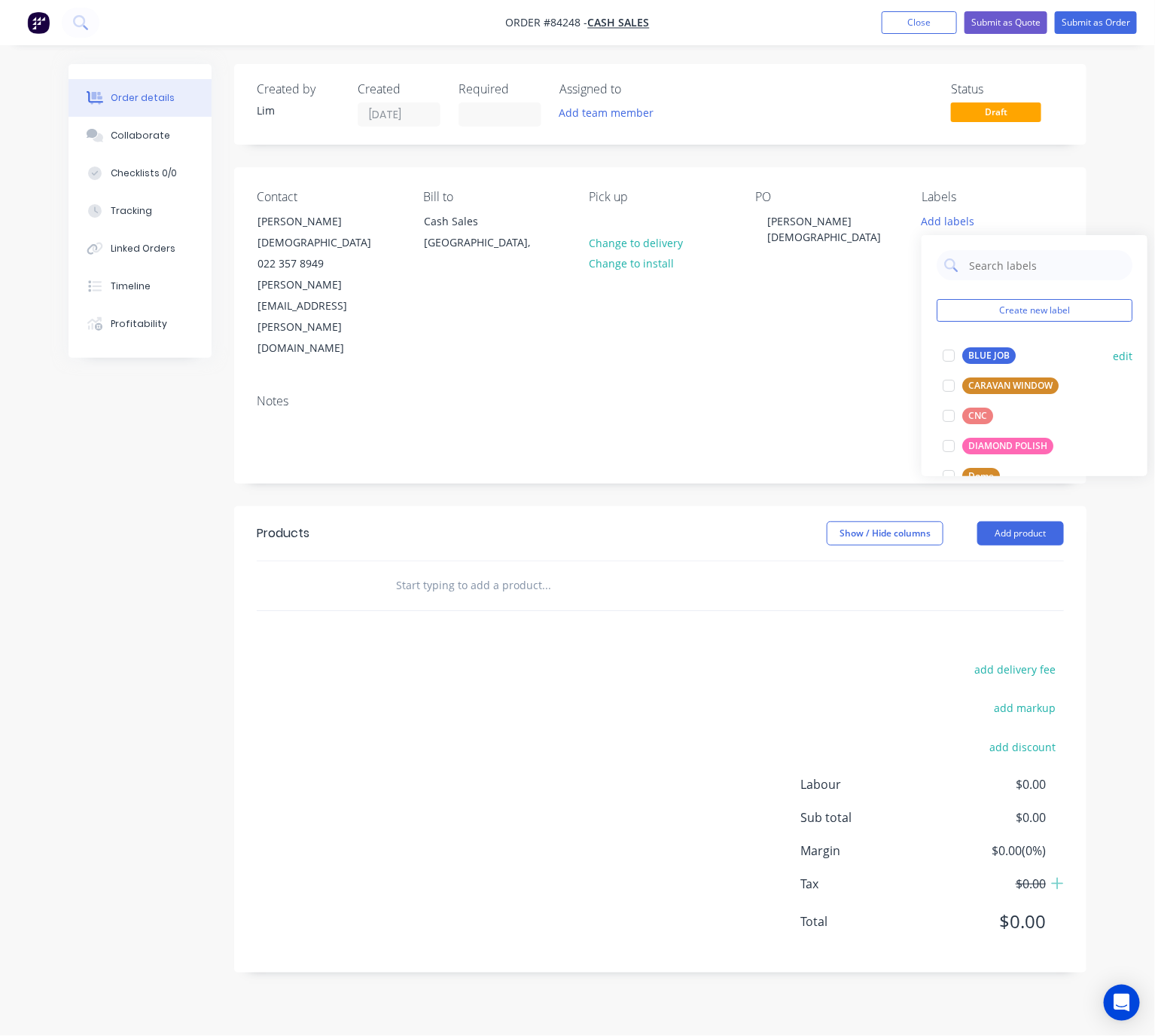
click at [996, 350] on div "BLUE JOB" at bounding box center [989, 355] width 54 height 17
click at [704, 521] on div "Show / Hide columns Add product" at bounding box center [746, 533] width 636 height 24
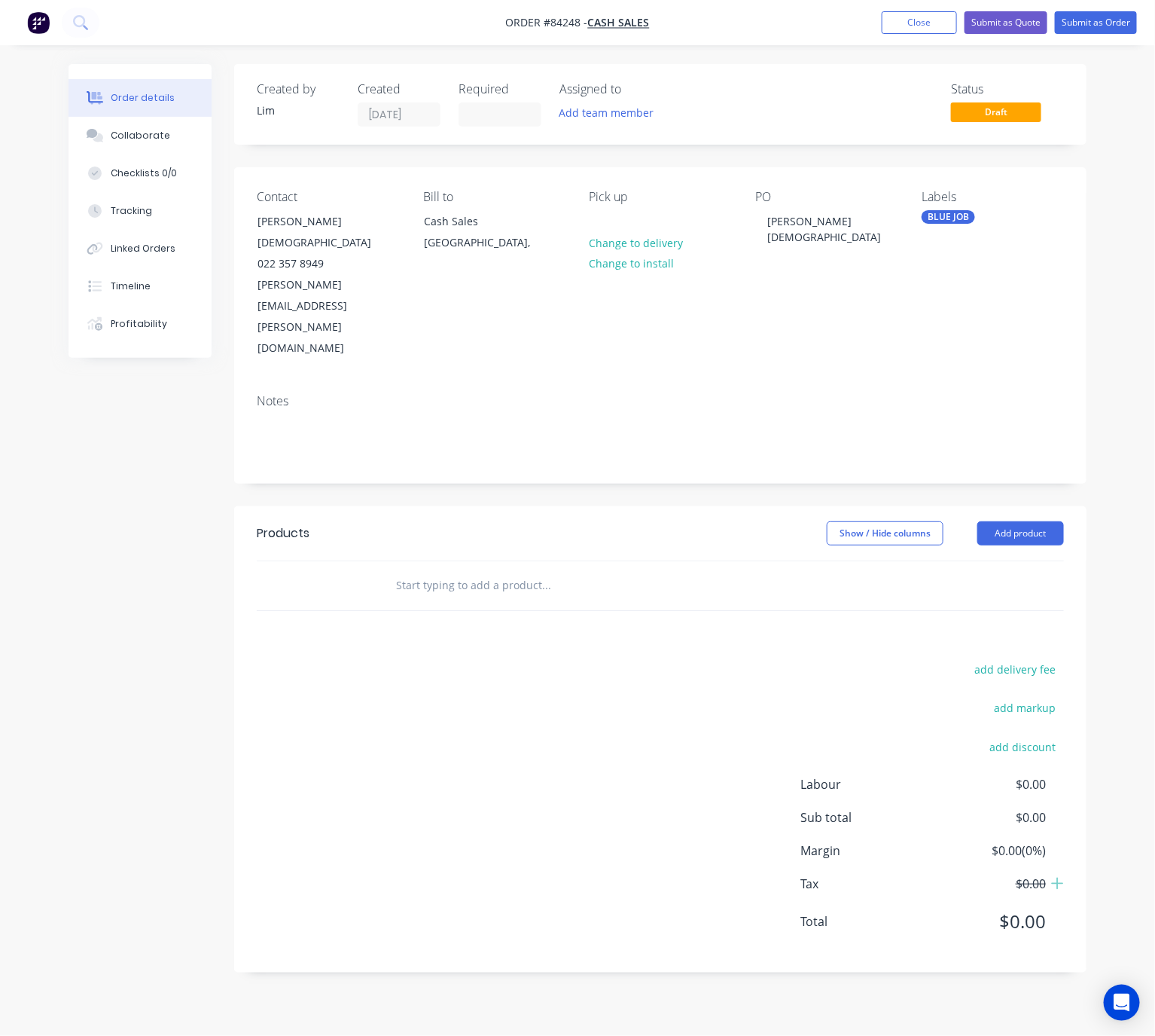
click at [502, 570] on input "text" at bounding box center [545, 585] width 301 height 30
type input "3"
